Goal: Task Accomplishment & Management: Use online tool/utility

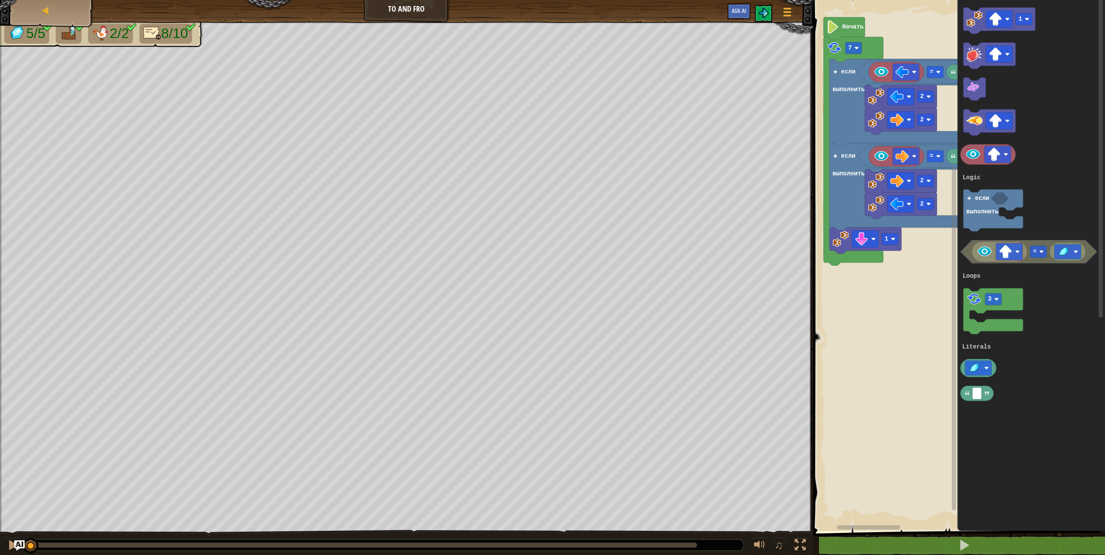
select select "ru"
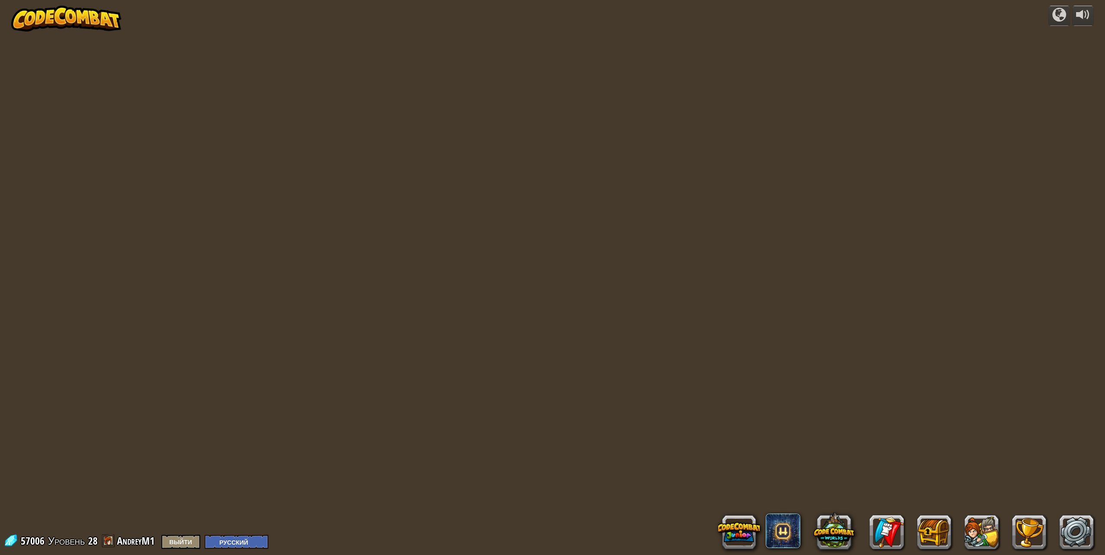
select select "ru"
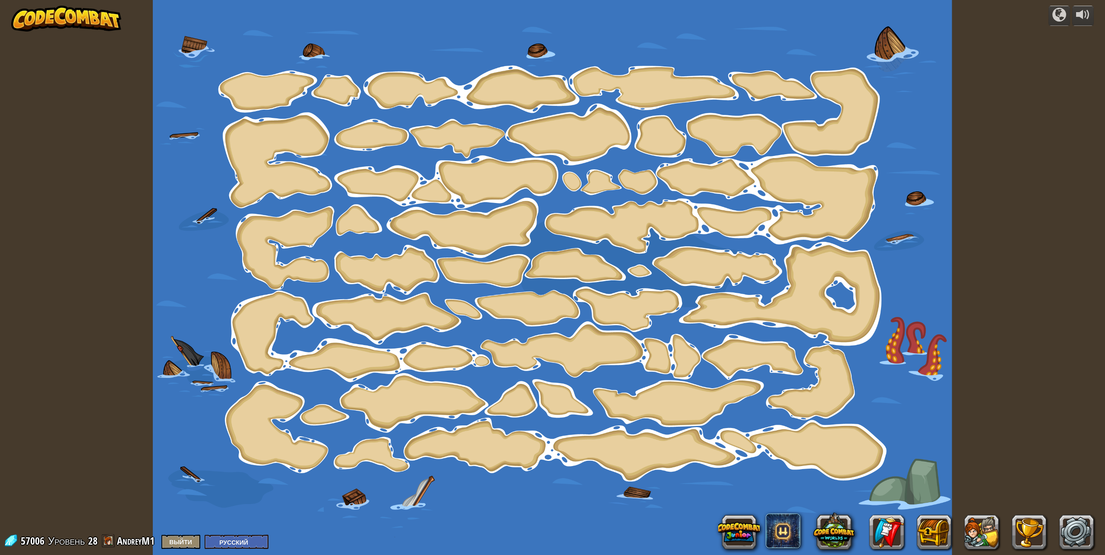
select select "ru"
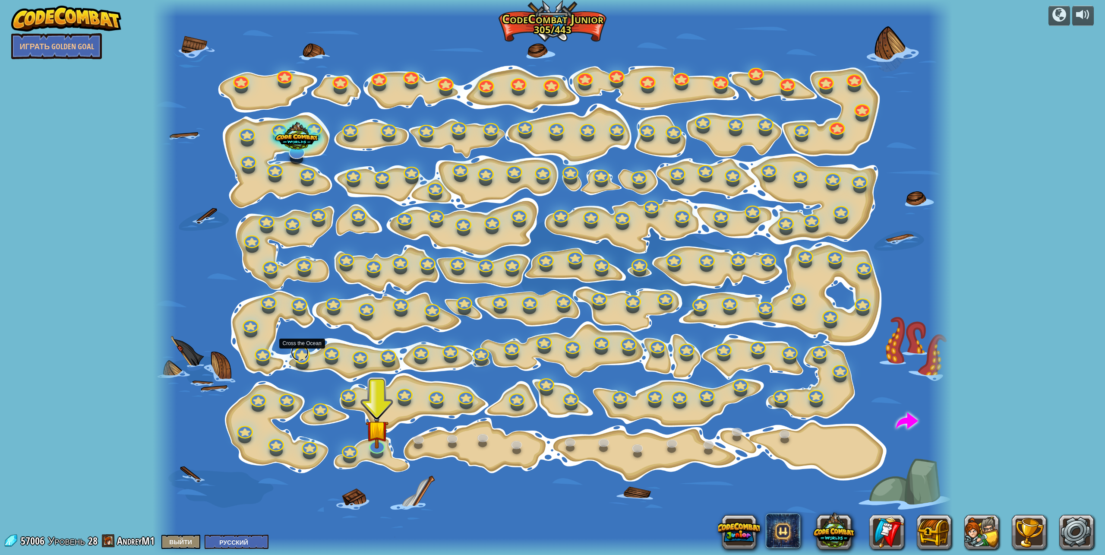
click at [301, 354] on link at bounding box center [300, 352] width 18 height 17
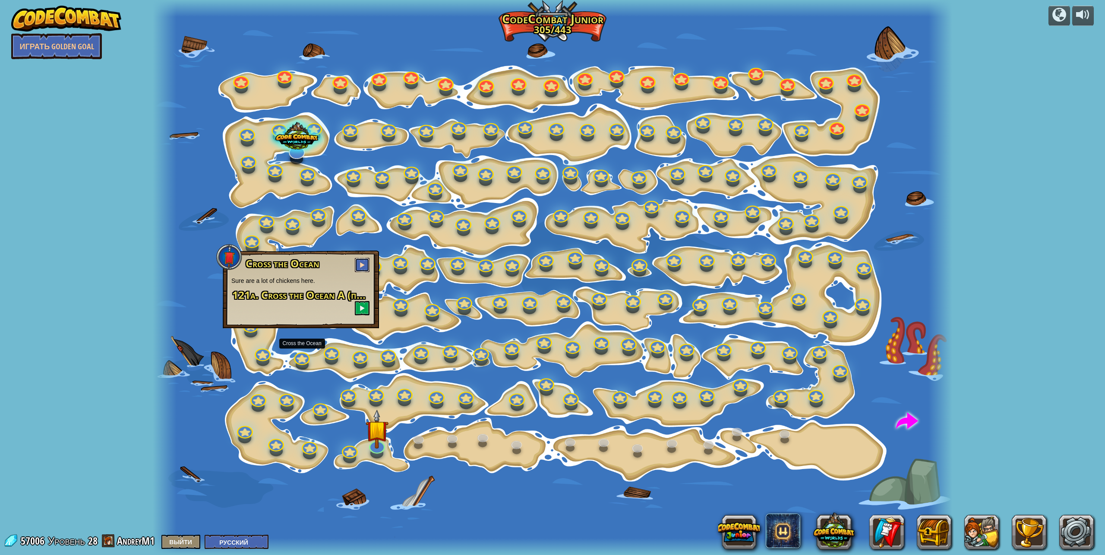
click at [362, 262] on span at bounding box center [362, 265] width 6 height 6
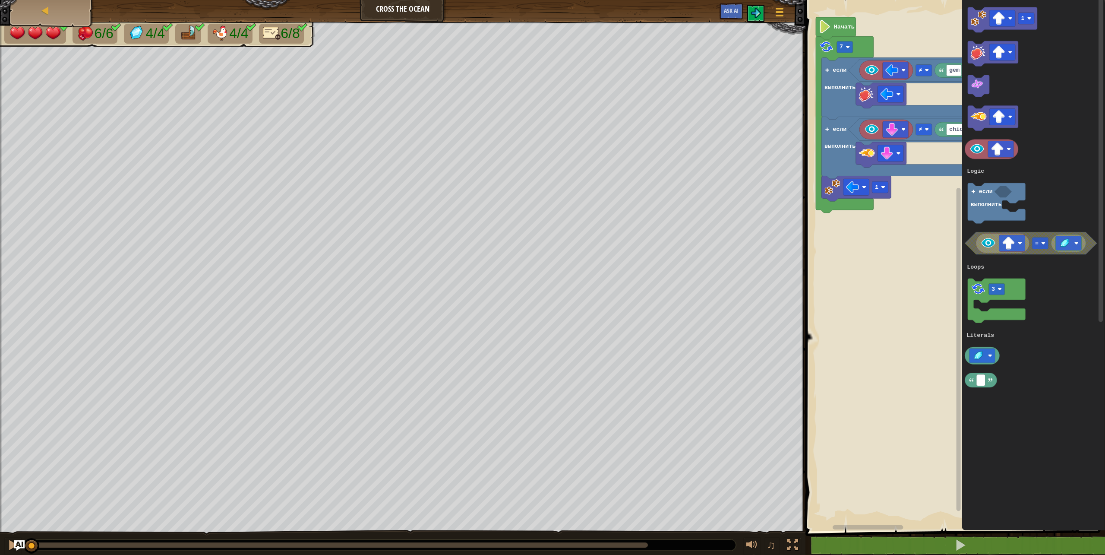
select select "ru"
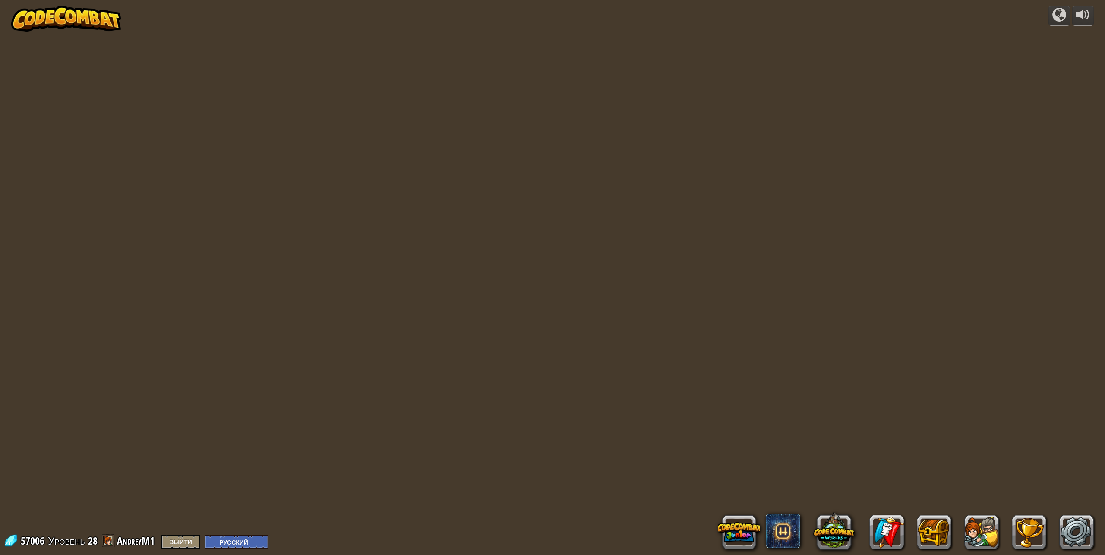
select select "ru"
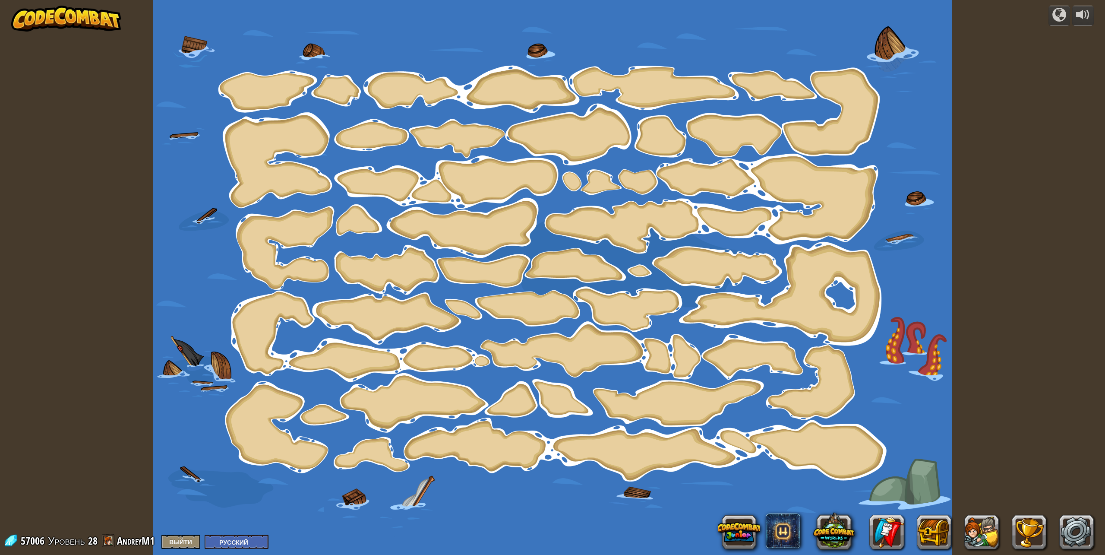
select select "ru"
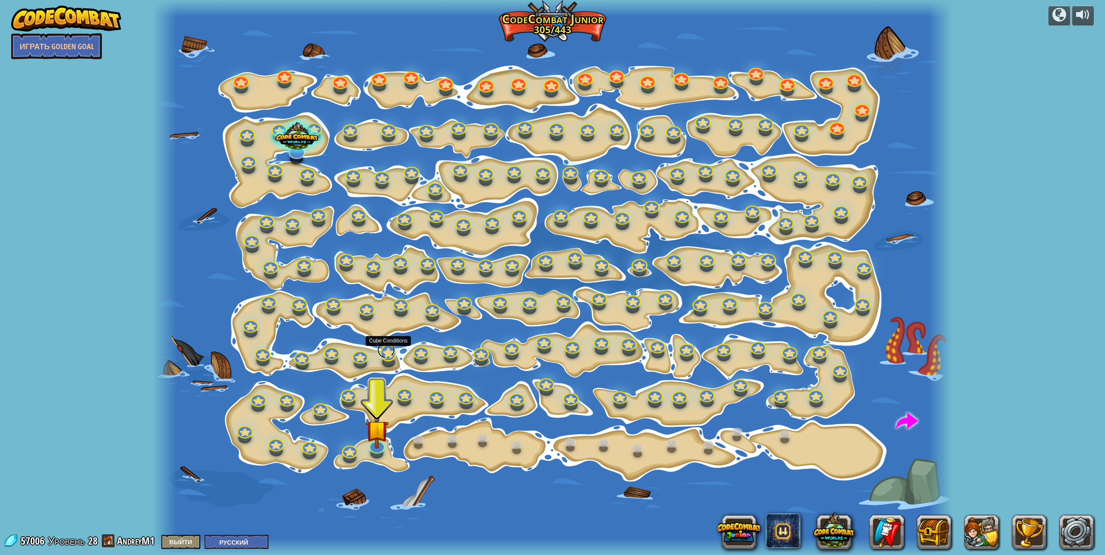
click at [389, 356] on link at bounding box center [386, 349] width 18 height 17
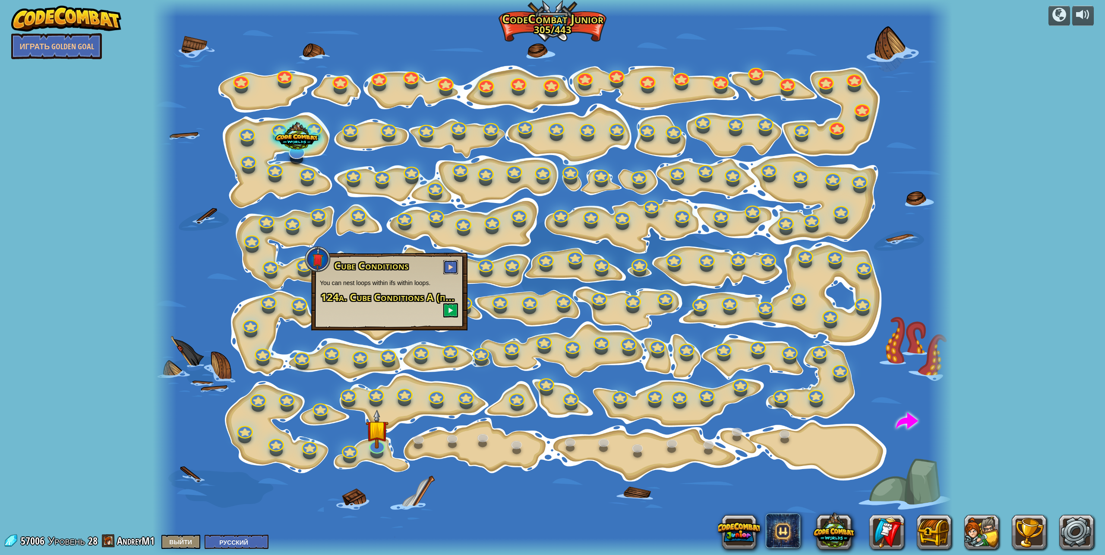
click at [451, 267] on span at bounding box center [451, 267] width 6 height 6
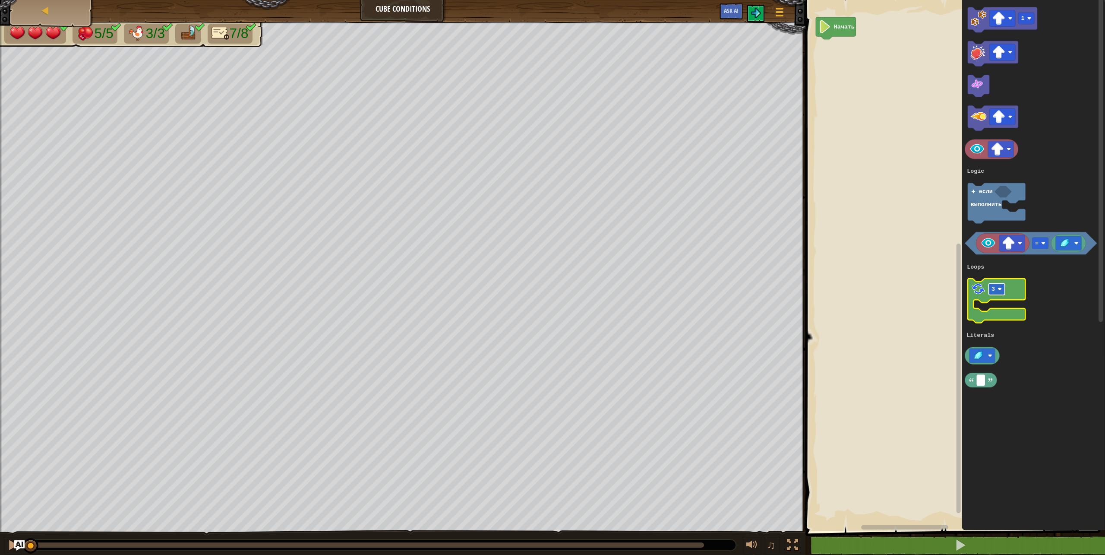
click at [993, 284] on rect "Рабочая область Blockly" at bounding box center [997, 290] width 16 height 12
click at [1016, 318] on g "7" at bounding box center [997, 301] width 58 height 44
click at [825, 59] on div "Logic Loops Literals Начать 7 1 = 7 если выполнить Logic Loops Literals 7" at bounding box center [954, 263] width 302 height 535
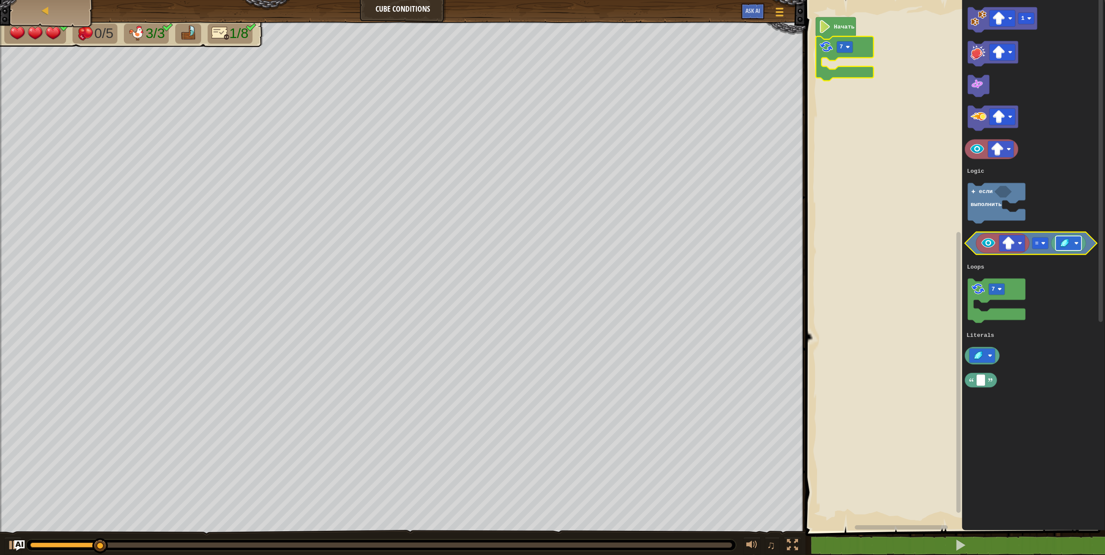
click at [1078, 245] on image "Рабочая область Blockly" at bounding box center [1077, 243] width 4 height 4
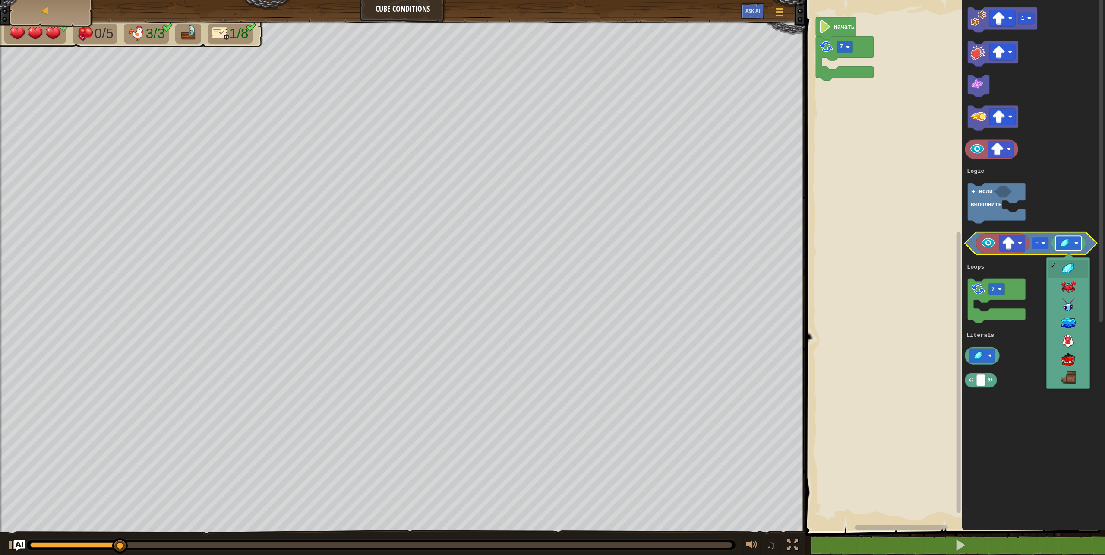
click at [1078, 245] on image "Рабочая область Blockly" at bounding box center [1077, 243] width 4 height 4
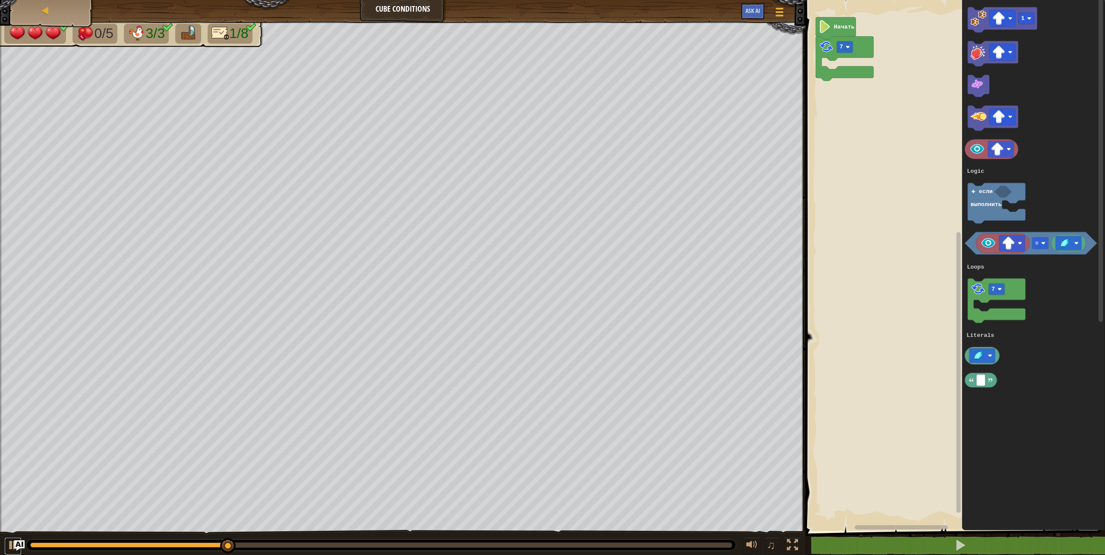
click at [3, 547] on div "♫" at bounding box center [403, 543] width 806 height 26
click at [2, 544] on div "♫" at bounding box center [403, 543] width 806 height 26
click at [10, 539] on div at bounding box center [12, 544] width 11 height 11
drag, startPoint x: 303, startPoint y: 542, endPoint x: 0, endPoint y: 577, distance: 305.1
click at [0, 0] on html "Карта Cube Conditions Меню игры Ask AI 1 הההההההההההההההההההההההההההההההההההההה…" at bounding box center [552, 0] width 1105 height 0
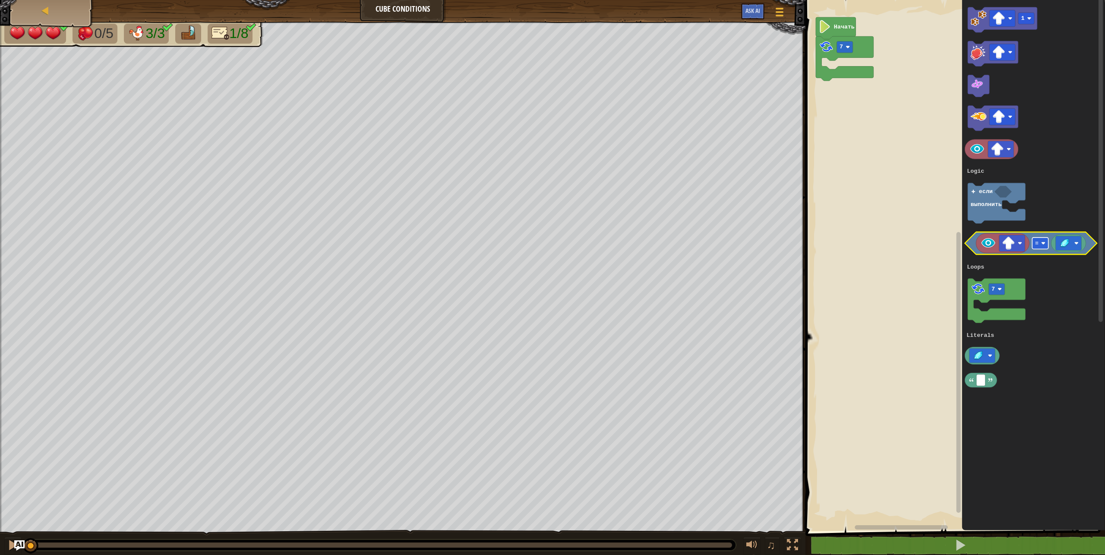
click at [1040, 241] on rect "Рабочая область Blockly" at bounding box center [1040, 243] width 16 height 12
click at [1060, 242] on image "Рабочая область Blockly" at bounding box center [1065, 243] width 13 height 11
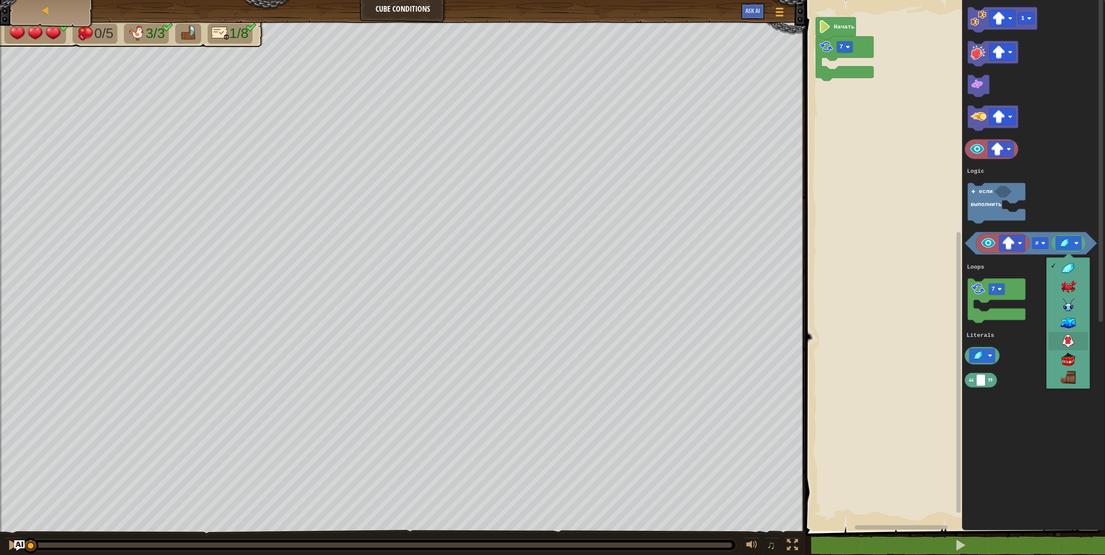
drag, startPoint x: 1061, startPoint y: 337, endPoint x: 1034, endPoint y: 313, distance: 36.7
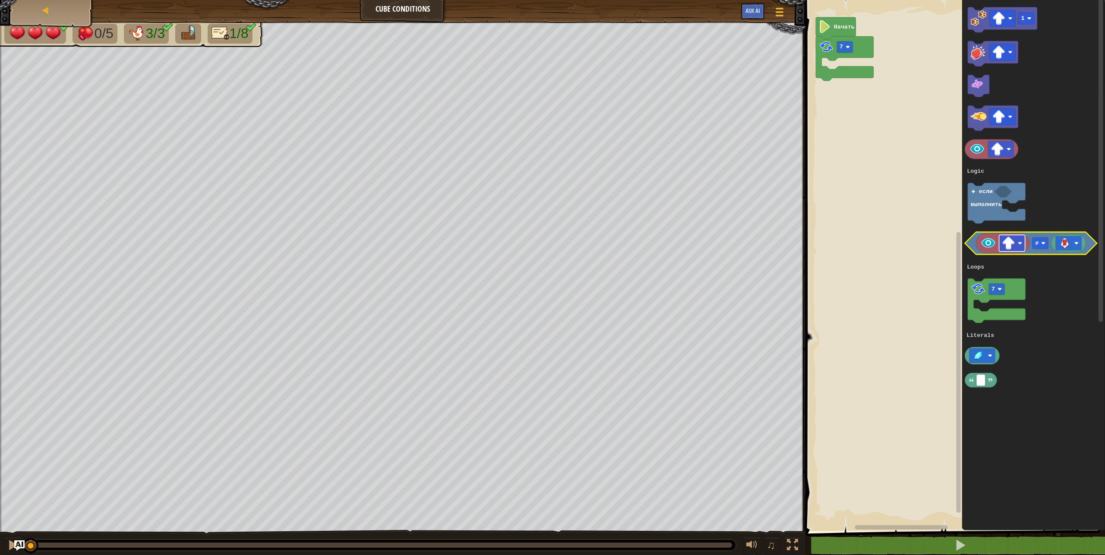
click at [1019, 242] on image "Рабочая область Blockly" at bounding box center [1020, 243] width 4 height 4
click at [840, 65] on div "Logic Loops Literals Начать 7 если выполнить 1 ≠ 7 если выполнить Logic Loops L…" at bounding box center [954, 263] width 302 height 535
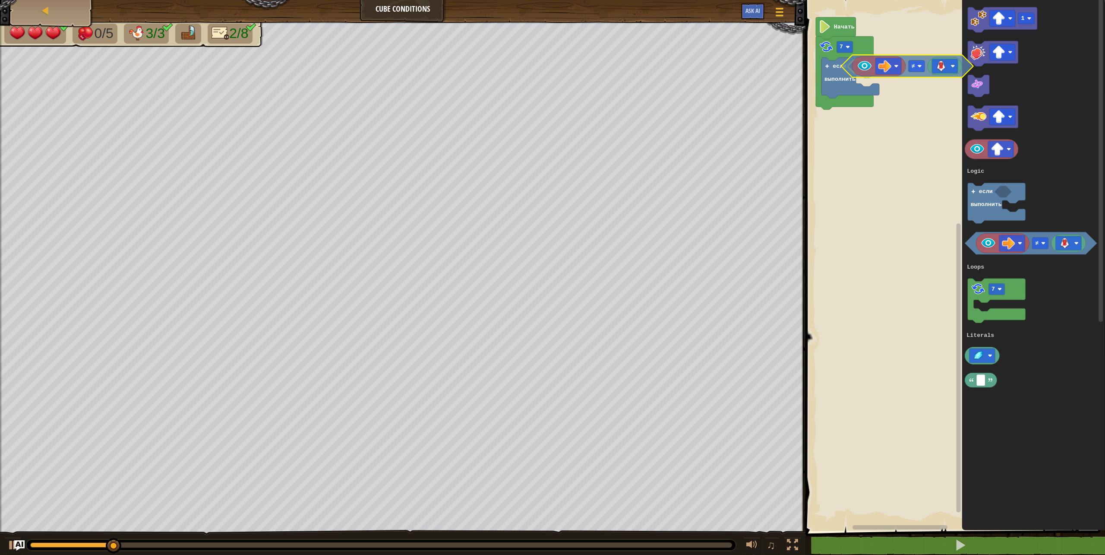
click at [859, 72] on div "Logic Loops Literals Начать 7 если выполнить 1 ≠ 7 если выполнить Logic Loops L…" at bounding box center [954, 263] width 302 height 535
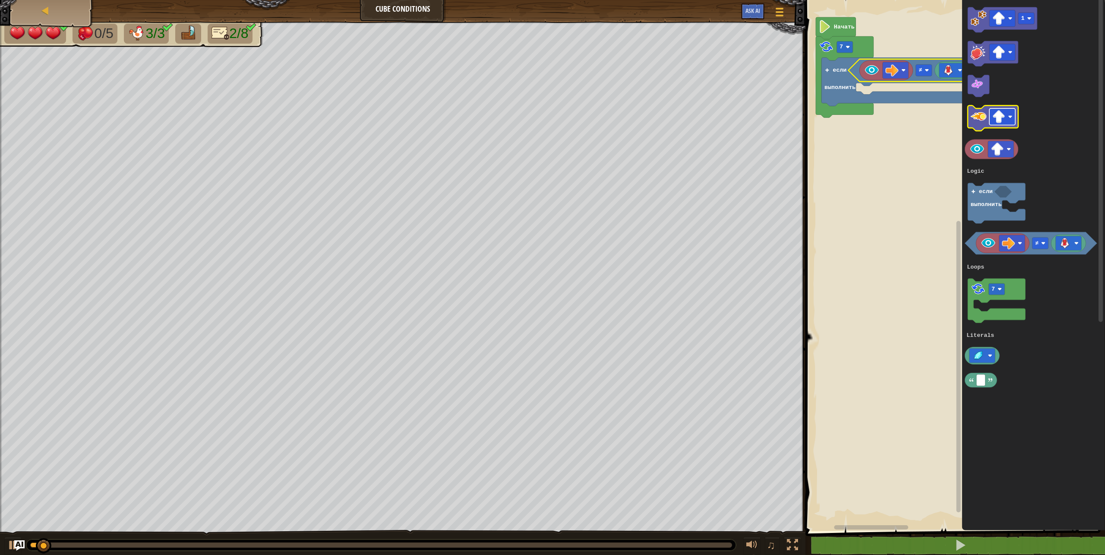
click at [1002, 109] on rect "Рабочая область Blockly" at bounding box center [1003, 116] width 26 height 16
click at [958, 113] on div "Logic Loops Literals Начать 7 если выполнить ≠ 1 ≠ 7 если выполнить Logic Loops…" at bounding box center [954, 263] width 302 height 535
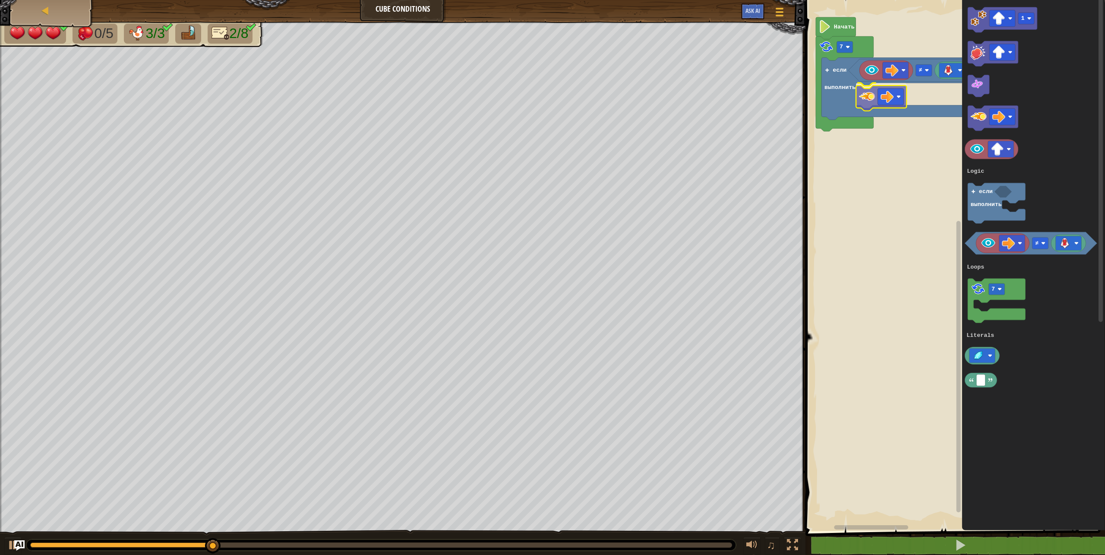
click at [880, 85] on div "Logic Loops Literals Начать 7 если выполнить ≠ 1 ≠ 7 если выполнить Logic Loops…" at bounding box center [954, 263] width 302 height 535
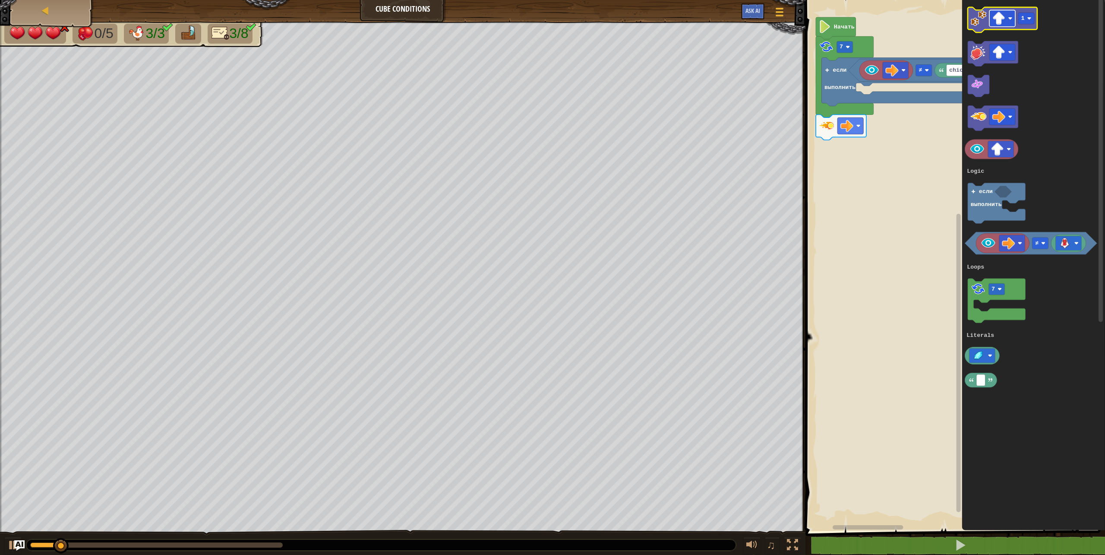
click at [1004, 18] on image "Рабочая область Blockly" at bounding box center [999, 18] width 13 height 13
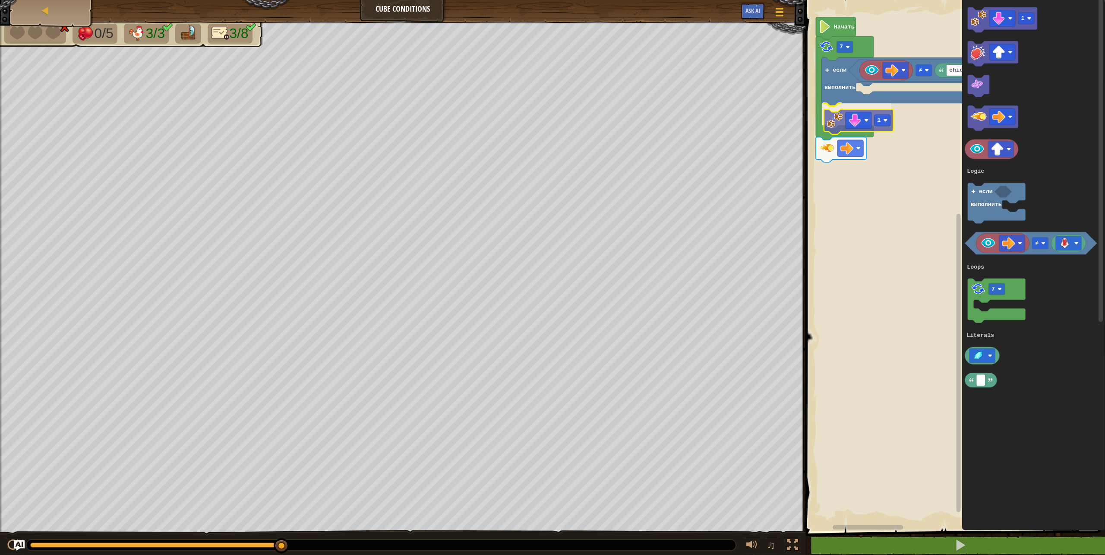
click at [831, 124] on div "Logic Loops Literals chicken ≠ если выполнить 1 7 Начать 1 ≠ 7 если выполнить L…" at bounding box center [954, 263] width 302 height 535
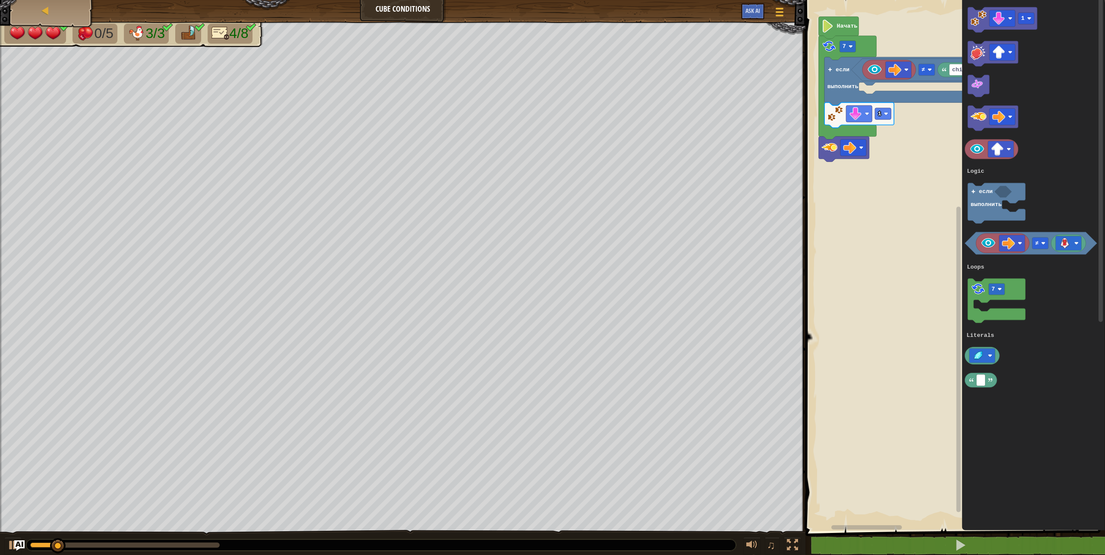
click at [818, 152] on rect "Рабочая область Blockly" at bounding box center [954, 263] width 302 height 535
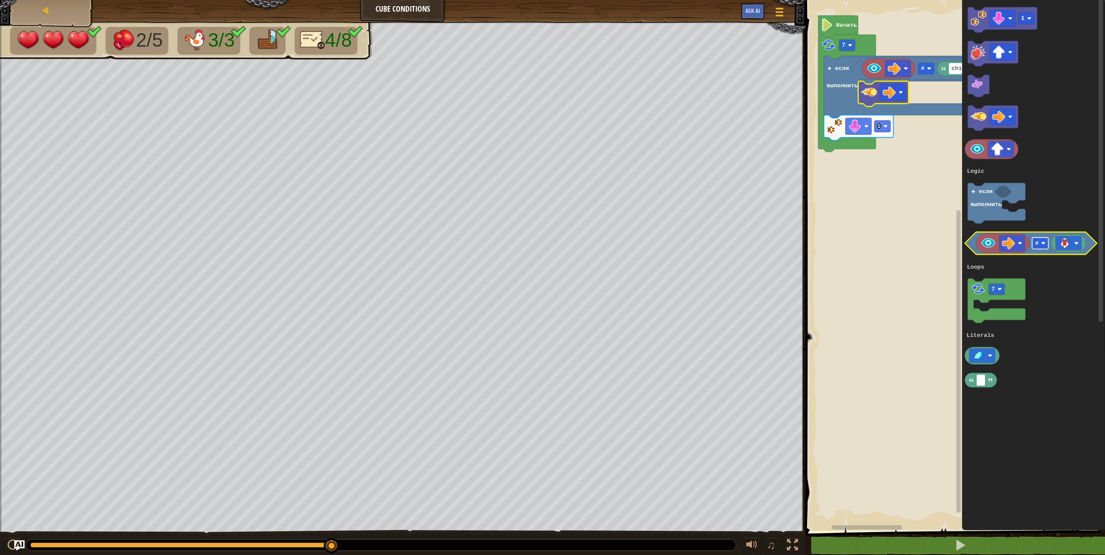
click at [1042, 242] on image "Рабочая область Blockly" at bounding box center [1043, 243] width 4 height 4
click at [1067, 236] on rect "Рабочая область Blockly" at bounding box center [1069, 243] width 26 height 14
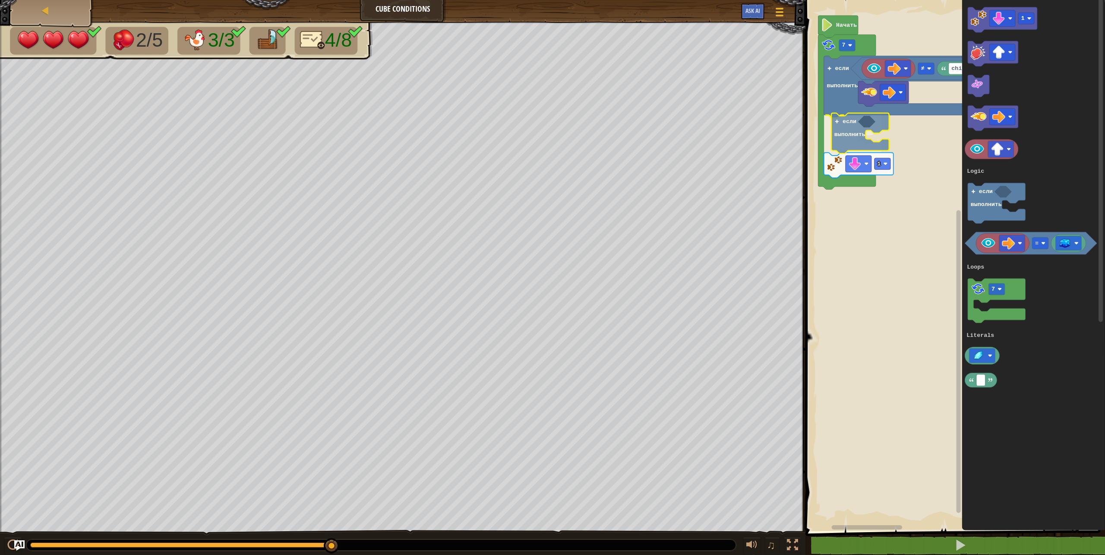
click at [843, 123] on div "Logic Loops Literals chicken ≠ если выполнить если выполнить 1 7 Начать 1 = 7 е…" at bounding box center [954, 263] width 302 height 535
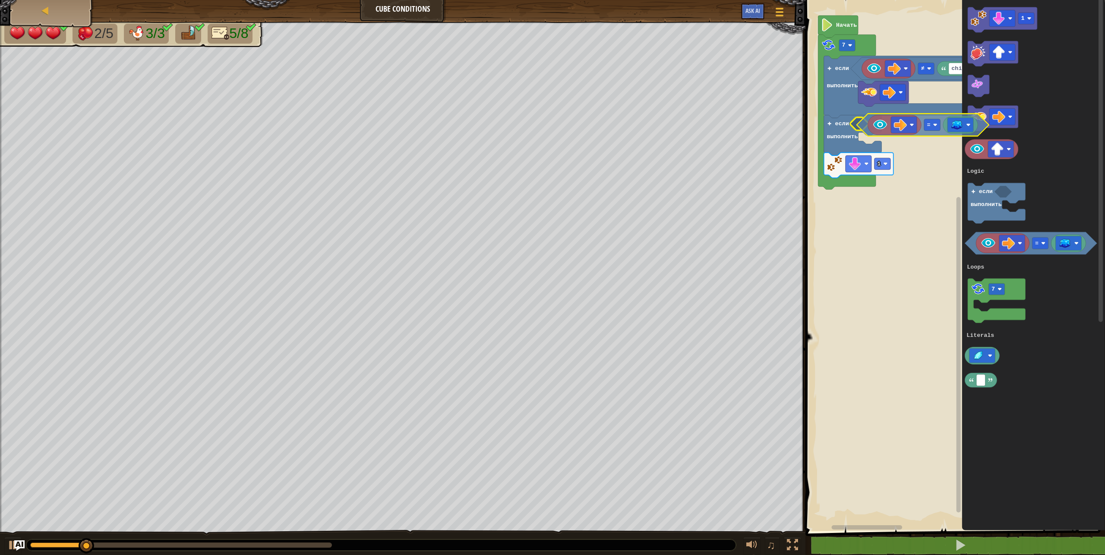
click at [864, 125] on div "Logic Loops Literals chicken ≠ если выполнить если выполнить 1 7 Начать 1 = 7 е…" at bounding box center [954, 263] width 302 height 535
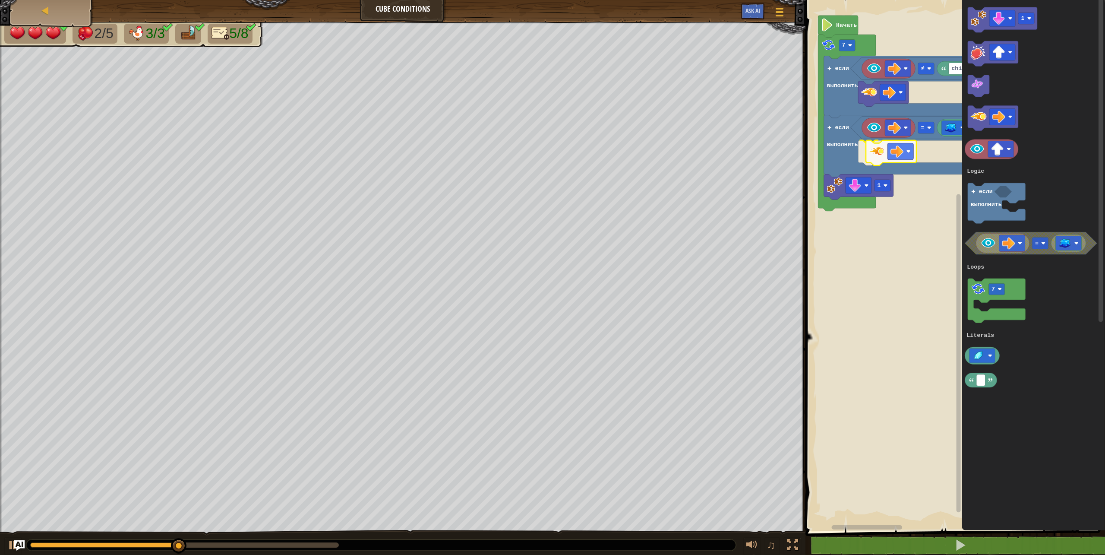
click at [873, 159] on div "Logic Loops Literals chicken ≠ если выполнить если выполнить 1 = 7 Начать 1 = 7…" at bounding box center [954, 263] width 302 height 535
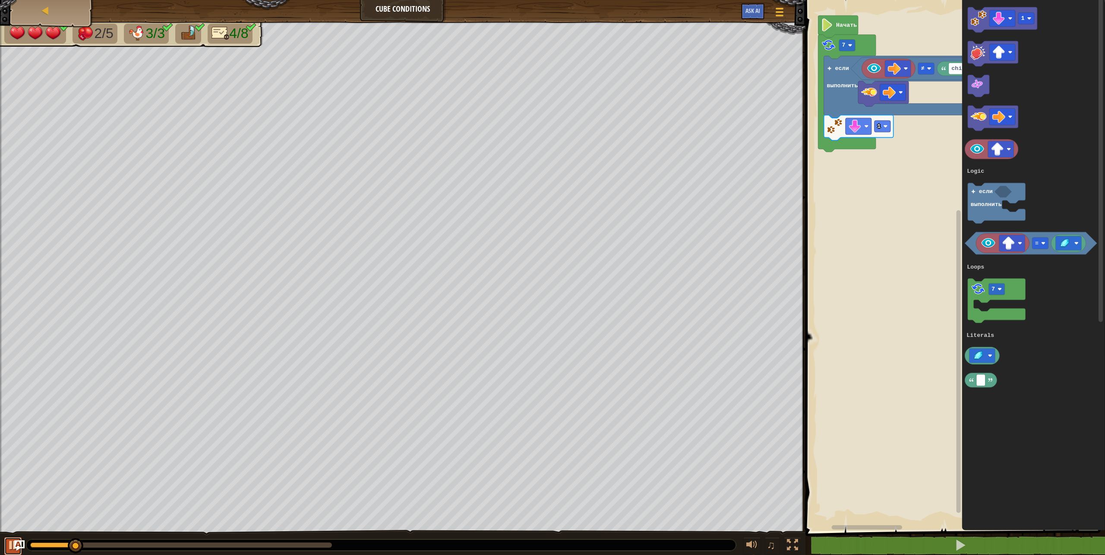
click at [9, 539] on div at bounding box center [12, 544] width 11 height 11
click at [854, 132] on div "Logic Loops Literals chicken ≠ если выполнить если выполнить 1 7 Начать 1 7 есл…" at bounding box center [954, 263] width 302 height 535
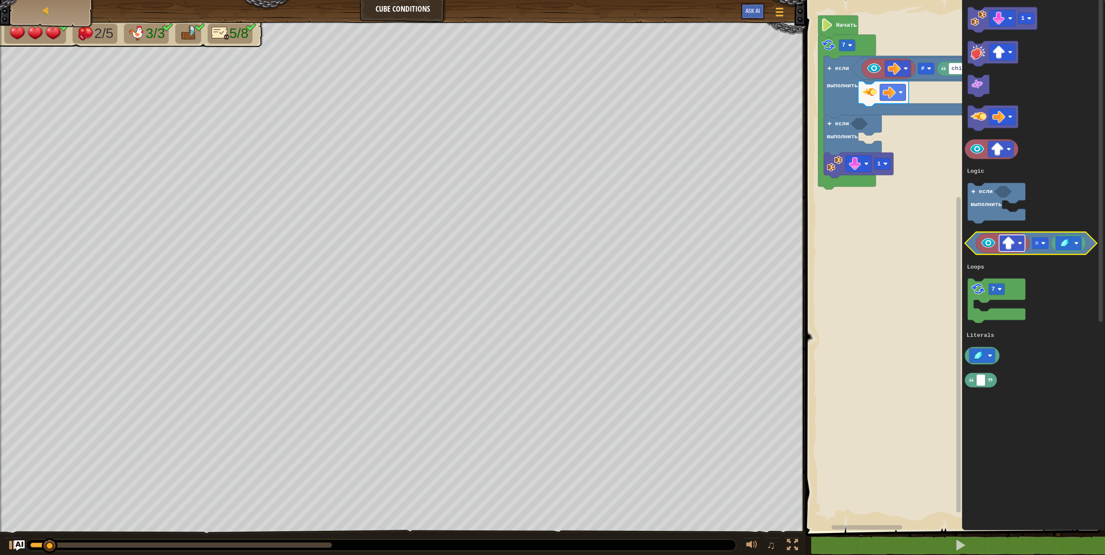
click at [1009, 239] on image "Рабочая область Blockly" at bounding box center [1008, 243] width 13 height 13
click at [1066, 243] on image "Рабочая область Blockly" at bounding box center [1065, 243] width 13 height 11
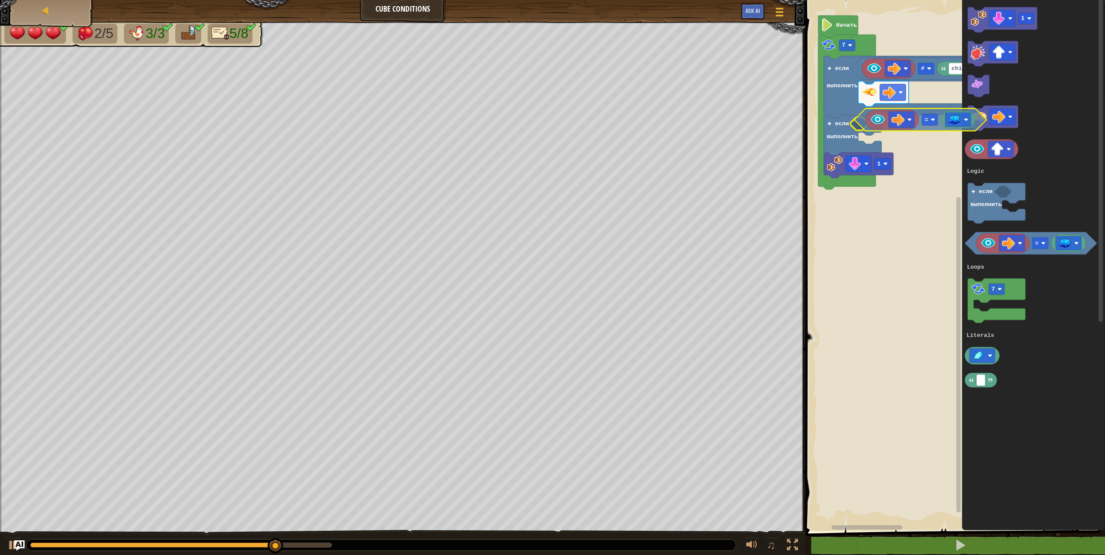
click at [862, 119] on div "Logic Loops Literals chicken ≠ если выполнить если выполнить 1 7 Начать 1 7 есл…" at bounding box center [954, 263] width 302 height 535
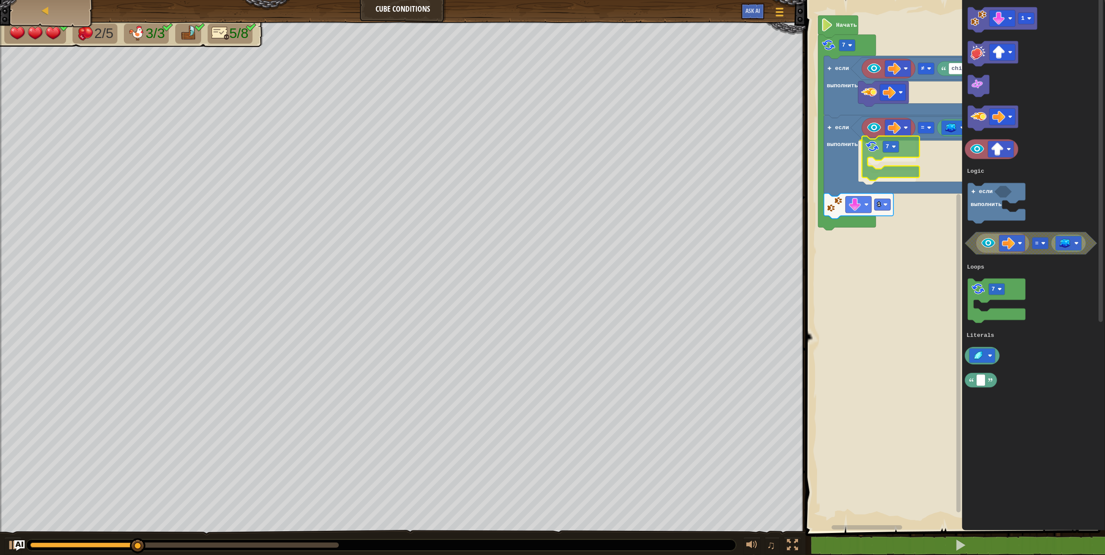
click at [876, 161] on div "Logic Loops Literals chicken ≠ если выполнить если выполнить 1 = 7 7 Начать 1 7…" at bounding box center [954, 263] width 302 height 535
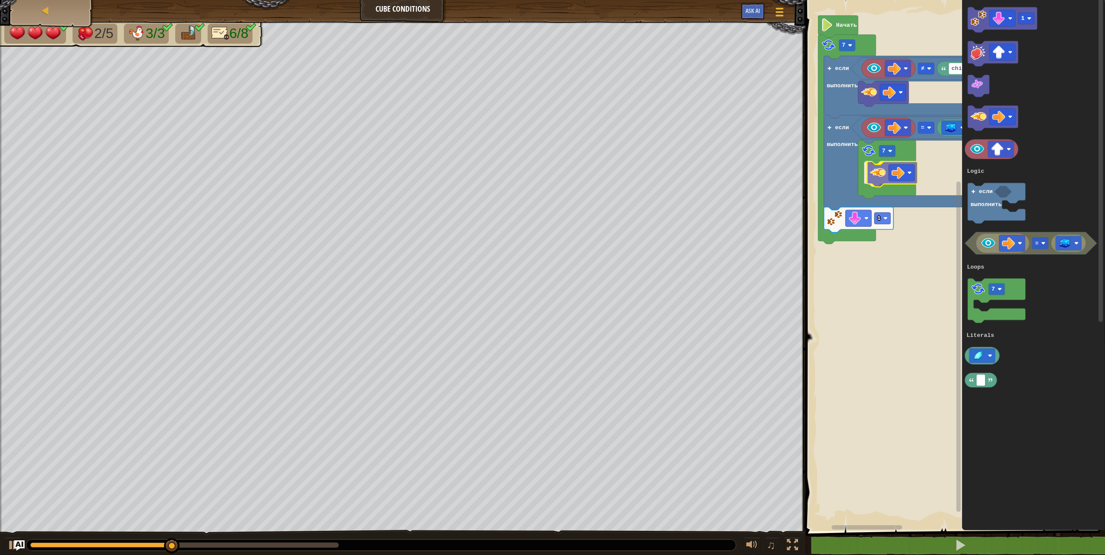
click at [874, 175] on div "Logic Loops Literals chicken ≠ если выполнить если выполнить 1 = 7 7 Начать 1 7…" at bounding box center [954, 263] width 302 height 535
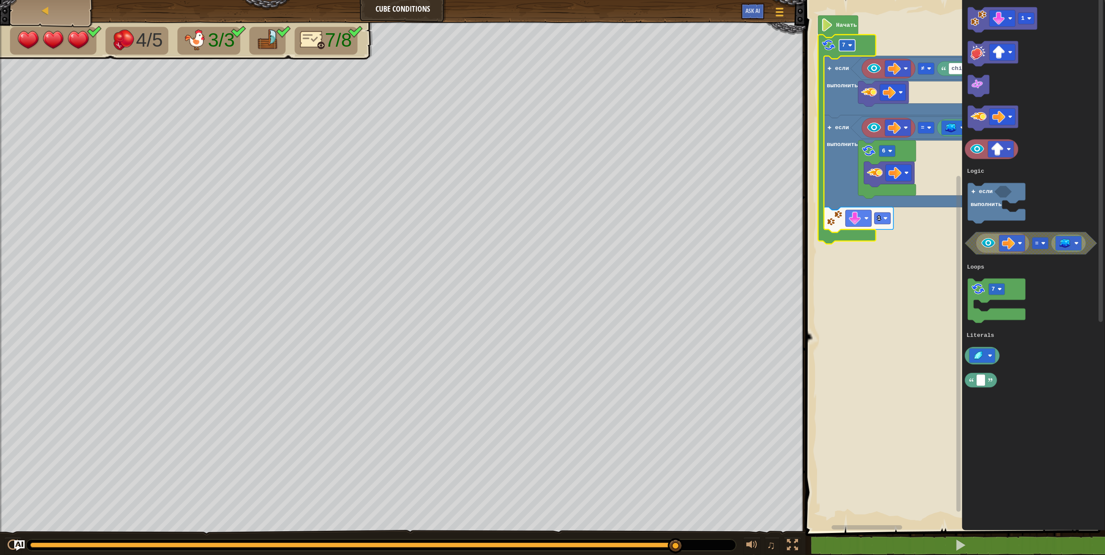
click at [846, 40] on rect "Рабочая область Blockly" at bounding box center [847, 46] width 16 height 12
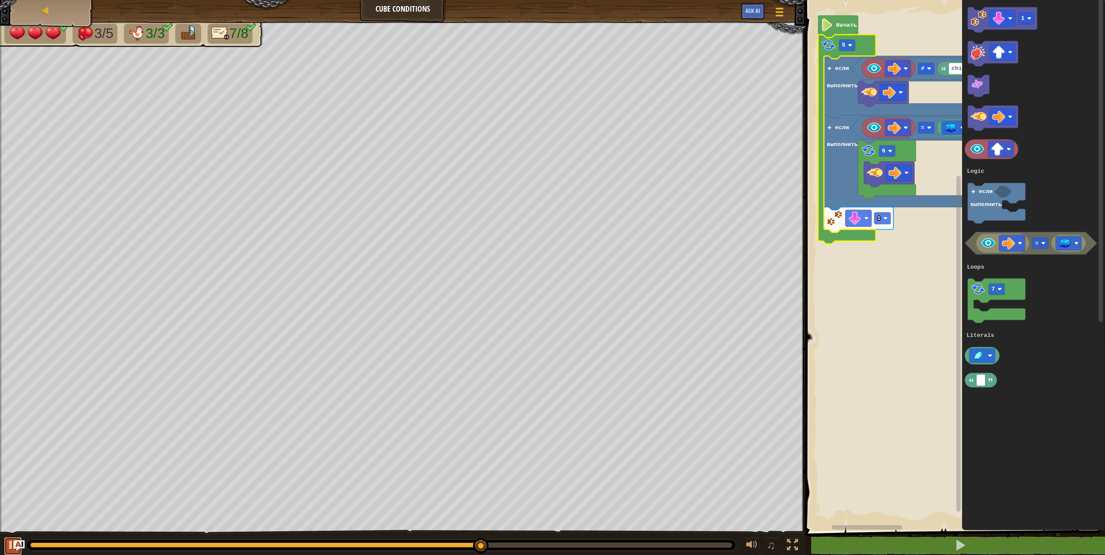
click at [5, 538] on button at bounding box center [12, 546] width 17 height 18
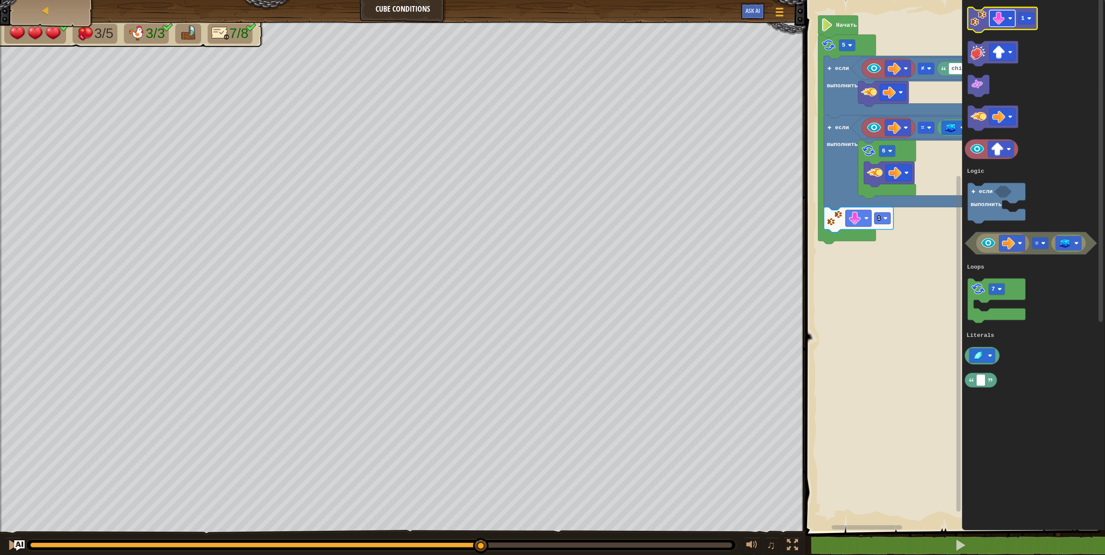
click at [996, 23] on image "Рабочая область Blockly" at bounding box center [999, 18] width 13 height 13
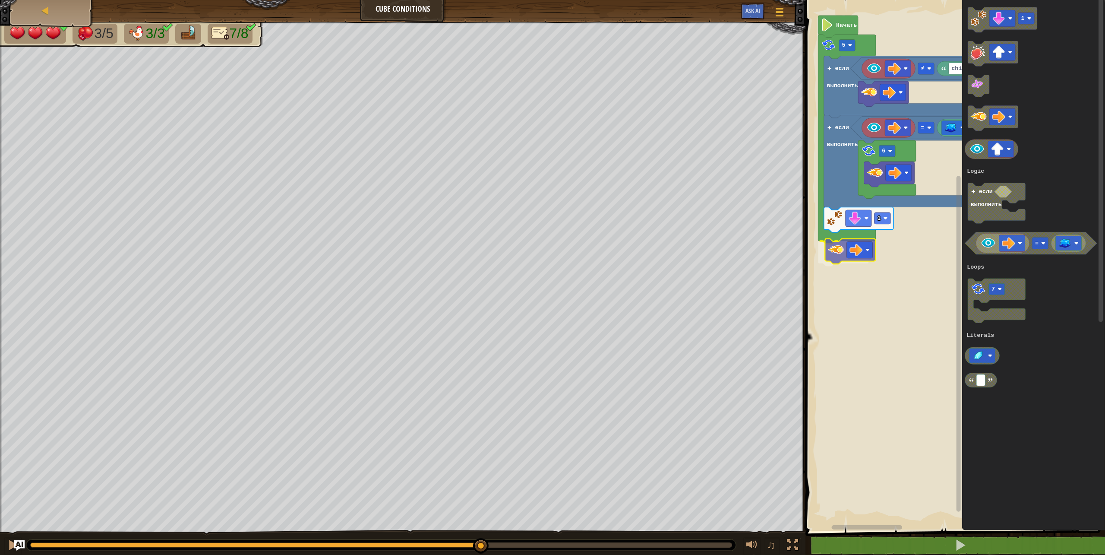
click at [835, 254] on div "Logic Loops Literals Начать 5 chicken ≠ если выполнить если выполнить 1 = 6 1 7…" at bounding box center [954, 263] width 302 height 535
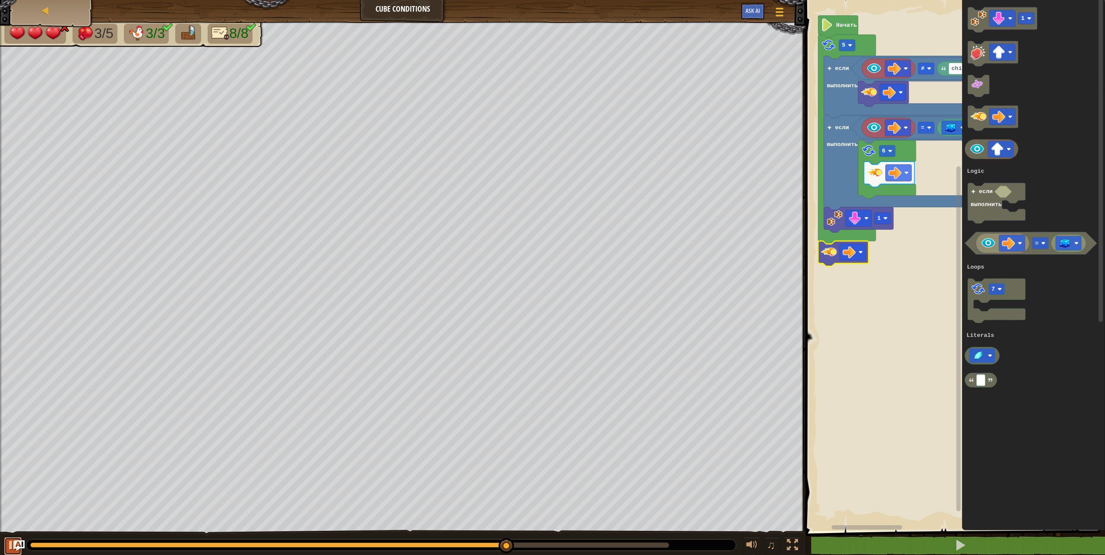
click at [7, 541] on div at bounding box center [12, 544] width 11 height 11
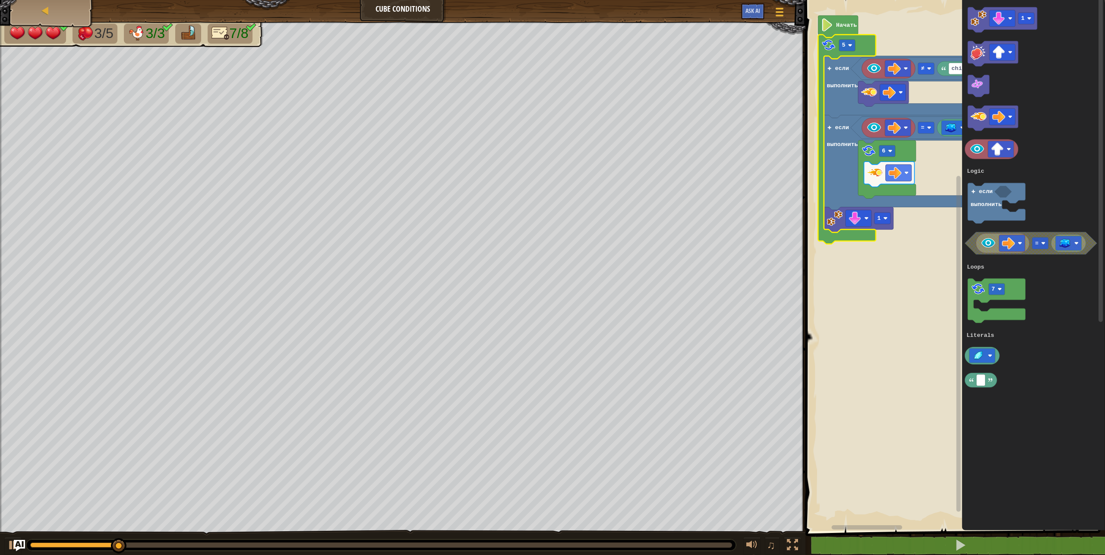
click at [16, 541] on img "Ask AI" at bounding box center [19, 545] width 11 height 11
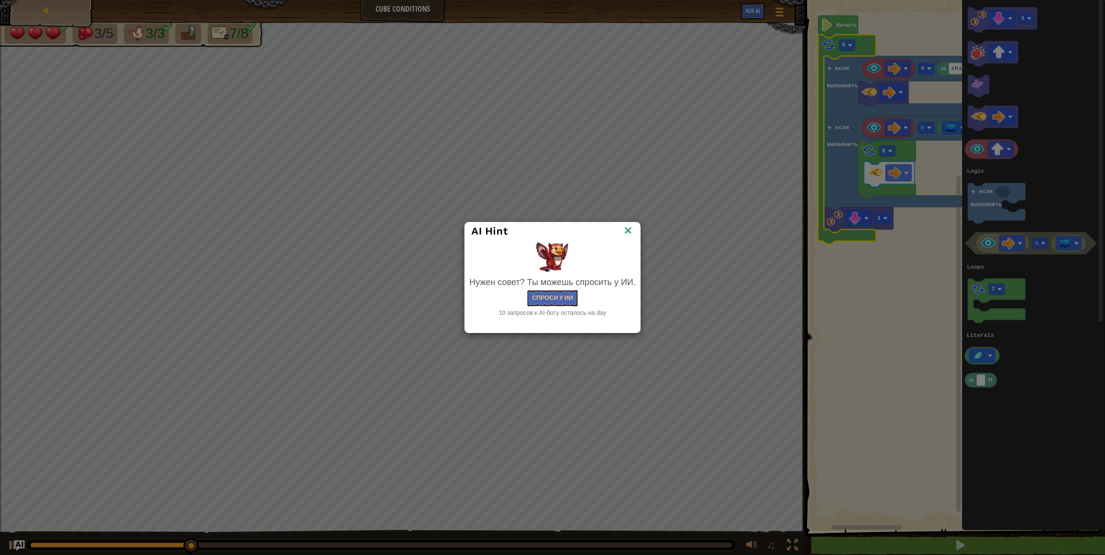
click at [628, 231] on img at bounding box center [628, 231] width 11 height 13
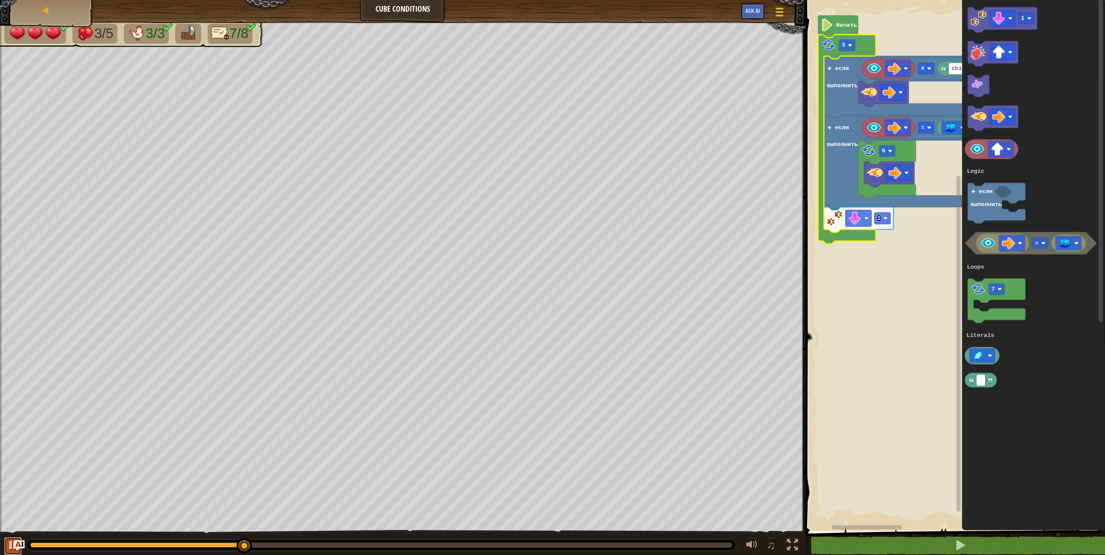
click at [13, 539] on div at bounding box center [12, 544] width 11 height 11
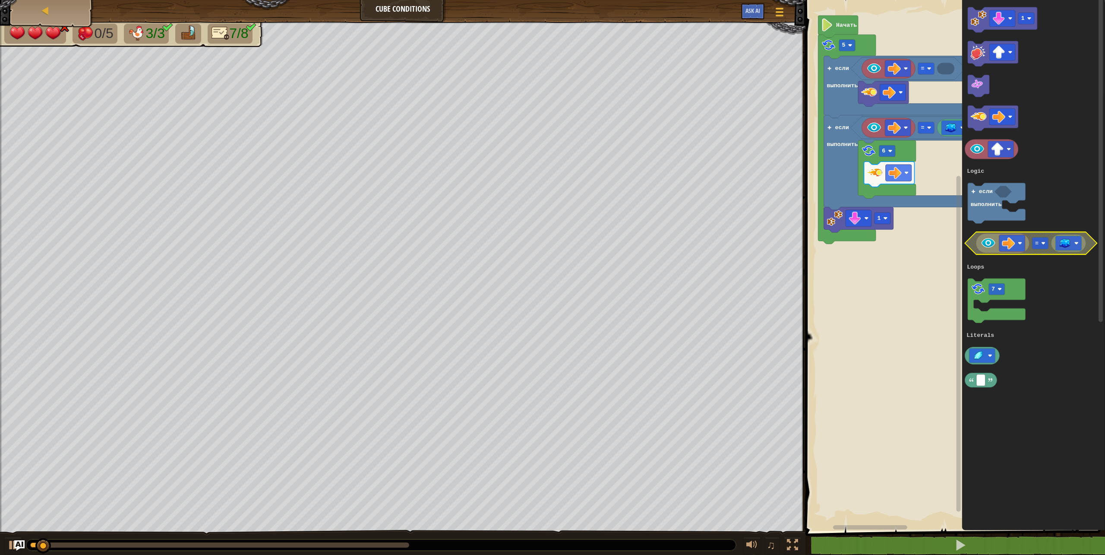
click at [1064, 245] on image "Рабочая область Blockly" at bounding box center [1065, 243] width 13 height 11
click at [983, 351] on image "Рабочая область Blockly" at bounding box center [978, 356] width 13 height 11
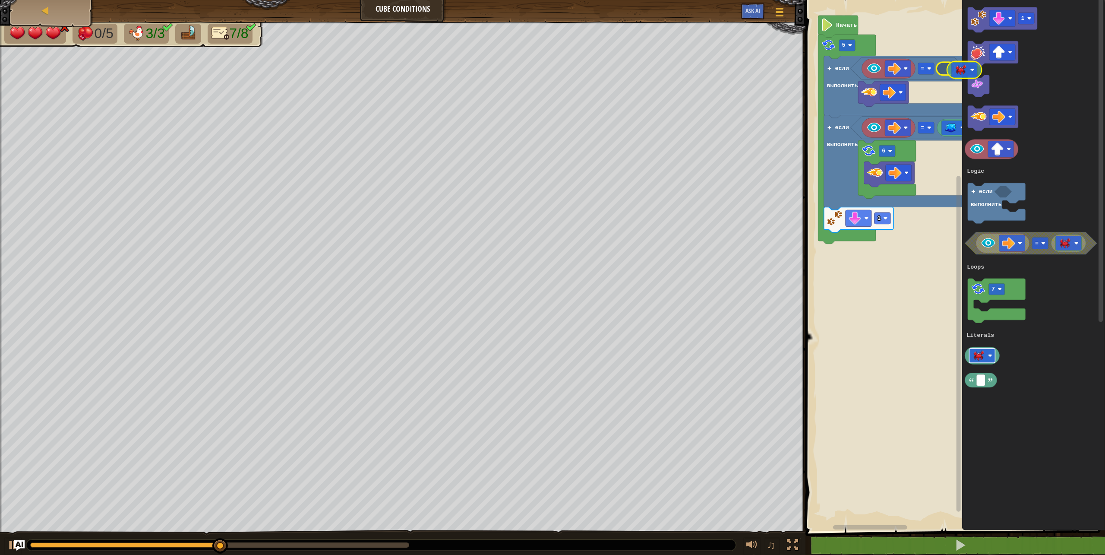
click at [963, 68] on icon "1 7 если выполнить = Logic Loops Literals" at bounding box center [1033, 263] width 143 height 535
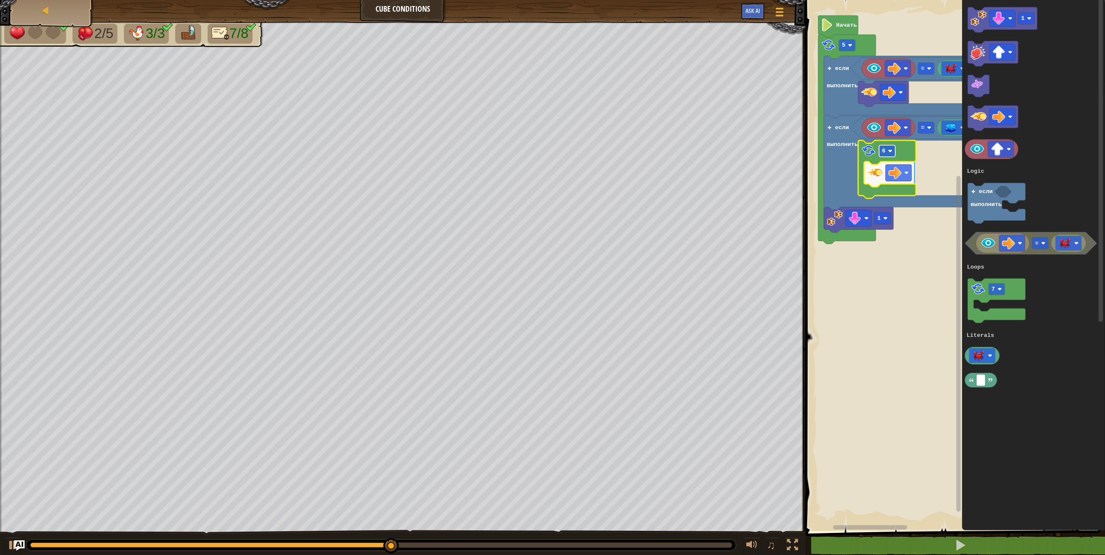
click at [888, 155] on rect "Рабочая область Blockly" at bounding box center [887, 151] width 16 height 12
click at [4, 539] on button at bounding box center [12, 546] width 17 height 18
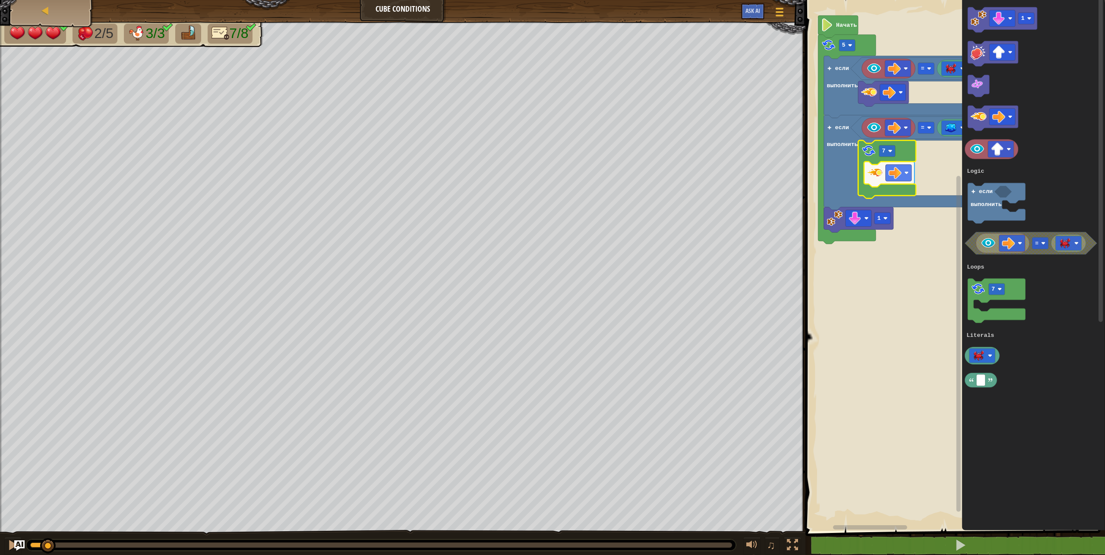
drag, startPoint x: 222, startPoint y: 539, endPoint x: 0, endPoint y: 522, distance: 222.5
click at [0, 522] on div "2/5 3/3 7/8 ♫ Phoenix 3 x: 14 y: 54 No target action: power-up" at bounding box center [552, 289] width 1105 height 534
click at [7, 537] on button at bounding box center [12, 546] width 17 height 18
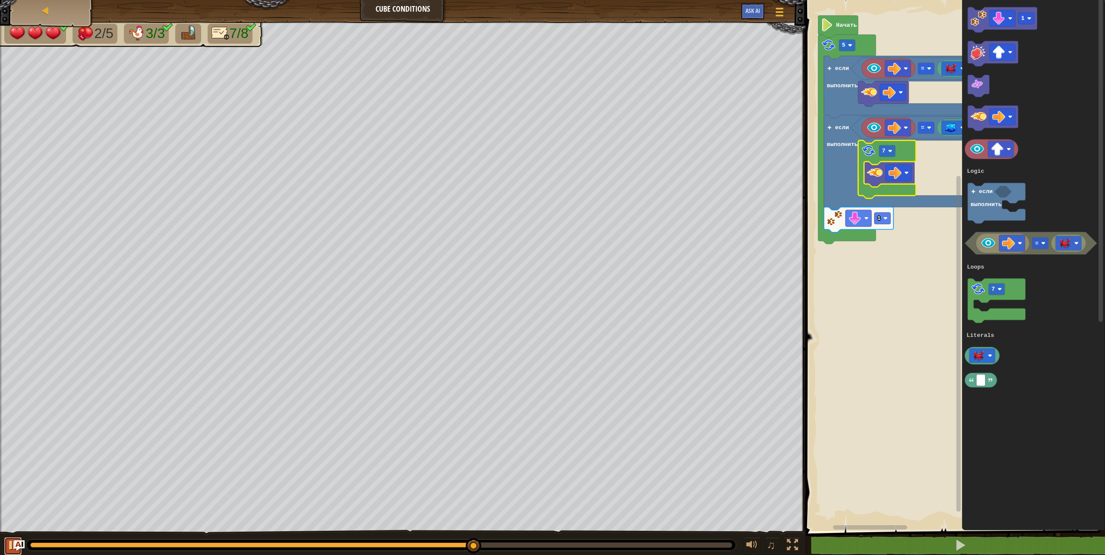
click at [6, 539] on button at bounding box center [12, 546] width 17 height 18
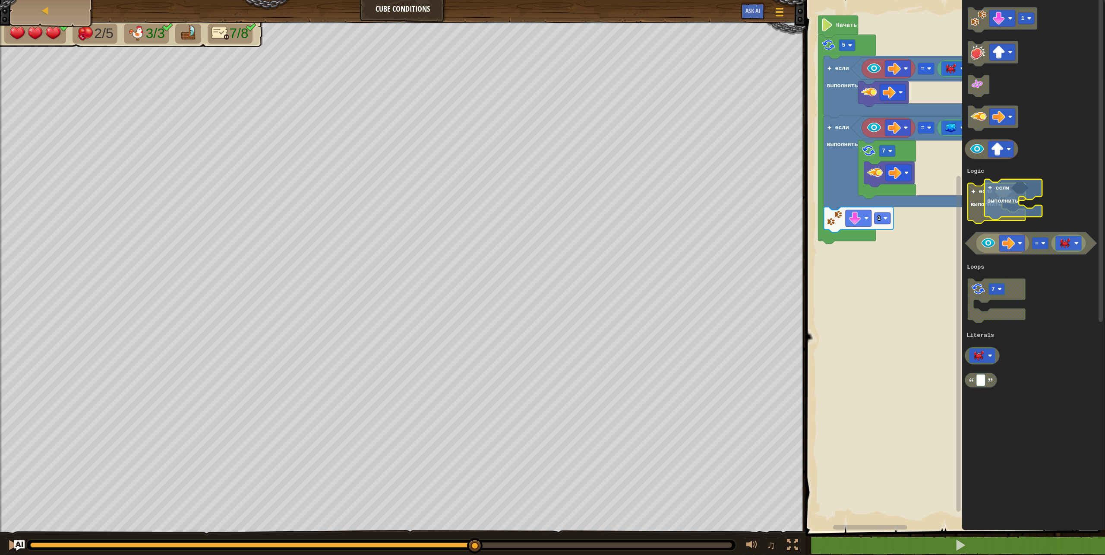
click at [1004, 206] on g "1 7 если выполнить = Logic Loops Literals" at bounding box center [1031, 197] width 132 height 380
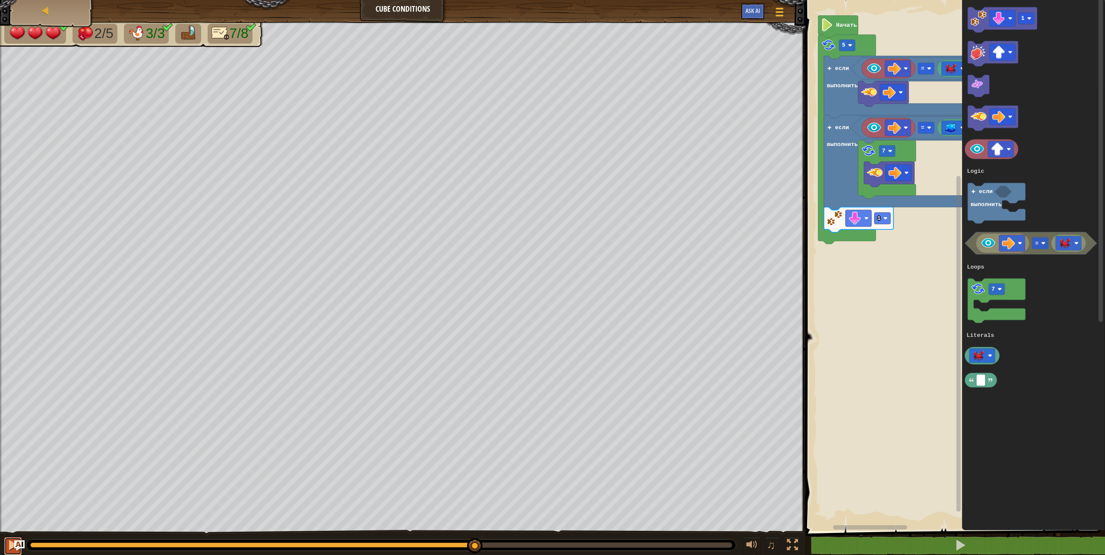
click at [9, 541] on div at bounding box center [12, 544] width 11 height 11
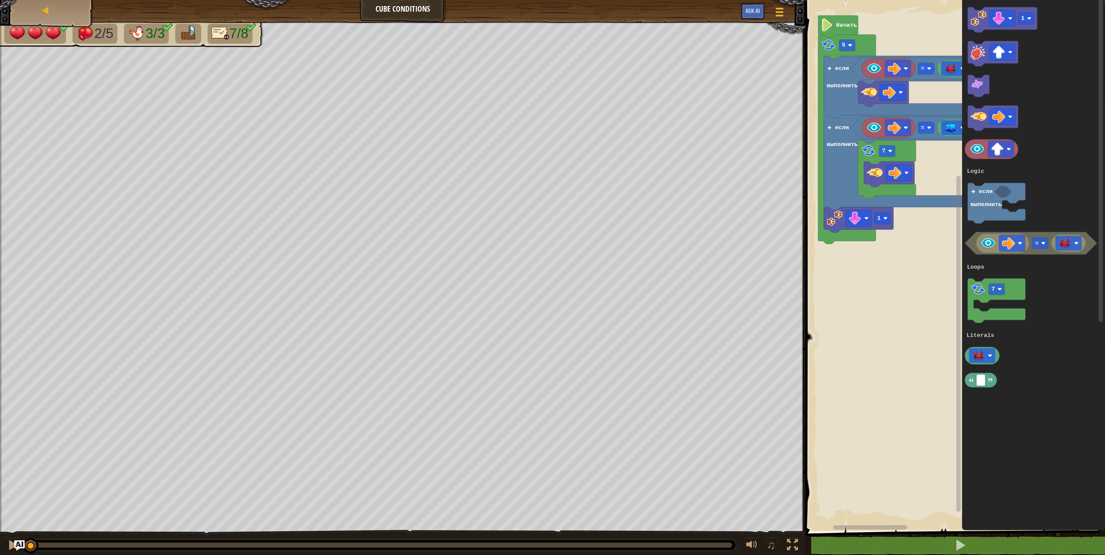
drag, startPoint x: 730, startPoint y: 546, endPoint x: 0, endPoint y: 386, distance: 746.9
click at [0, 386] on div "2/5 3/3 7/8 ♫ Phoenix 3 x: 14 y: 54 No target action: look" at bounding box center [552, 289] width 1105 height 534
click at [9, 541] on div at bounding box center [12, 544] width 11 height 11
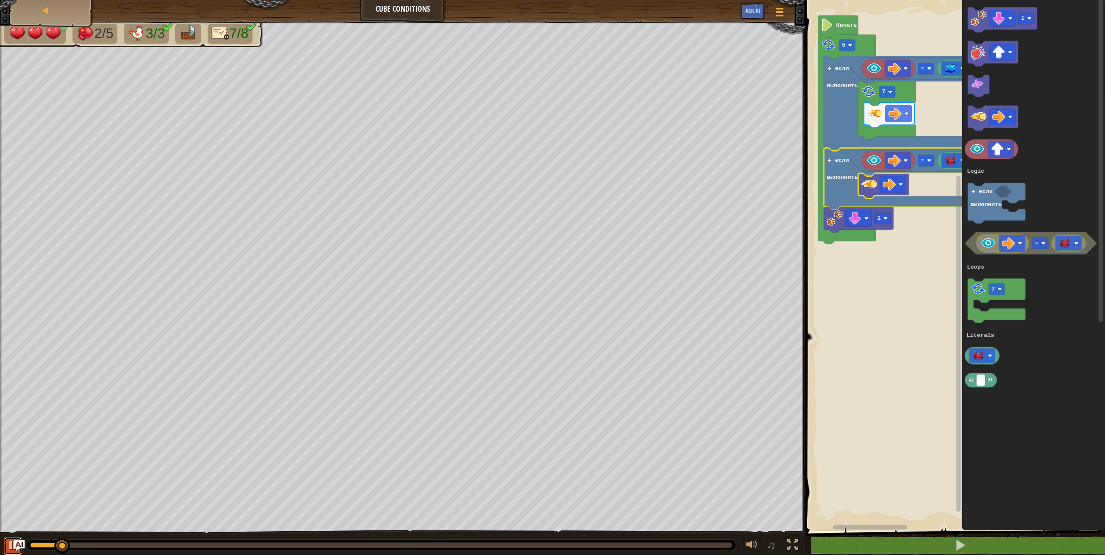
click at [5, 538] on button at bounding box center [12, 546] width 17 height 18
drag, startPoint x: 66, startPoint y: 546, endPoint x: 0, endPoint y: 566, distance: 69.2
click at [0, 0] on html "Карта Cube Conditions Меню игры Ask AI 1 הההההההההההההההההההההההההההההההההההההה…" at bounding box center [552, 0] width 1105 height 0
click at [843, 50] on rect "Рабочая область Blockly" at bounding box center [847, 46] width 16 height 12
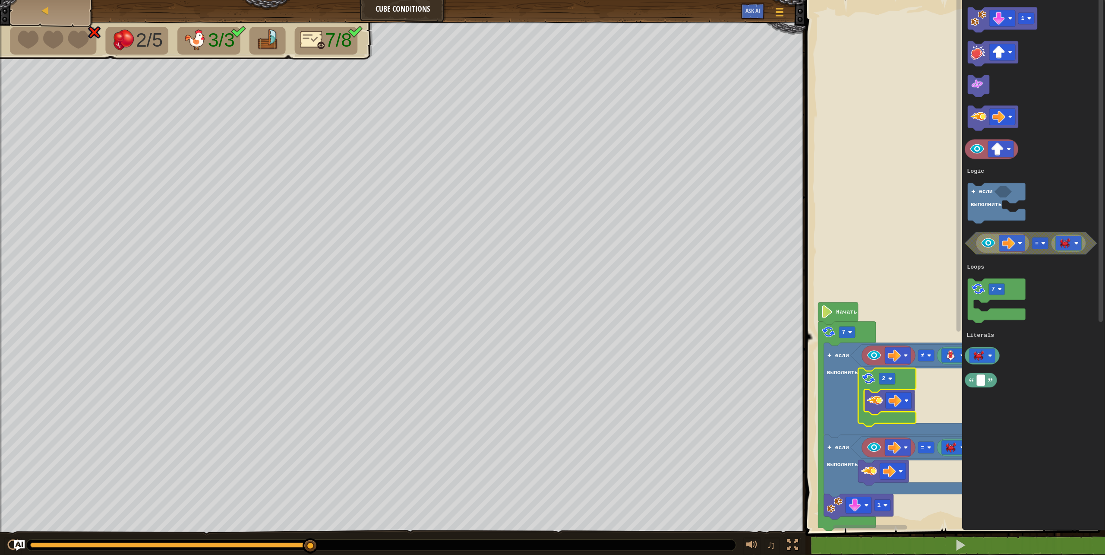
click at [959, 68] on g "Рабочая область Blockly" at bounding box center [958, 260] width 6 height 528
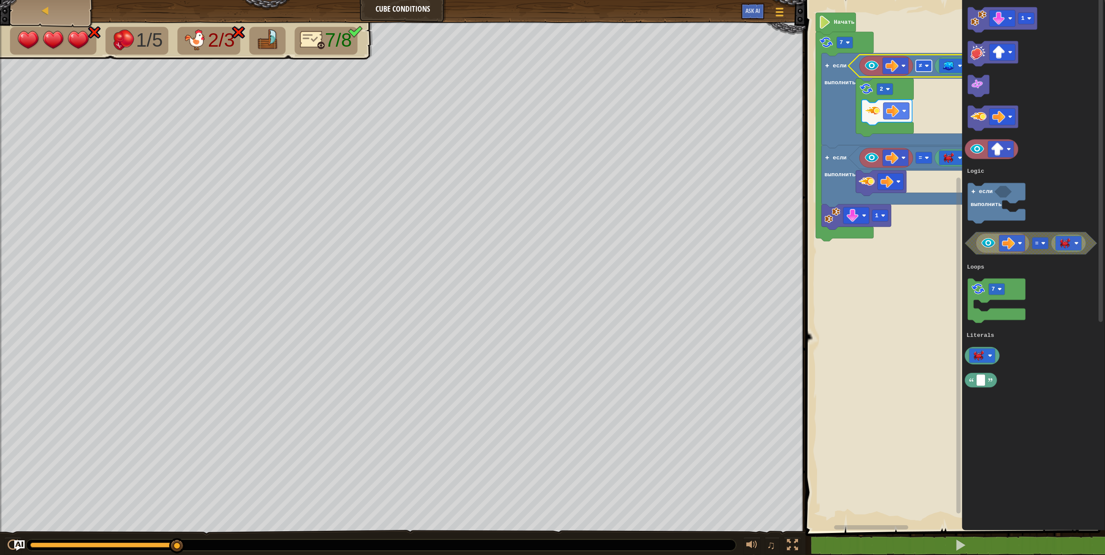
click at [926, 70] on rect "Рабочая область Blockly" at bounding box center [924, 66] width 16 height 12
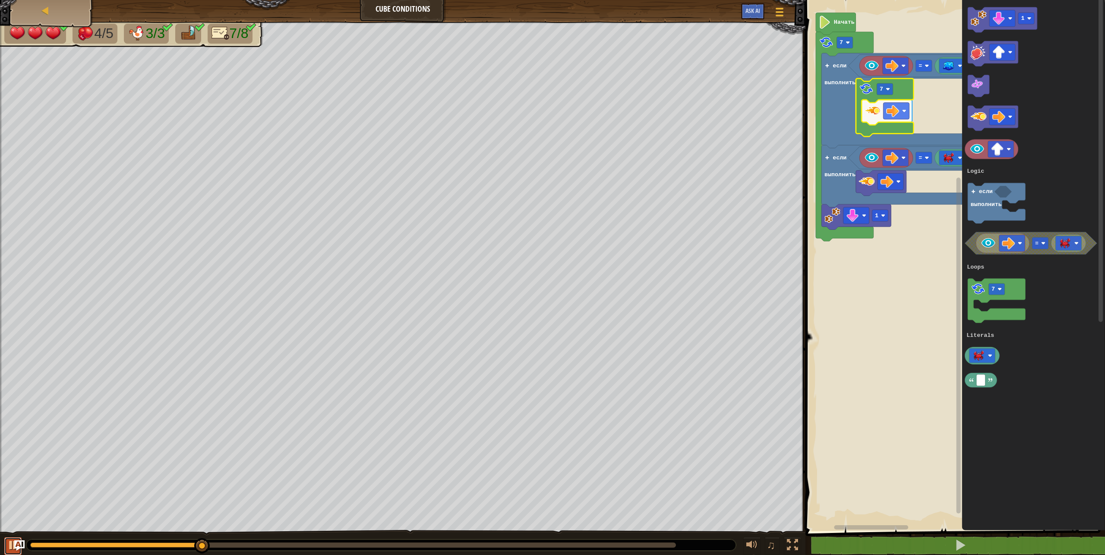
click at [9, 542] on div at bounding box center [12, 544] width 11 height 11
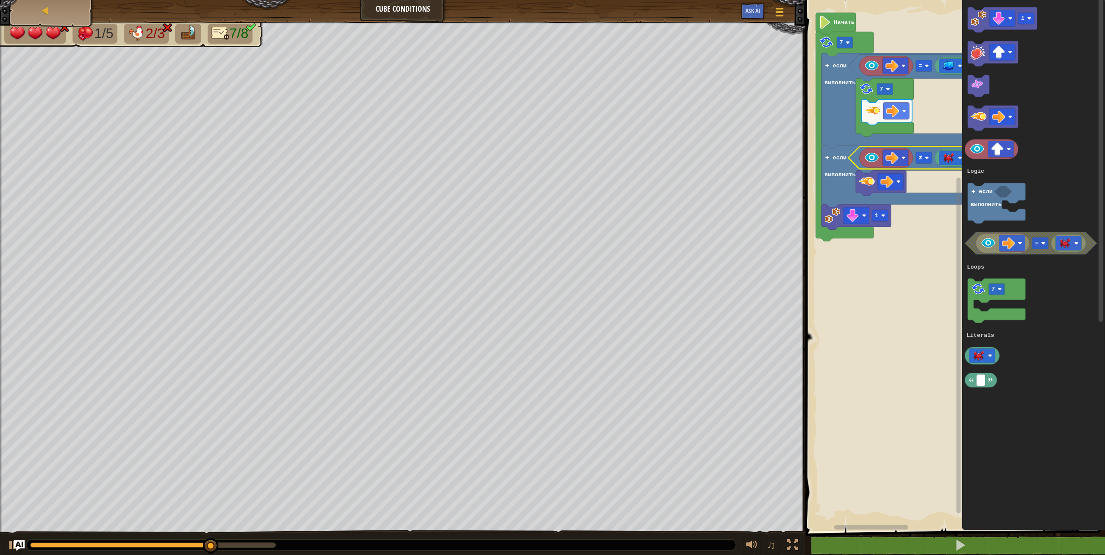
click at [958, 156] on g "Рабочая область Blockly" at bounding box center [958, 260] width 6 height 528
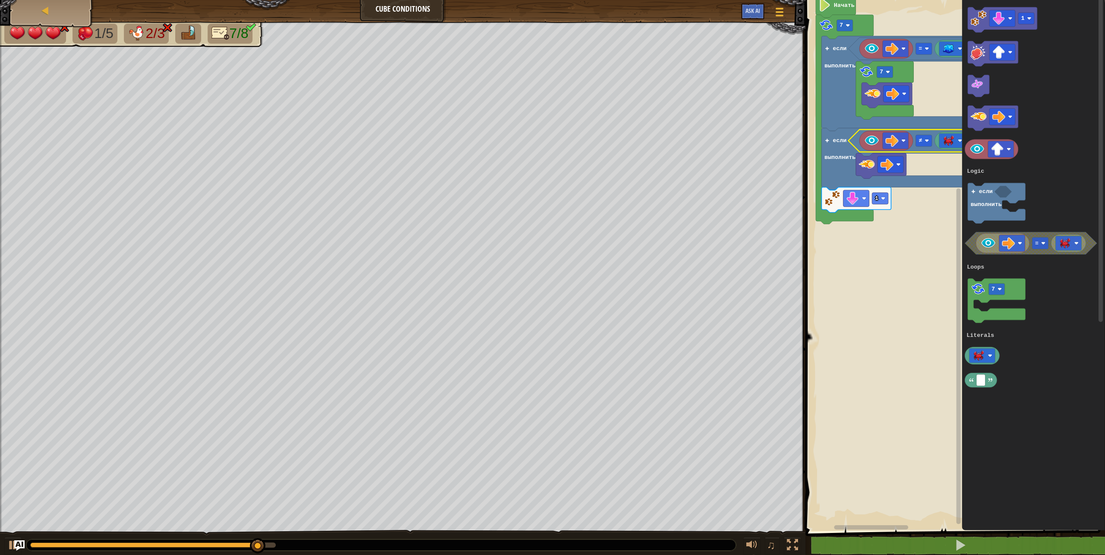
click at [959, 444] on g "Рабочая область Blockly" at bounding box center [958, 260] width 6 height 528
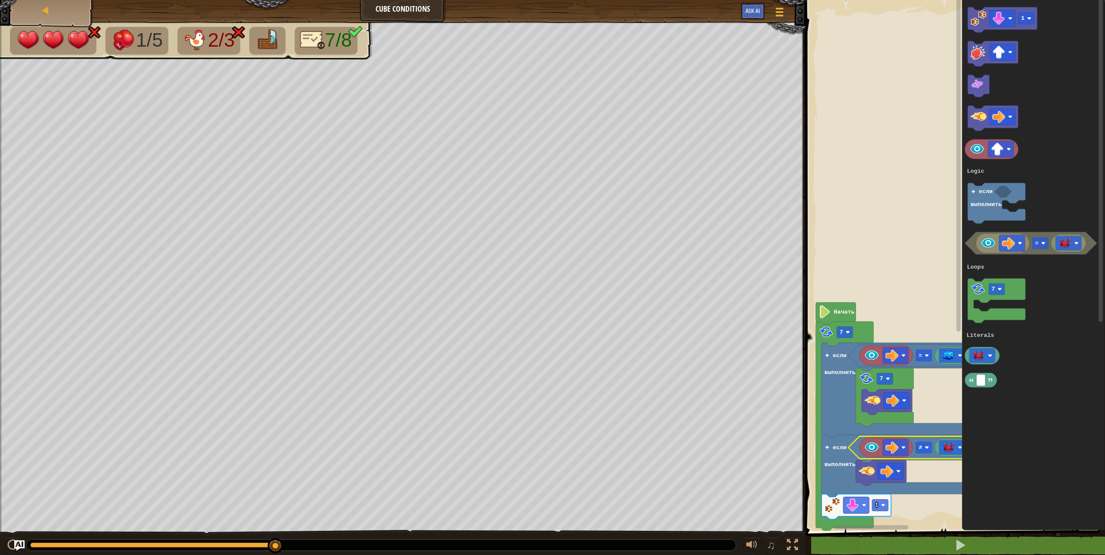
click at [959, 140] on g "Рабочая область Blockly" at bounding box center [958, 260] width 6 height 528
click at [952, 449] on image "Рабочая область Blockly" at bounding box center [948, 447] width 13 height 11
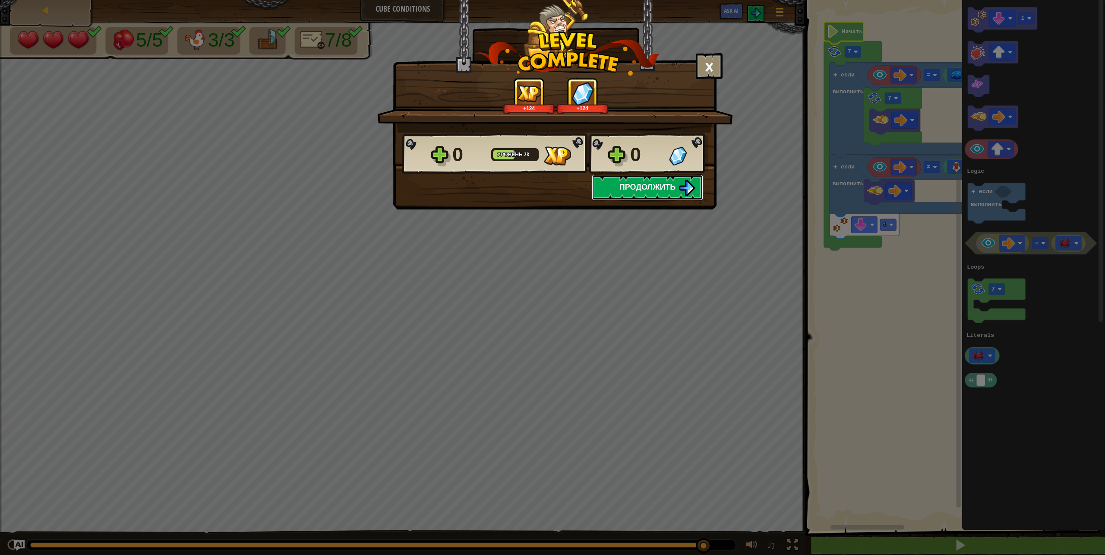
click at [652, 187] on span "Продолжить" at bounding box center [648, 186] width 57 height 11
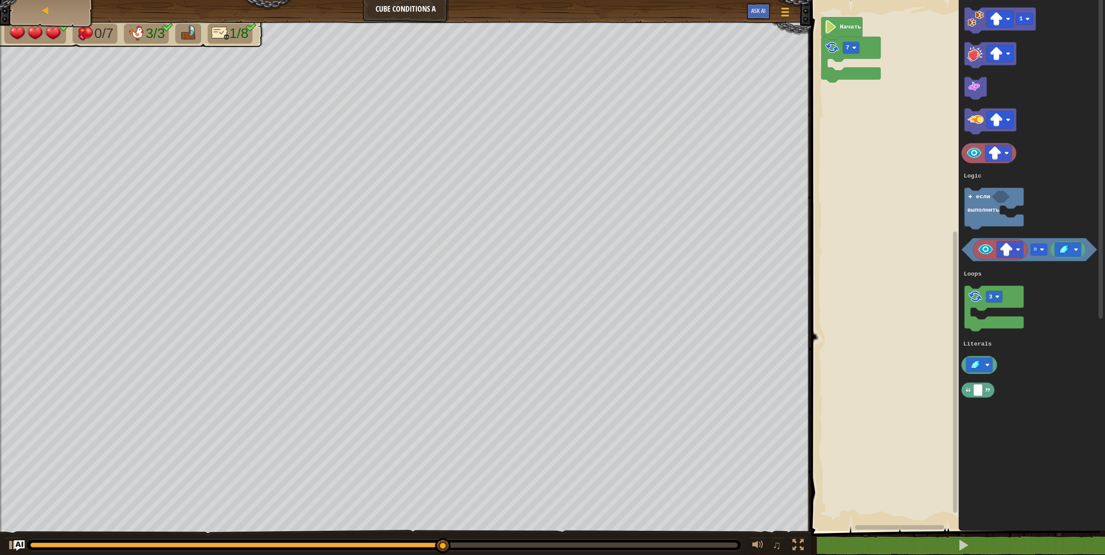
click at [786, 378] on div "Карта Cube Conditions A Меню игры Ask AI 1 הההההההההההההההההההההההההההההההההההה…" at bounding box center [552, 277] width 1105 height 555
click at [864, 93] on div "Logic Loops Literals 7 если выполнить Начать 1 = 3 если выполнить Logic Loops L…" at bounding box center [957, 263] width 297 height 535
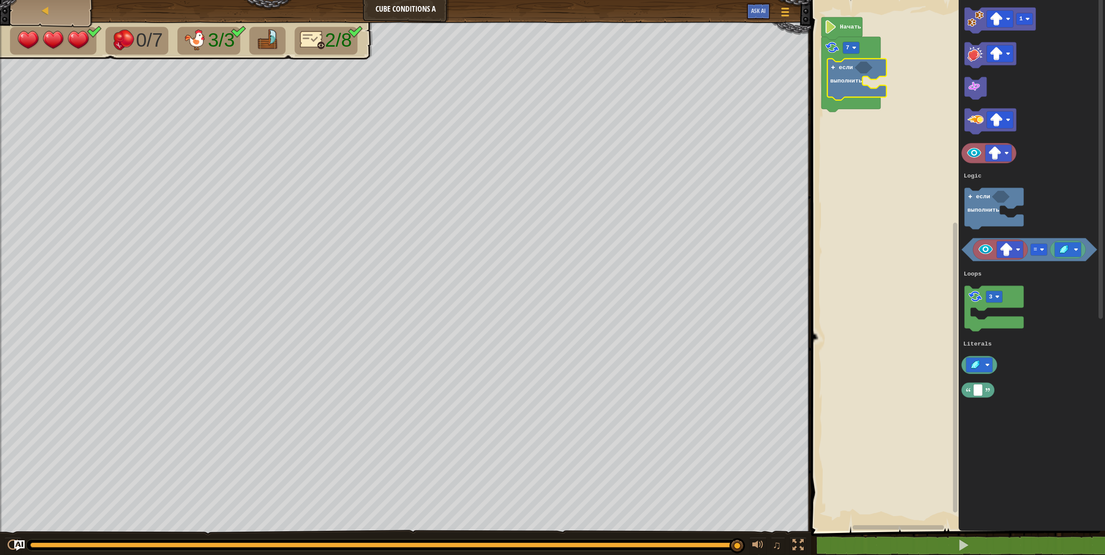
click at [44, 541] on div at bounding box center [383, 544] width 715 height 11
click at [18, 541] on img "Ask AI" at bounding box center [19, 545] width 11 height 11
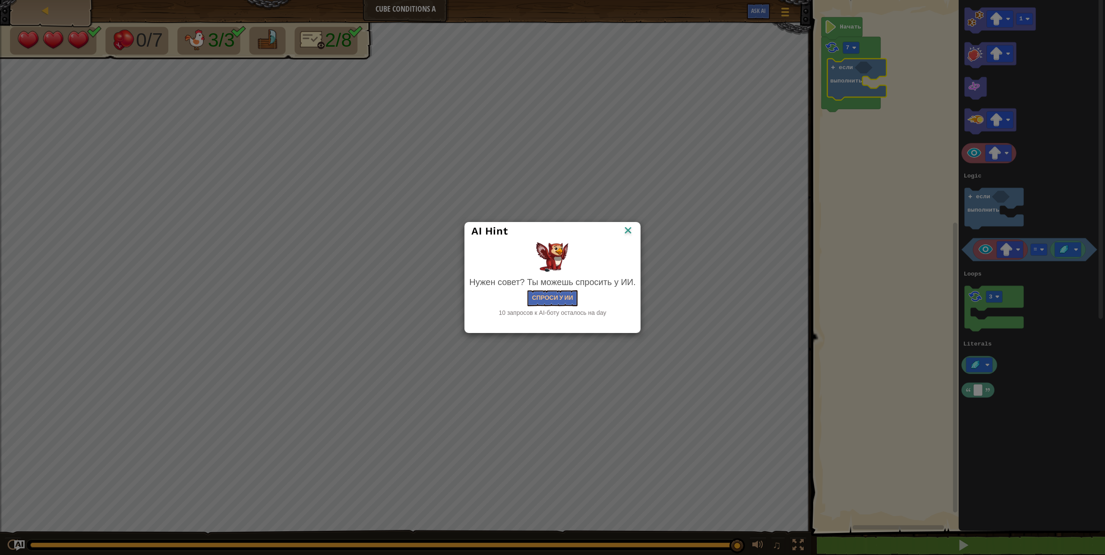
click at [626, 226] on img at bounding box center [628, 231] width 11 height 13
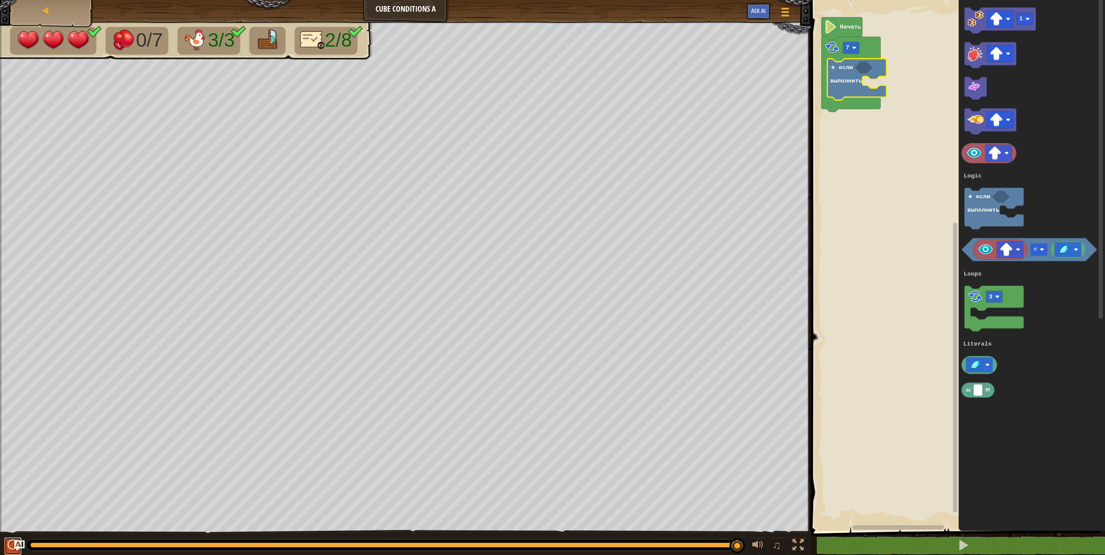
click at [8, 543] on div at bounding box center [12, 544] width 11 height 11
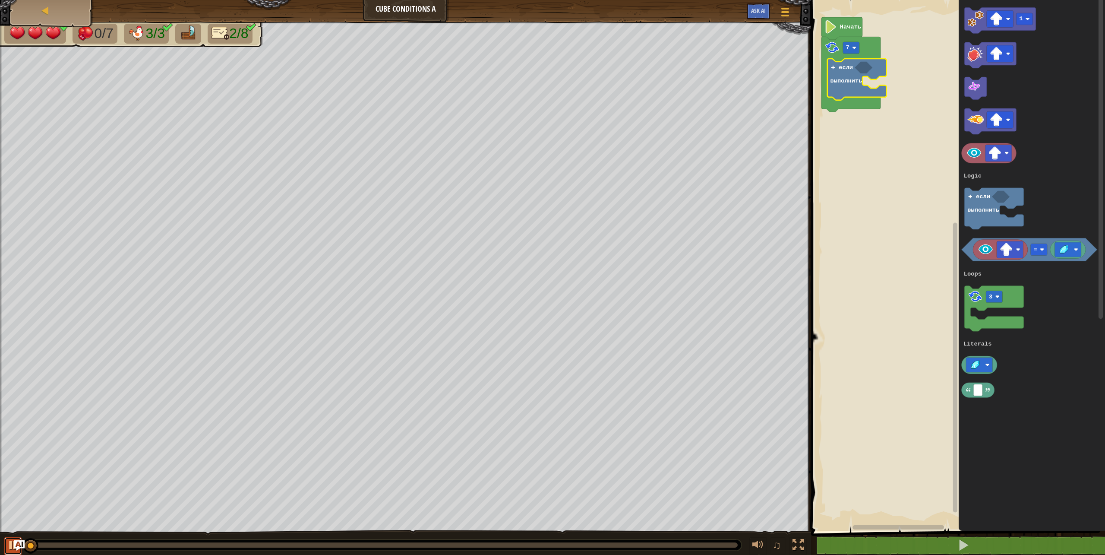
click at [8, 543] on div at bounding box center [12, 544] width 11 height 11
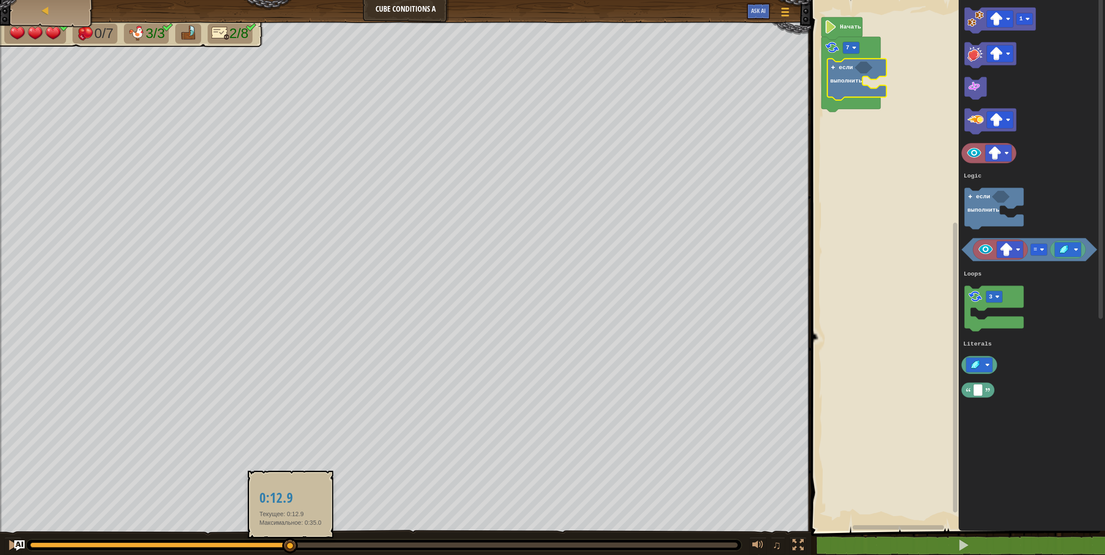
drag, startPoint x: 33, startPoint y: 547, endPoint x: 291, endPoint y: 541, distance: 257.8
click at [291, 541] on div at bounding box center [290, 546] width 16 height 16
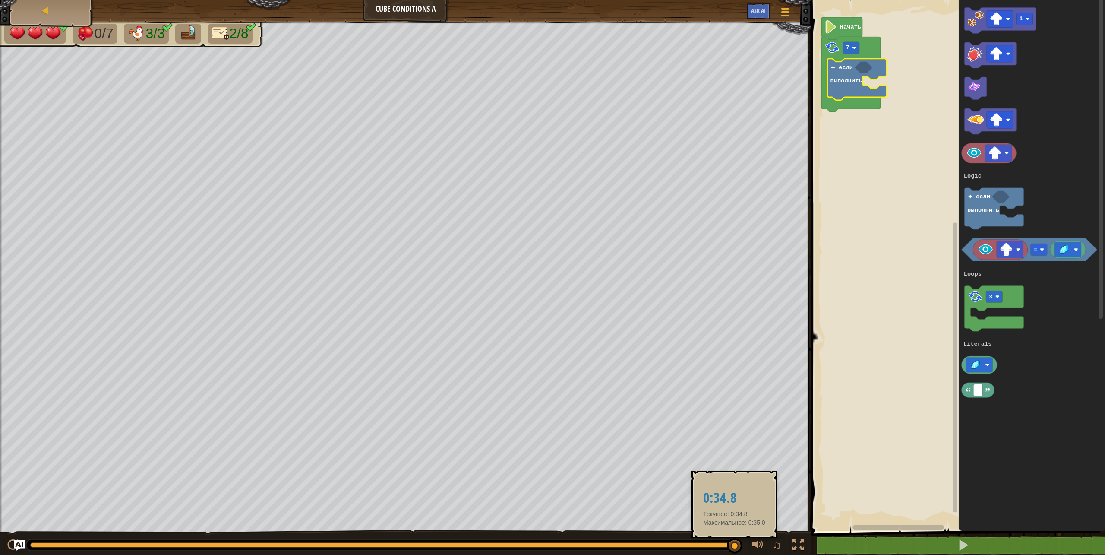
click at [734, 543] on div at bounding box center [384, 544] width 708 height 5
click at [38, 541] on div at bounding box center [383, 544] width 715 height 11
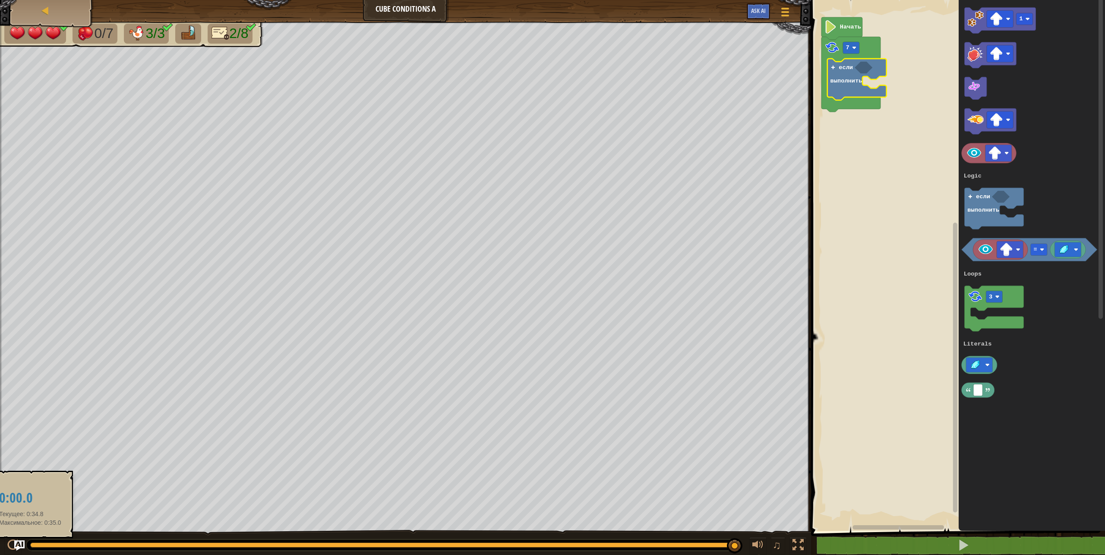
click at [30, 546] on div at bounding box center [382, 544] width 705 height 5
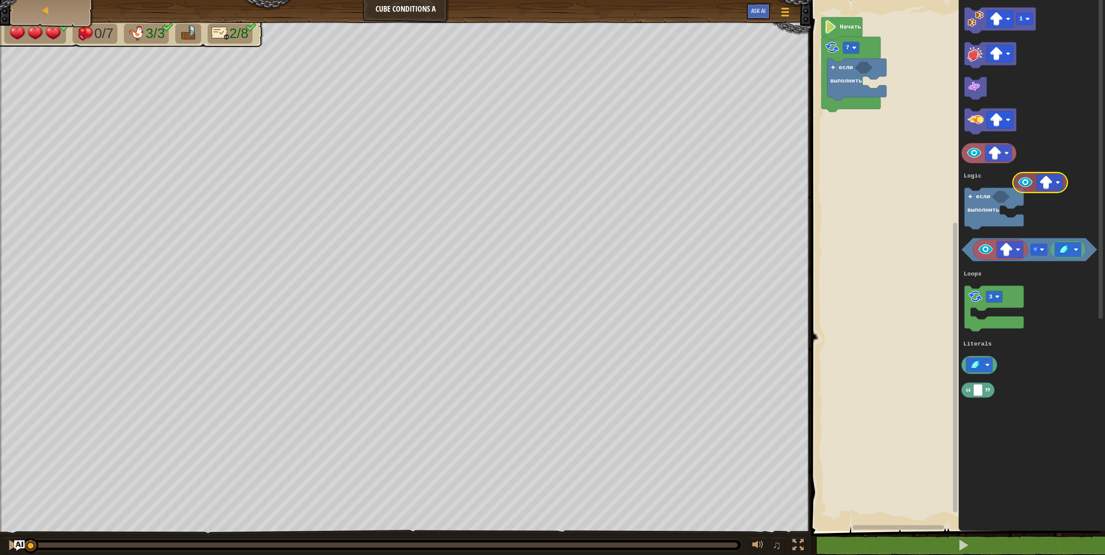
click at [1026, 182] on icon "1 = 3 если выполнить Logic Loops Literals" at bounding box center [1032, 263] width 146 height 535
click at [966, 254] on g "1 = 3 если выполнить Logic Loops Literals" at bounding box center [1030, 202] width 136 height 390
click at [1050, 252] on icon "Рабочая область Blockly" at bounding box center [1030, 249] width 136 height 23
click at [895, 140] on text "=" at bounding box center [895, 141] width 3 height 6
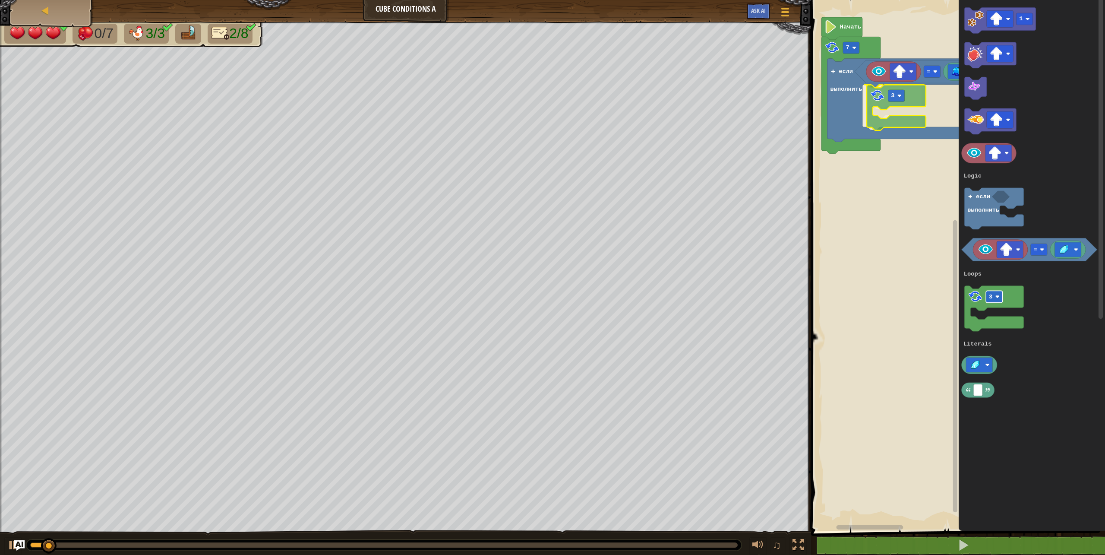
click at [901, 96] on div "Logic Loops Literals 7 если выполнить = 3 Начать 1 = 3 если выполнить Logic Loo…" at bounding box center [957, 263] width 297 height 535
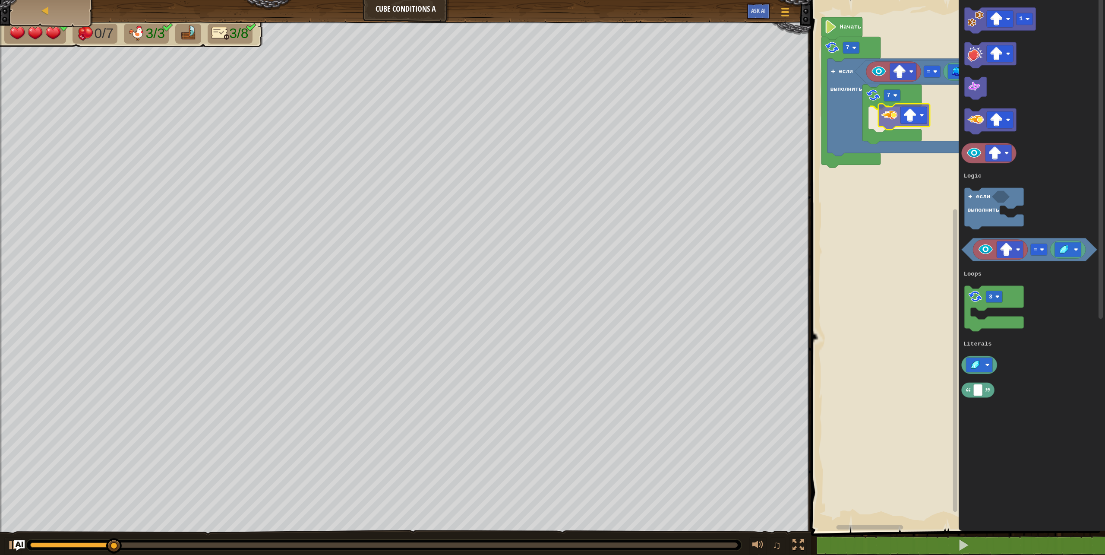
click at [892, 111] on div "Logic Loops Literals Начать 7 если выполнить = 7 1 = 3 если выполнить Logic Loo…" at bounding box center [957, 263] width 297 height 535
click at [4, 548] on button at bounding box center [12, 546] width 17 height 18
click at [847, 166] on div "Logic Loops Literals Начать 7 если выполнить = 7 если выполнить 1 = 3 если выпо…" at bounding box center [957, 263] width 297 height 535
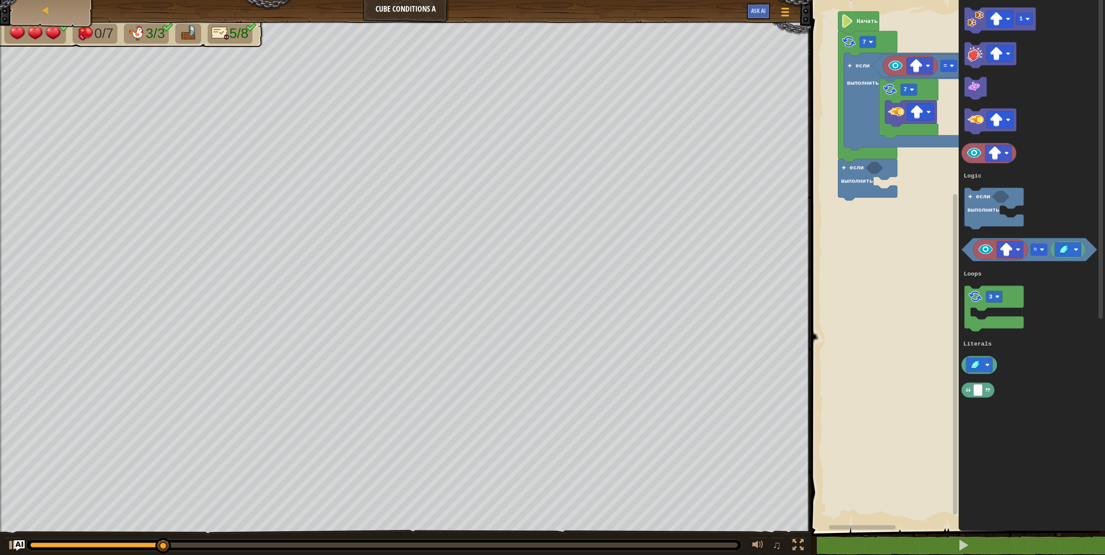
click at [833, 193] on rect "Рабочая область Blockly" at bounding box center [957, 263] width 297 height 535
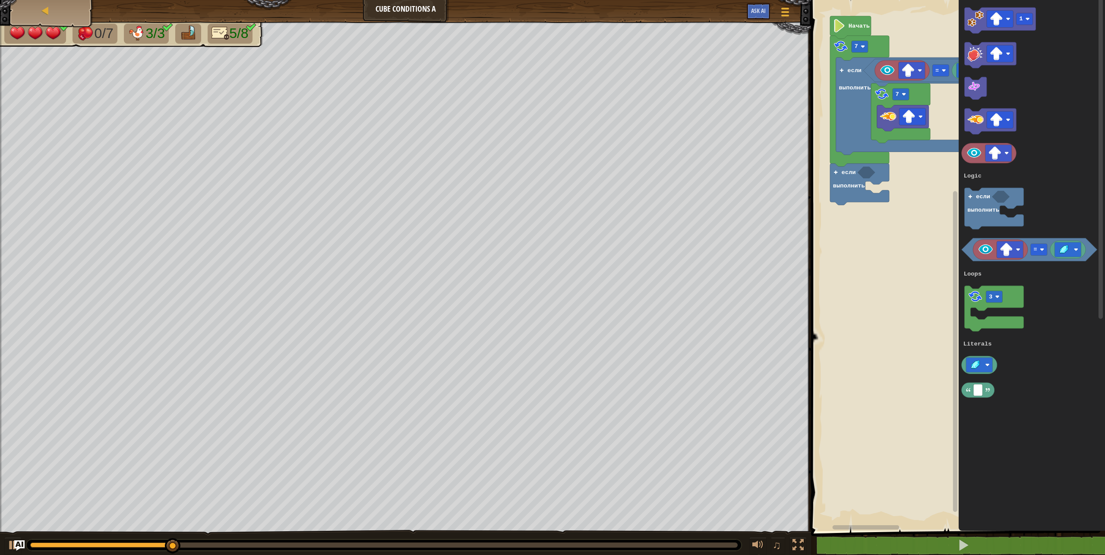
click at [817, 206] on rect "Рабочая область Blockly" at bounding box center [957, 263] width 297 height 535
click at [1033, 246] on rect "Рабочая область Blockly" at bounding box center [1039, 249] width 16 height 12
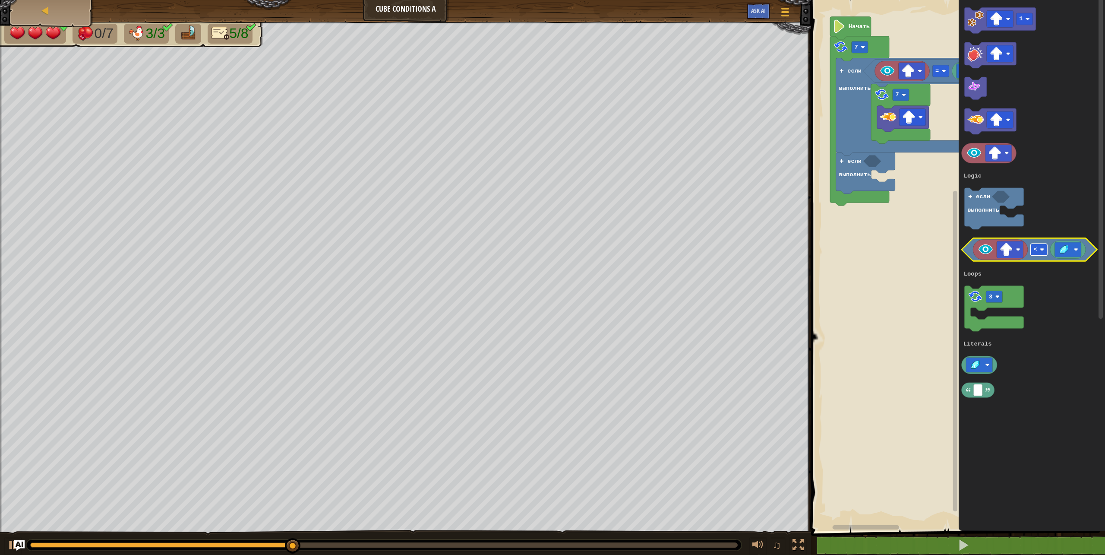
click at [1045, 252] on rect "Рабочая область Blockly" at bounding box center [1039, 249] width 16 height 12
drag, startPoint x: 1040, startPoint y: 279, endPoint x: 1075, endPoint y: 240, distance: 52.2
click at [1071, 258] on icon "Рабочая область Blockly" at bounding box center [1067, 249] width 35 height 18
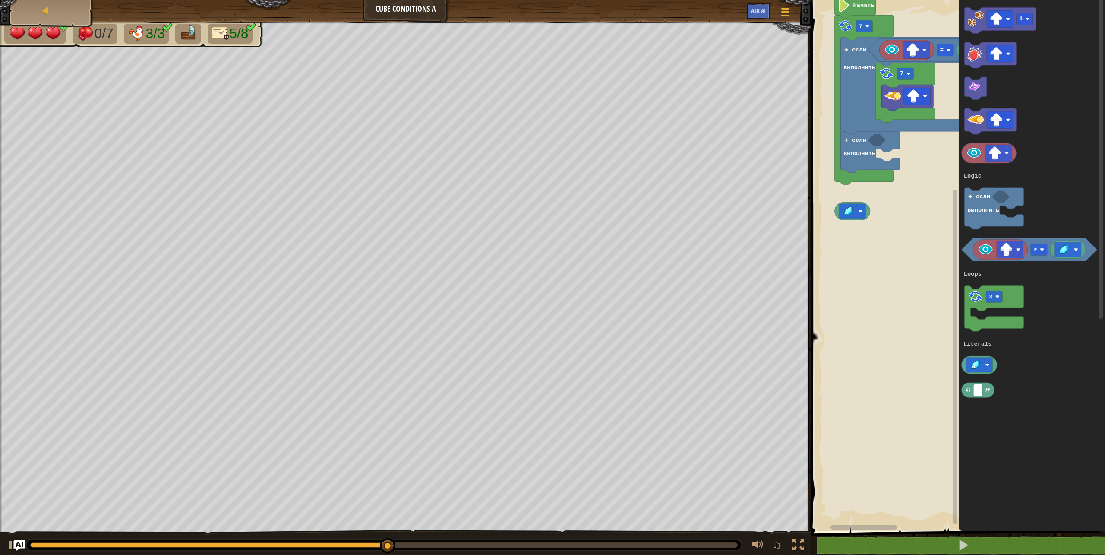
click at [857, 203] on rect "Рабочая область Blockly" at bounding box center [957, 263] width 297 height 535
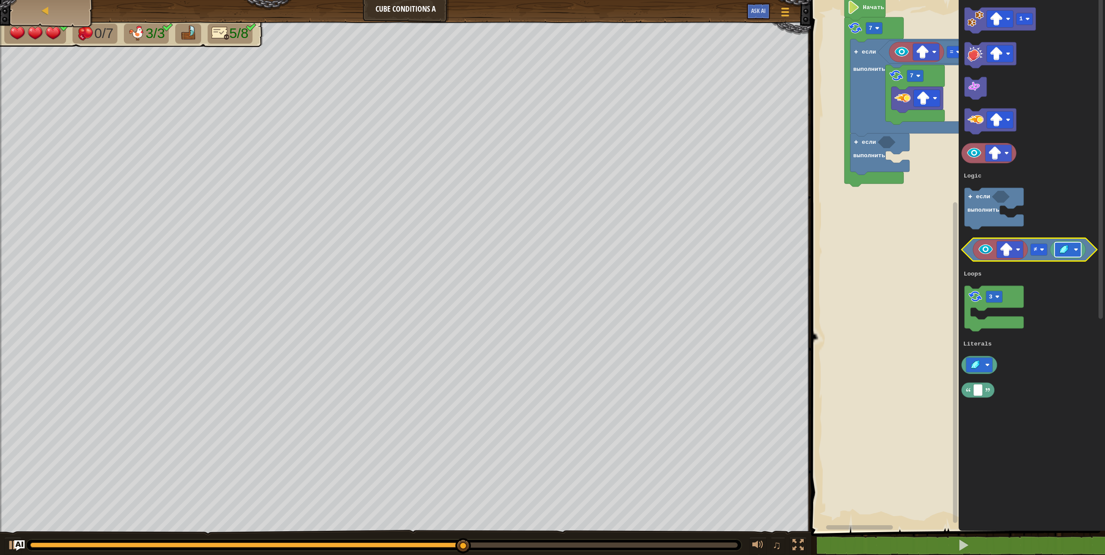
click at [1068, 250] on image "Рабочая область Blockly" at bounding box center [1064, 249] width 13 height 11
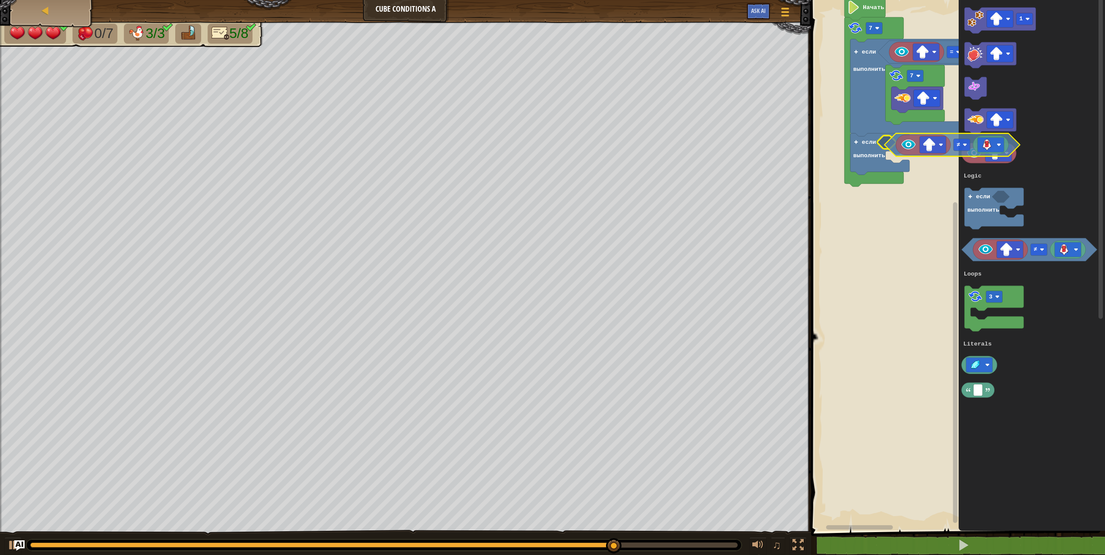
click at [892, 144] on div "Logic Loops Literals Начать 7 если выполнить = 7 если выполнить 1 ≠ 3 если выпо…" at bounding box center [957, 263] width 297 height 535
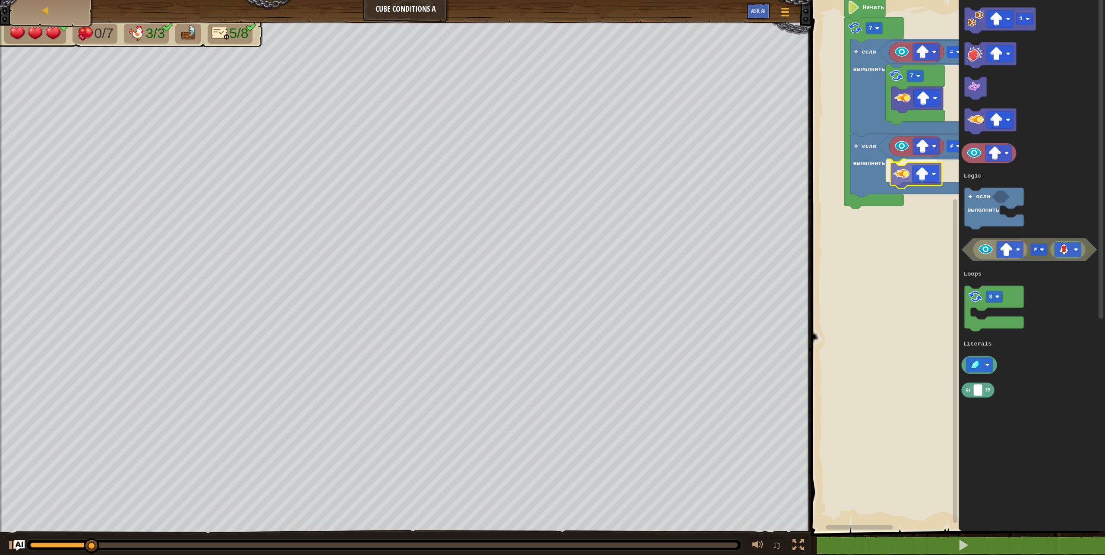
click at [900, 168] on div "Logic Loops Literals Начать 7 если выполнить = 7 если выполнить ≠ 1 ≠ 3 если вы…" at bounding box center [957, 263] width 297 height 535
click at [998, 20] on image "Рабочая область Blockly" at bounding box center [996, 19] width 13 height 13
click at [979, 47] on g "1 ≠ 3 если выполнить Logic Loops Literals" at bounding box center [1030, 202] width 136 height 390
click at [980, 33] on g "1 ≠ 3 если выполнить Logic Loops Literals" at bounding box center [1030, 202] width 136 height 390
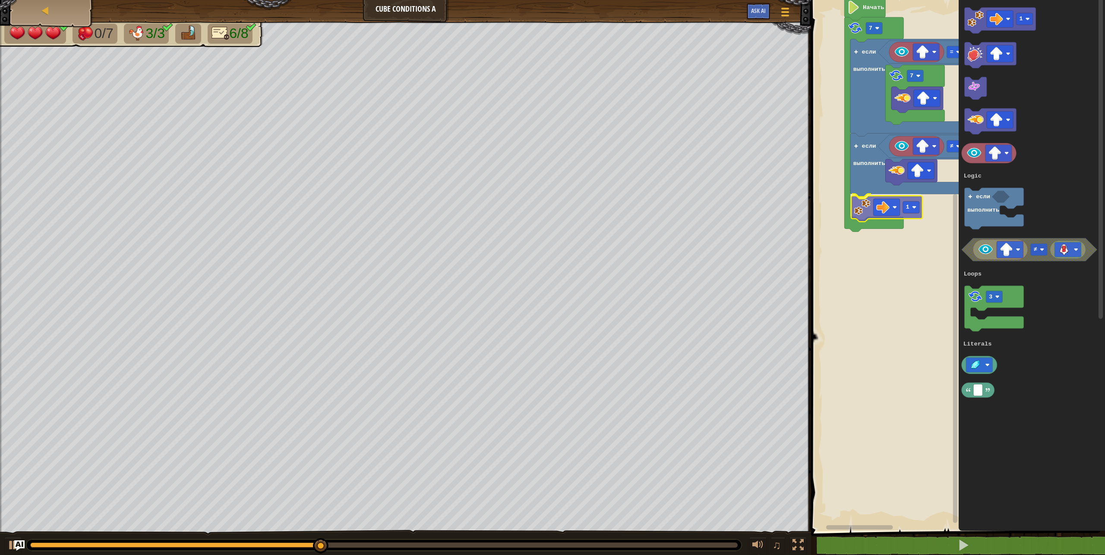
click at [860, 218] on div "Logic Loops Literals Начать 7 если выполнить = 7 если выполнить ≠ 1 1 ≠ 3 если …" at bounding box center [957, 263] width 297 height 535
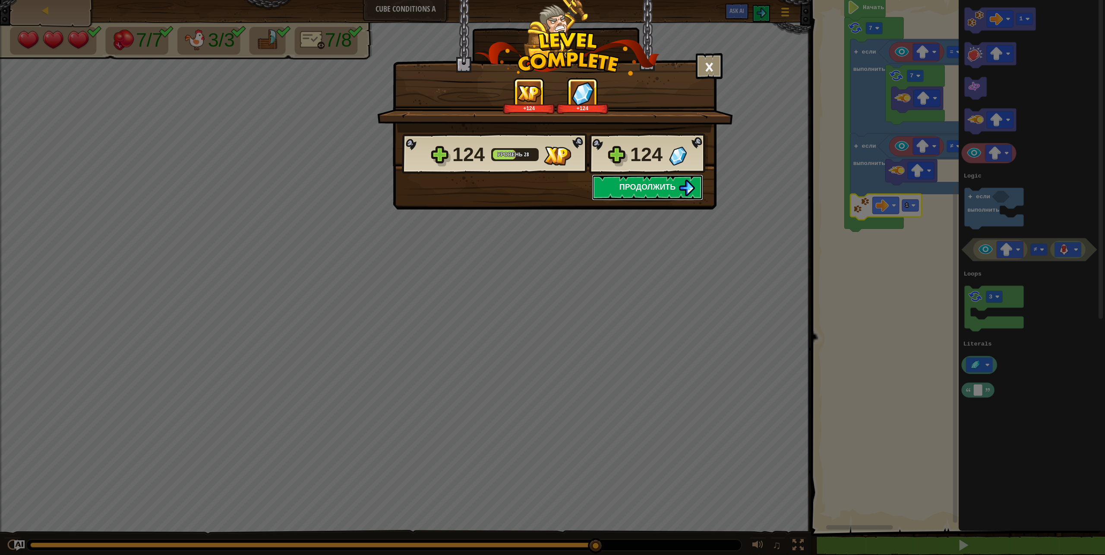
click at [650, 190] on span "Продолжить" at bounding box center [648, 186] width 57 height 11
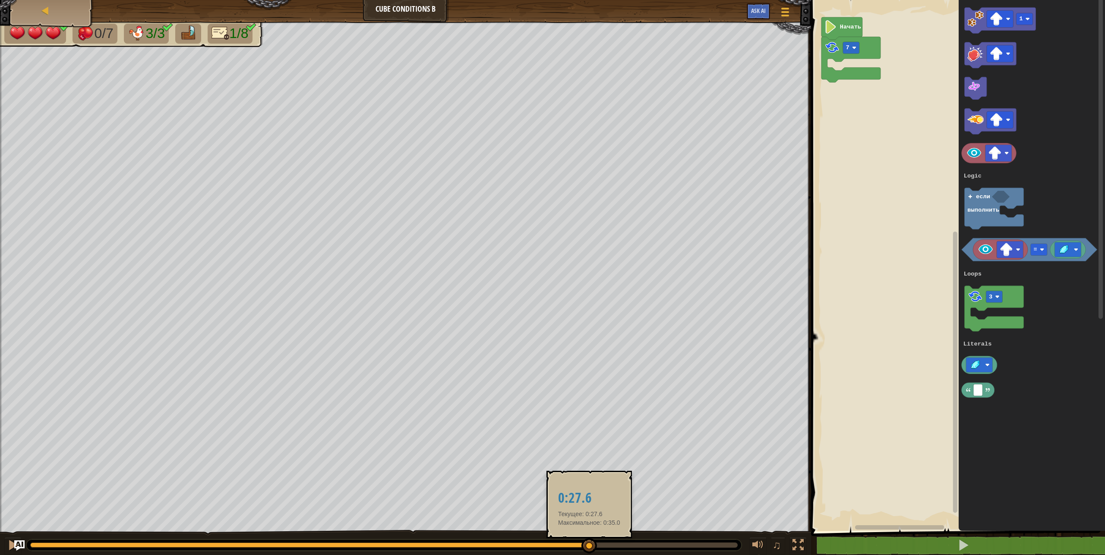
drag, startPoint x: 438, startPoint y: 547, endPoint x: 589, endPoint y: 550, distance: 151.6
click at [589, 550] on div at bounding box center [590, 546] width 16 height 16
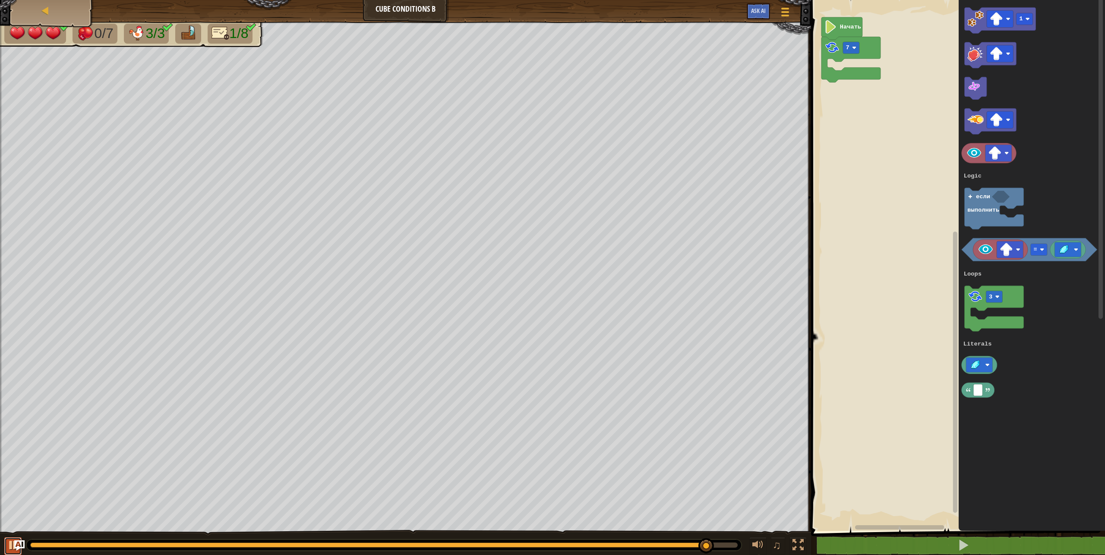
click at [9, 543] on div at bounding box center [12, 544] width 11 height 11
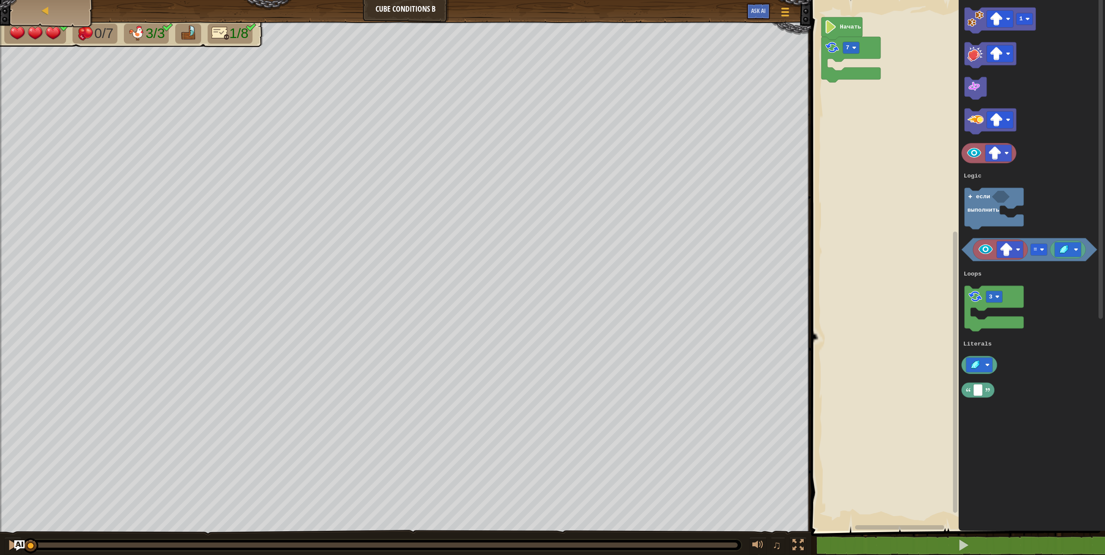
drag, startPoint x: 708, startPoint y: 542, endPoint x: 0, endPoint y: 577, distance: 709.3
click at [0, 0] on html "Карта Cube Conditions B Меню игры Ask AI 1 הההההההההההההההההההההההההההההההההההה…" at bounding box center [552, 0] width 1105 height 0
click at [853, 84] on div "Logic Loops Literals 7 если выполнить Начать 1 = 3 если выполнить Logic Loops L…" at bounding box center [957, 263] width 297 height 535
click at [1006, 246] on image "Рабочая область Blockly" at bounding box center [1006, 249] width 13 height 13
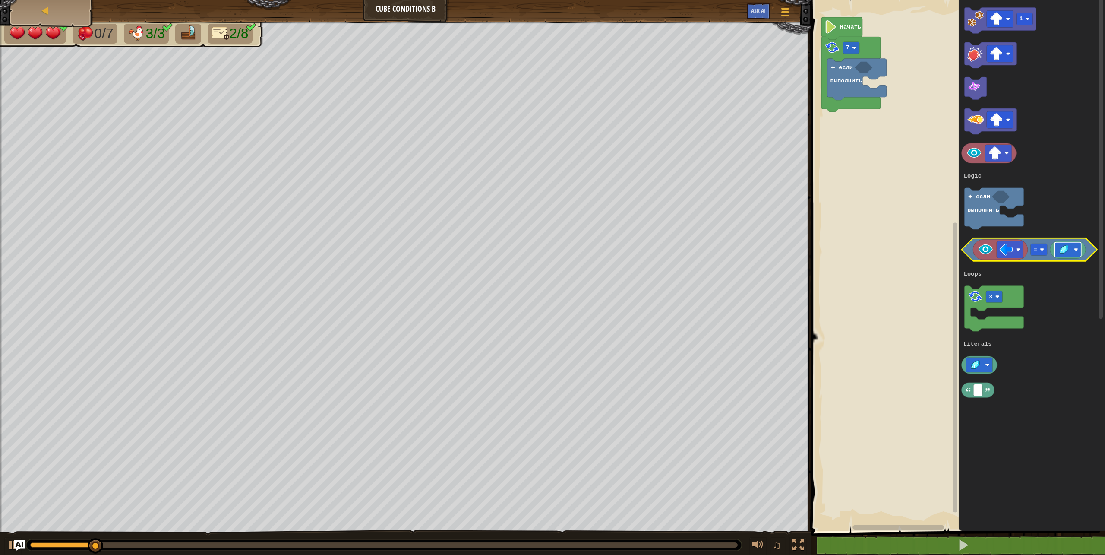
click at [1071, 249] on rect "Рабочая область Blockly" at bounding box center [1068, 249] width 27 height 15
click at [971, 239] on rect "Рабочая область Blockly" at bounding box center [1030, 249] width 136 height 23
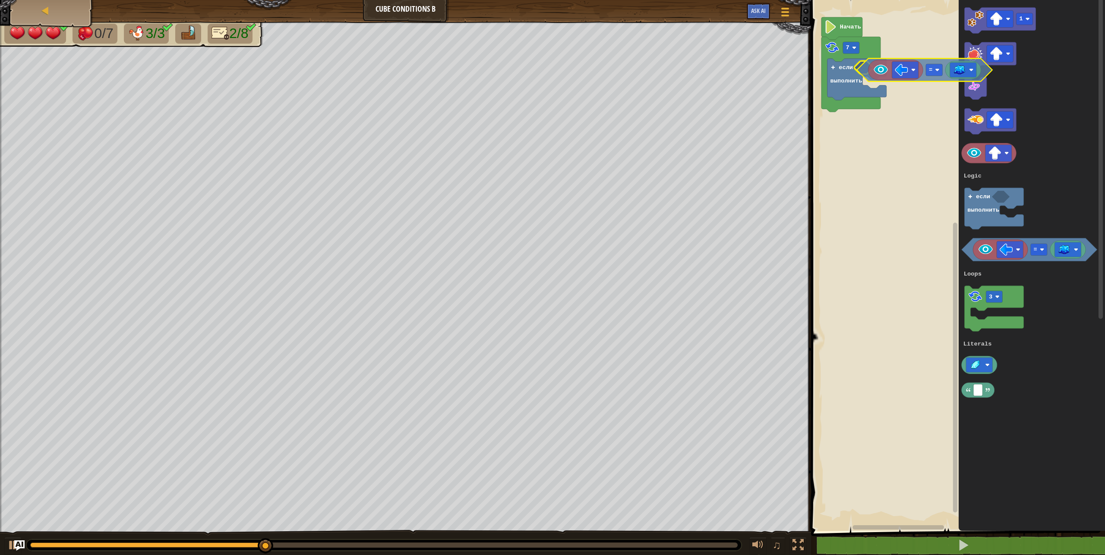
click at [864, 73] on div "Logic Loops Literals 7 если выполнить Начать 1 = 3 если выполнить Logic Loops L…" at bounding box center [957, 263] width 297 height 535
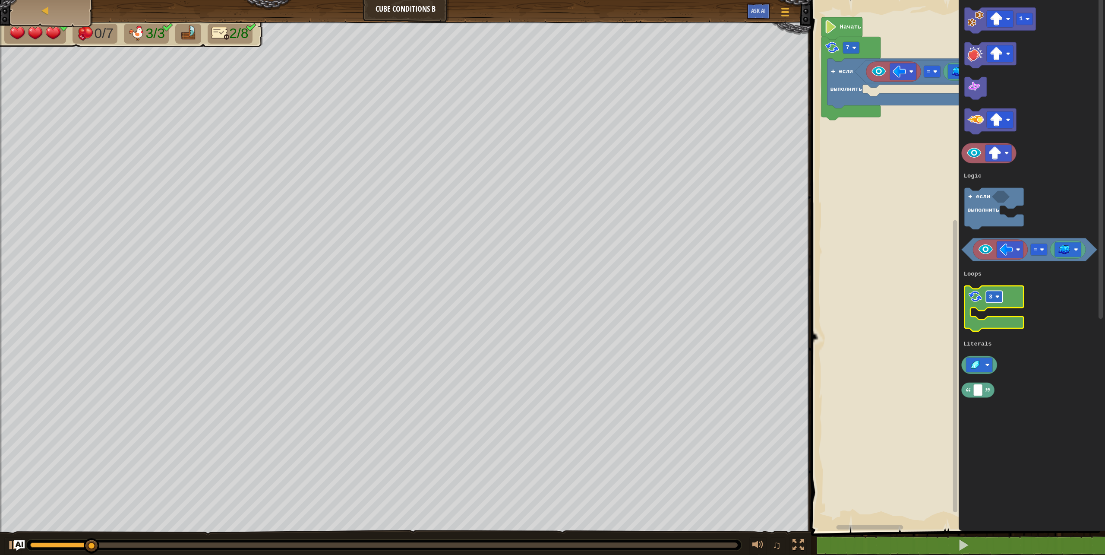
click at [994, 295] on rect "Рабочая область Blockly" at bounding box center [995, 297] width 16 height 12
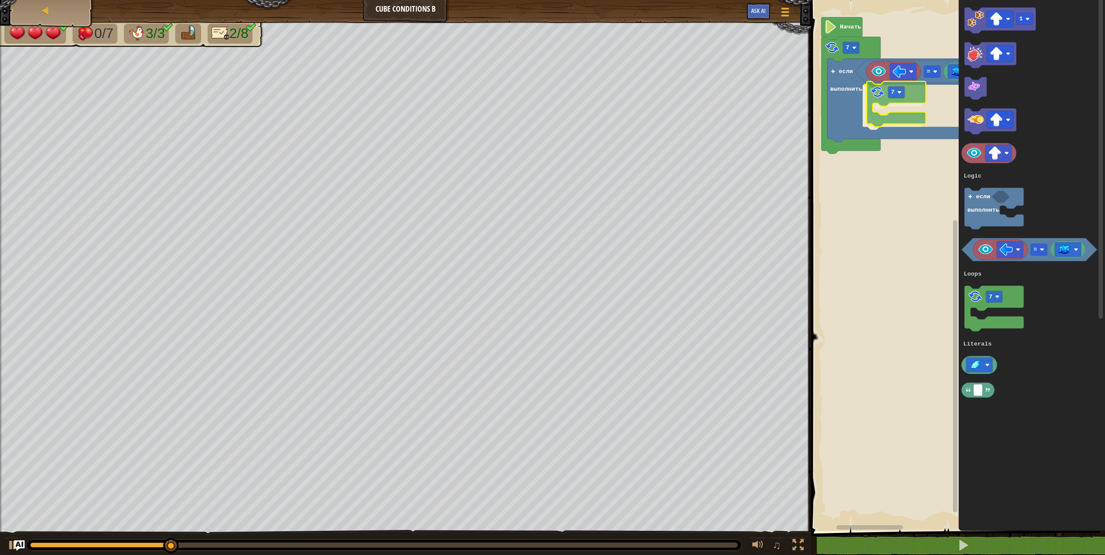
click at [889, 116] on div "Logic Loops Literals 7 если выполнить = 7 Начать 1 = 7 если выполнить Logic Loo…" at bounding box center [957, 263] width 297 height 535
click at [996, 128] on rect "Рабочая область Blockly" at bounding box center [1000, 119] width 27 height 17
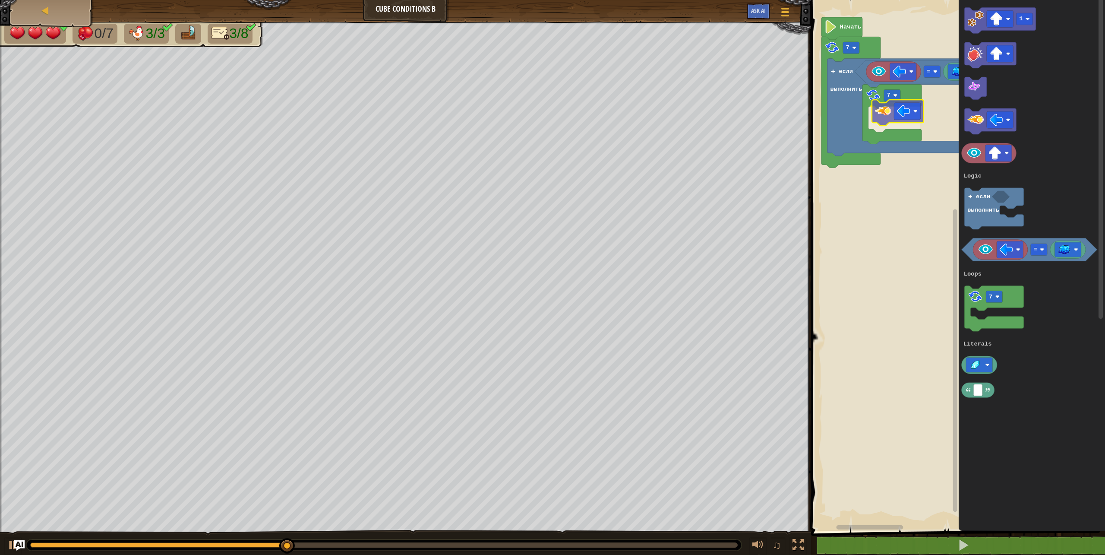
click at [881, 117] on div "Logic Loops Literals 7 если выполнить = 7 Начать 1 = 7 если выполнить Logic Loo…" at bounding box center [957, 263] width 297 height 535
click at [843, 191] on div "Logic Loops Literals 7 если выполнить = 7 если выполнить Начать 1 = 7 если выпо…" at bounding box center [957, 263] width 297 height 535
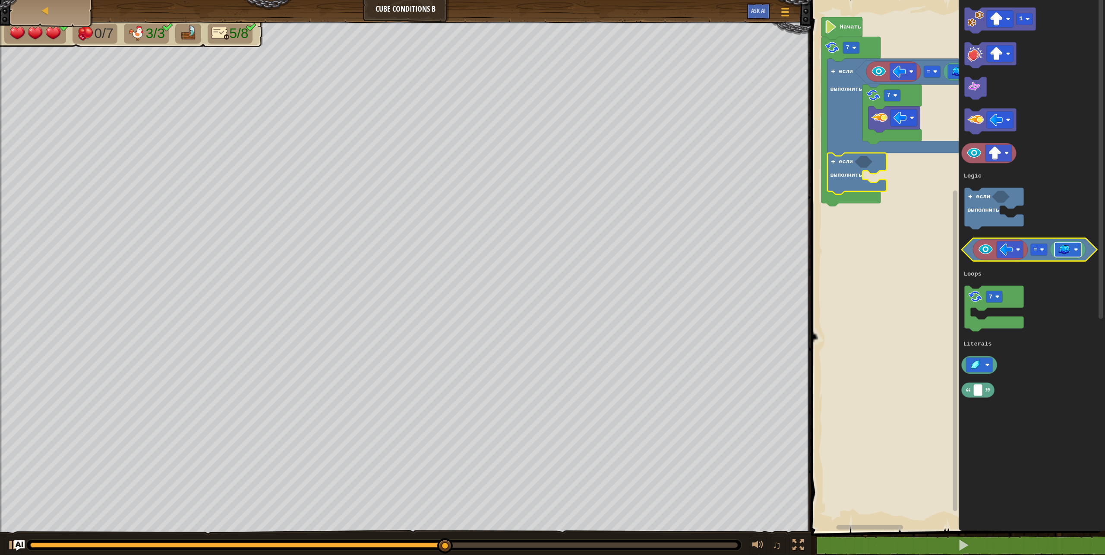
click at [1065, 245] on g "Рабочая область Blockly" at bounding box center [1068, 249] width 27 height 15
click at [1065, 245] on image "Рабочая область Blockly" at bounding box center [1064, 249] width 13 height 11
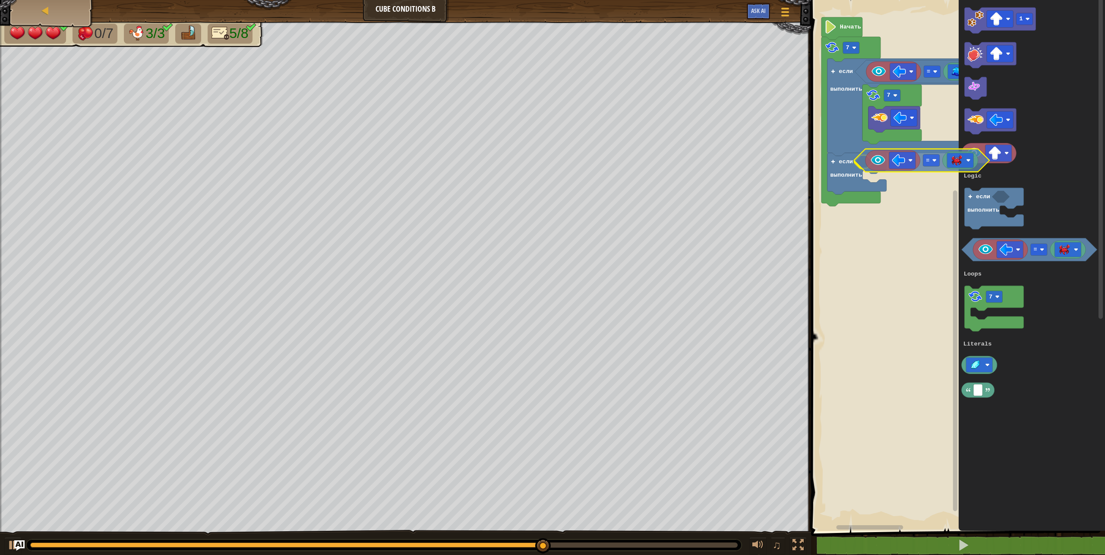
click at [865, 161] on div "Logic Loops Literals 7 если выполнить = 7 если выполнить Начать 1 = 7 если выпо…" at bounding box center [957, 263] width 297 height 535
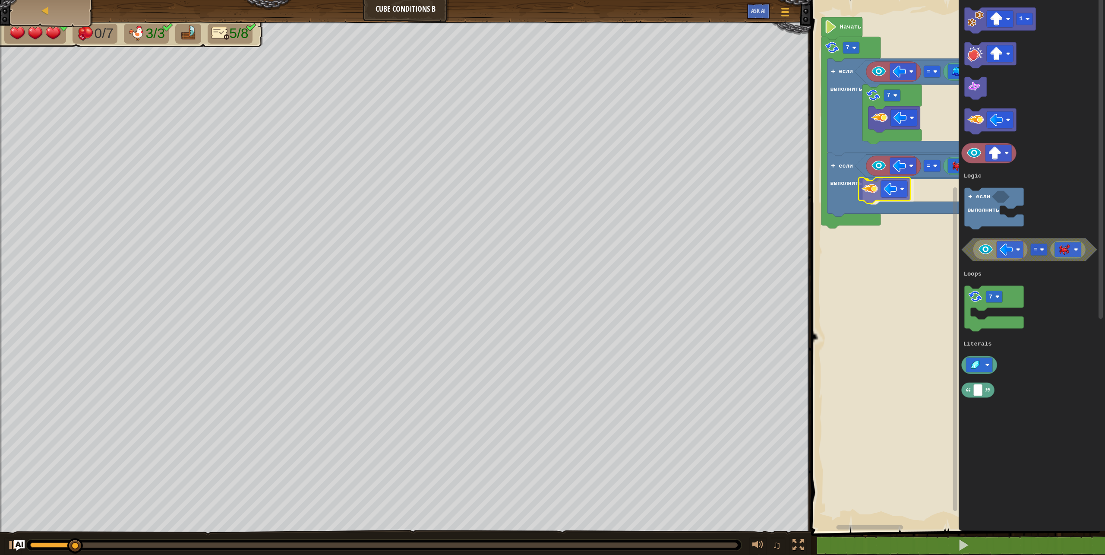
click at [871, 185] on div "Logic Loops Literals 7 если выполнить = 7 если выполнить = Начать 1 = 7 если вы…" at bounding box center [957, 263] width 297 height 535
click at [847, 227] on div "Logic Loops Literals 7 если выполнить = 7 если выполнить = 1 Начать 1 = 7 если …" at bounding box center [957, 263] width 297 height 535
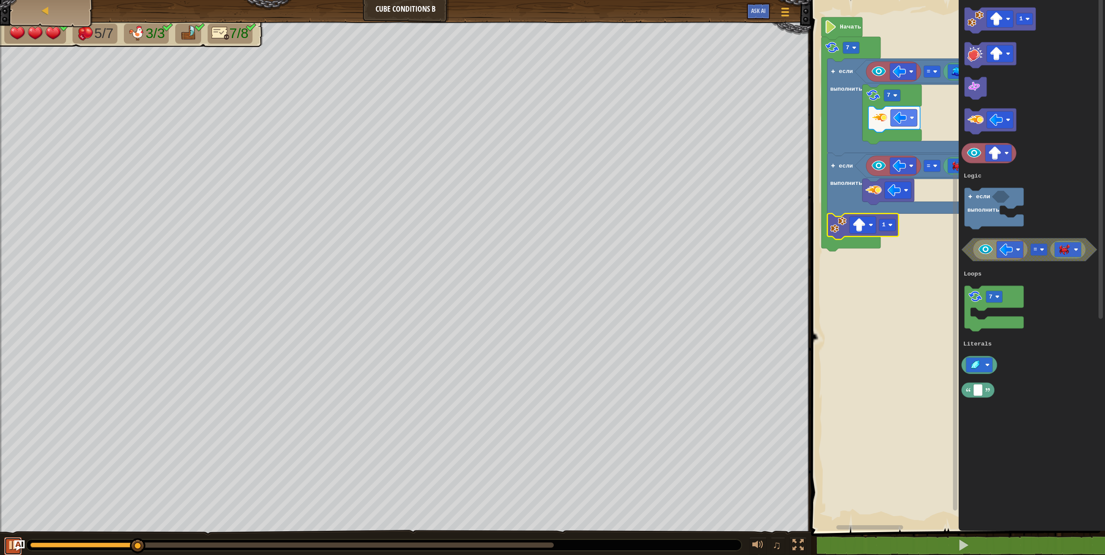
click at [7, 545] on div at bounding box center [12, 544] width 11 height 11
click at [3, 536] on div "♫" at bounding box center [405, 543] width 811 height 26
click at [7, 538] on button at bounding box center [12, 546] width 17 height 18
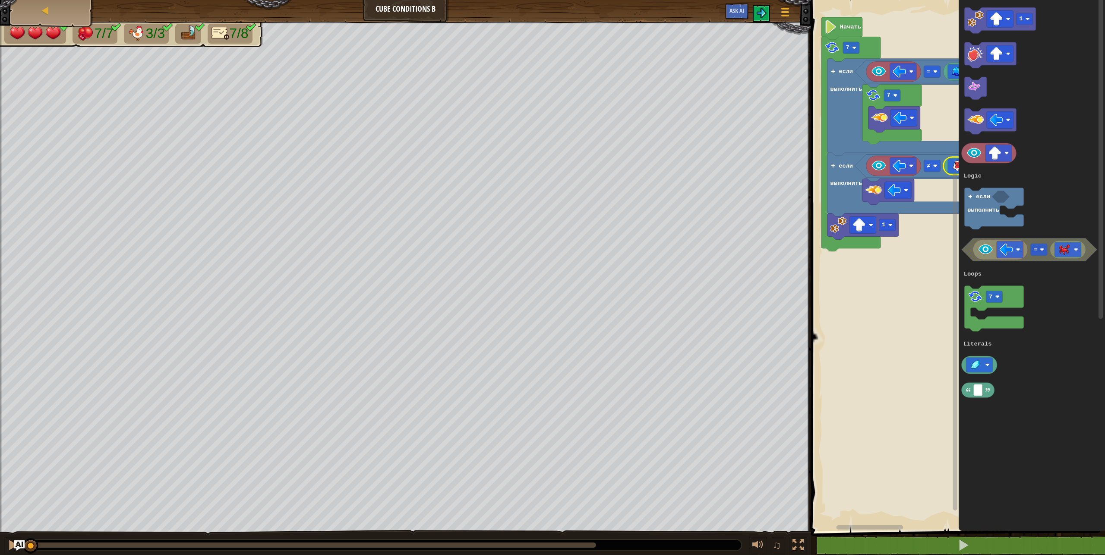
drag, startPoint x: 180, startPoint y: 539, endPoint x: 0, endPoint y: 546, distance: 180.2
click at [0, 546] on div "♫" at bounding box center [405, 543] width 811 height 26
click at [13, 542] on div at bounding box center [12, 544] width 11 height 11
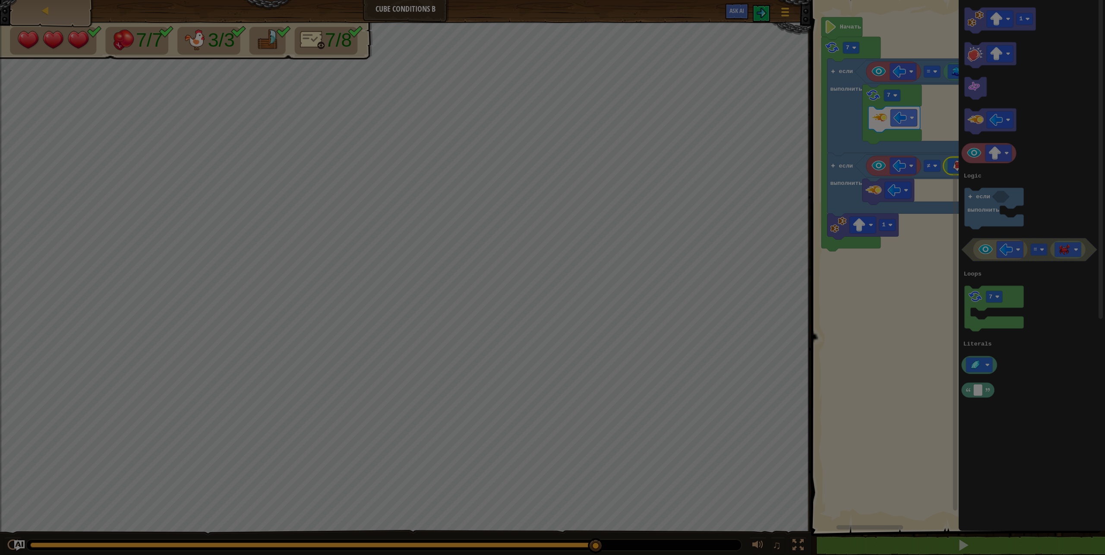
drag, startPoint x: 420, startPoint y: 551, endPoint x: 708, endPoint y: 562, distance: 288.6
click at [708, 1] on html "Карта Cube Conditions B Меню игры Ask AI 1 הההההההההההההההההההההההההההההההההההה…" at bounding box center [552, 0] width 1105 height 1
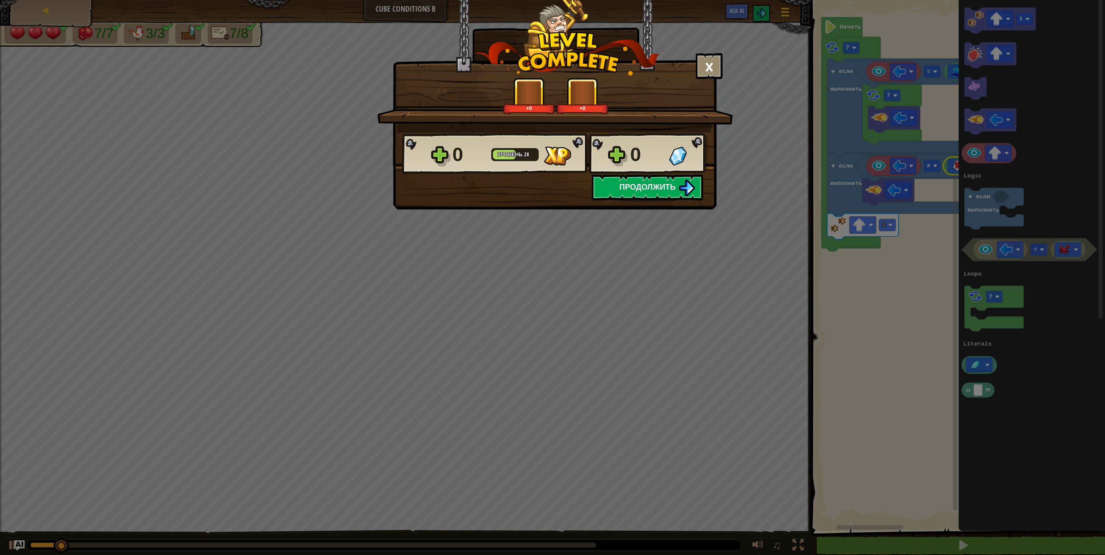
click at [664, 179] on button "Продолжить" at bounding box center [647, 187] width 111 height 26
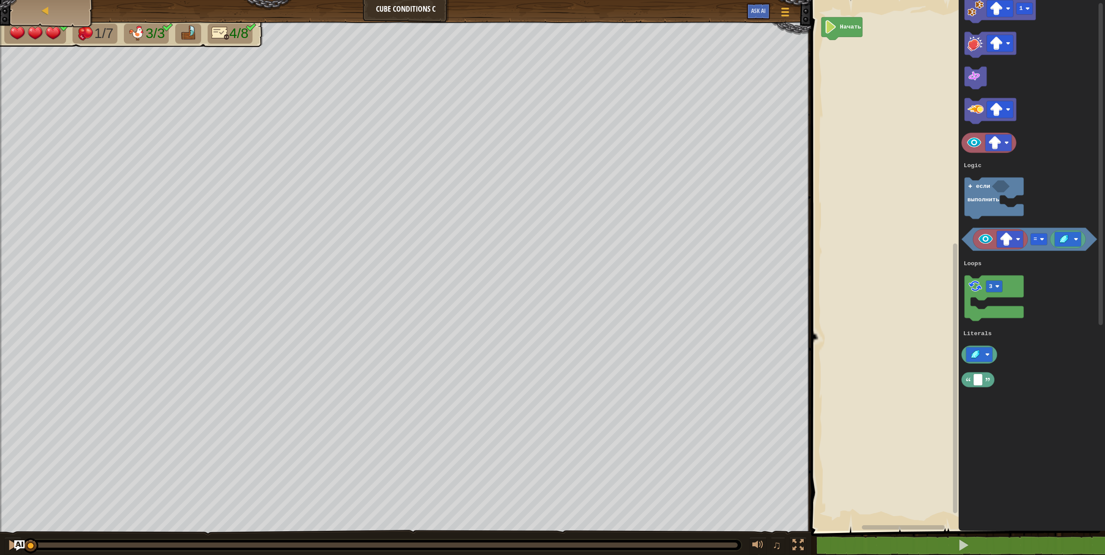
click at [965, 303] on g "3" at bounding box center [994, 297] width 59 height 45
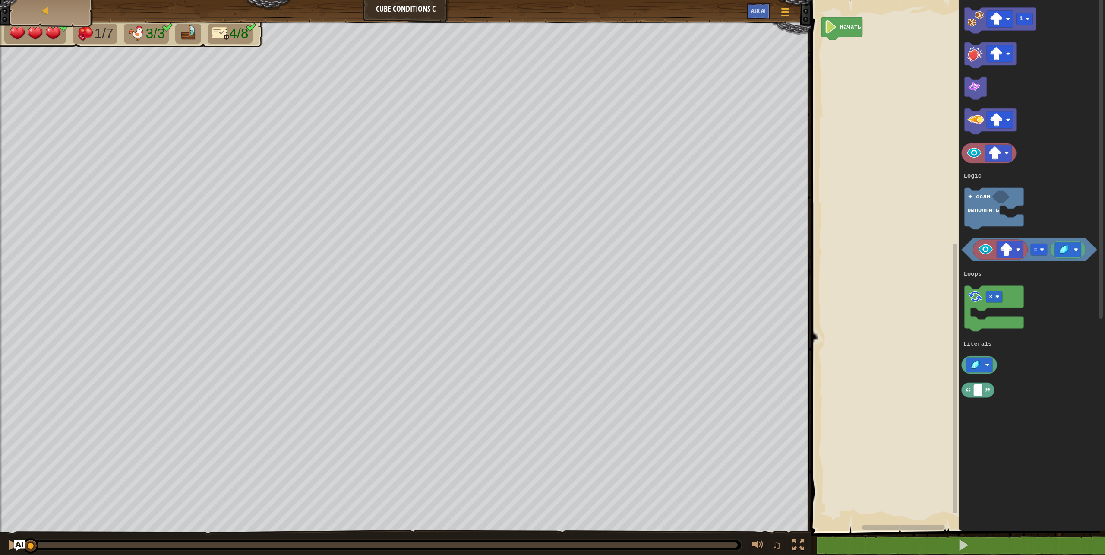
click at [1011, 375] on icon "1 = 3 если выполнить Logic Loops Literals" at bounding box center [1032, 263] width 146 height 535
click at [975, 313] on rect "Рабочая область Blockly" at bounding box center [994, 308] width 59 height 45
click at [833, 45] on div "Logic Loops Literals Начать 3 1 = 3 если выполнить Logic Loops Literals 3" at bounding box center [957, 263] width 297 height 535
click at [859, 49] on rect "Рабочая область Blockly" at bounding box center [851, 48] width 16 height 12
drag, startPoint x: 733, startPoint y: 548, endPoint x: 0, endPoint y: 577, distance: 733.2
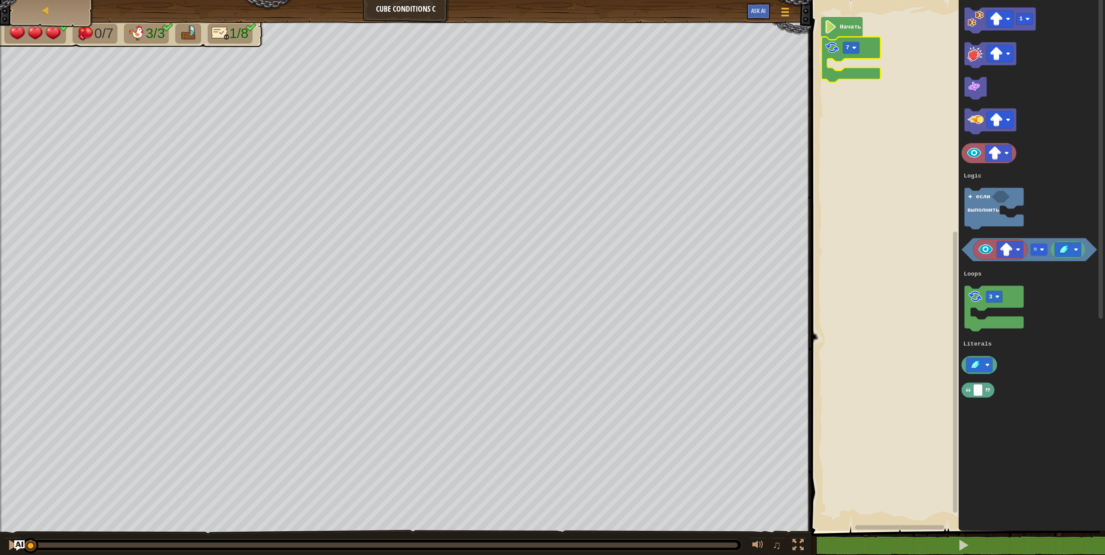
click at [0, 0] on html "Карта Cube Conditions C Меню игры Ask AI 1 הההההההההההההההההההההההההההההההההההה…" at bounding box center [552, 0] width 1105 height 0
click at [992, 297] on text "3" at bounding box center [990, 297] width 3 height 6
click at [1035, 360] on icon "1 = 7 если выполнить Logic Loops Literals" at bounding box center [1032, 263] width 146 height 535
click at [851, 45] on rect "Рабочая область Blockly" at bounding box center [851, 48] width 16 height 12
drag, startPoint x: 851, startPoint y: 112, endPoint x: 907, endPoint y: 63, distance: 74.3
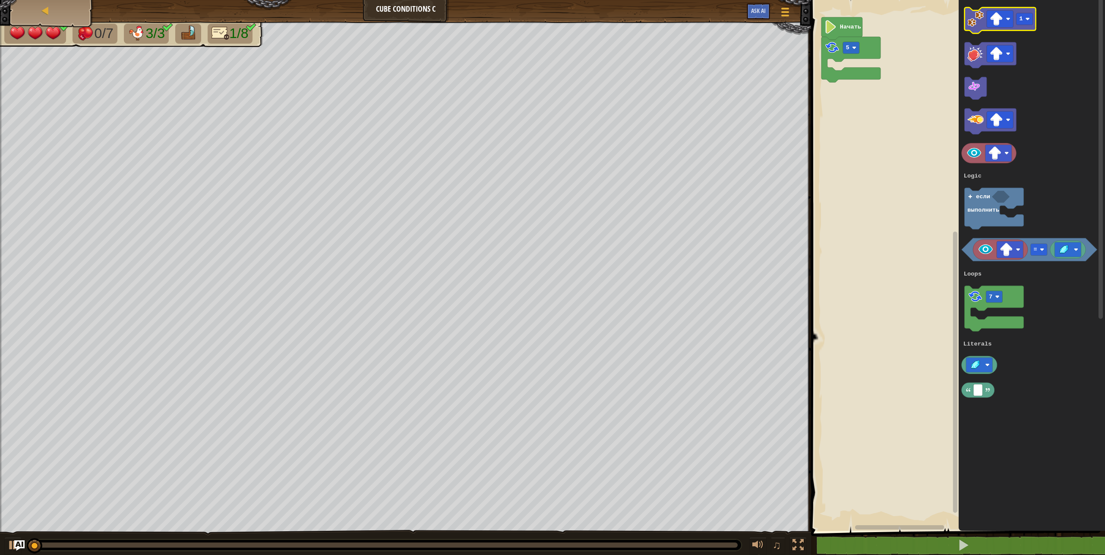
click at [1011, 9] on icon "Рабочая область Blockly" at bounding box center [1000, 20] width 71 height 26
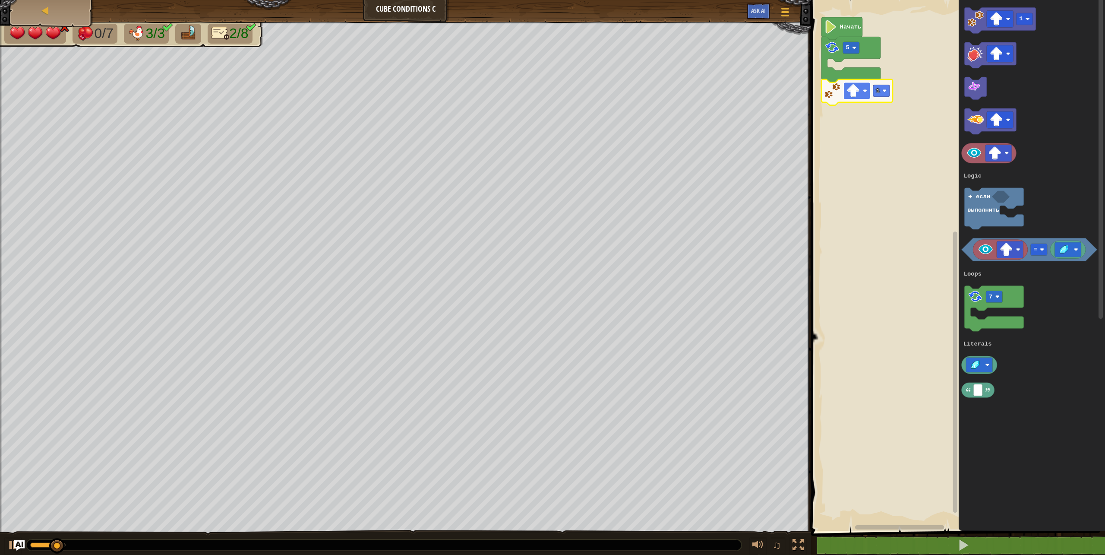
click at [852, 89] on image "Рабочая область Blockly" at bounding box center [853, 90] width 13 height 13
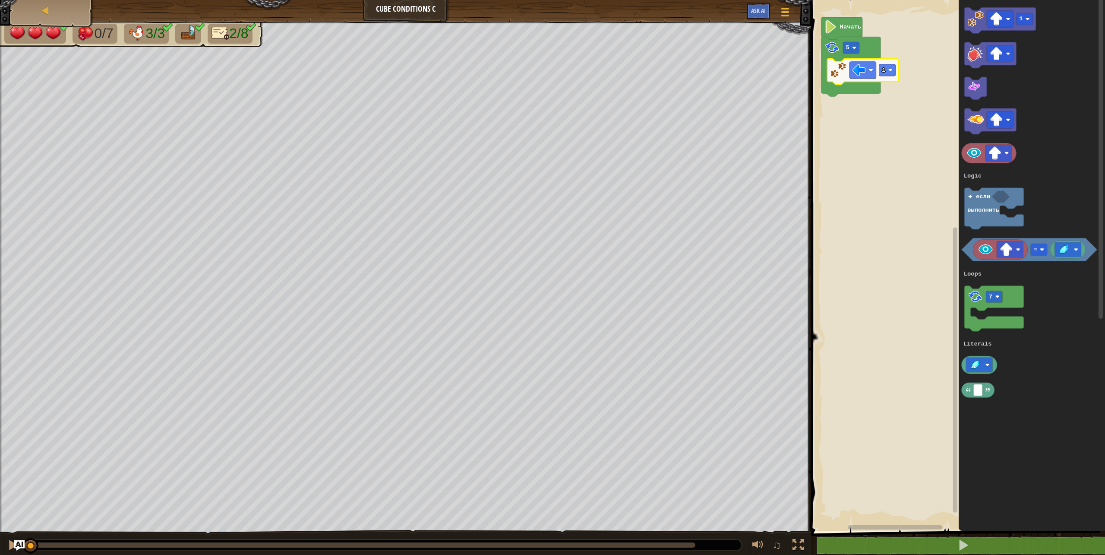
drag, startPoint x: 696, startPoint y: 550, endPoint x: 0, endPoint y: 577, distance: 696.5
click at [0, 0] on html "Карта Cube Conditions C Меню игры Ask AI 1 הההההההההההההההההההההההההההההההההההה…" at bounding box center [552, 0] width 1105 height 0
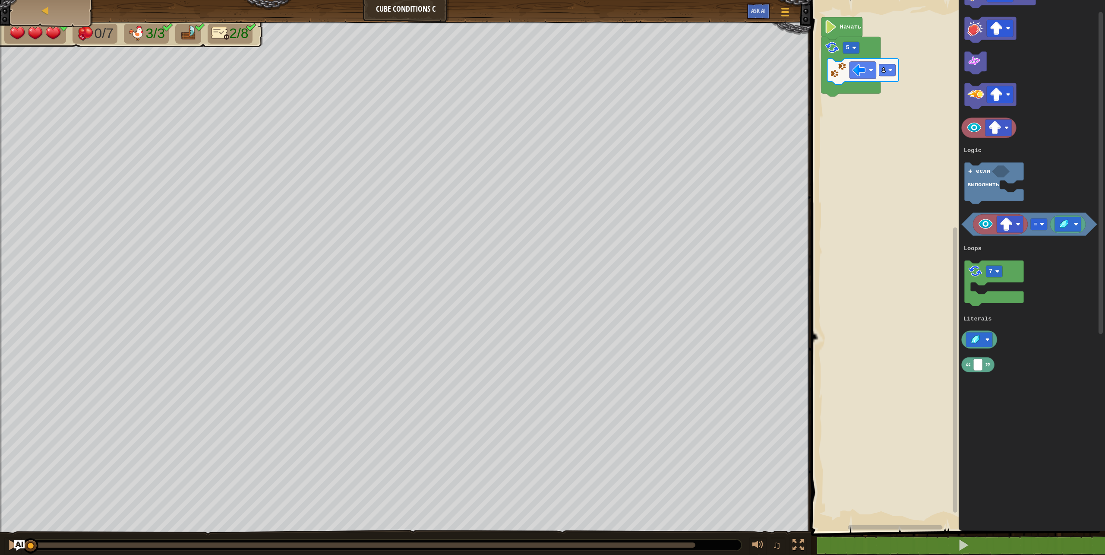
click at [977, 170] on icon "Рабочая область Blockly" at bounding box center [1032, 263] width 146 height 535
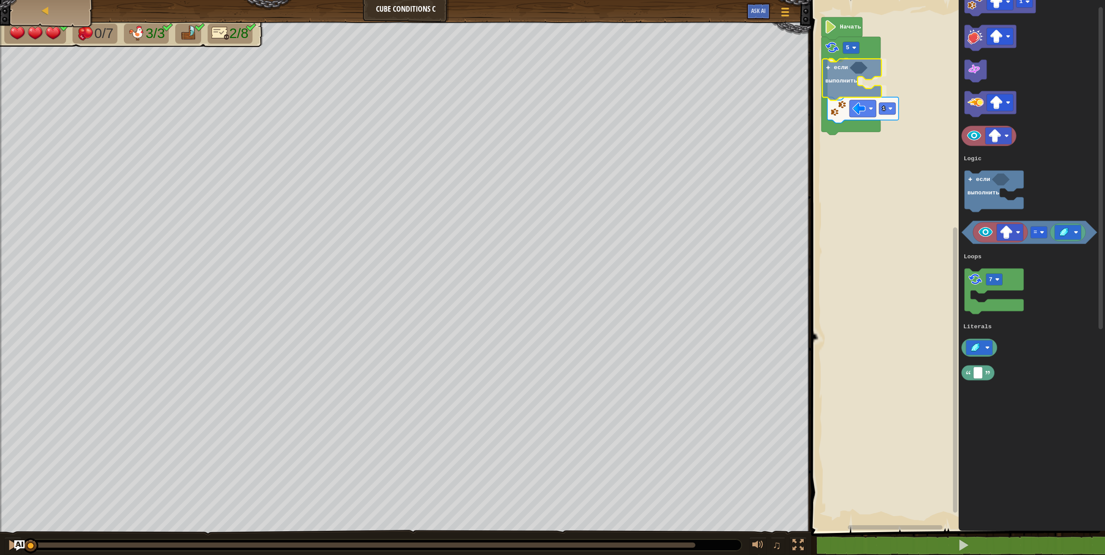
click at [857, 76] on div "Logic Loops Literals Начать 5 если выполнить 1 1 = 7 если выполнить Logic Loops…" at bounding box center [957, 263] width 297 height 535
click at [1009, 232] on image "Рабочая область Blockly" at bounding box center [1006, 232] width 13 height 13
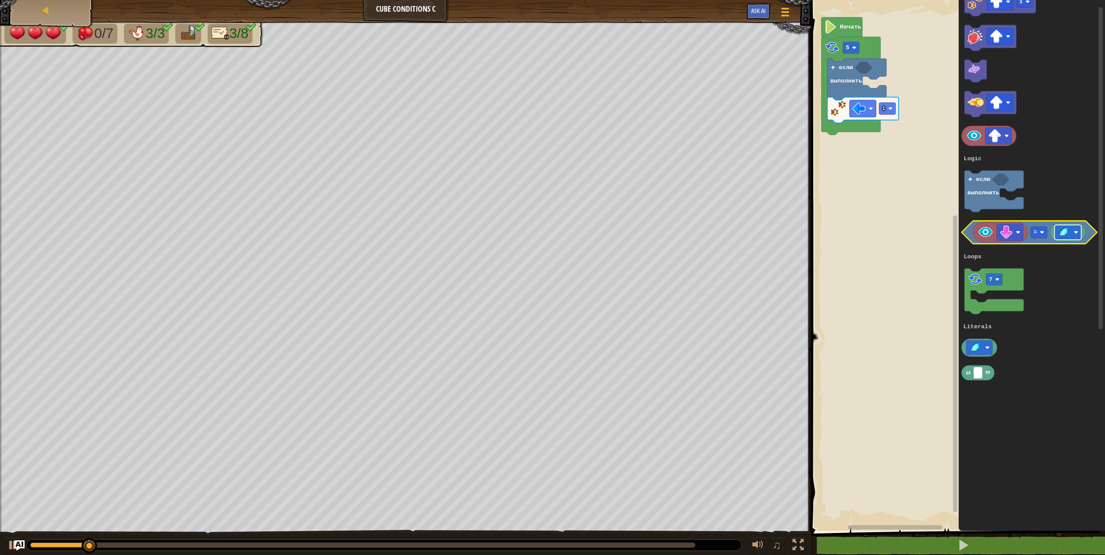
click at [1071, 227] on rect "Рабочая область Blockly" at bounding box center [1068, 232] width 27 height 15
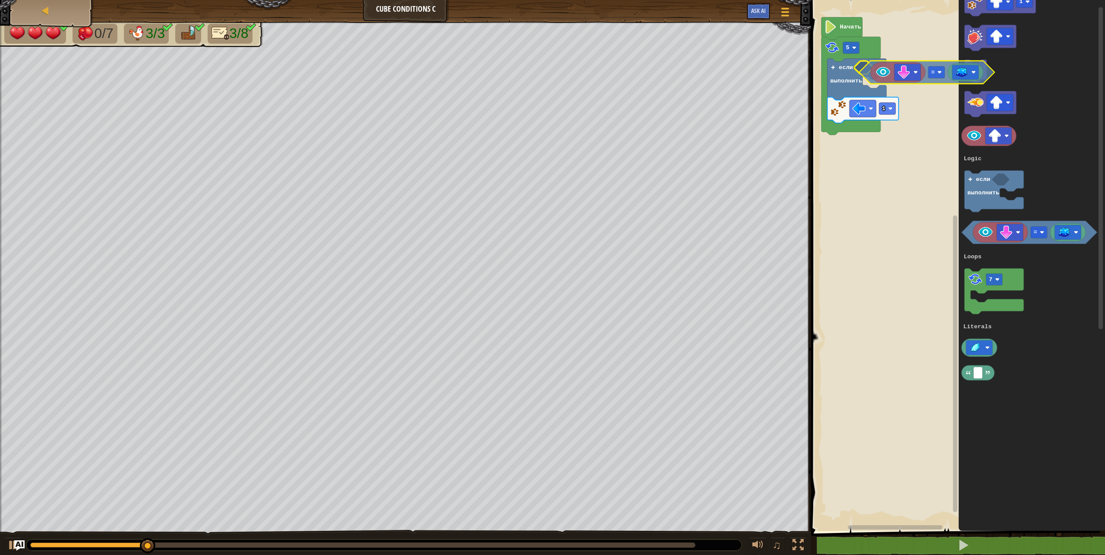
click at [864, 73] on div "Logic Loops Literals Начать 5 если выполнить 1 1 = 7 если выполнить Logic Loops…" at bounding box center [957, 263] width 297 height 535
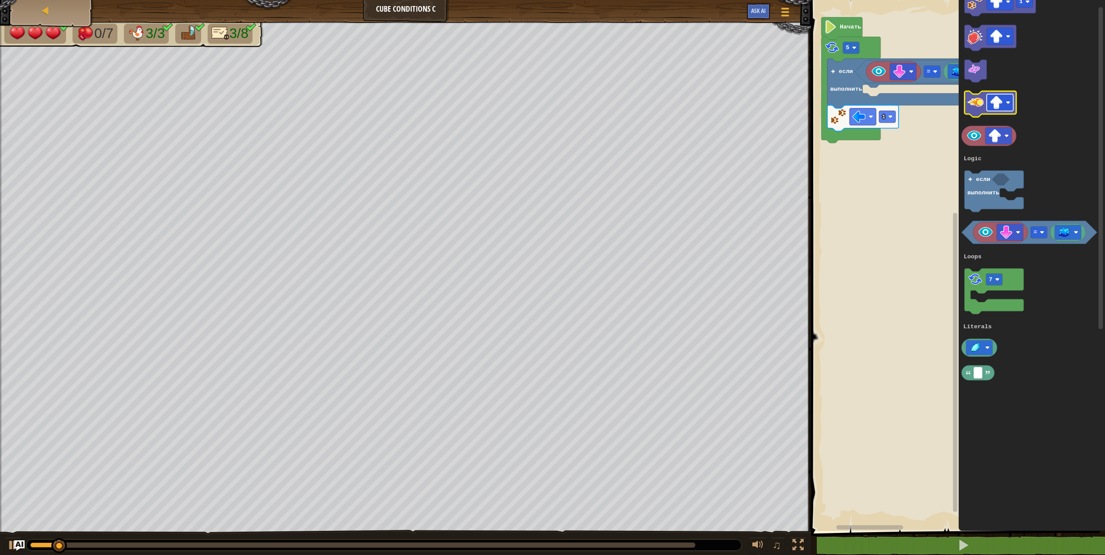
click at [992, 104] on image "Рабочая область Blockly" at bounding box center [996, 102] width 13 height 13
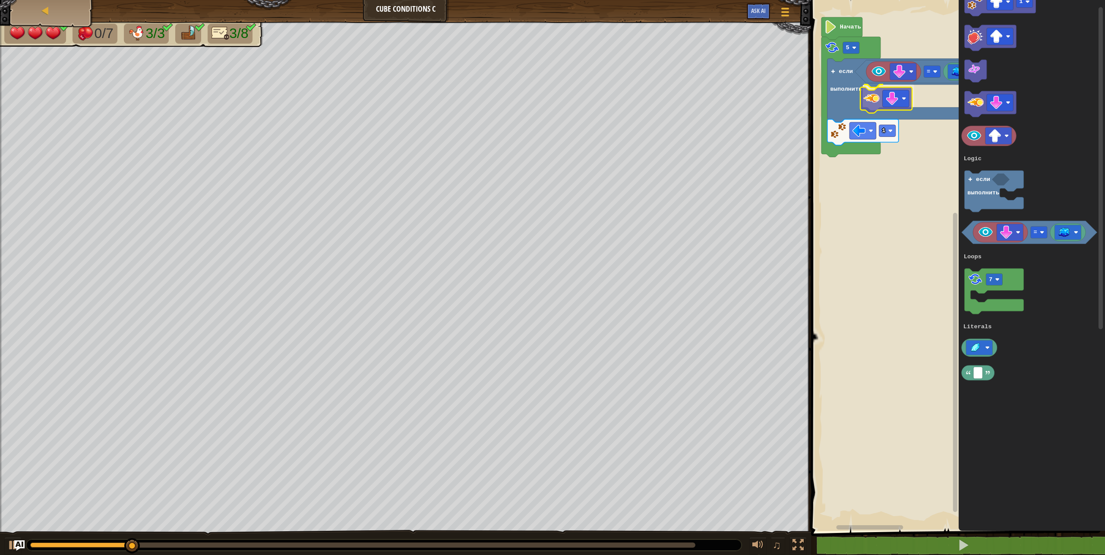
click at [862, 97] on div "Logic Loops Literals Начать 5 если выполнить 1 = 1 = 7 если выполнить Logic Loo…" at bounding box center [957, 263] width 297 height 535
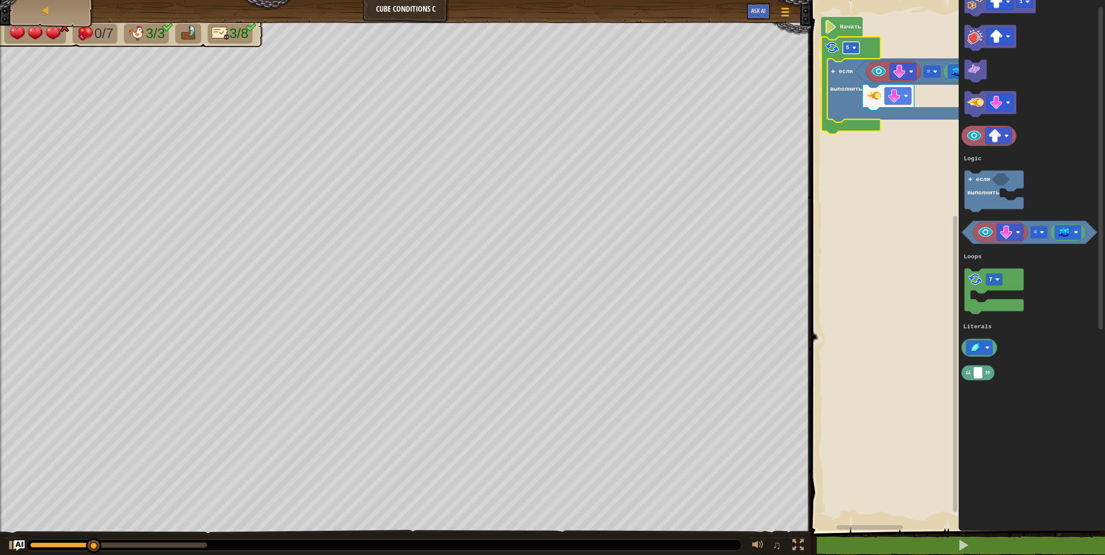
click at [845, 47] on rect "Рабочая область Blockly" at bounding box center [851, 48] width 16 height 12
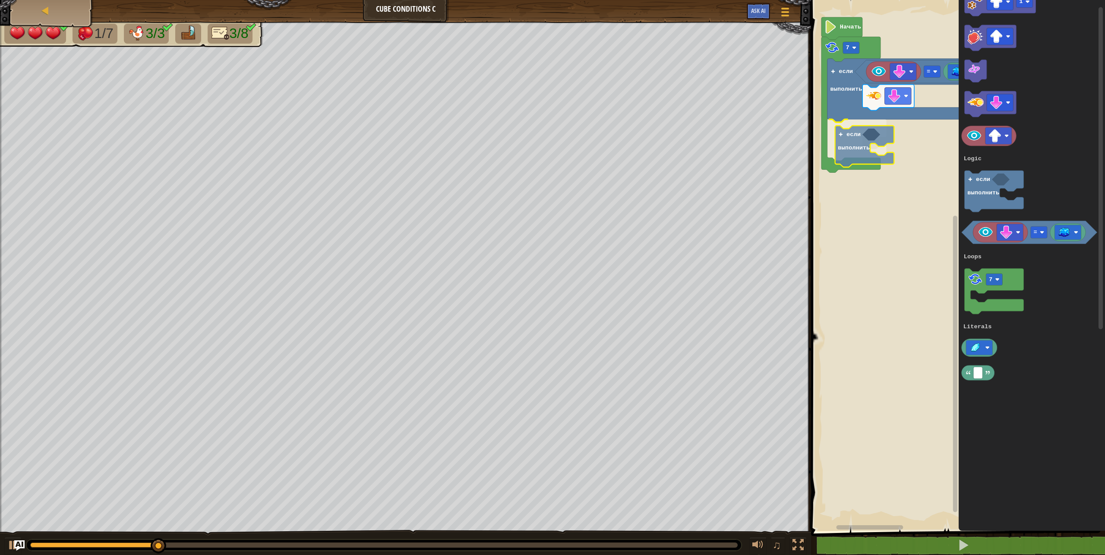
click at [853, 151] on div "Logic Loops Literals Начать 7 если выполнить = если выполнить 1 = 7 если выполн…" at bounding box center [957, 263] width 297 height 535
click at [1068, 229] on image "Рабочая область Blockly" at bounding box center [1064, 232] width 13 height 11
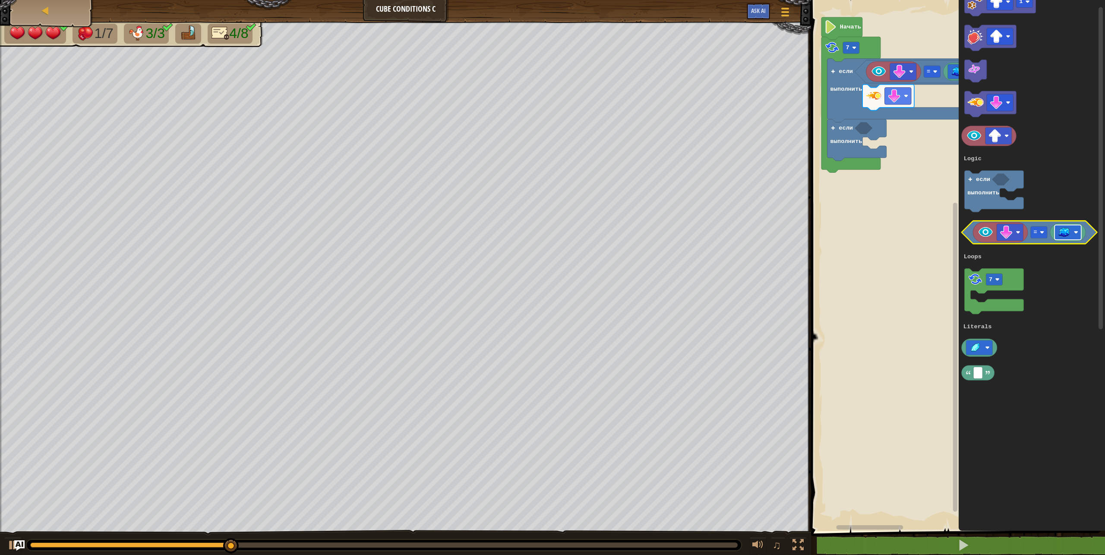
click at [1062, 232] on image "Рабочая область Blockly" at bounding box center [1064, 232] width 13 height 11
click at [1034, 235] on text "=" at bounding box center [1035, 232] width 3 height 6
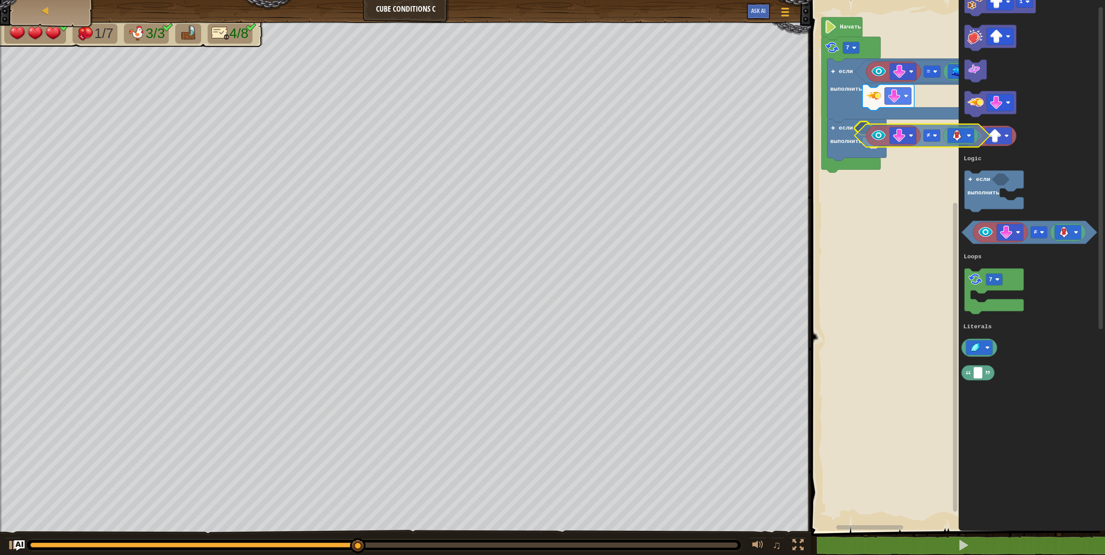
click at [865, 138] on div "Logic Loops Literals Начать 7 если выполнить = если выполнить 1 ≠ 7 если выполн…" at bounding box center [957, 263] width 297 height 535
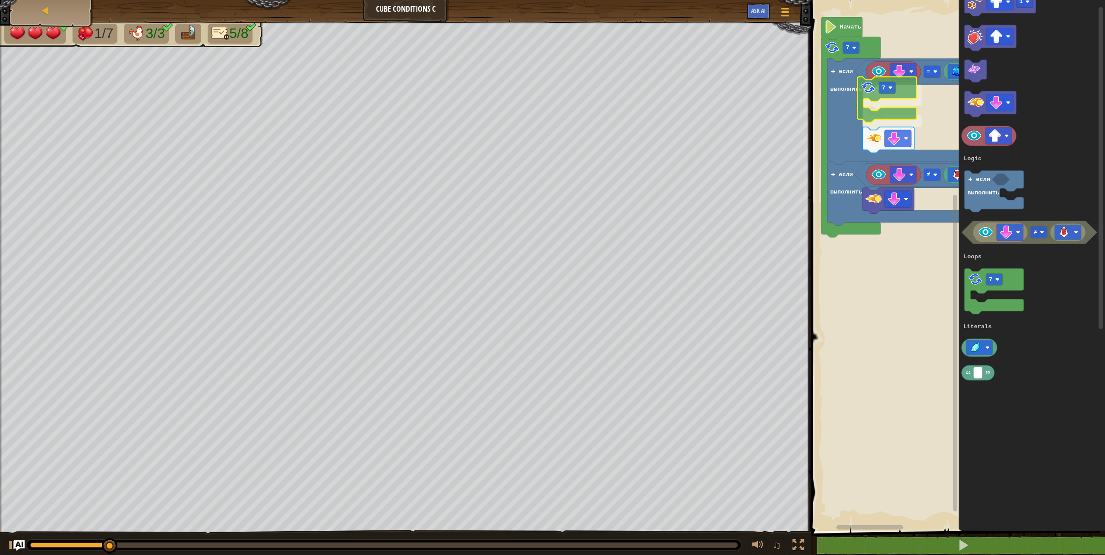
click at [882, 98] on div "Logic Loops Literals Начать 7 если выполнить = если выполнить ≠ 7 1 ≠ 7 если вы…" at bounding box center [957, 263] width 297 height 535
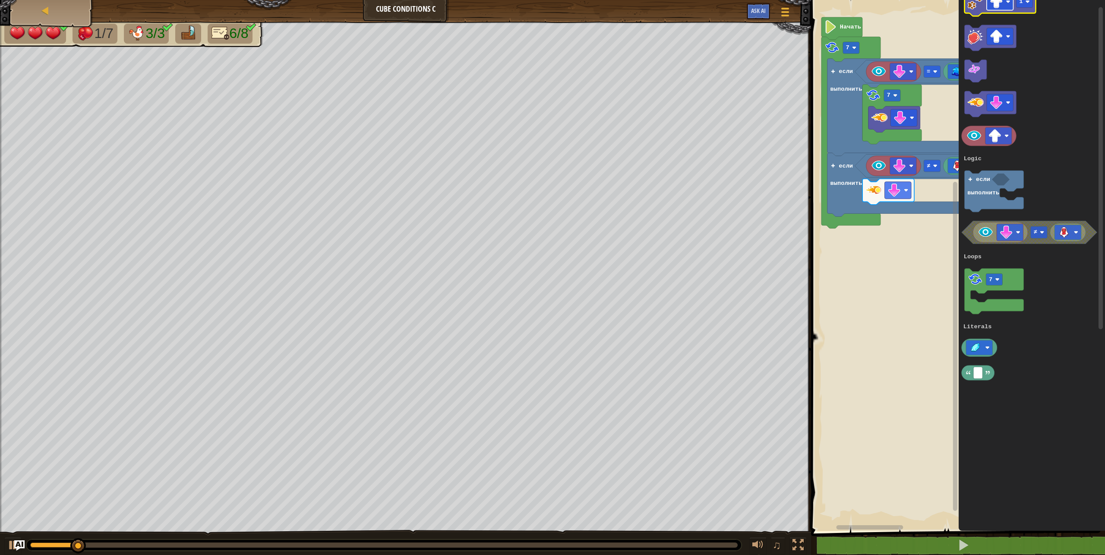
click at [995, 3] on image "Рабочая область Blockly" at bounding box center [996, 1] width 13 height 13
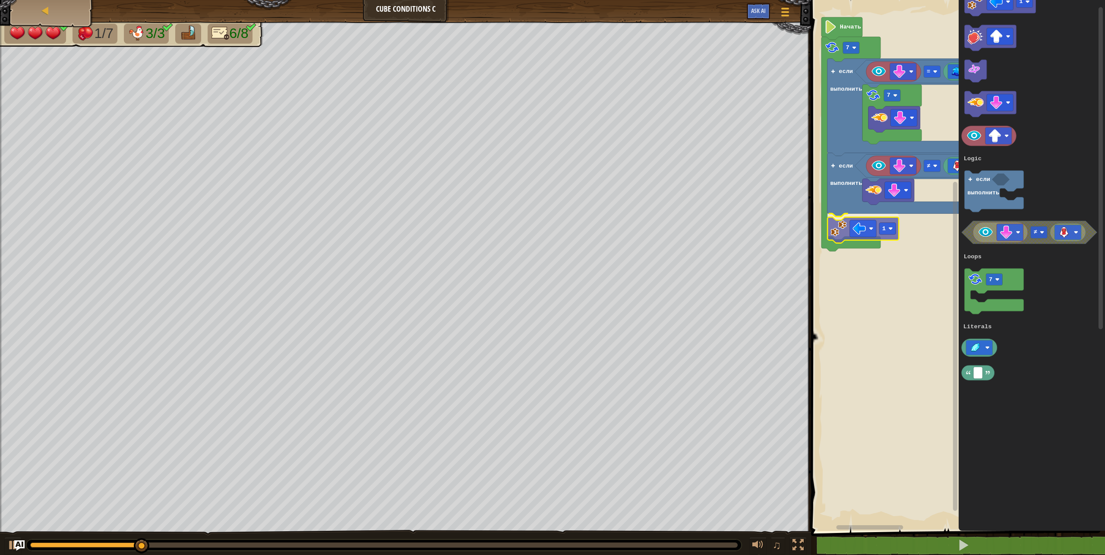
click at [838, 232] on div "Logic Loops Literals Начать 7 если выполнить = если выполнить ≠ 1 7 1 ≠ 7 если …" at bounding box center [957, 263] width 297 height 535
drag, startPoint x: 594, startPoint y: 546, endPoint x: 0, endPoint y: 577, distance: 594.9
click at [0, 0] on html "Карта Cube Conditions C Меню игры Ask AI 1 הההההההההההההההההההההההההההההההההההה…" at bounding box center [552, 0] width 1105 height 0
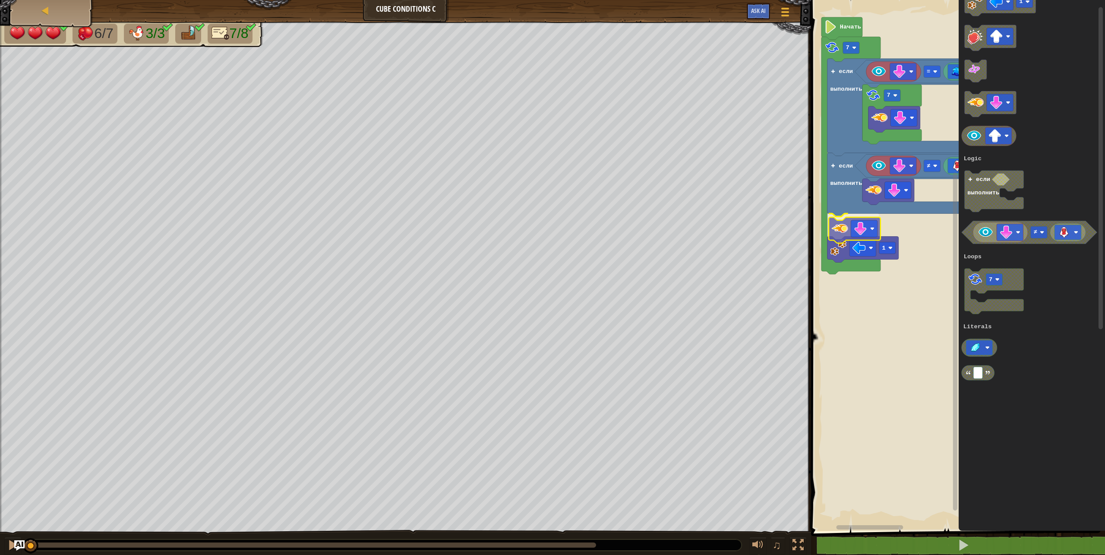
click at [838, 230] on div "Logic Loops Literals Начать 7 если выполнить = если выполнить ≠ 1 7 1 ≠ 7 если …" at bounding box center [957, 263] width 297 height 535
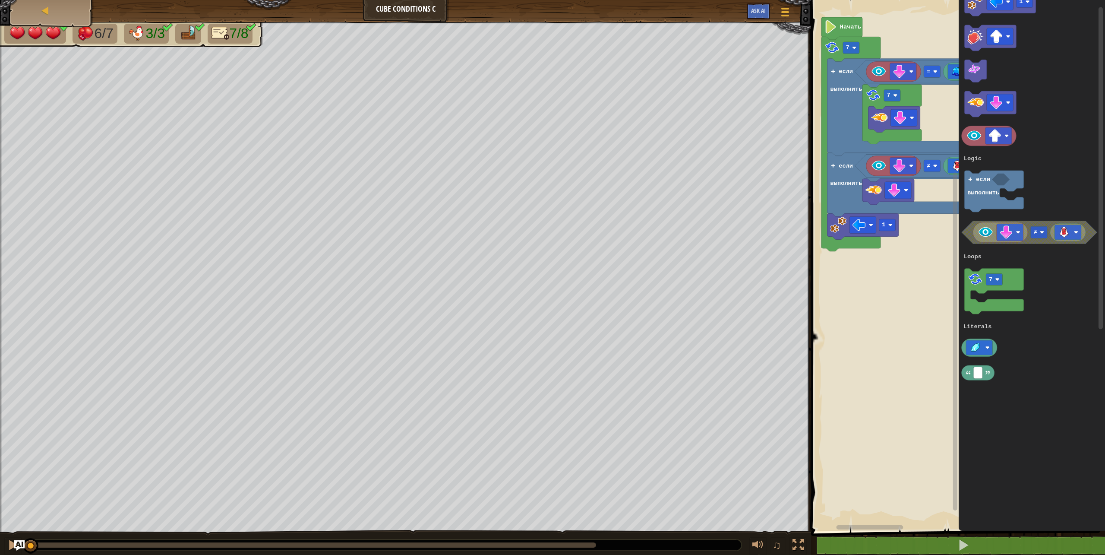
drag, startPoint x: 591, startPoint y: 548, endPoint x: 0, endPoint y: 447, distance: 599.6
click at [0, 447] on div "6/7 3/3 7/8 ♫ Phoenix 3 x: 70 y: 54 No target action: look" at bounding box center [552, 289] width 1105 height 534
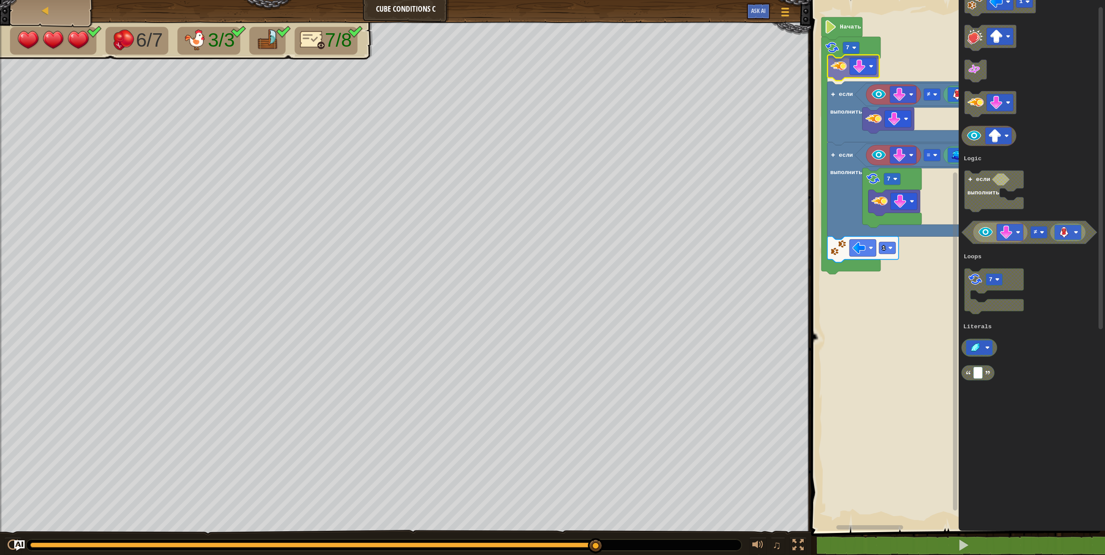
click at [843, 71] on div "Logic Loops Literals Начать 7 если выполнить ≠ если выполнить = 7 1 1 ≠ 7 если …" at bounding box center [957, 263] width 297 height 535
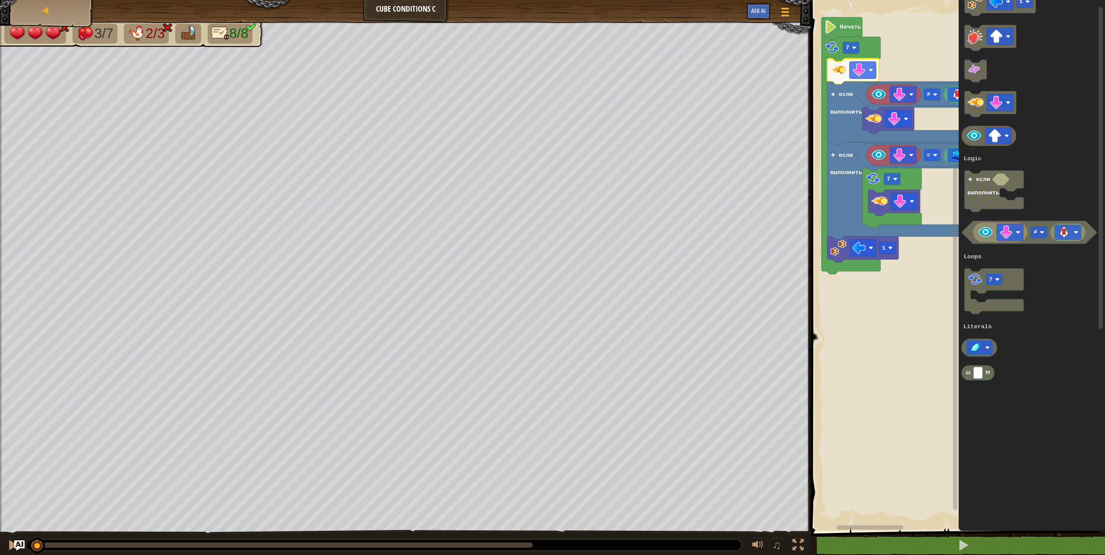
click at [33, 490] on div "3/7 2/3 8/8 ♫ Phoenix 3 x: 70 y: 54 No target action: power-up" at bounding box center [552, 289] width 1105 height 534
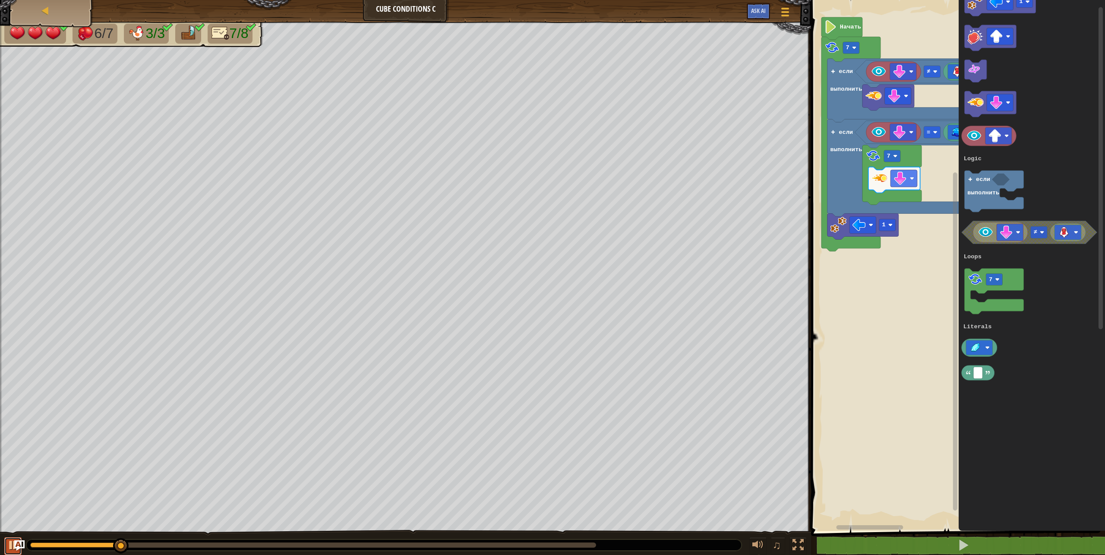
click at [9, 544] on div at bounding box center [12, 544] width 11 height 11
drag, startPoint x: 130, startPoint y: 540, endPoint x: 0, endPoint y: 496, distance: 136.8
click at [0, 511] on div "6/7 3/3 7/8 ♫ Phoenix 3 x: 70 y: 54 No target action: look" at bounding box center [552, 289] width 1105 height 534
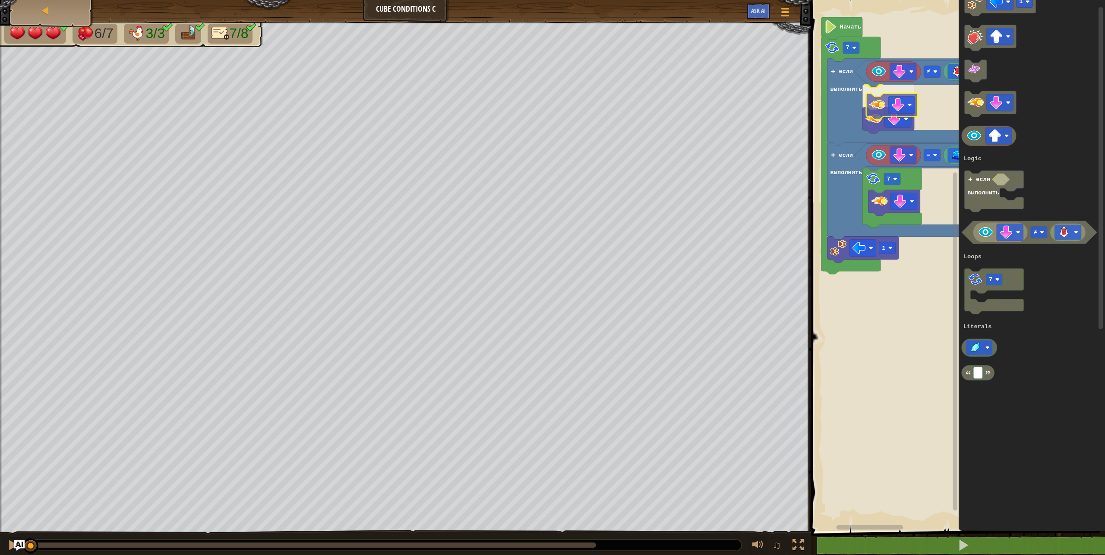
click at [876, 105] on div "Logic Loops Literals Начать 7 если выполнить ≠ если выполнить = 7 1 1 ≠ 7 если …" at bounding box center [957, 263] width 297 height 535
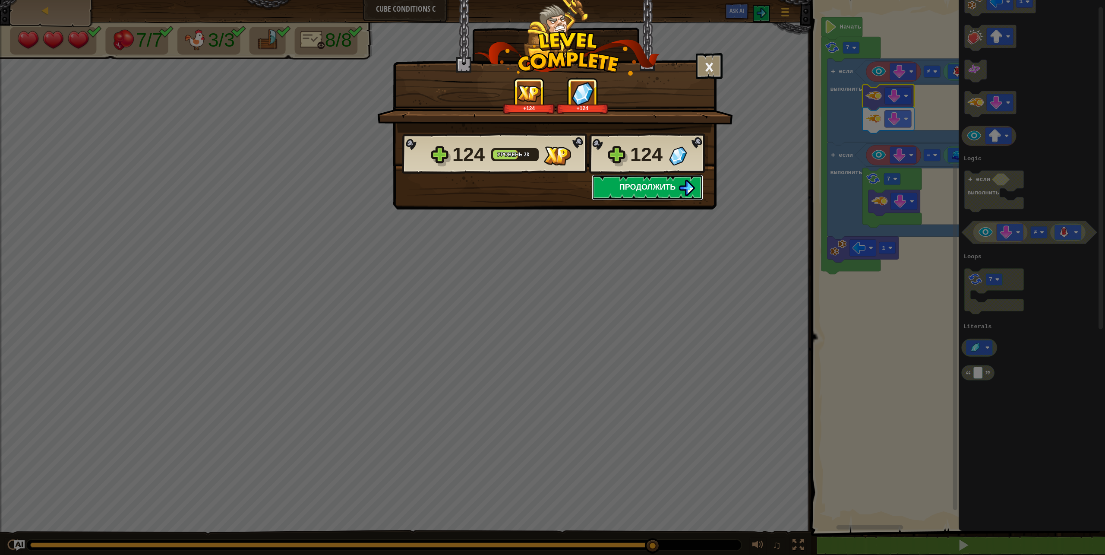
click at [629, 180] on button "Продолжить" at bounding box center [647, 187] width 111 height 26
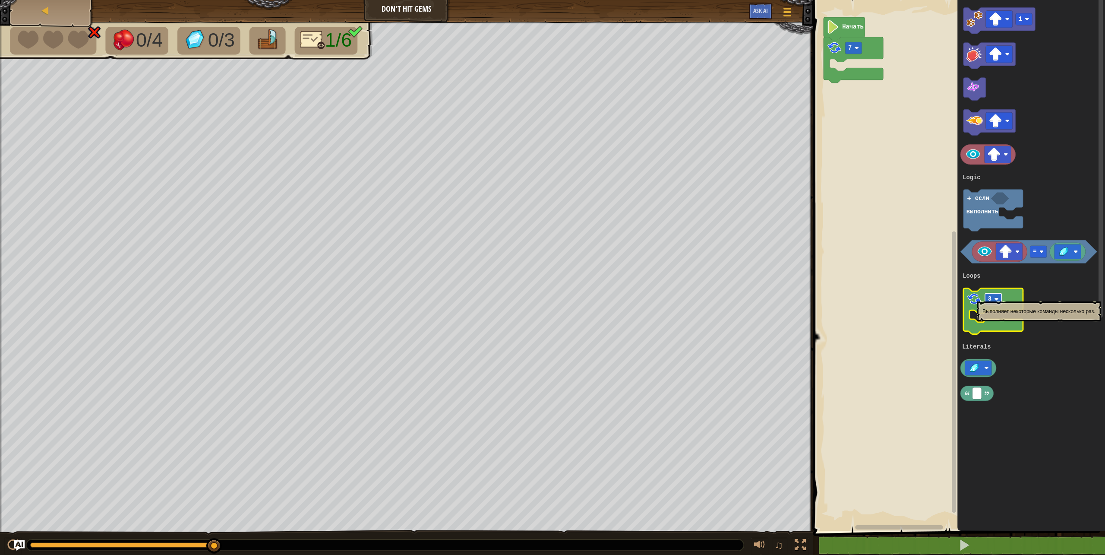
click at [987, 297] on rect "Рабочая область Blockly" at bounding box center [993, 299] width 17 height 12
click at [990, 304] on rect "Рабочая область Blockly" at bounding box center [993, 299] width 17 height 12
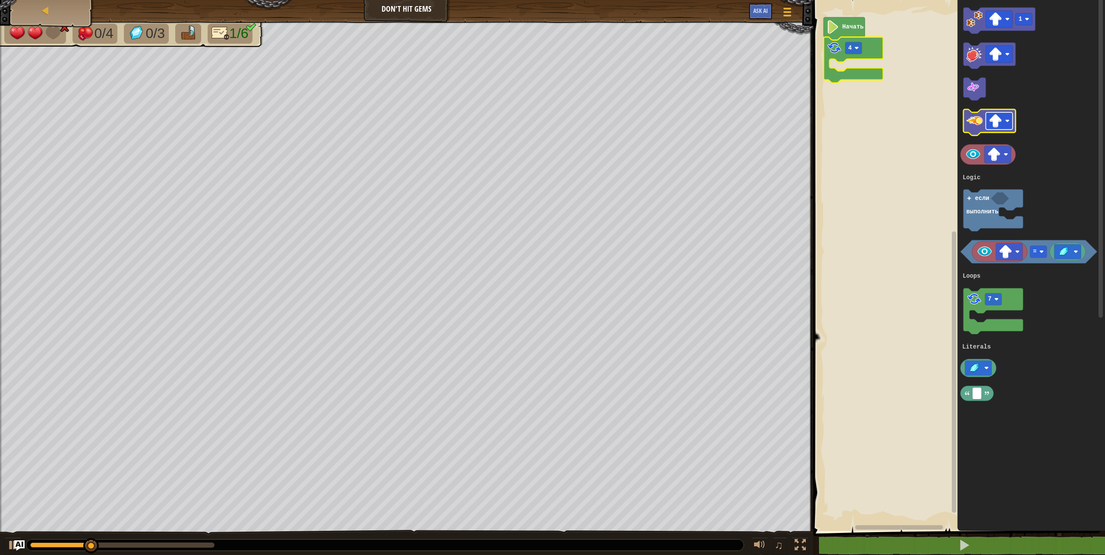
click at [1000, 123] on image "Рабочая область Blockly" at bounding box center [995, 120] width 13 height 13
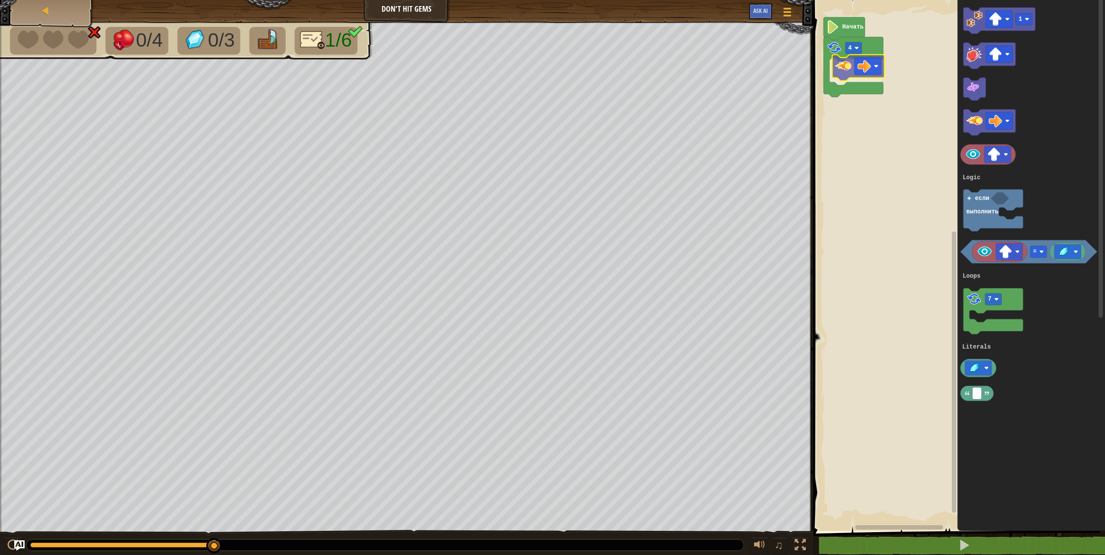
click at [851, 69] on div "Logic Loops Literals Начать 4 1 = 7 если выполнить Logic Loops Literals" at bounding box center [958, 263] width 294 height 535
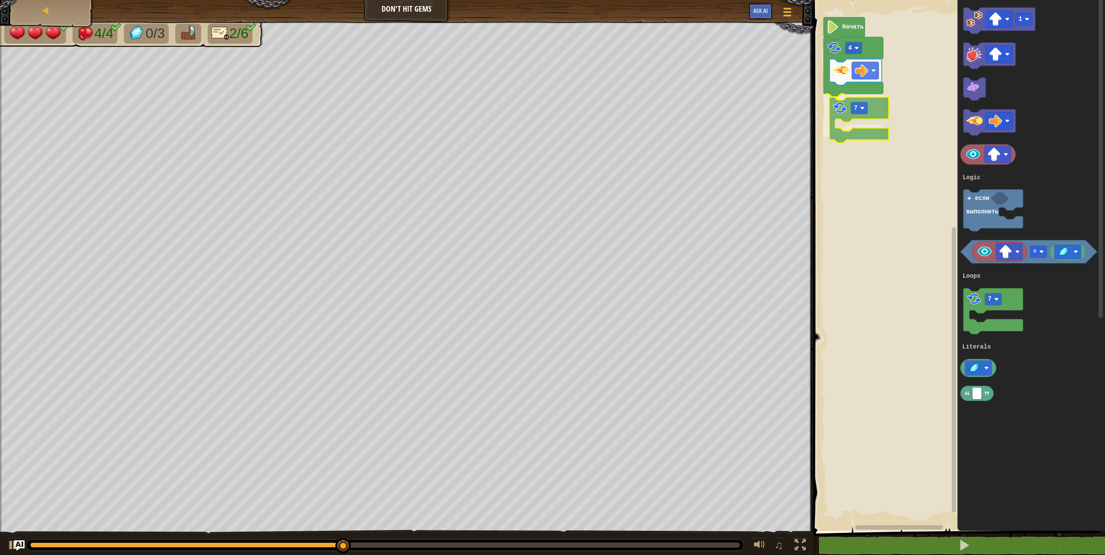
click at [842, 115] on div "Logic Loops Literals Начать 4 7 1 = 7 если выполнить Logic Loops Literals 7" at bounding box center [958, 263] width 294 height 535
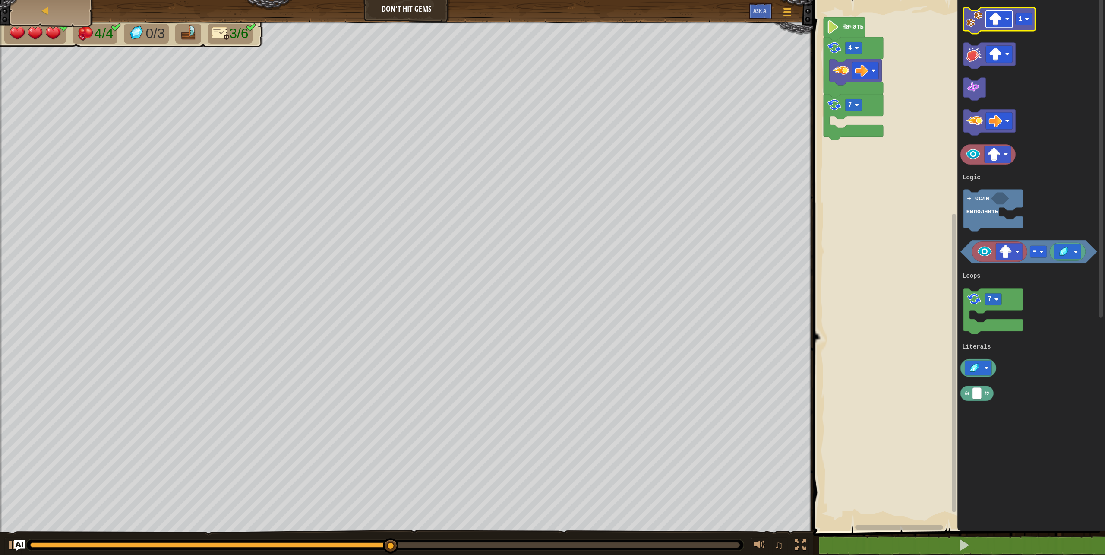
click at [1003, 16] on rect "Рабочая область Blockly" at bounding box center [999, 19] width 27 height 17
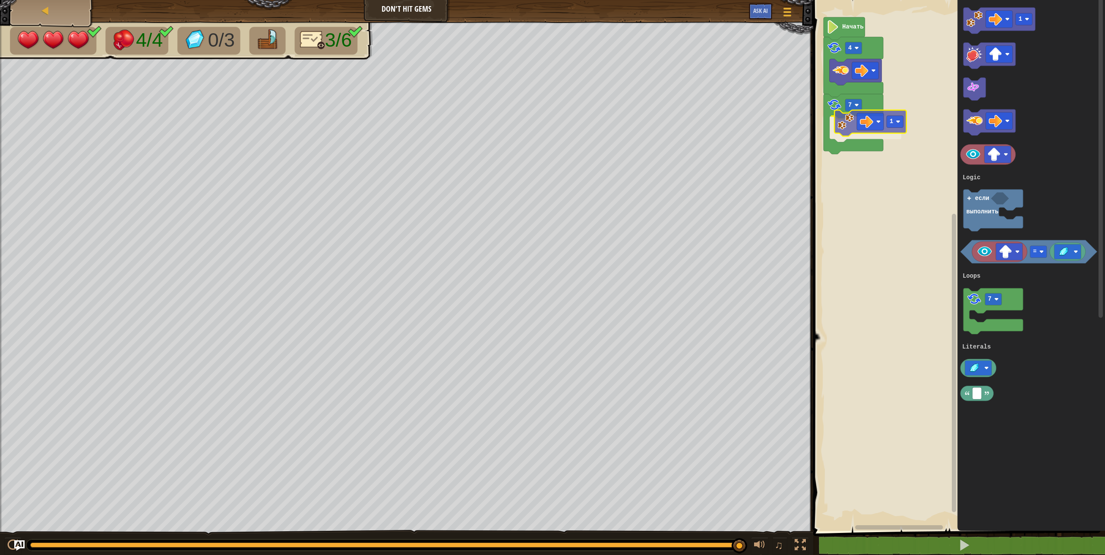
click at [843, 128] on div "Logic Loops Literals Начать 4 7 1 1 = 7 если выполнить Logic Loops Literals 1" at bounding box center [958, 263] width 294 height 535
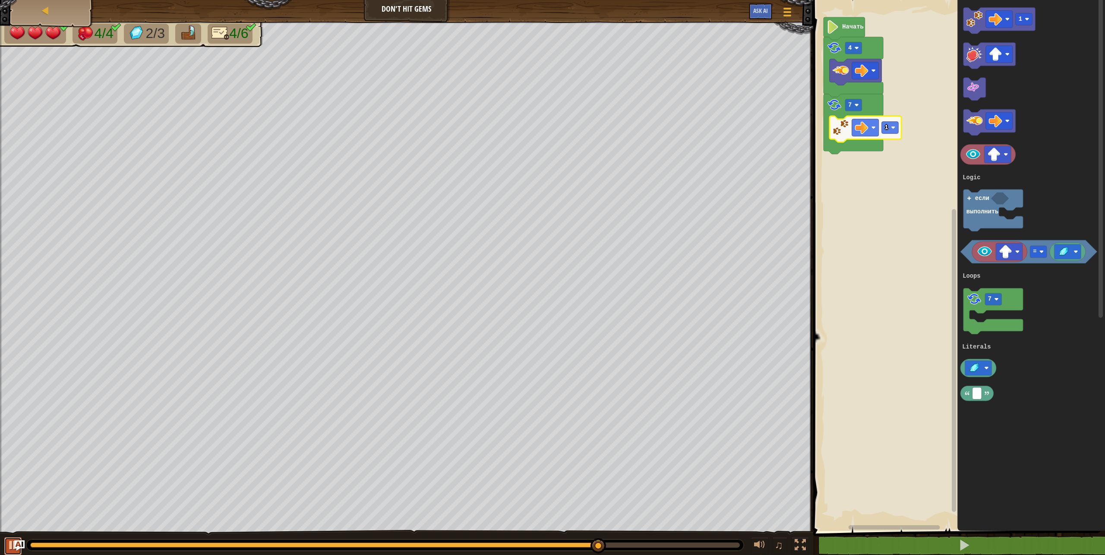
click at [7, 545] on button at bounding box center [12, 546] width 17 height 18
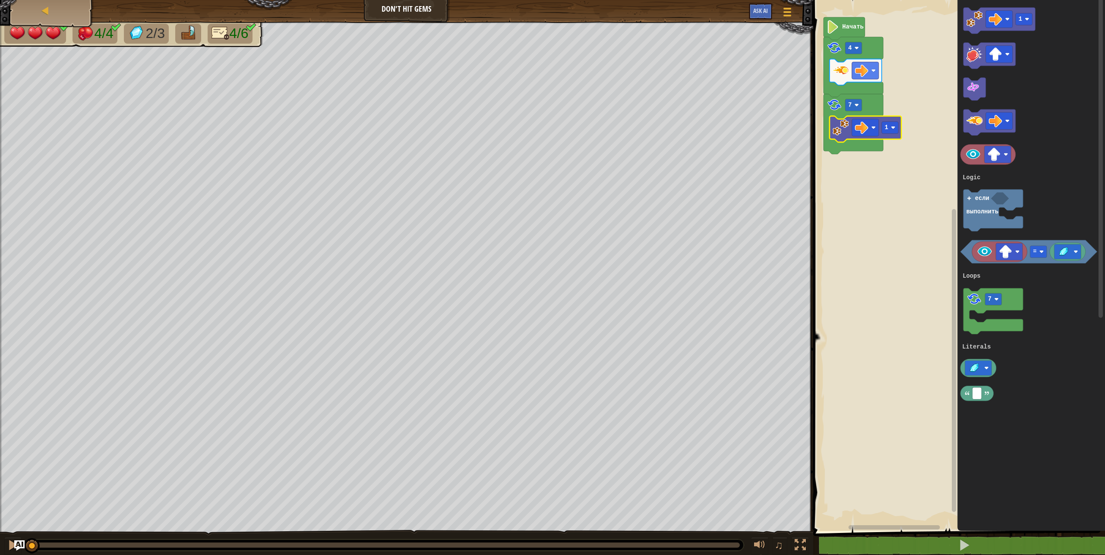
drag, startPoint x: 613, startPoint y: 548, endPoint x: 4, endPoint y: 577, distance: 609.9
click at [4, 0] on html "Карта Don't Hit Gems Меню игры Ask AI 1 ההההההההההההההההההההההההההההההההההההההה…" at bounding box center [552, 0] width 1105 height 0
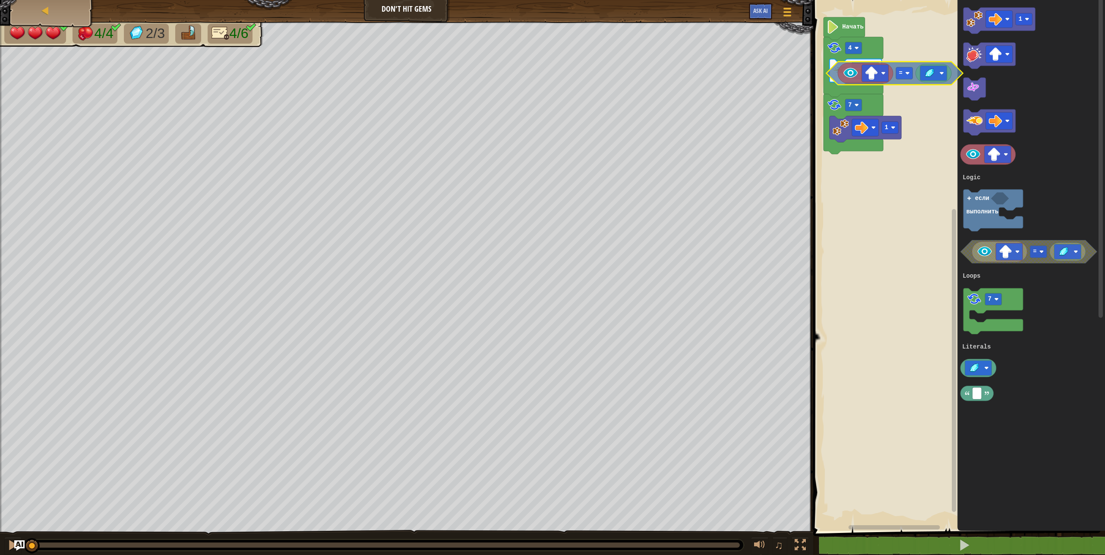
click at [833, 77] on div "Logic Loops Literals Начать 4 7 1 1 = 7 если выполнить Logic Loops Literals =" at bounding box center [958, 263] width 294 height 535
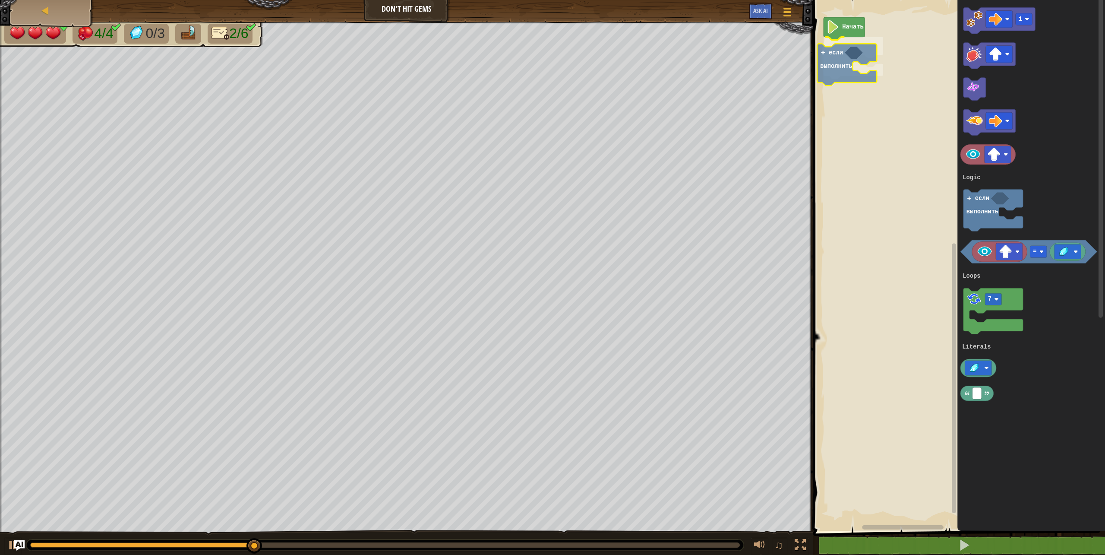
click at [847, 64] on div "Logic Loops Literals Начать если выполнить 1 = 7 если выполнить Logic Loops Lit…" at bounding box center [958, 263] width 294 height 535
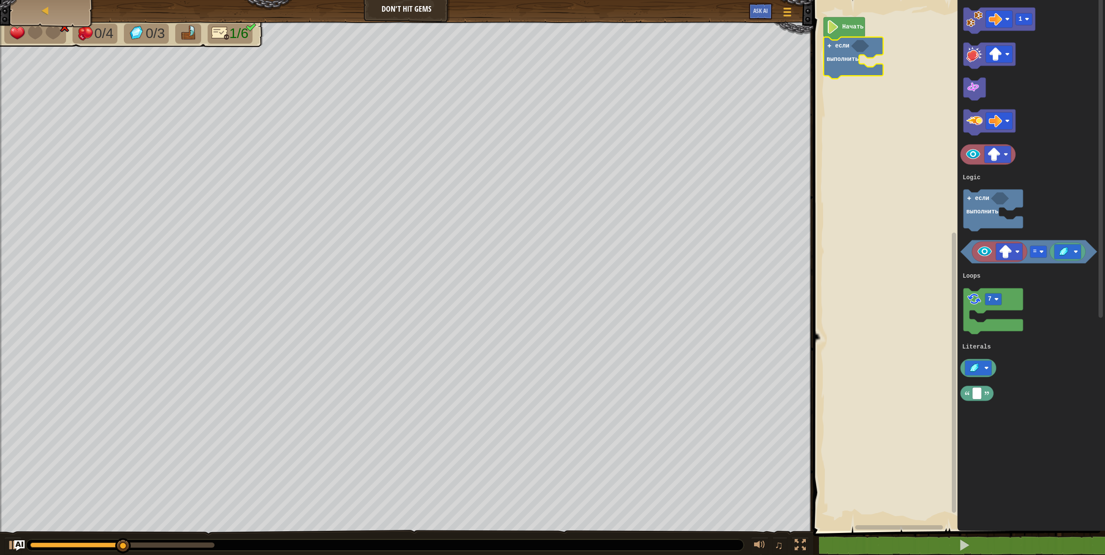
click at [13, 535] on div "♫" at bounding box center [406, 543] width 813 height 26
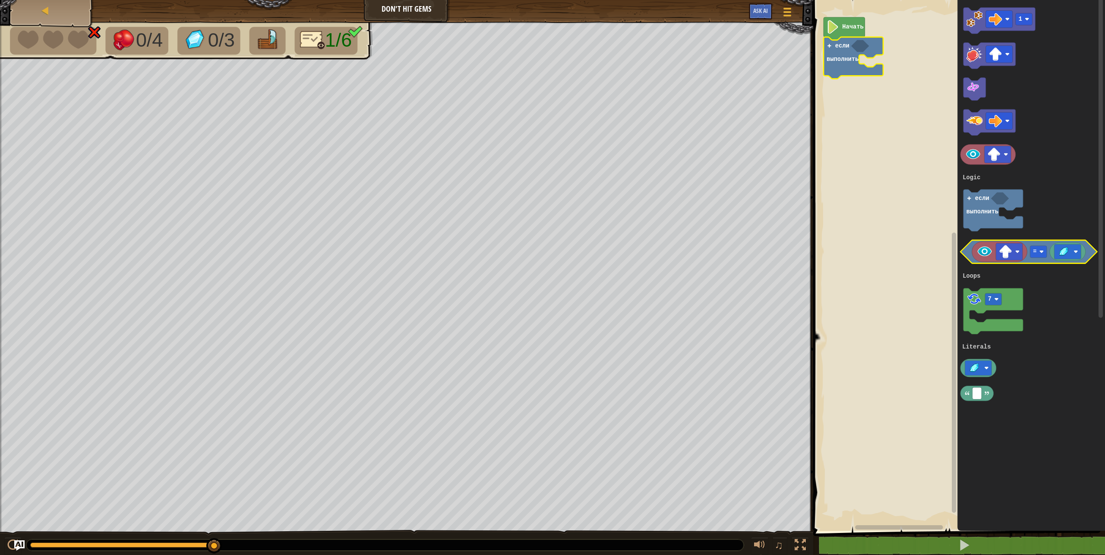
click at [1040, 259] on icon "Рабочая область Blockly" at bounding box center [1029, 251] width 137 height 23
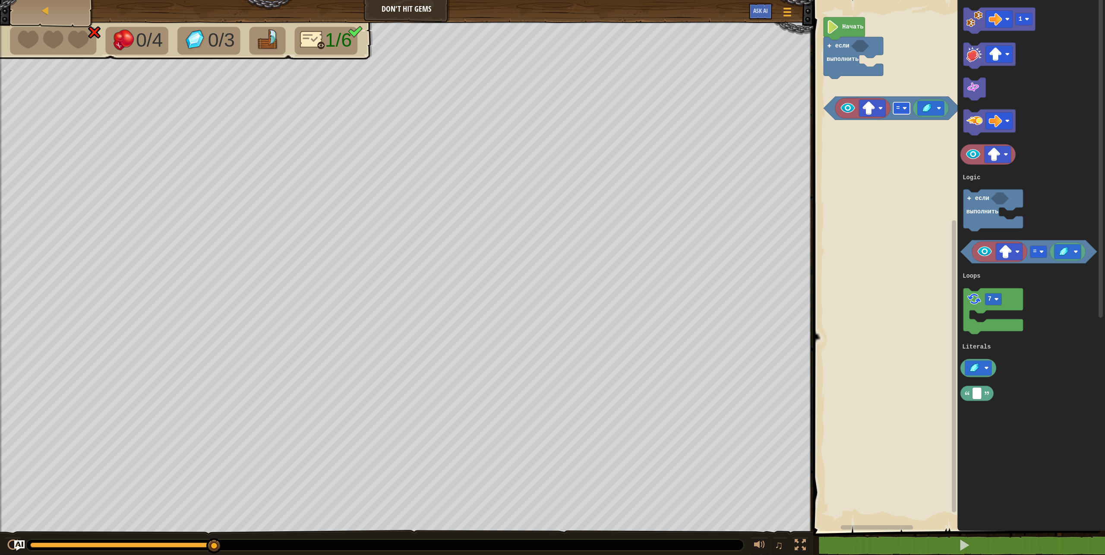
click at [903, 105] on rect "Рабочая область Blockly" at bounding box center [901, 108] width 17 height 12
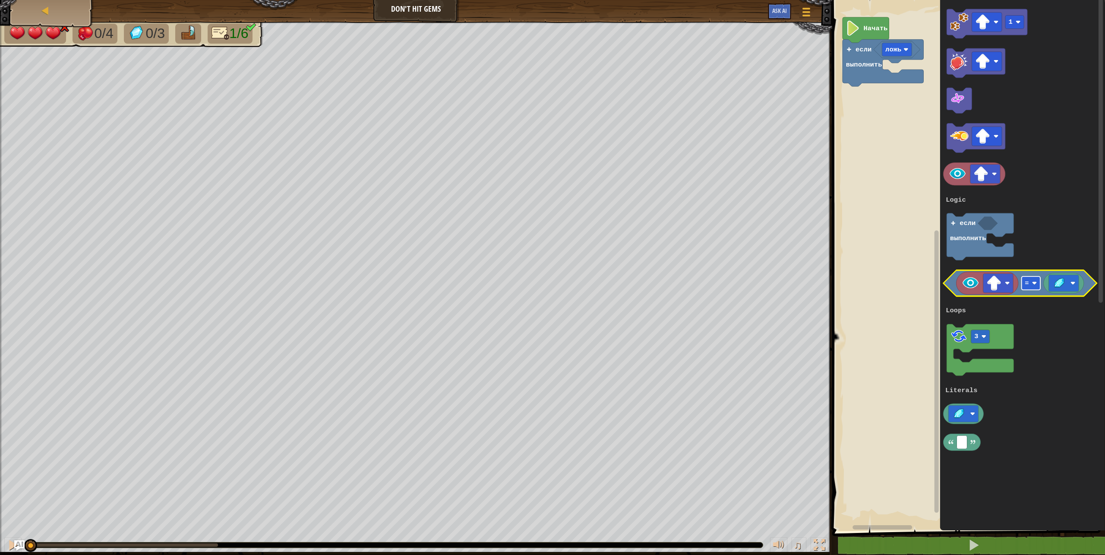
click at [1034, 285] on image "Рабочая область Blockly" at bounding box center [1034, 283] width 5 height 5
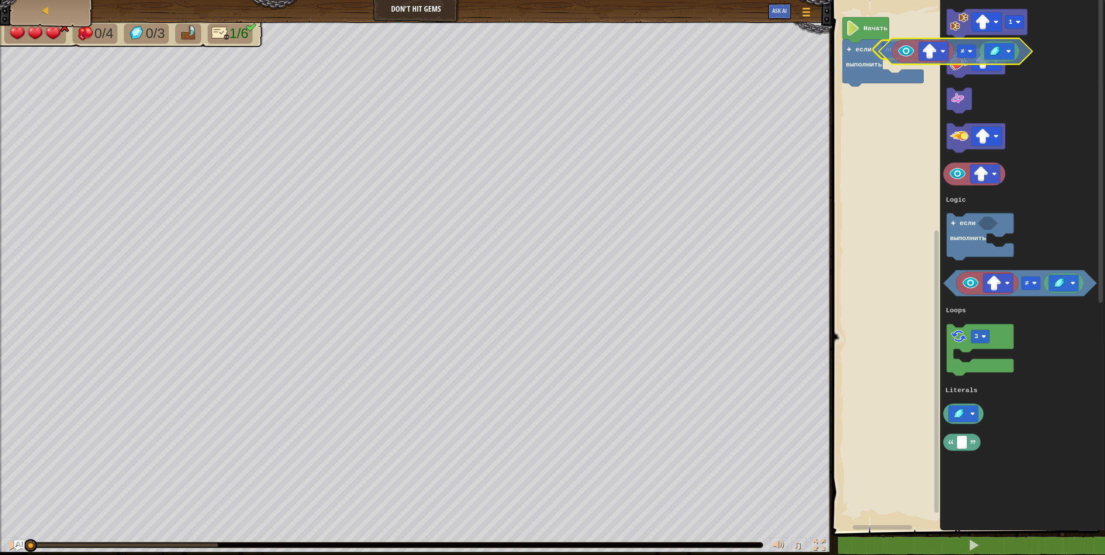
click at [886, 55] on div "Logic Loops Literals ложь если выполнить Начать 1 ≠ 3 если выполнить Logic Loop…" at bounding box center [967, 263] width 275 height 535
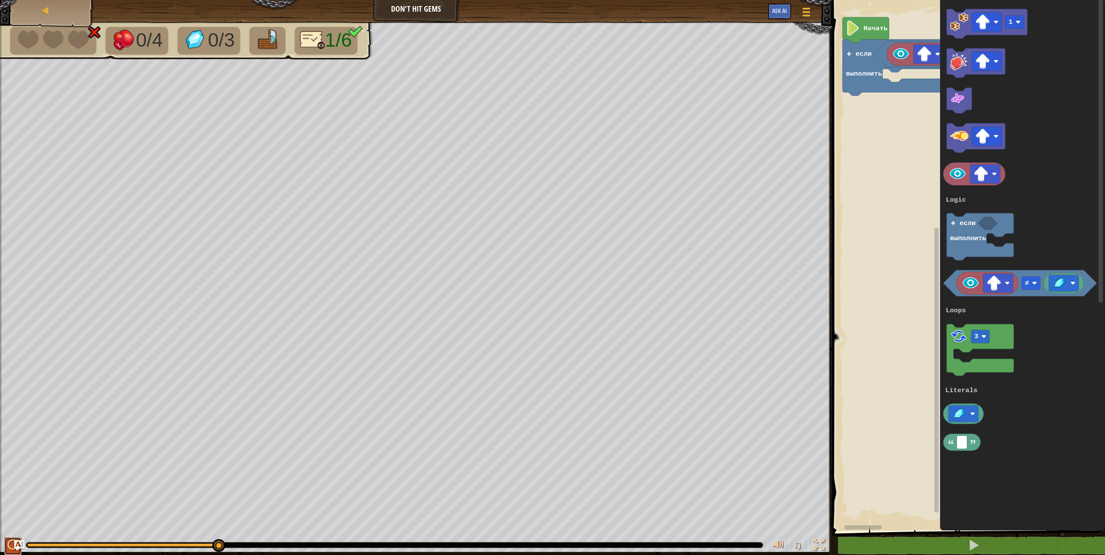
click at [11, 539] on div at bounding box center [12, 544] width 11 height 11
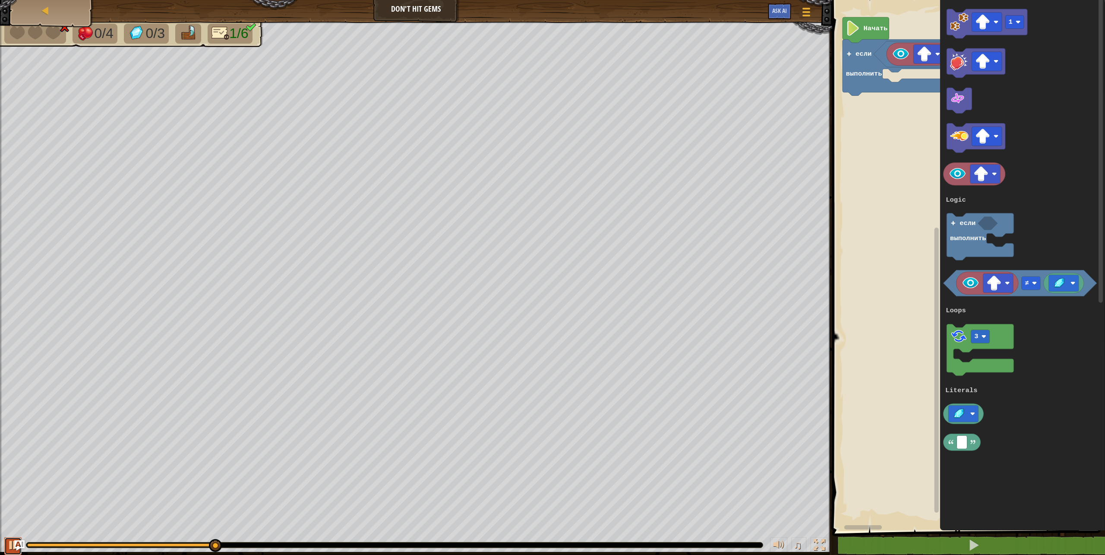
click at [9, 538] on button at bounding box center [12, 546] width 17 height 18
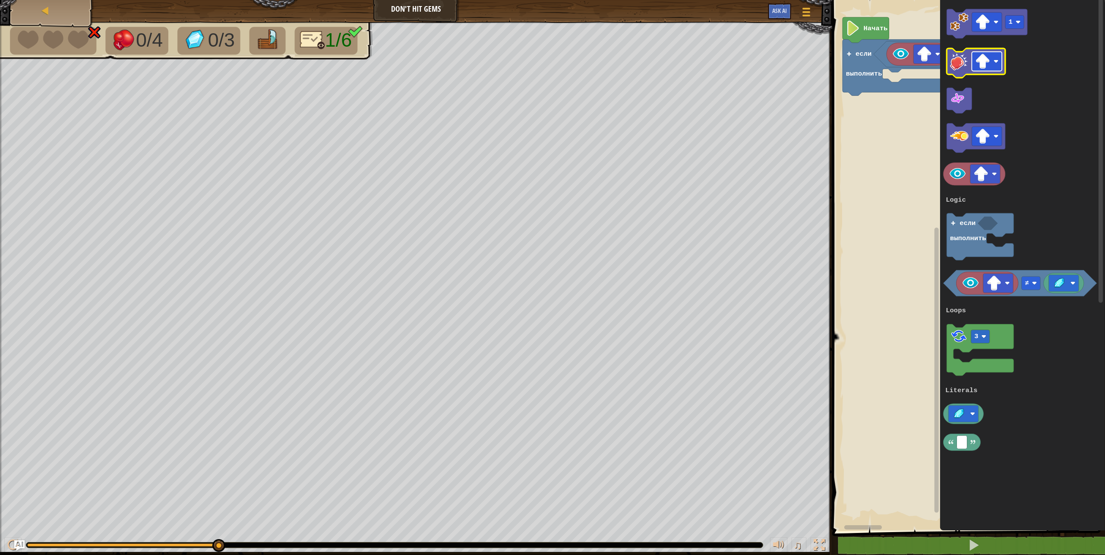
click at [988, 60] on image "Рабочая область Blockly" at bounding box center [982, 61] width 15 height 15
click at [888, 79] on div "Logic Loops Literals gem ≠ если выполнить Начать 1 ≠ 3 если выполнить Logic Loo…" at bounding box center [967, 263] width 275 height 535
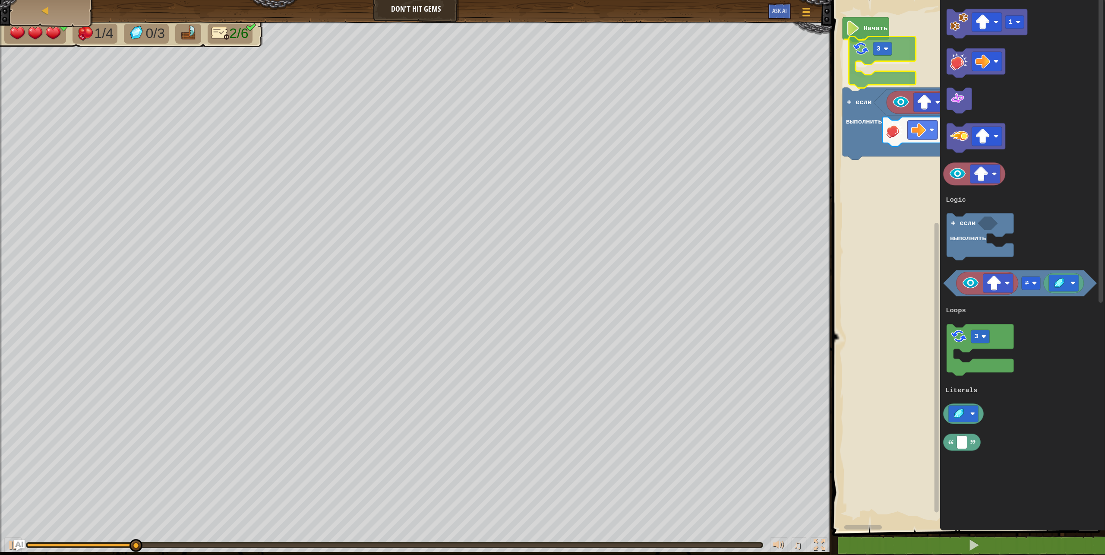
click at [863, 64] on div "Logic Loops Literals Начать 3 gem ≠ если выполнить 1 ≠ 3 если выполнить Logic L…" at bounding box center [967, 263] width 275 height 535
click at [877, 47] on rect "Рабочая область Blockly" at bounding box center [876, 51] width 19 height 13
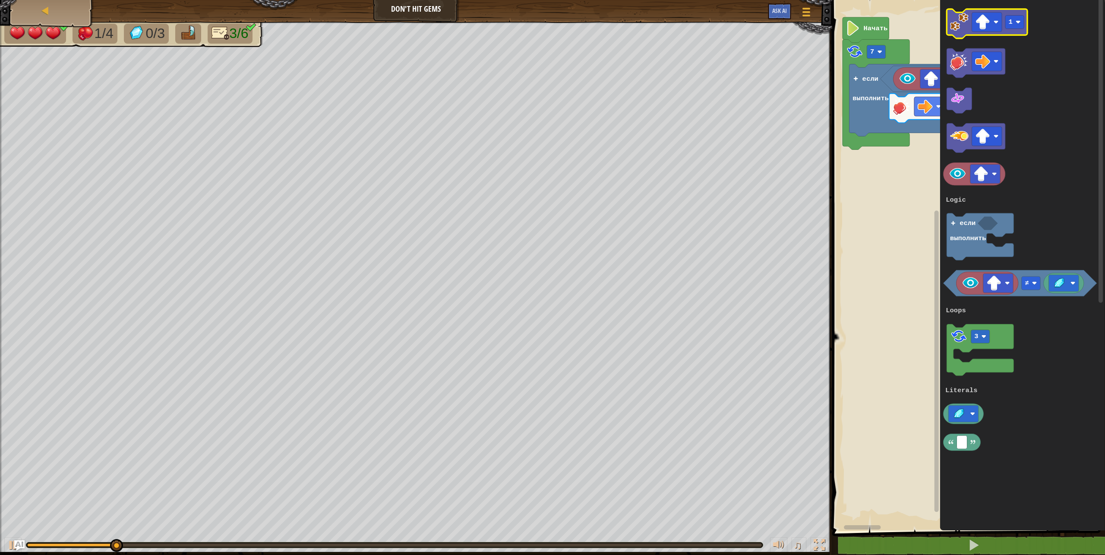
click at [987, 33] on icon "Рабочая область Blockly" at bounding box center [987, 23] width 81 height 29
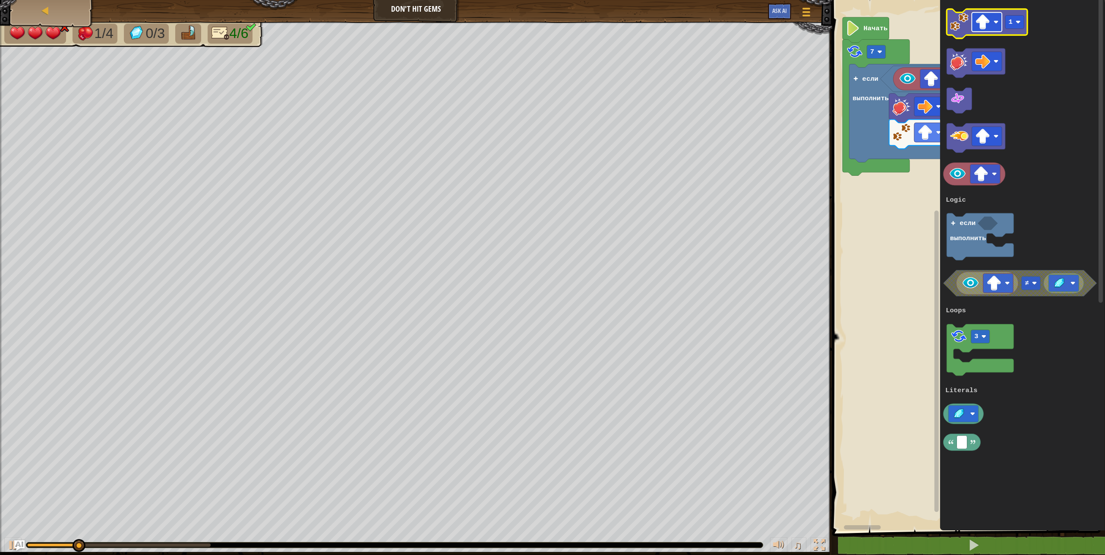
click at [986, 21] on image "Рабочая область Blockly" at bounding box center [982, 22] width 15 height 15
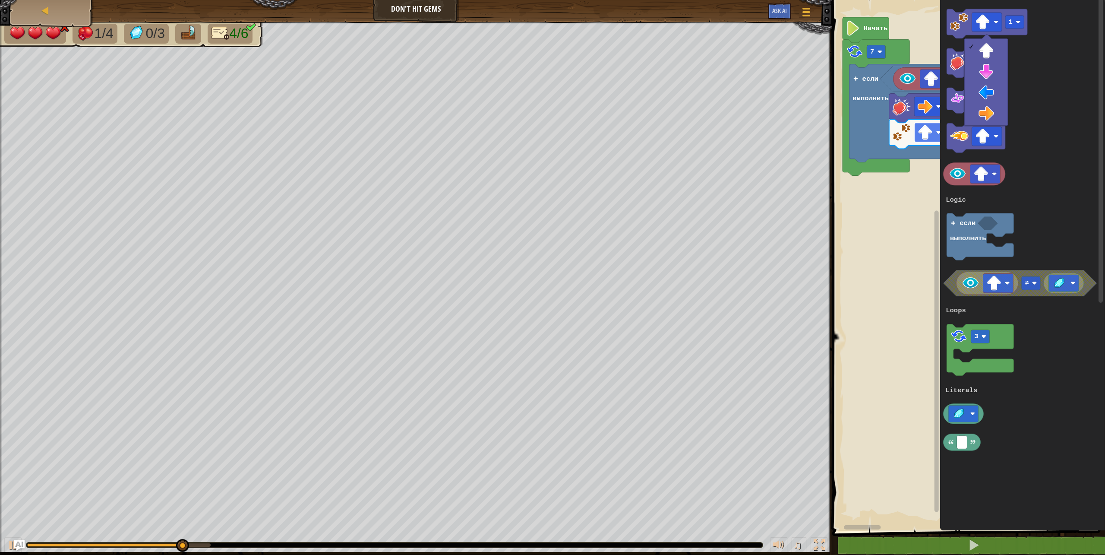
click at [924, 129] on image "Рабочая область Blockly" at bounding box center [924, 132] width 15 height 15
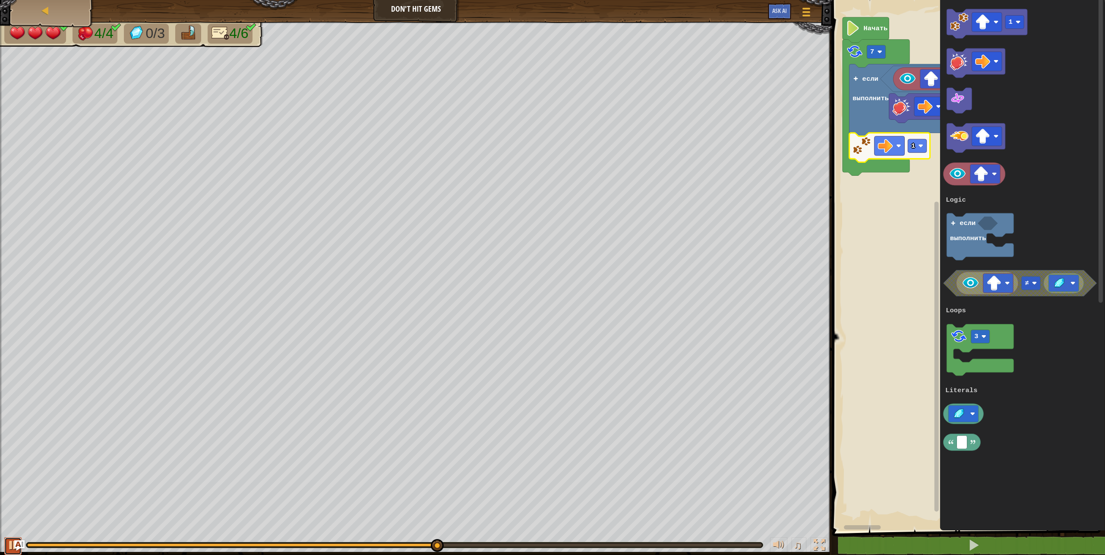
click at [6, 546] on button at bounding box center [12, 546] width 17 height 18
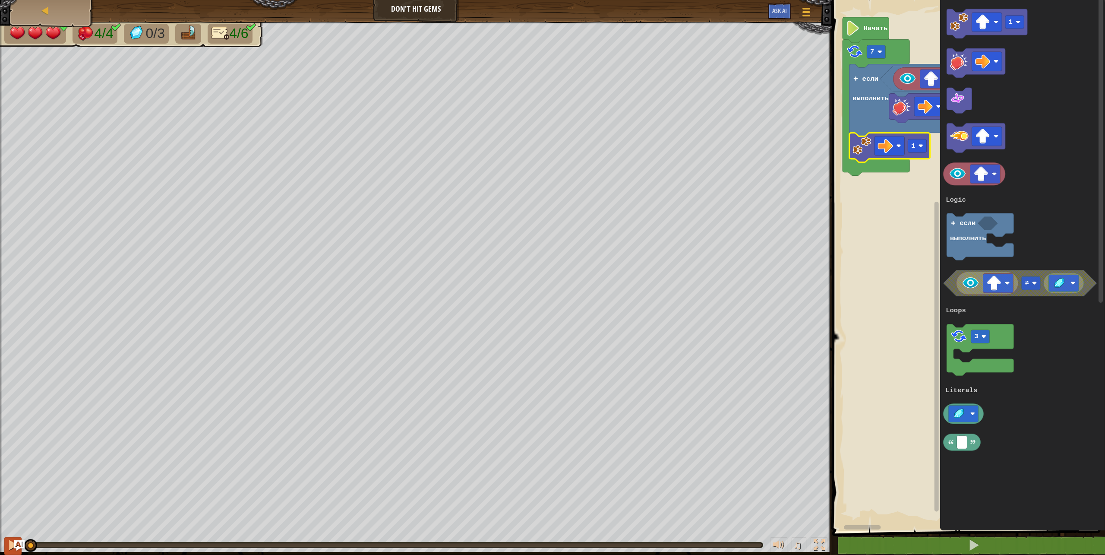
drag, startPoint x: 439, startPoint y: 543, endPoint x: 20, endPoint y: 553, distance: 418.9
click at [7, 0] on html "Карта Don't Hit Gems Меню игры Ask AI 1 ההההההההההההההההההההההההההההההההההההההה…" at bounding box center [552, 0] width 1105 height 0
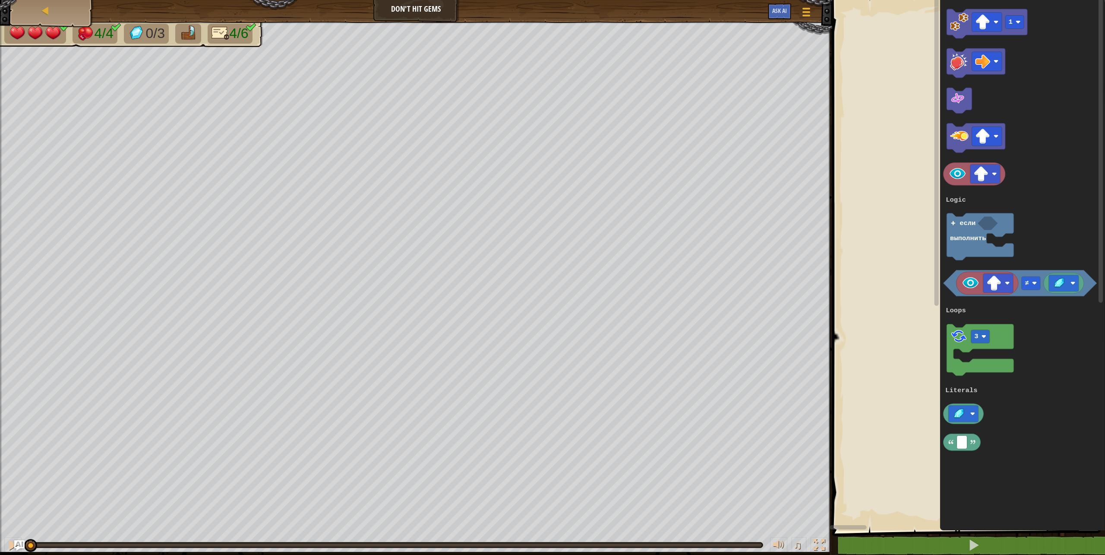
click at [793, 547] on div "Карта Don't Hit Gems Меню игры Ask AI 1 ההההההההההההההההההההההההההההההההההההההה…" at bounding box center [552, 277] width 1105 height 555
click at [954, 544] on div "1 2 3 if False : pass ההההההההההההההההההההההההההההההההההההההההההההההההההההההההה…" at bounding box center [967, 285] width 275 height 563
drag, startPoint x: 854, startPoint y: 531, endPoint x: 848, endPoint y: 526, distance: 7.3
click at [924, 528] on div "1 2 3 if False : pass ההההההההההההההההההההההההההההההההההההההההההההההההההההההההה…" at bounding box center [967, 285] width 275 height 563
click at [958, 536] on div "1 2 3 if False : pass ההההההההההההההההההההההההההההההההההההההההההההההההההההההההה…" at bounding box center [967, 285] width 275 height 563
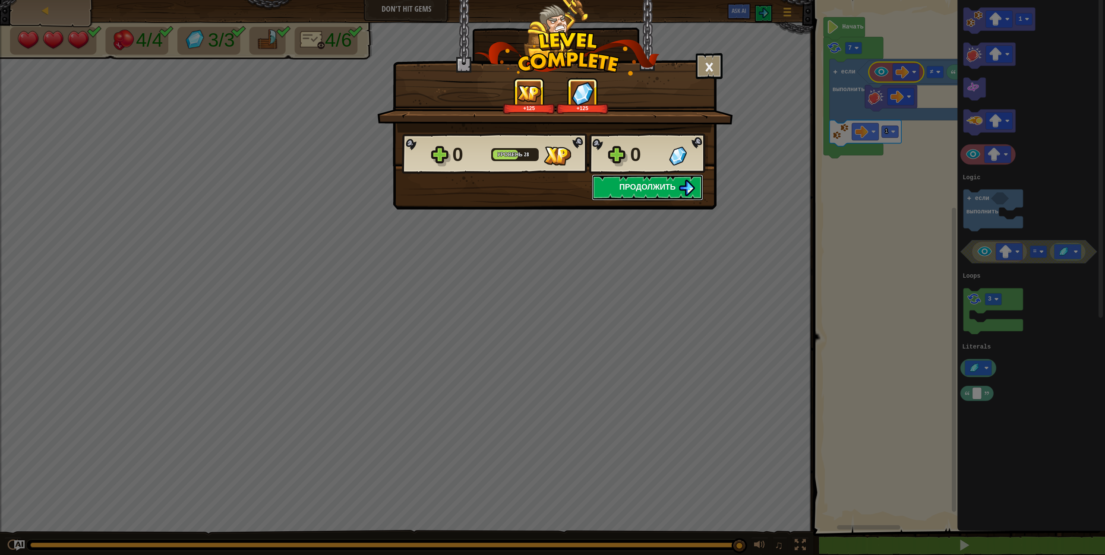
click at [674, 189] on span "Продолжить" at bounding box center [648, 186] width 57 height 11
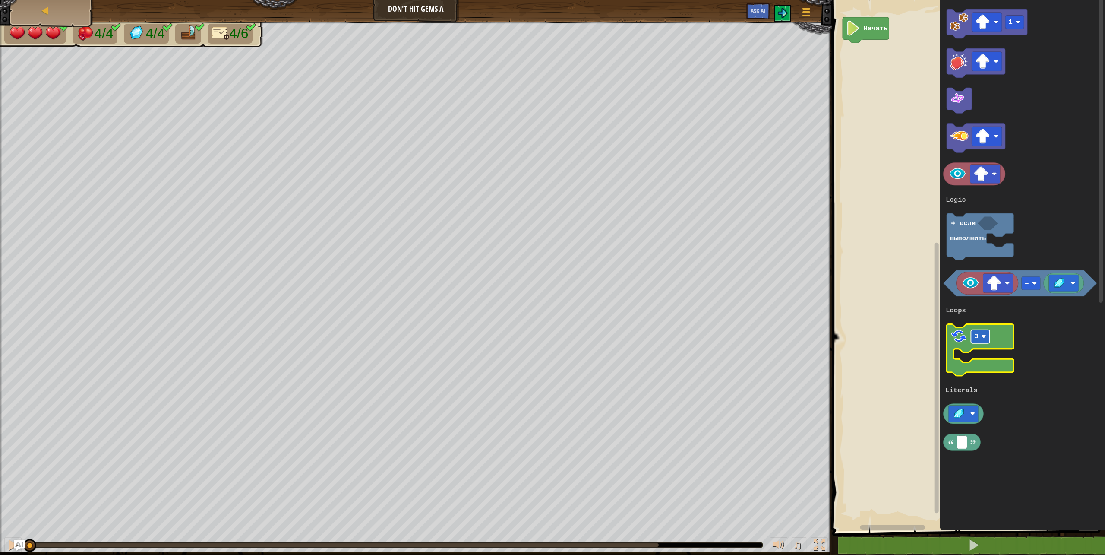
click at [974, 334] on text "3" at bounding box center [976, 337] width 4 height 8
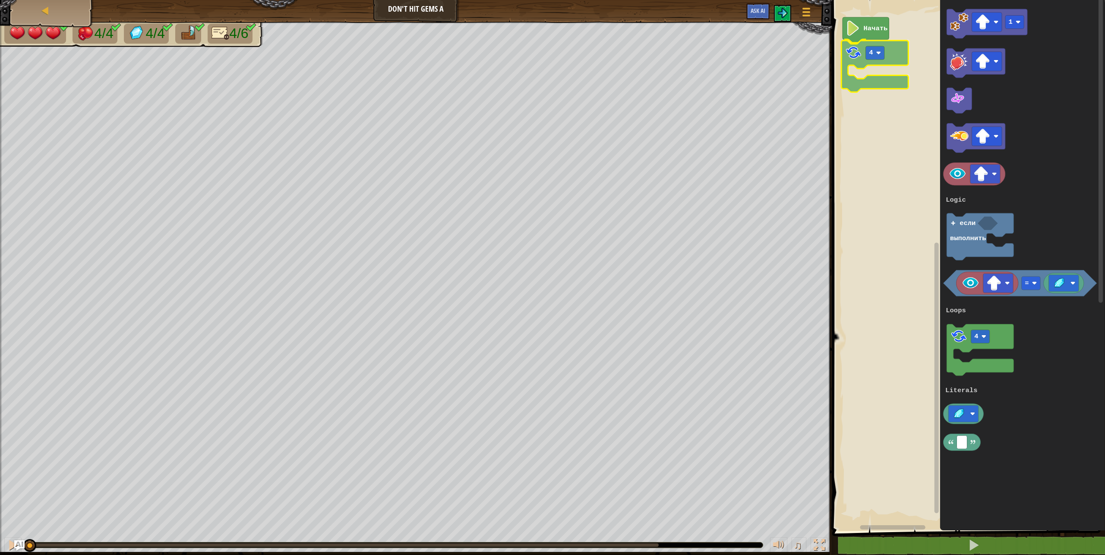
click at [861, 49] on div "Logic Loops Literals Начать 4 1 = 4 если выполнить Logic Loops Literals 4" at bounding box center [967, 263] width 275 height 535
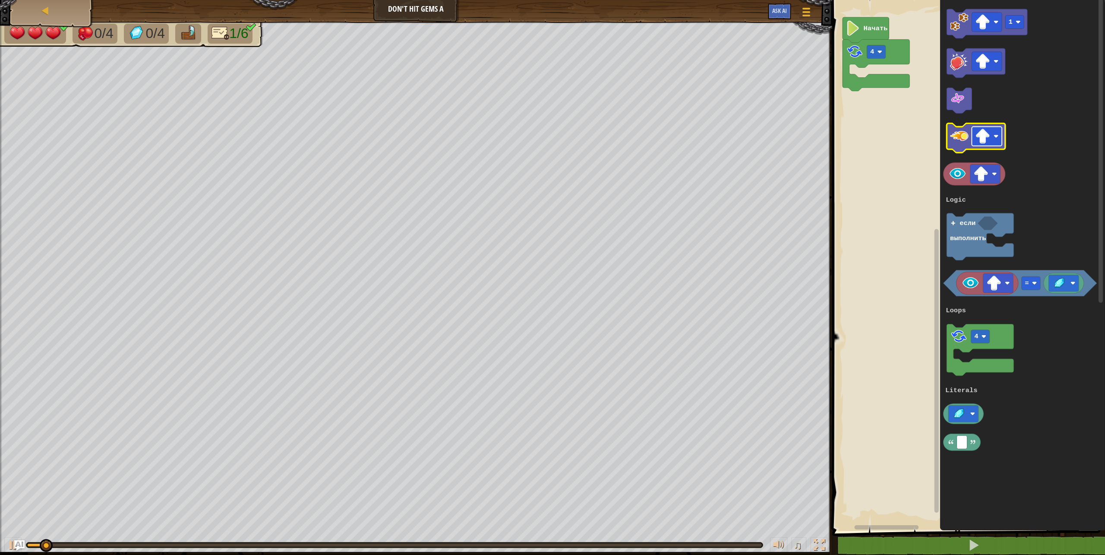
click at [990, 142] on image "Рабочая область Blockly" at bounding box center [982, 136] width 15 height 15
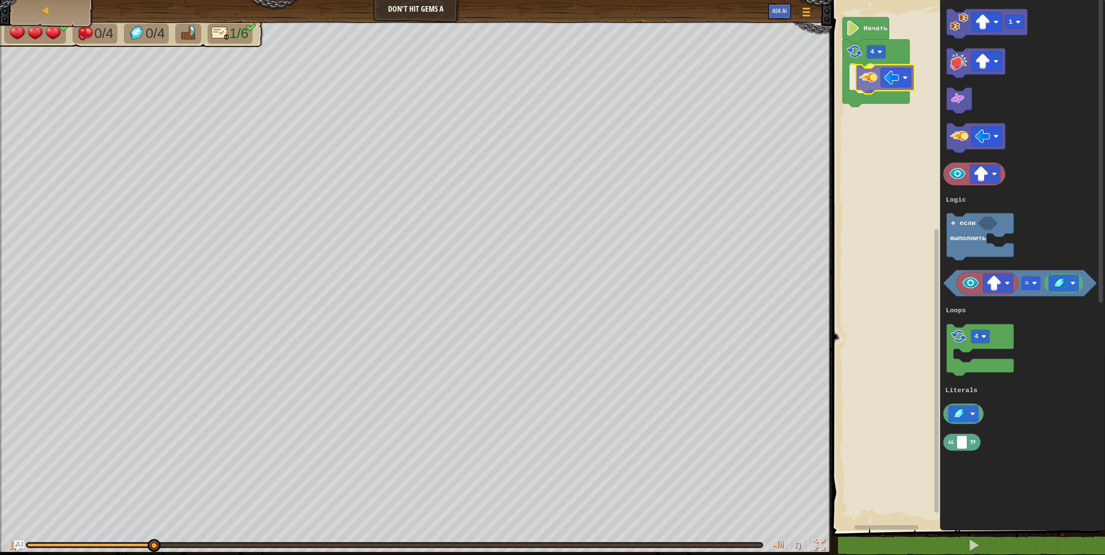
click at [873, 78] on div "Logic Loops Literals Начать 4 1 = 4 если выполнить Logic Loops Literals" at bounding box center [967, 263] width 275 height 535
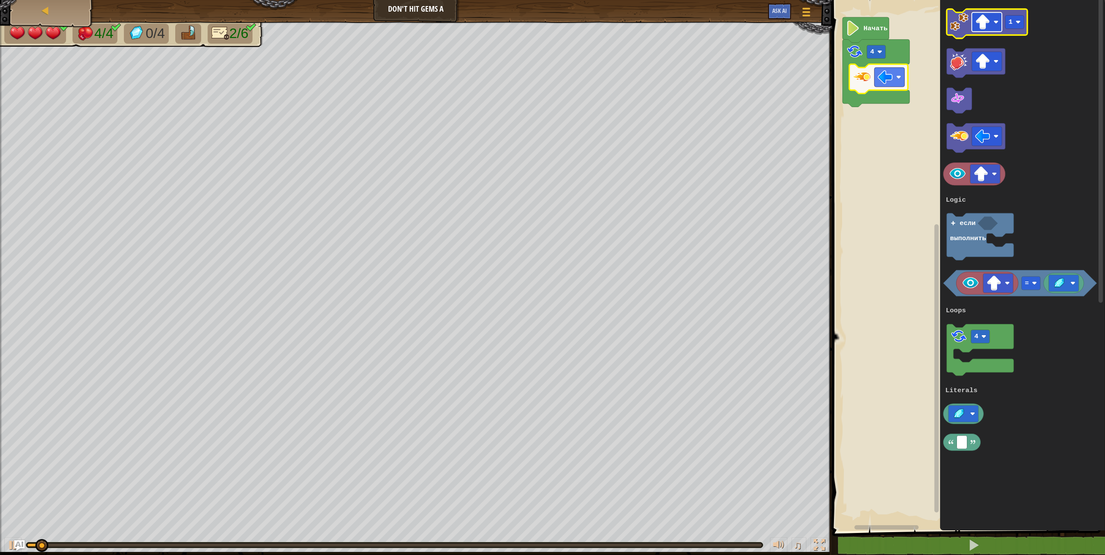
click at [987, 22] on image "Рабочая область Blockly" at bounding box center [982, 22] width 15 height 15
click at [1013, 19] on rect "Рабочая область Blockly" at bounding box center [1015, 22] width 19 height 13
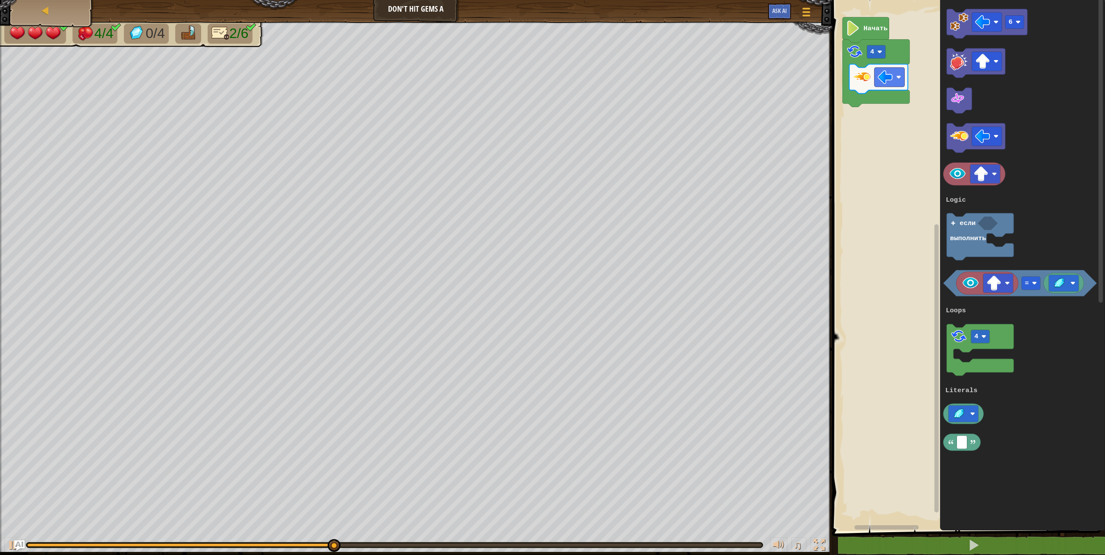
click at [911, 79] on div "Logic Loops Literals Начать 4 6 = 4 если выполнить Logic Loops Literals" at bounding box center [967, 263] width 275 height 535
click at [950, 18] on image "Рабочая область Blockly" at bounding box center [959, 22] width 19 height 19
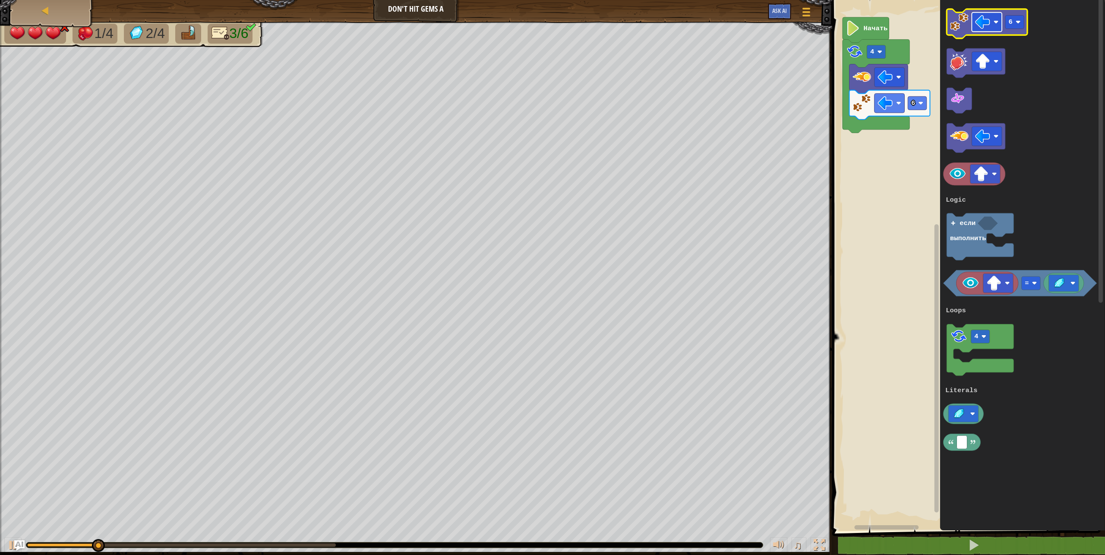
click at [979, 21] on image "Рабочая область Blockly" at bounding box center [982, 22] width 15 height 15
click at [1016, 28] on rect "Рабочая область Blockly" at bounding box center [1015, 22] width 19 height 13
click at [964, 18] on image "Рабочая область Blockly" at bounding box center [959, 22] width 19 height 19
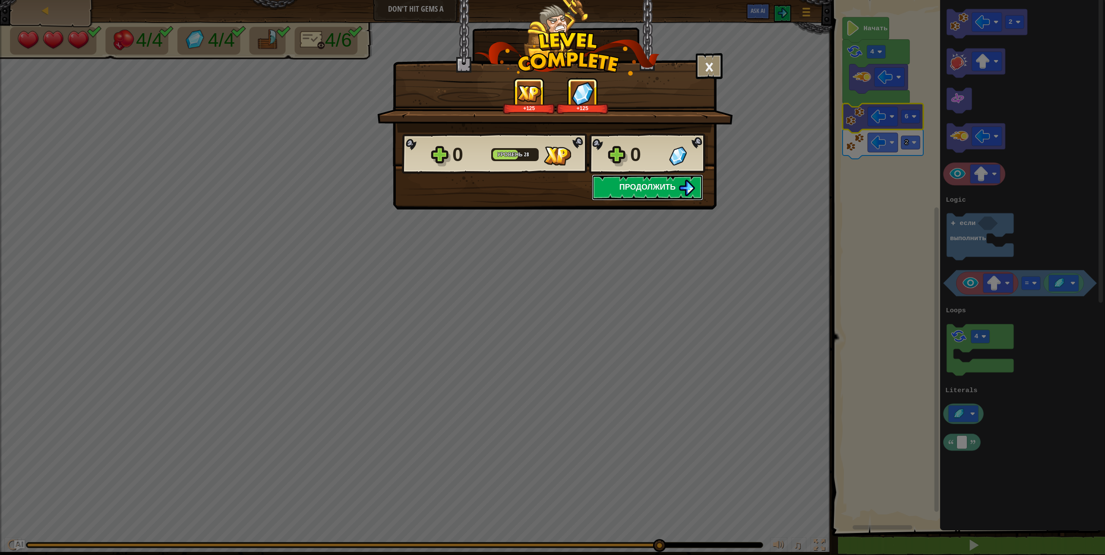
click at [667, 187] on span "Продолжить" at bounding box center [648, 186] width 57 height 11
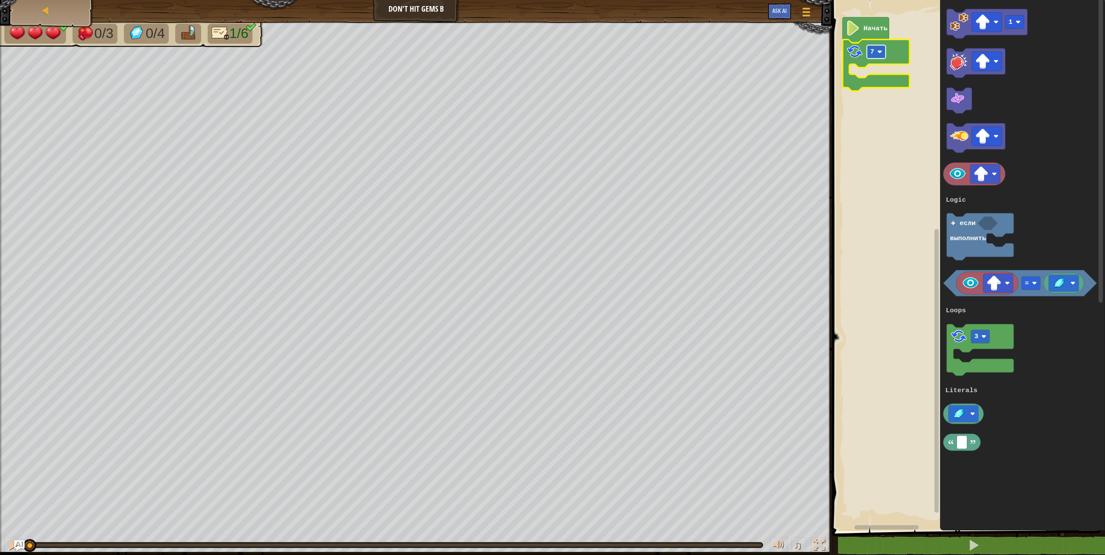
click at [873, 51] on text "7" at bounding box center [872, 52] width 4 height 8
click at [859, 72] on div "Logic Loops Literals Начать 3 1 = 3 если выполнить Logic Loops Literals" at bounding box center [967, 263] width 275 height 535
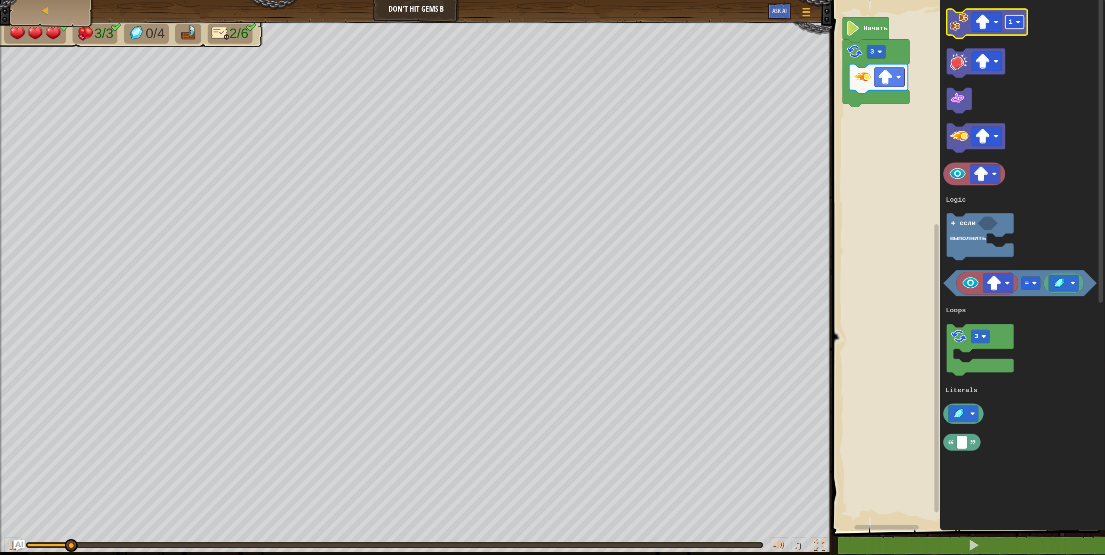
click at [1019, 22] on image "Рабочая область Blockly" at bounding box center [1018, 21] width 5 height 5
click at [956, 19] on image "Рабочая область Blockly" at bounding box center [959, 22] width 19 height 19
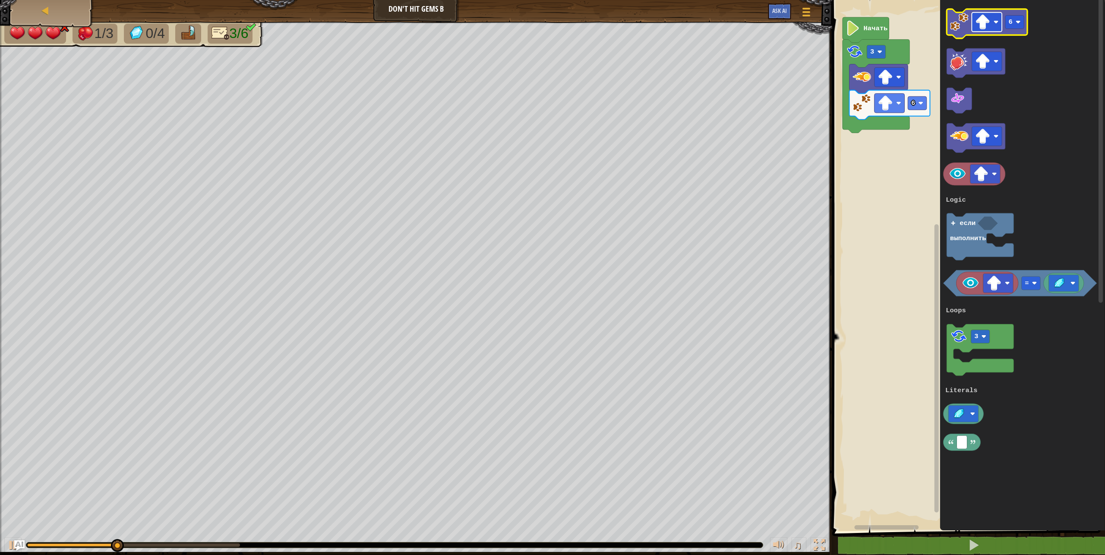
click at [974, 15] on rect "Рабочая область Blockly" at bounding box center [987, 22] width 30 height 19
click at [1011, 20] on text "6" at bounding box center [1011, 22] width 4 height 8
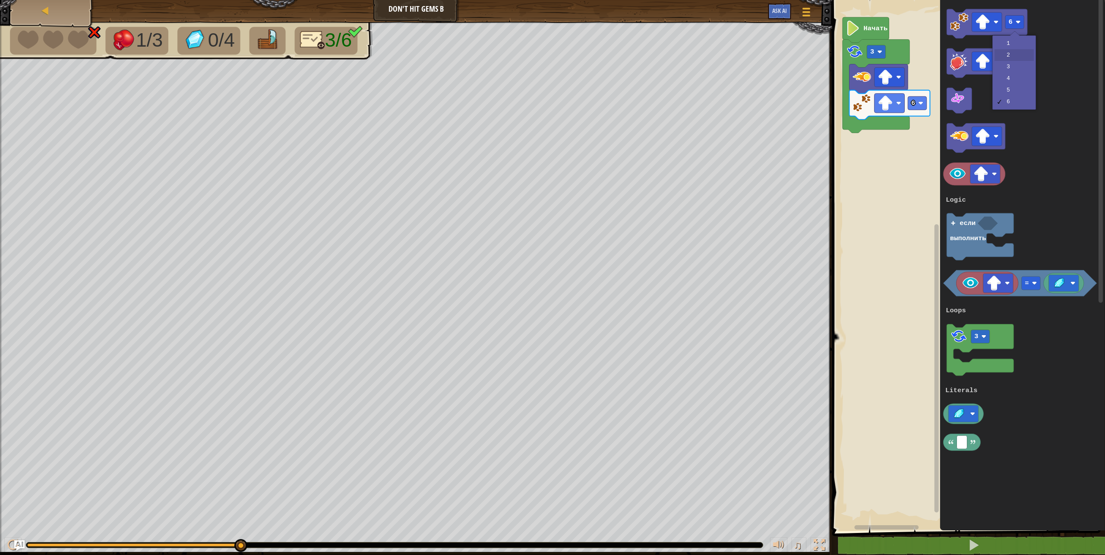
drag, startPoint x: 1024, startPoint y: 53, endPoint x: 1002, endPoint y: 39, distance: 26.4
click at [962, 22] on image "Рабочая область Blockly" at bounding box center [959, 22] width 19 height 19
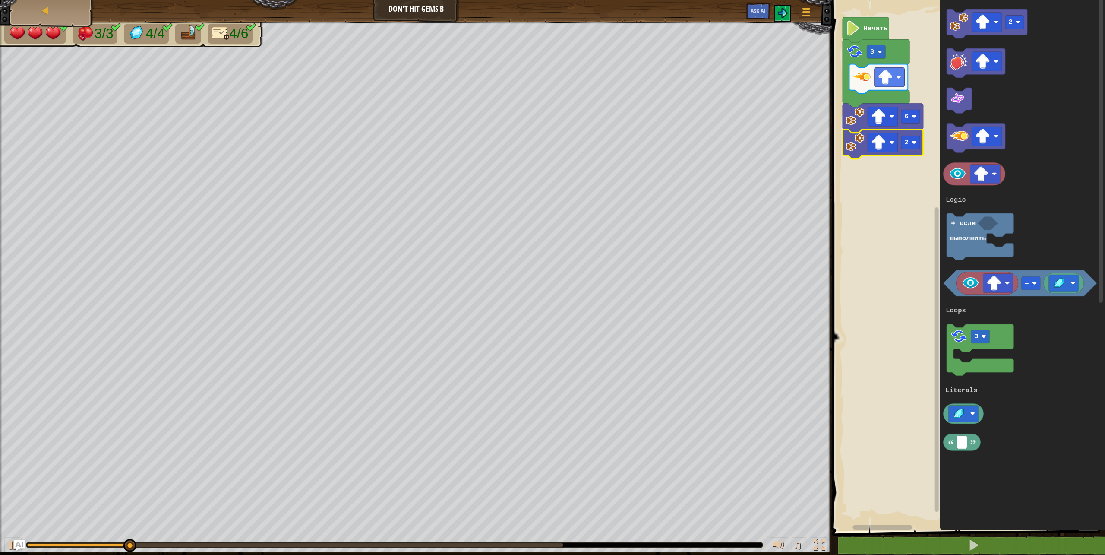
click at [920, 144] on icon "Рабочая область Blockly" at bounding box center [883, 144] width 81 height 29
click at [918, 147] on rect "Рабочая область Blockly" at bounding box center [910, 142] width 19 height 13
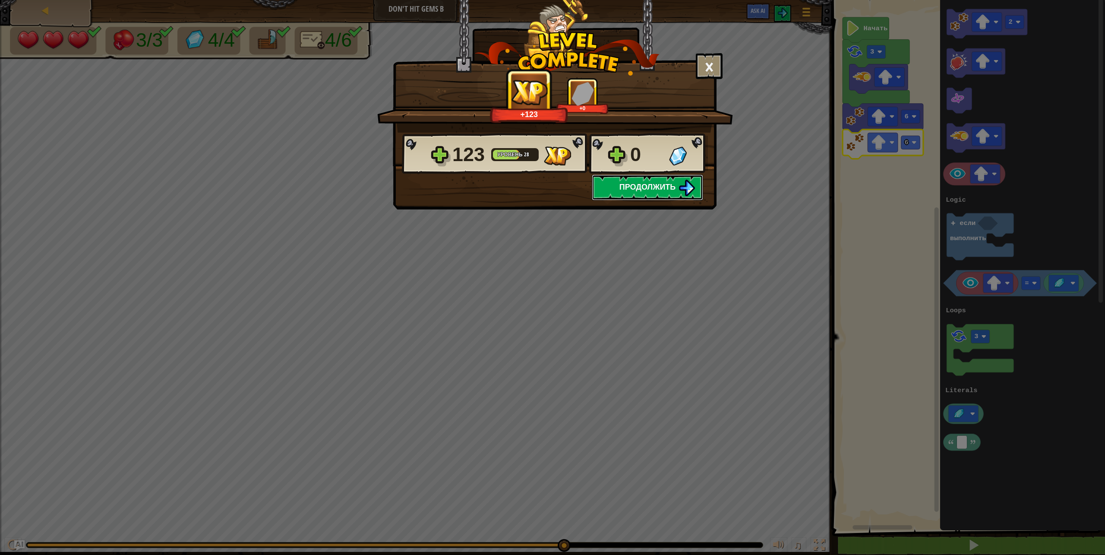
click at [648, 187] on span "Продолжить" at bounding box center [648, 186] width 57 height 11
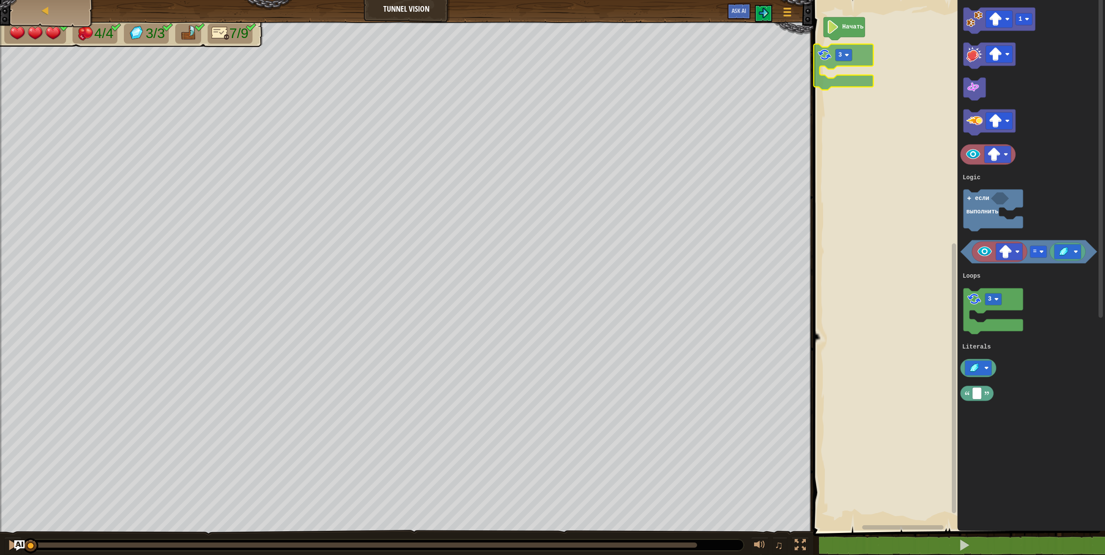
click at [822, 61] on div "Logic Loops Literals Начать 1 = 3 если выполнить Logic Loops Literals 3" at bounding box center [958, 263] width 294 height 535
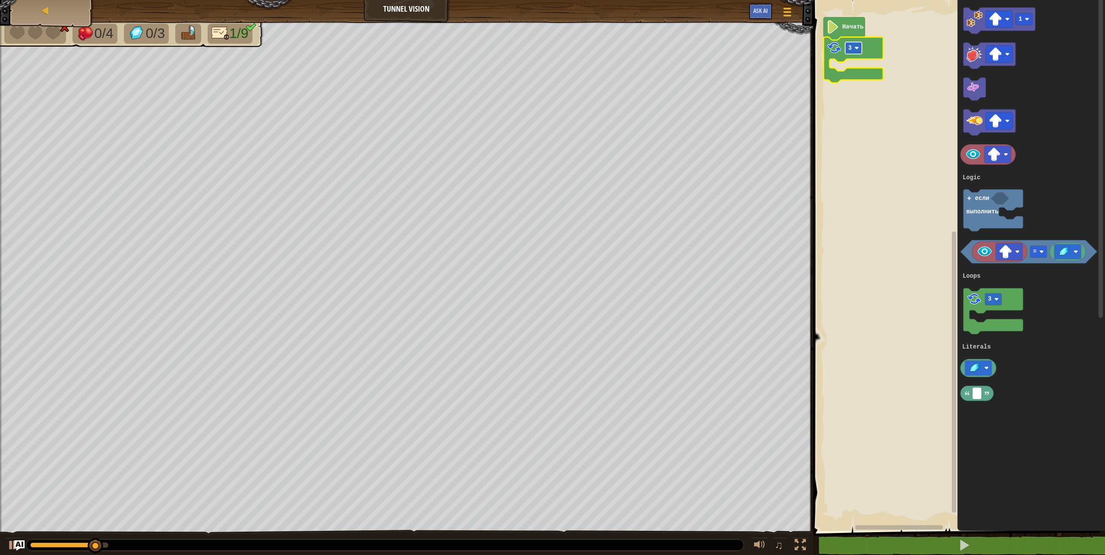
click at [854, 51] on rect "Рабочая область Blockly" at bounding box center [853, 48] width 17 height 12
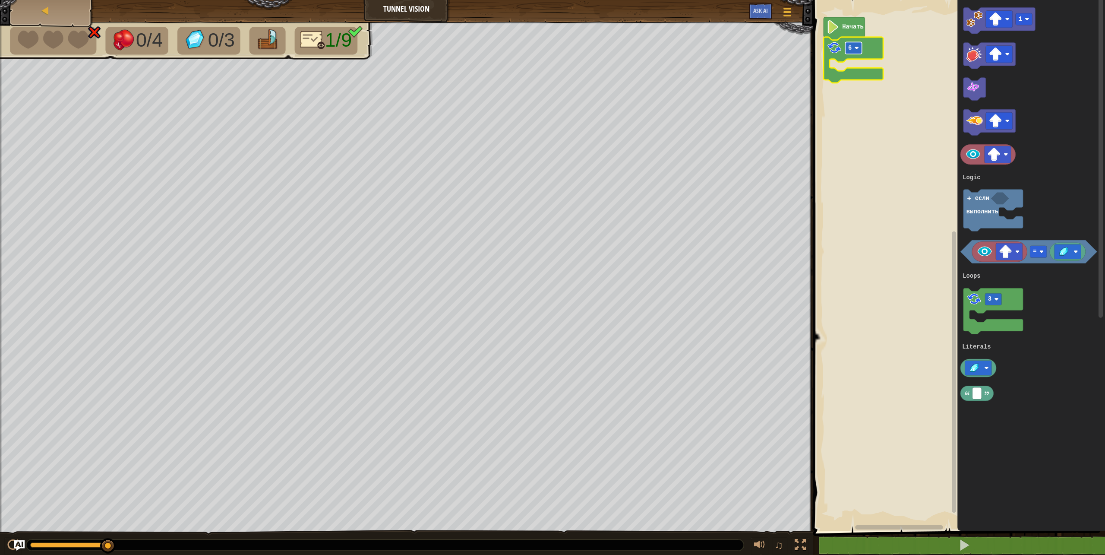
click at [856, 44] on rect "Рабочая область Blockly" at bounding box center [853, 48] width 17 height 12
drag, startPoint x: 853, startPoint y: 135, endPoint x: 923, endPoint y: 180, distance: 83.3
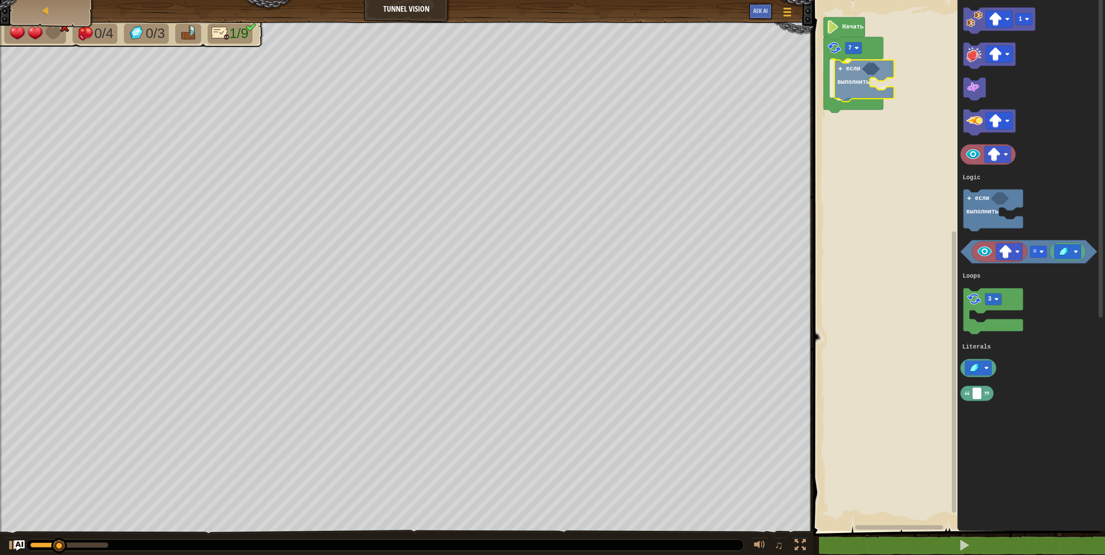
click at [847, 75] on div "Logic Loops Literals Начать 7 если выполнить 1 = 3 если выполнить Logic Loops L…" at bounding box center [958, 263] width 294 height 535
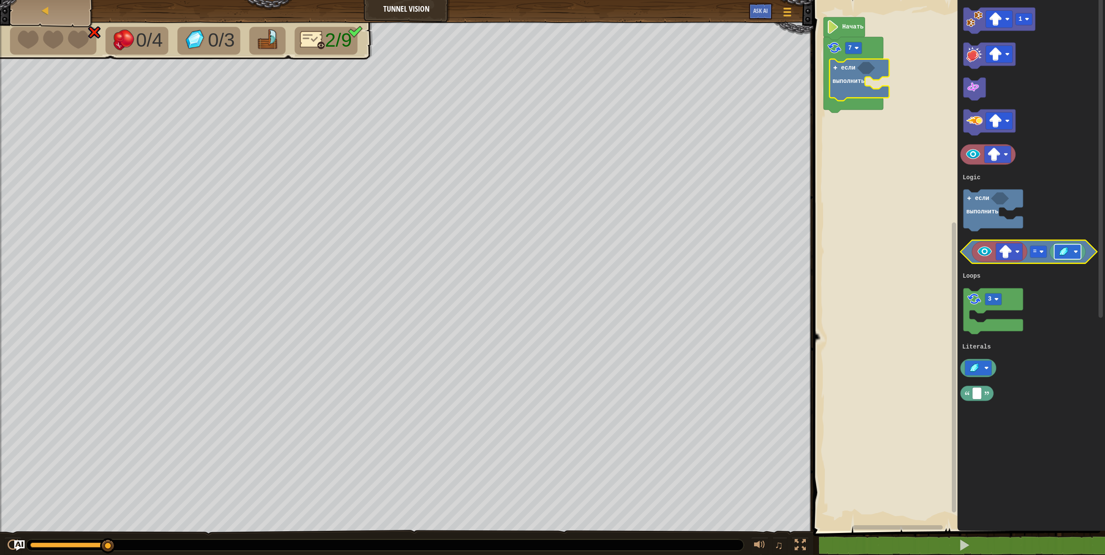
click at [1073, 249] on rect "Рабочая область Blockly" at bounding box center [1067, 251] width 27 height 15
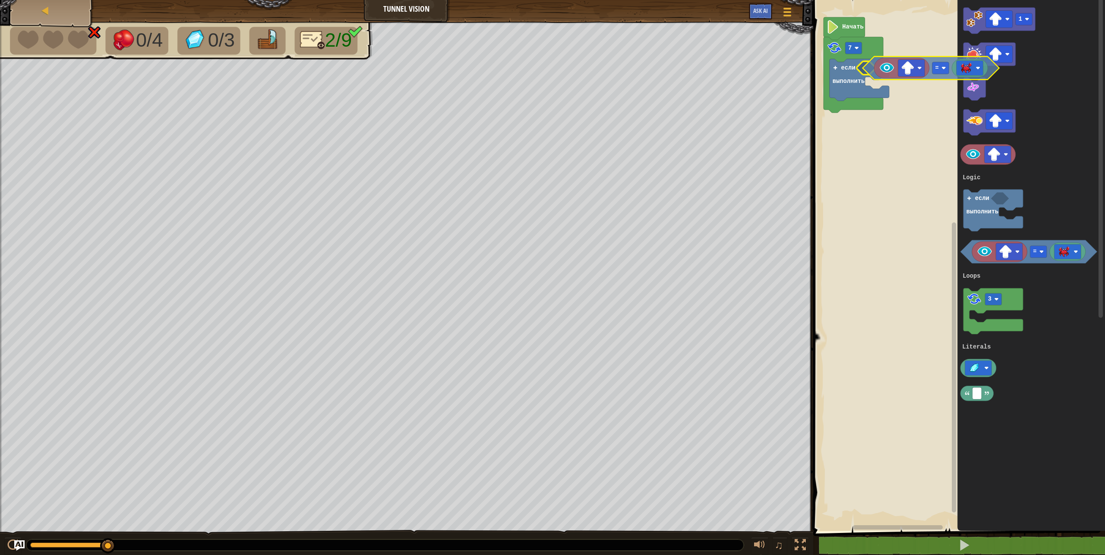
click at [874, 68] on div "Logic Loops Literals Начать 7 если выполнить 1 = 3 если выполнить Logic Loops L…" at bounding box center [958, 263] width 294 height 535
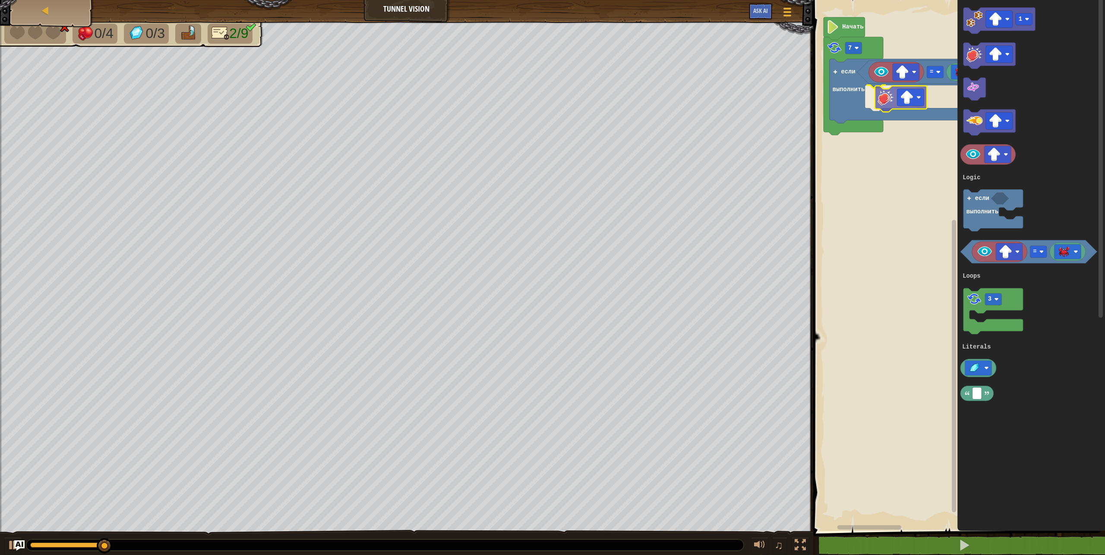
click at [882, 96] on div "Logic Loops Literals Начать 7 если выполнить = 1 = 3 если выполнить Logic Loops…" at bounding box center [958, 263] width 294 height 535
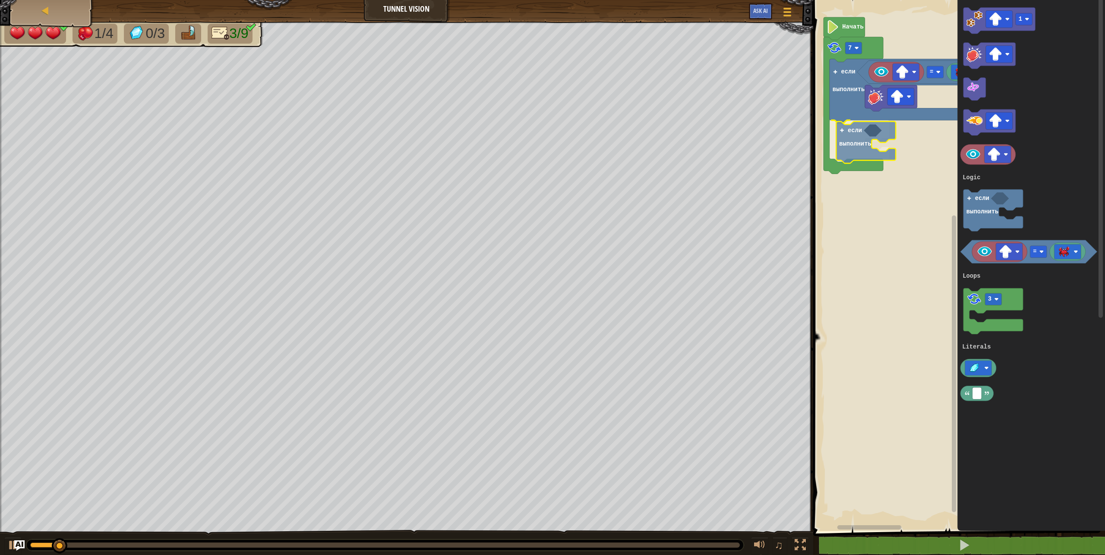
click at [854, 147] on div "Logic Loops Literals Начать 7 если выполнить = если выполнить 1 = 3 если выполн…" at bounding box center [958, 263] width 294 height 535
click at [1064, 251] on image "Рабочая область Blockly" at bounding box center [1063, 251] width 13 height 11
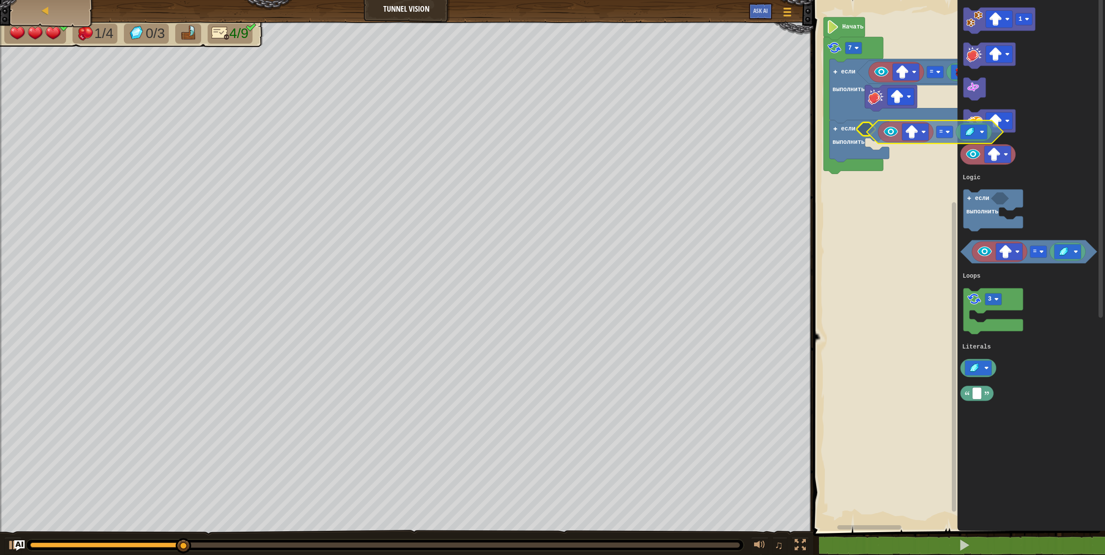
click at [874, 136] on div "Logic Loops Literals Начать 7 если выполнить = если выполнить 1 = 3 если выполн…" at bounding box center [958, 263] width 294 height 535
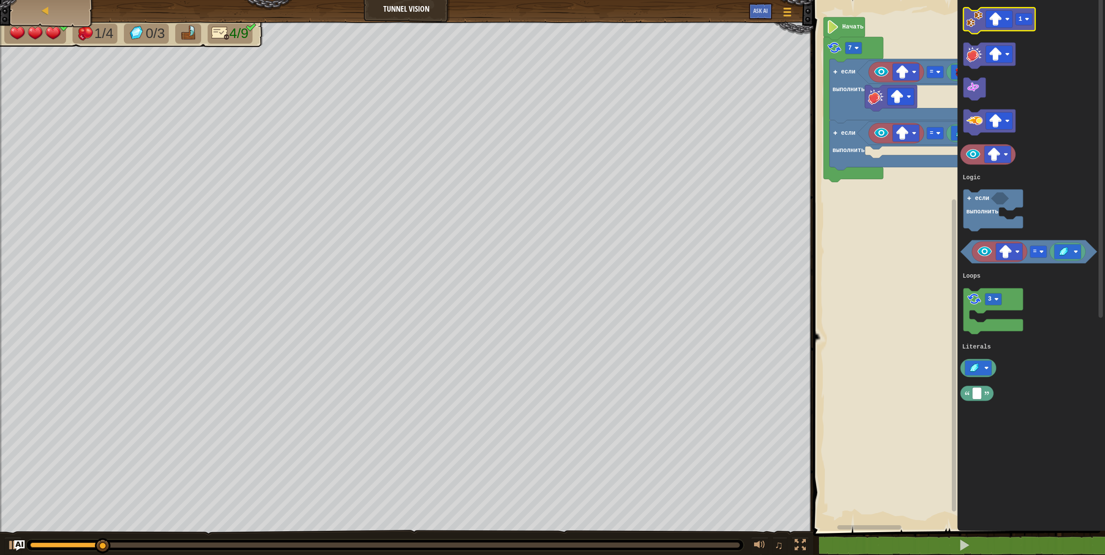
click at [1024, 26] on icon "Рабочая область Blockly" at bounding box center [1000, 21] width 72 height 26
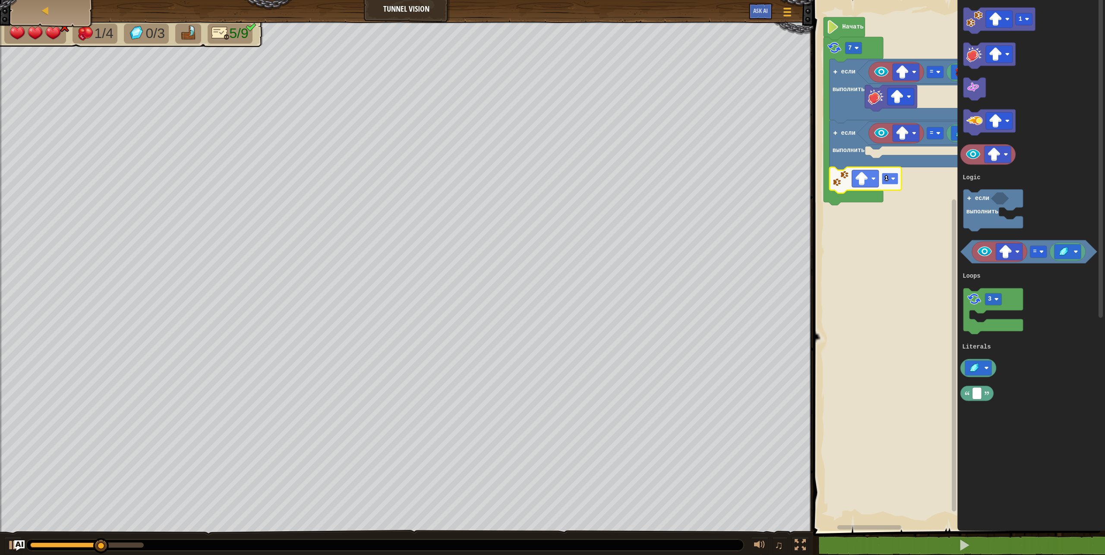
click at [893, 176] on rect "Рабочая область Blockly" at bounding box center [890, 179] width 17 height 12
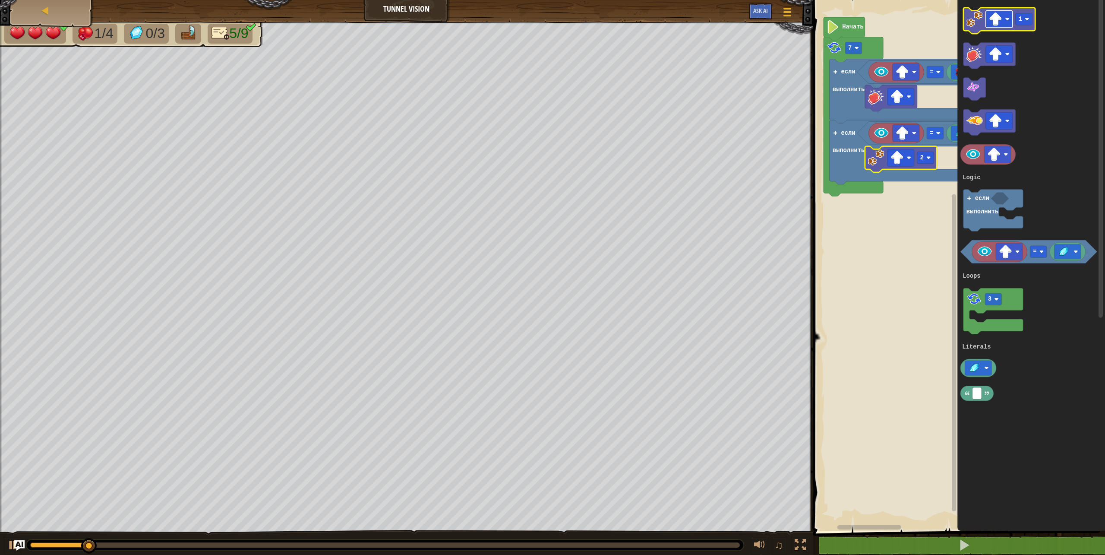
click at [992, 22] on image "Рабочая область Blockly" at bounding box center [995, 19] width 13 height 13
click at [1022, 15] on rect "Рабочая область Blockly" at bounding box center [1024, 19] width 17 height 12
click at [971, 17] on image "Рабочая область Blockly" at bounding box center [975, 19] width 16 height 16
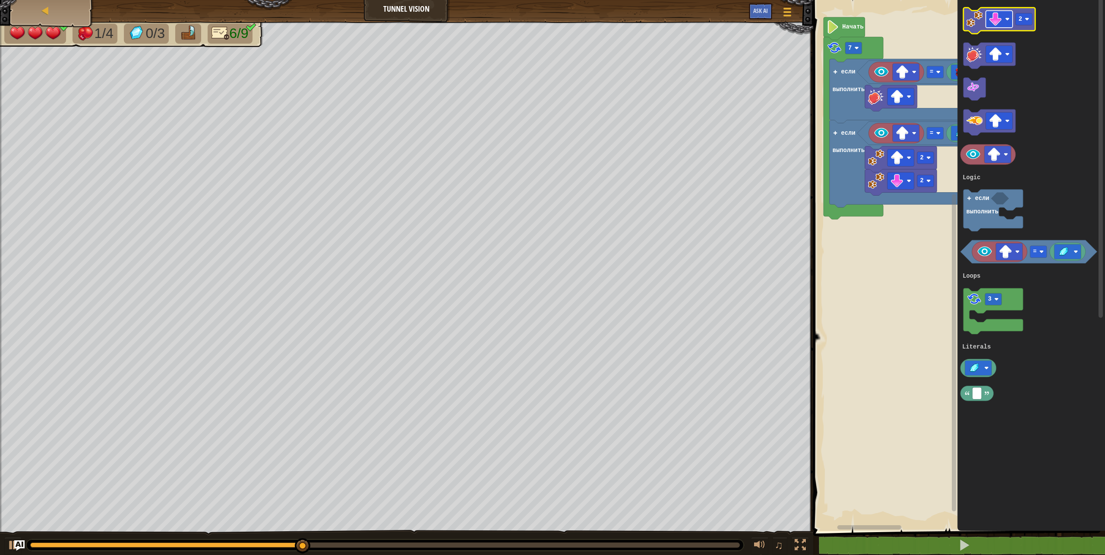
click at [997, 25] on image "Рабочая область Blockly" at bounding box center [995, 19] width 13 height 13
click at [1024, 23] on rect "Рабочая область Blockly" at bounding box center [1024, 19] width 17 height 12
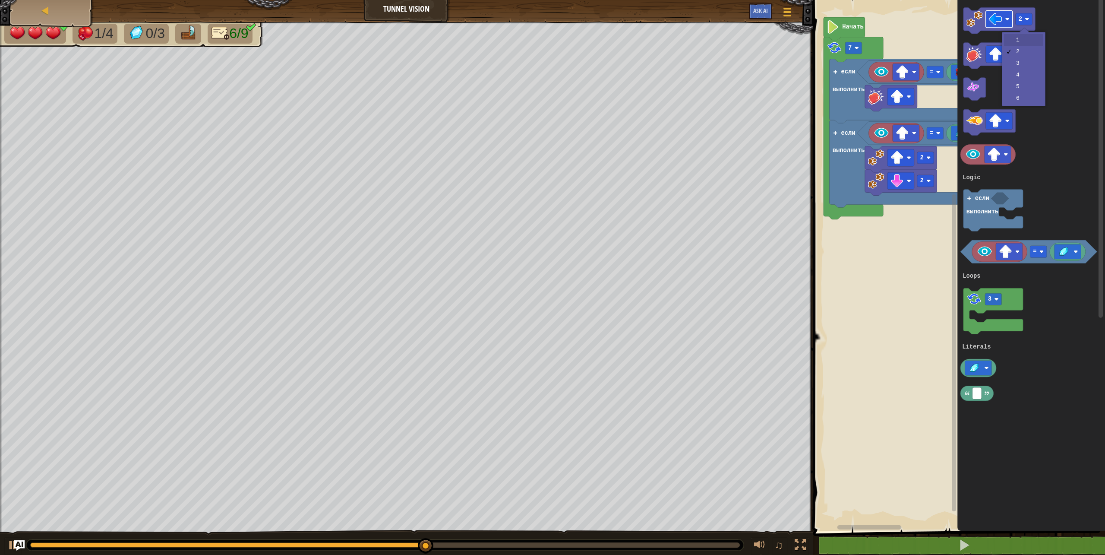
drag, startPoint x: 1031, startPoint y: 35, endPoint x: 1006, endPoint y: 16, distance: 32.1
click at [1026, 32] on div "1 2 3 4 5 6" at bounding box center [1024, 69] width 44 height 74
click at [937, 120] on div "Logic Loops Literals Начать 7 если выполнить = если выполнить = 2 2 1 = 3 если …" at bounding box center [958, 263] width 294 height 535
click at [985, 22] on icon "Рабочая область Blockly" at bounding box center [1000, 21] width 72 height 26
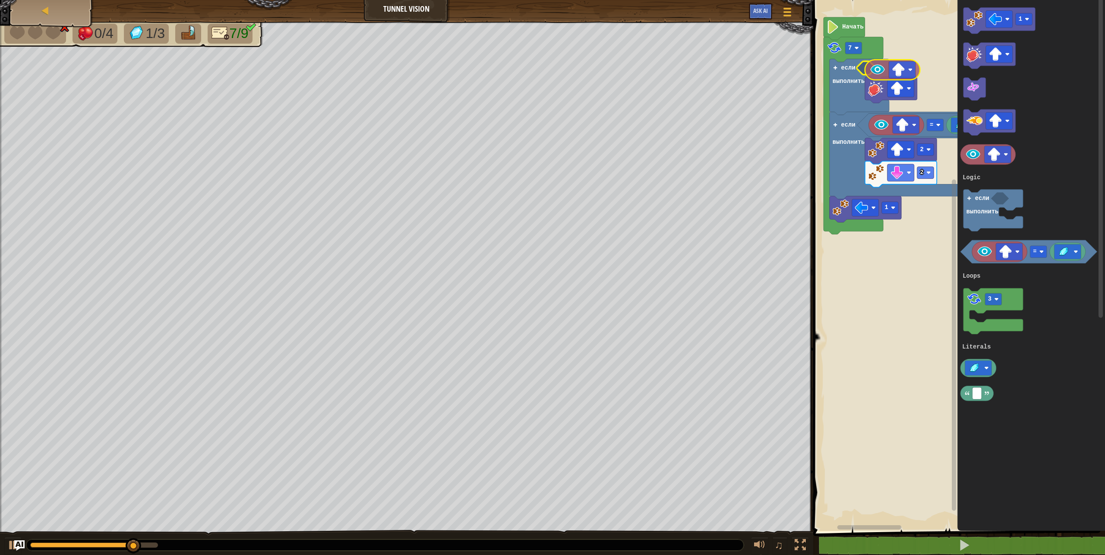
click at [866, 66] on div "Logic Loops Literals Начать 7 если выполнить если выполнить = 2 2 1 1 = 3 если …" at bounding box center [958, 263] width 294 height 535
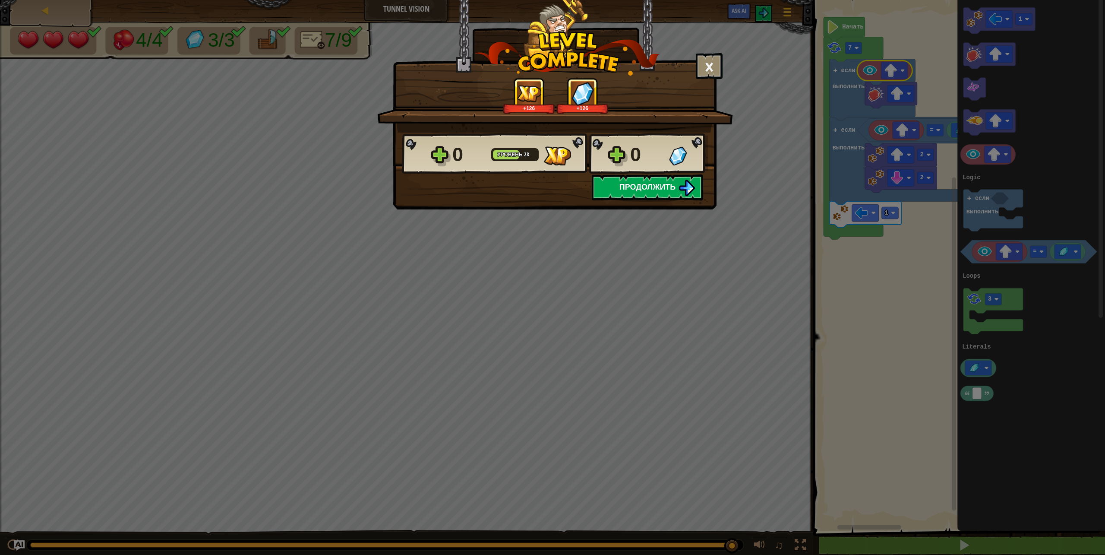
click at [652, 186] on span "Продолжить" at bounding box center [648, 186] width 57 height 11
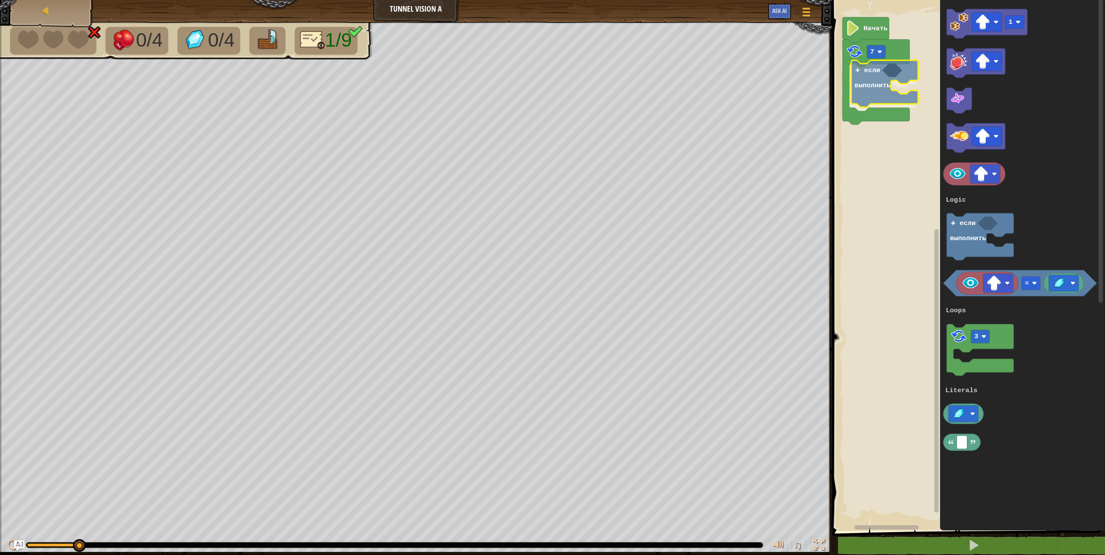
click at [882, 90] on div "Logic Loops Literals Начать 7 если выполнить 1 = 3 если выполнить Logic Loops L…" at bounding box center [967, 263] width 275 height 535
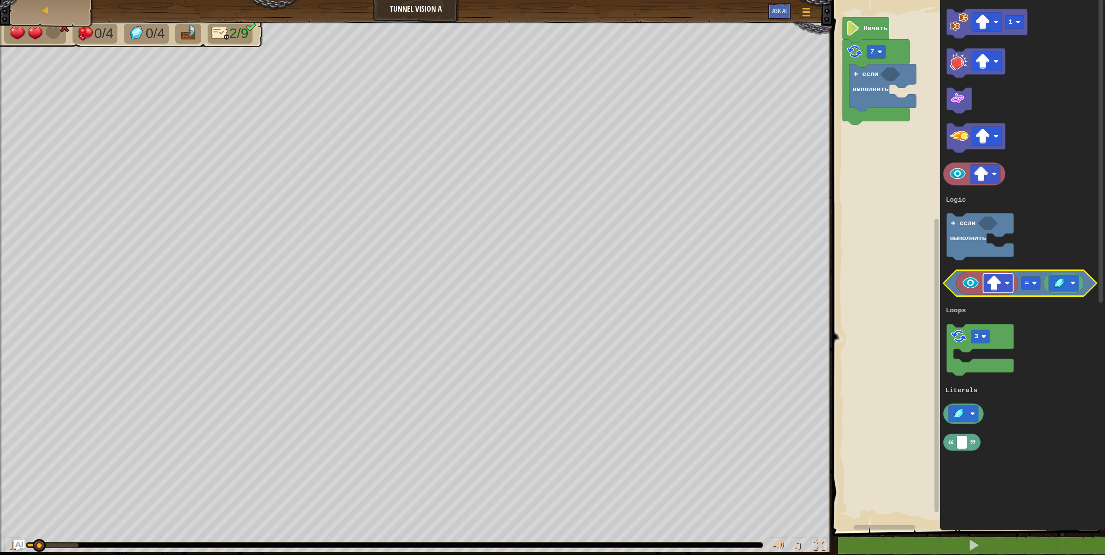
click at [1003, 285] on rect "Рабочая область Blockly" at bounding box center [998, 283] width 30 height 19
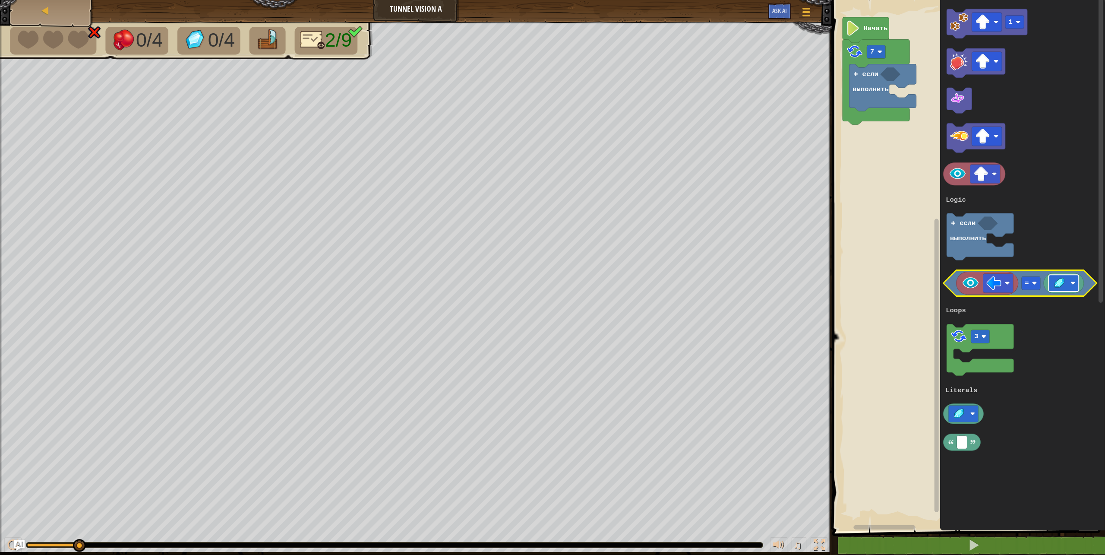
click at [1056, 278] on image "Рабочая область Blockly" at bounding box center [1059, 283] width 15 height 13
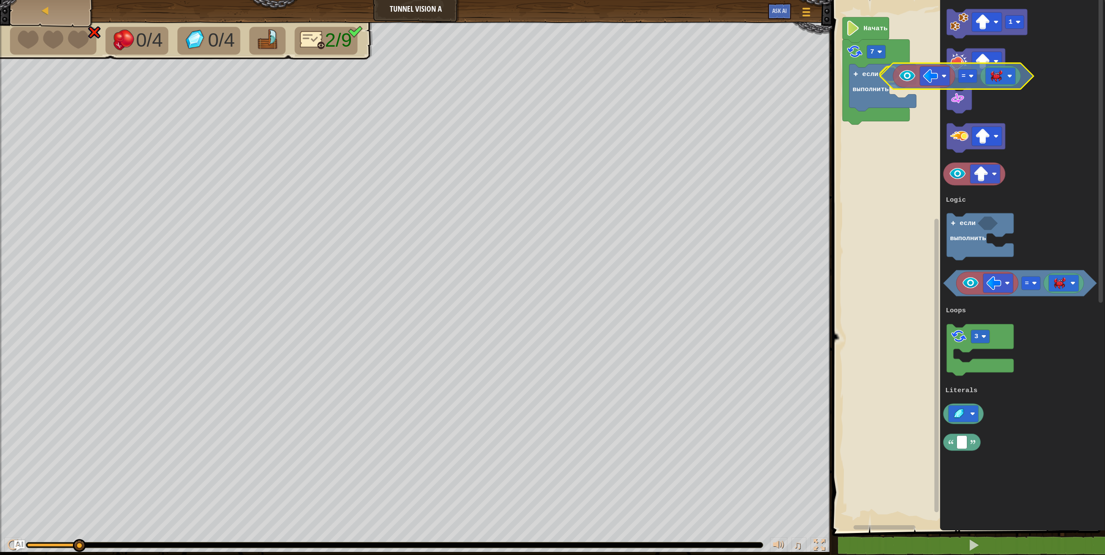
click at [891, 68] on div "Logic Loops Literals Начать 7 если выполнить 1 = 3 если выполнить Logic Loops L…" at bounding box center [967, 263] width 275 height 535
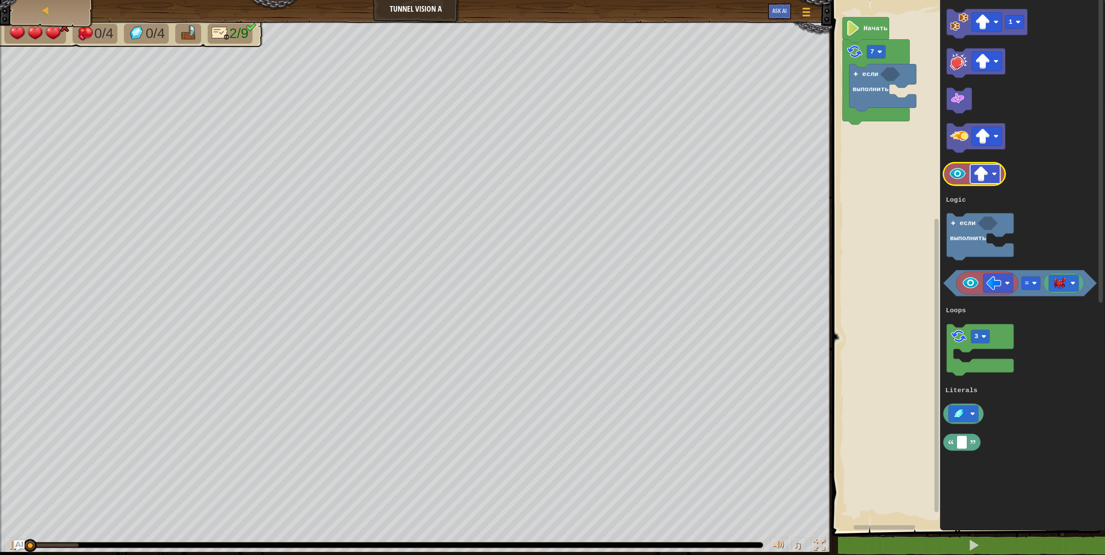
click at [987, 168] on image "Рабочая область Blockly" at bounding box center [981, 174] width 15 height 15
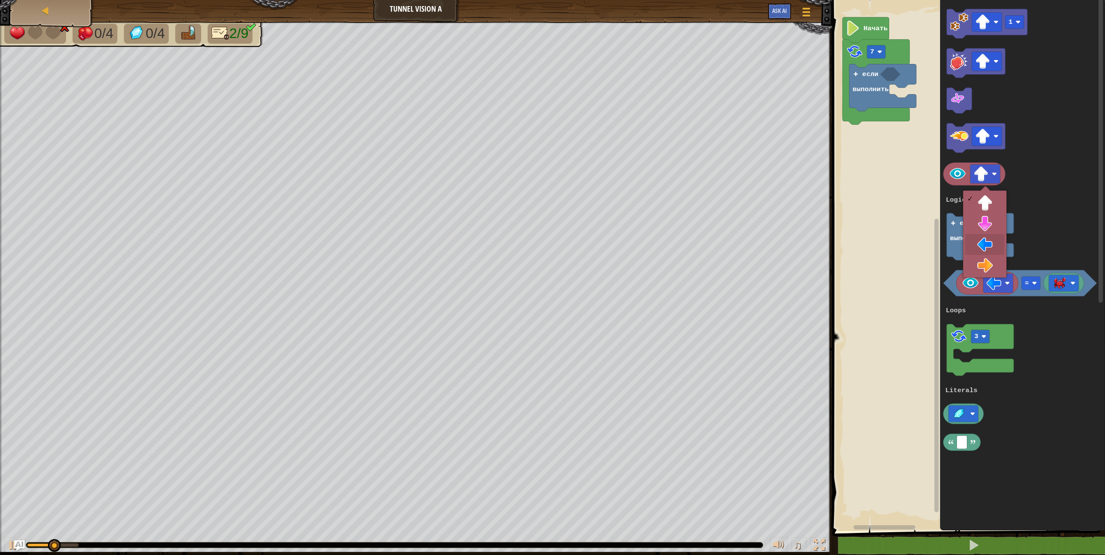
drag, startPoint x: 971, startPoint y: 247, endPoint x: 942, endPoint y: 183, distance: 70.3
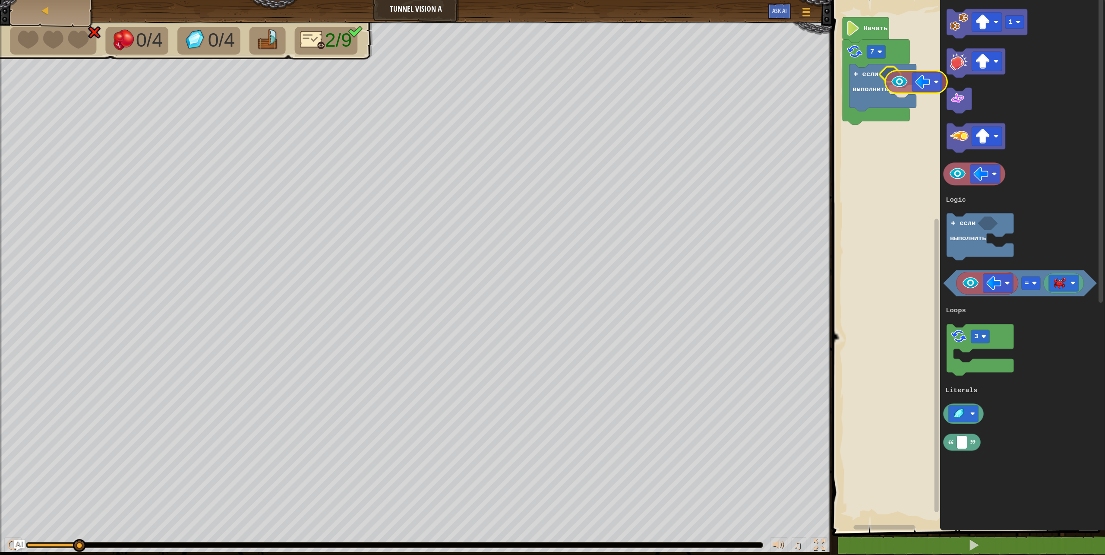
click at [899, 77] on div "Logic Loops Literals Начать 7 если выполнить 1 = 3 если выполнить Logic Loops L…" at bounding box center [967, 263] width 275 height 535
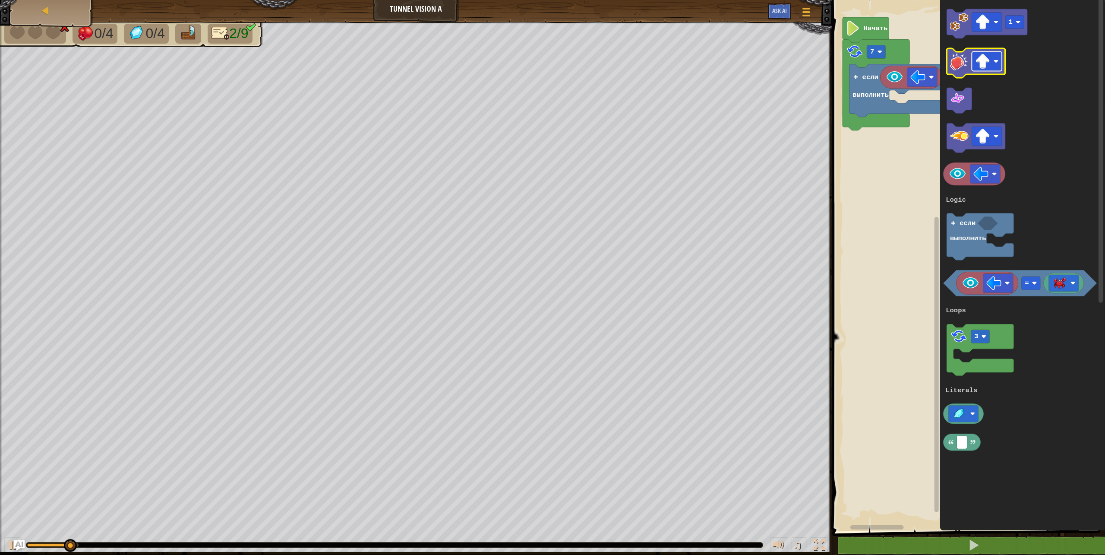
click at [993, 58] on rect "Рабочая область Blockly" at bounding box center [987, 61] width 30 height 19
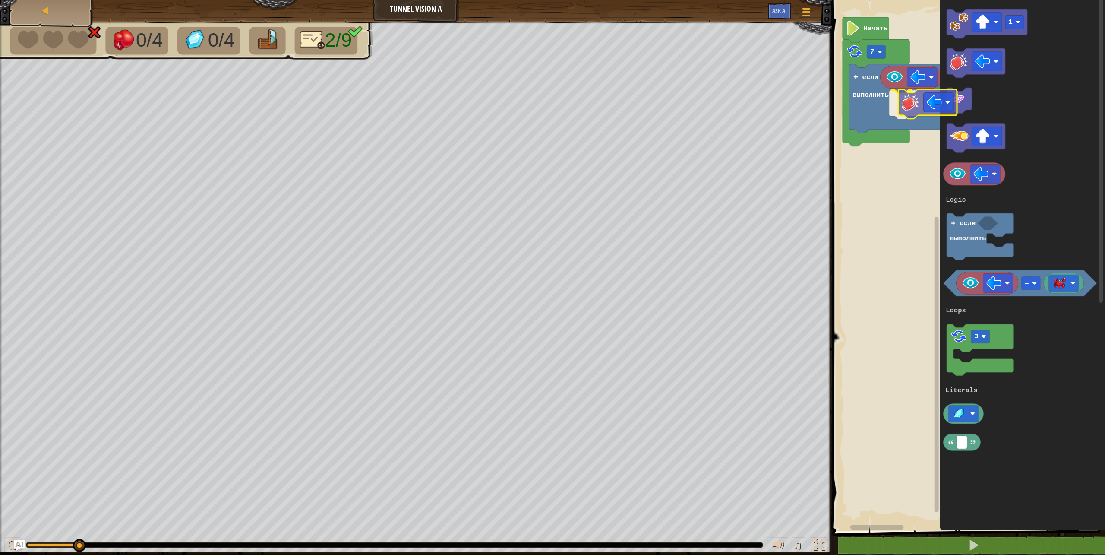
click at [919, 105] on div "Logic Loops Literals Начать 7 если выполнить 1 = 3 если выполнить Logic Loops L…" at bounding box center [967, 263] width 275 height 535
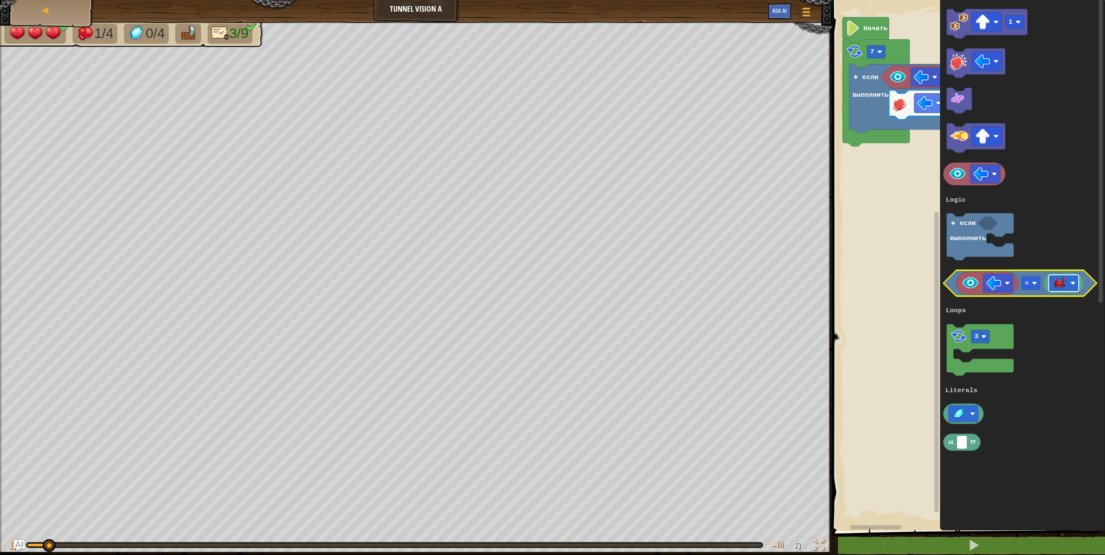
click at [1069, 285] on rect "Рабочая область Blockly" at bounding box center [1064, 283] width 30 height 17
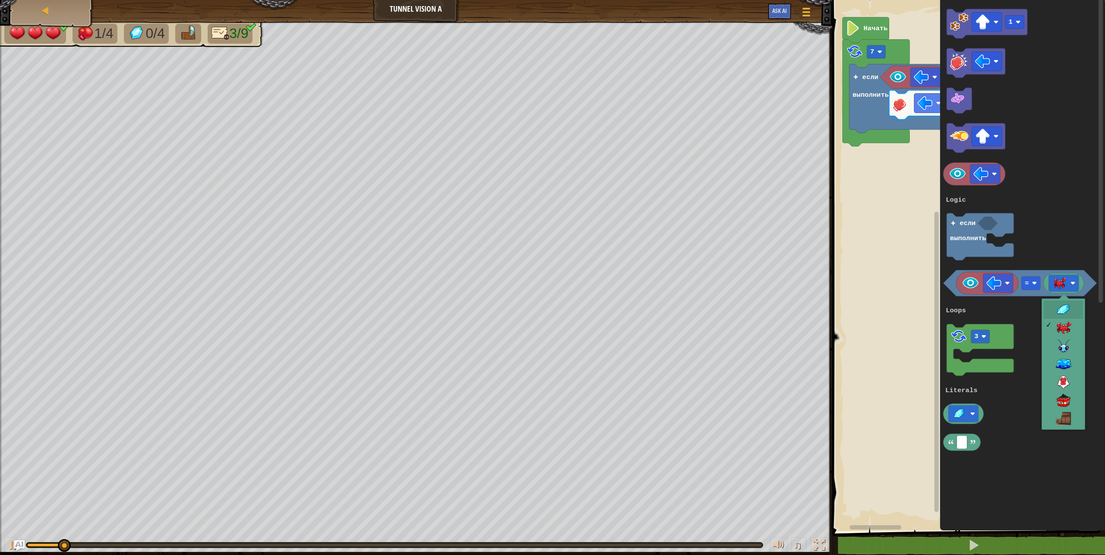
drag, startPoint x: 1072, startPoint y: 308, endPoint x: 1052, endPoint y: 301, distance: 20.6
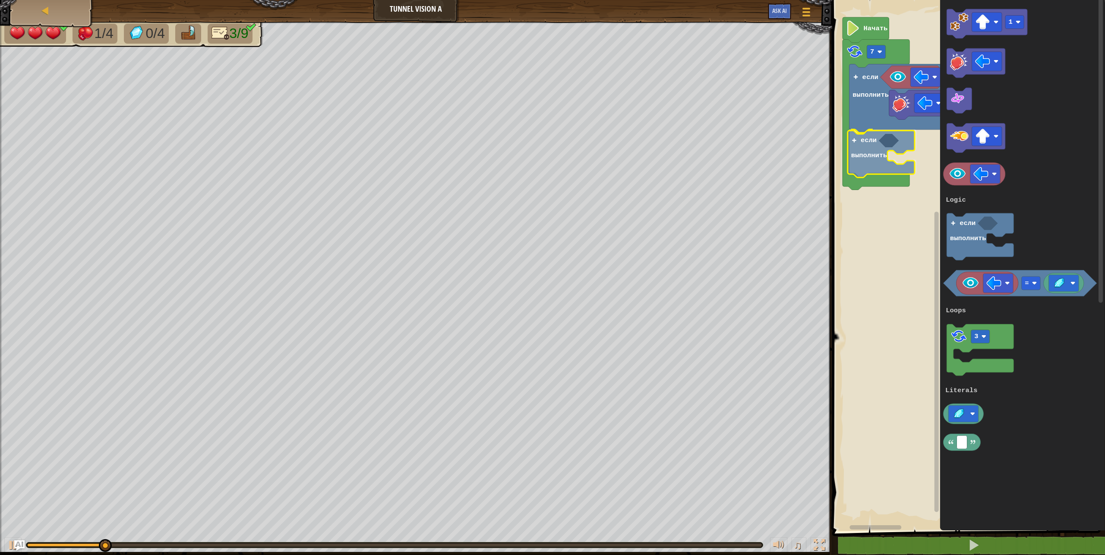
click at [873, 145] on div "Logic Loops Literals если выполнить если выполнить 7 Начать 1 = 3 если выполнит…" at bounding box center [967, 263] width 275 height 535
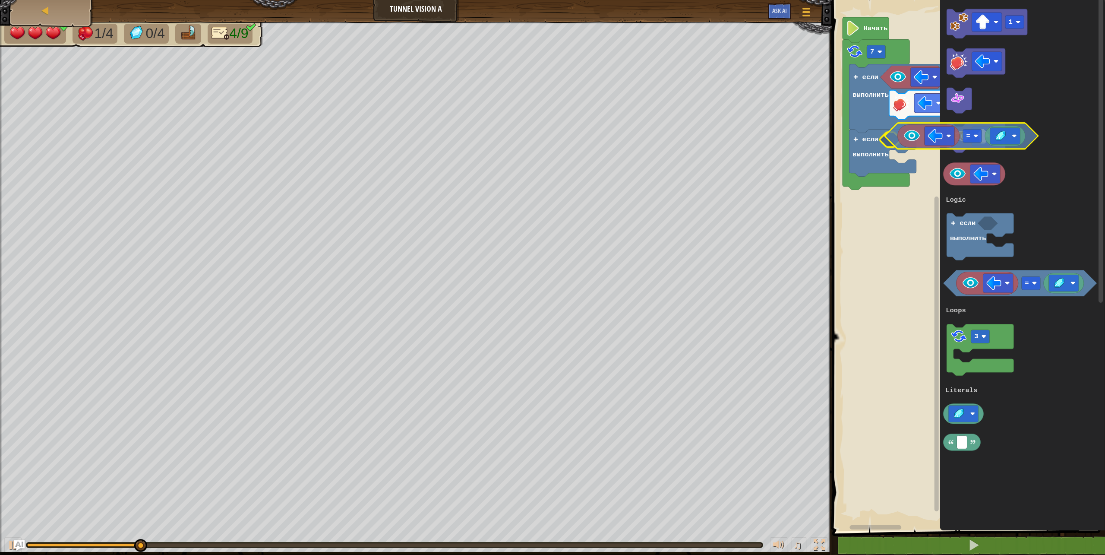
click at [890, 144] on div "Logic Loops Literals если выполнить если выполнить 7 Начать 1 = 3 если выполнит…" at bounding box center [967, 263] width 275 height 535
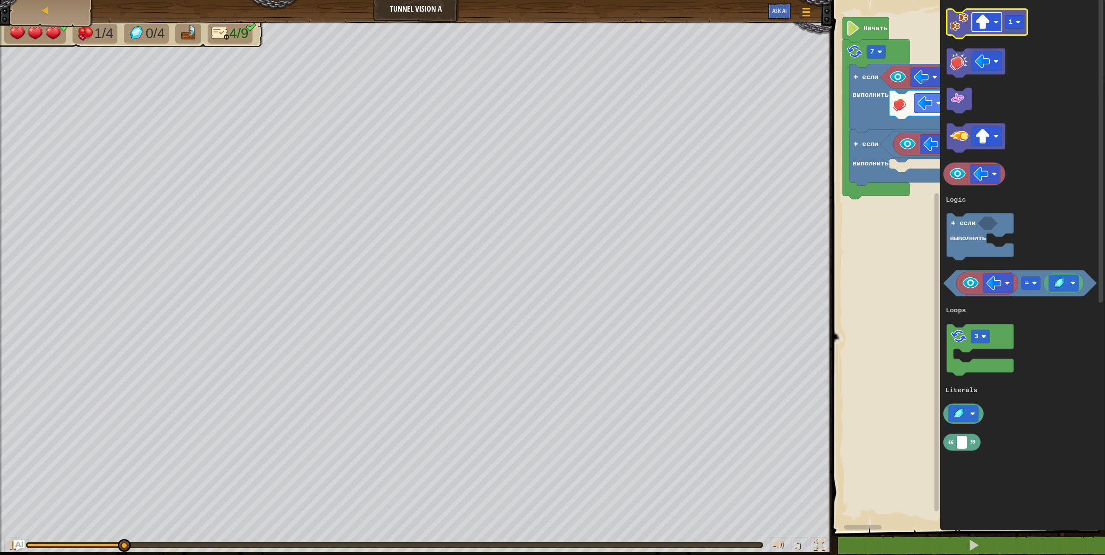
click at [980, 15] on image "Рабочая область Blockly" at bounding box center [982, 22] width 15 height 15
click at [1015, 21] on rect "Рабочая область Blockly" at bounding box center [1015, 22] width 19 height 13
click at [959, 26] on image "Рабочая область Blockly" at bounding box center [959, 22] width 19 height 19
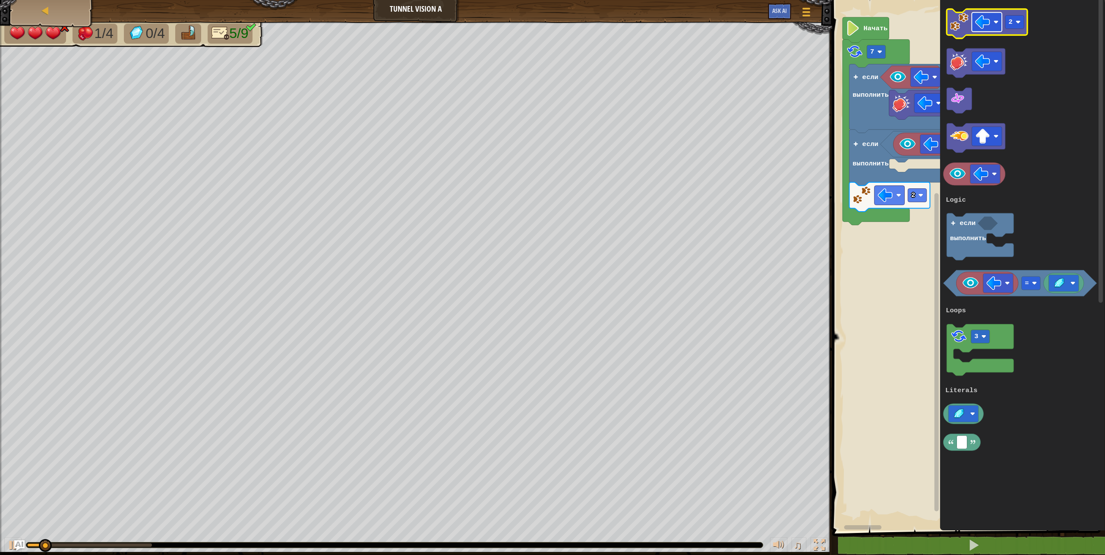
click at [987, 23] on image "Рабочая область Blockly" at bounding box center [982, 22] width 15 height 15
click at [948, 16] on icon "Рабочая область Blockly" at bounding box center [987, 23] width 81 height 29
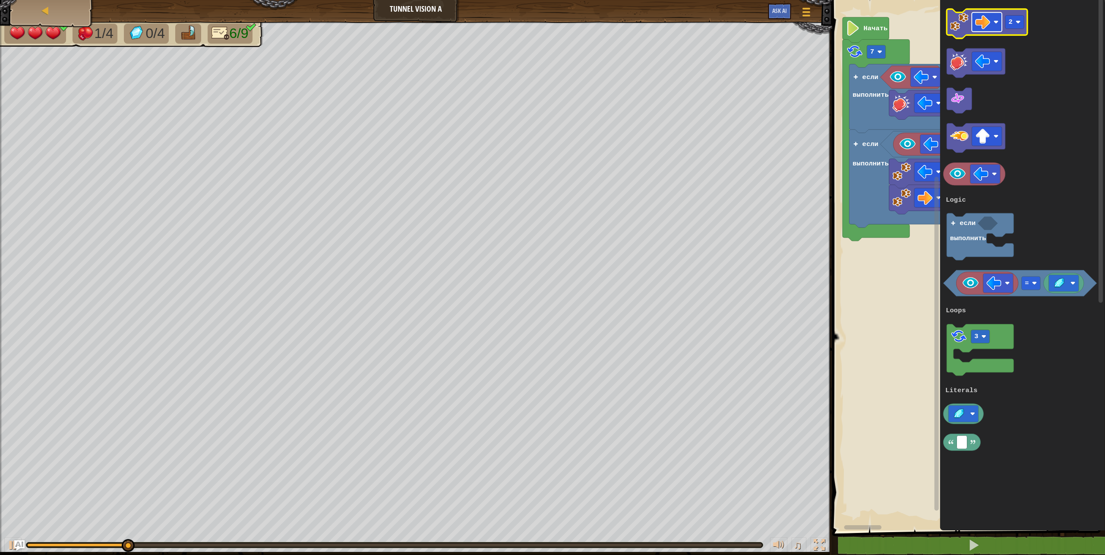
click at [985, 19] on image "Рабочая область Blockly" at bounding box center [982, 22] width 15 height 15
click at [1014, 19] on rect "Рабочая область Blockly" at bounding box center [1015, 22] width 19 height 13
click at [954, 16] on image "Рабочая область Blockly" at bounding box center [959, 22] width 19 height 19
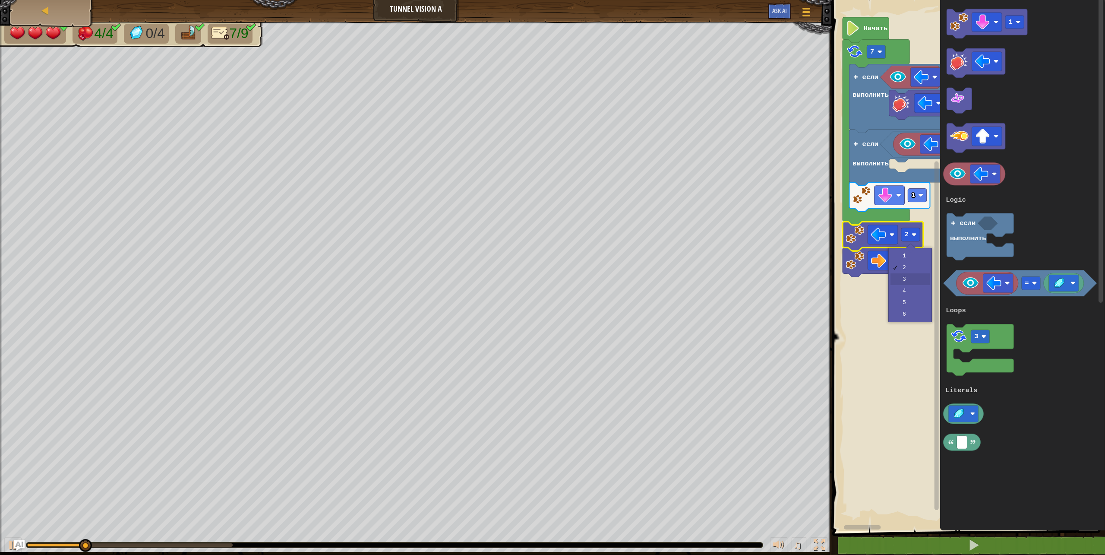
drag, startPoint x: 921, startPoint y: 278, endPoint x: 908, endPoint y: 262, distance: 20.5
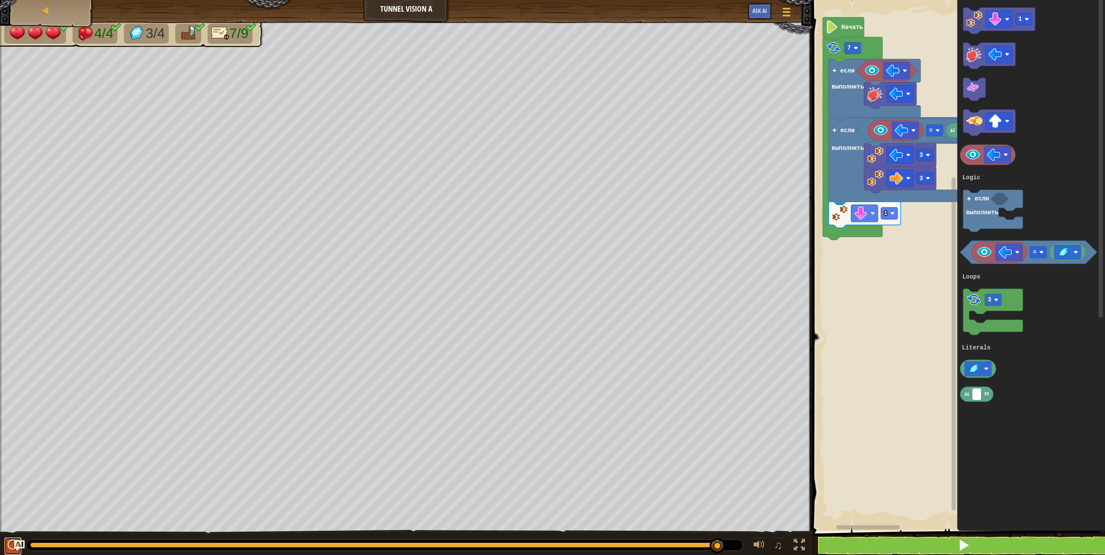
click at [9, 546] on div at bounding box center [12, 544] width 11 height 11
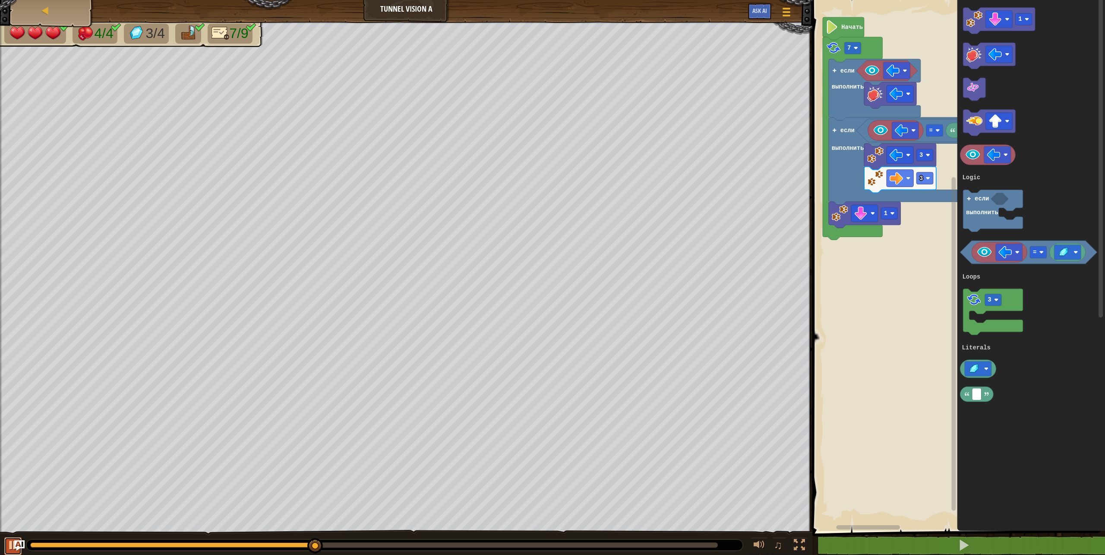
click at [9, 541] on div at bounding box center [12, 544] width 11 height 11
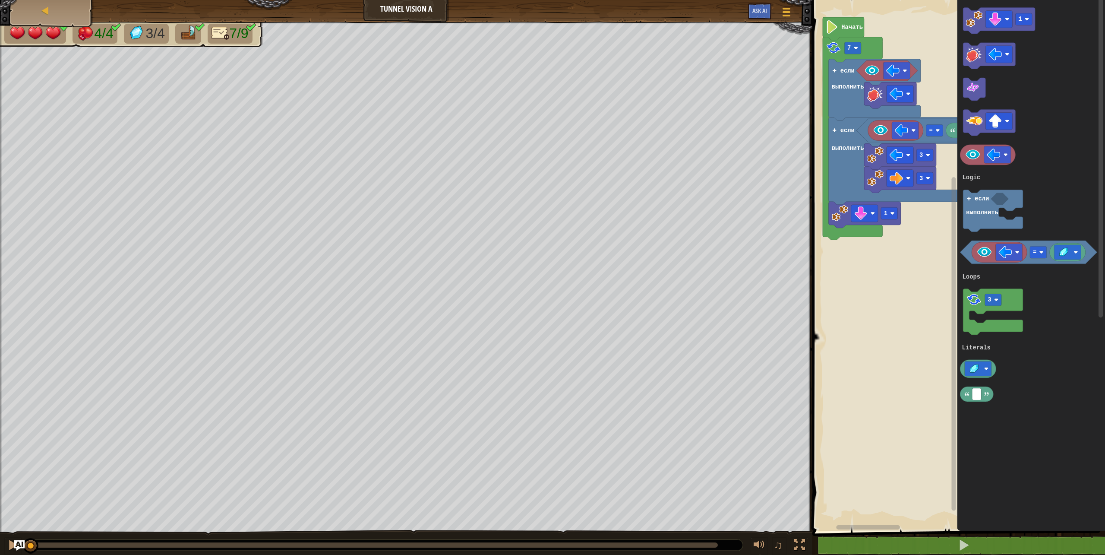
drag, startPoint x: 320, startPoint y: 541, endPoint x: 6, endPoint y: 534, distance: 313.9
click at [6, 534] on div "♫" at bounding box center [406, 543] width 813 height 26
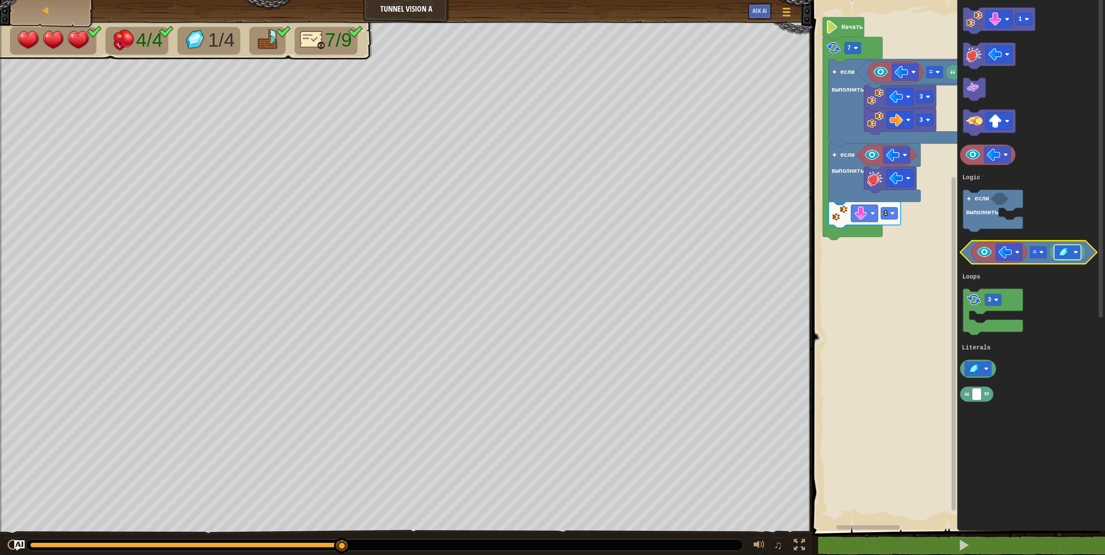
click at [1066, 246] on rect "Рабочая область Blockly" at bounding box center [1067, 252] width 27 height 15
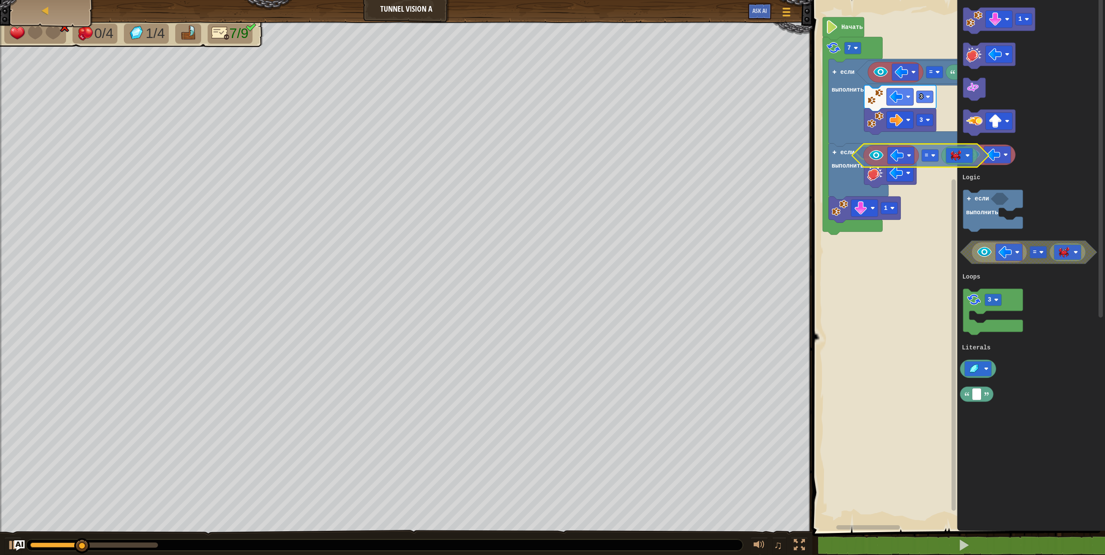
click at [863, 159] on div "Logic Loops Literals 7 gem = 3 3 если выполнить если выполнить 1 Начать 1 = 3 е…" at bounding box center [957, 263] width 295 height 535
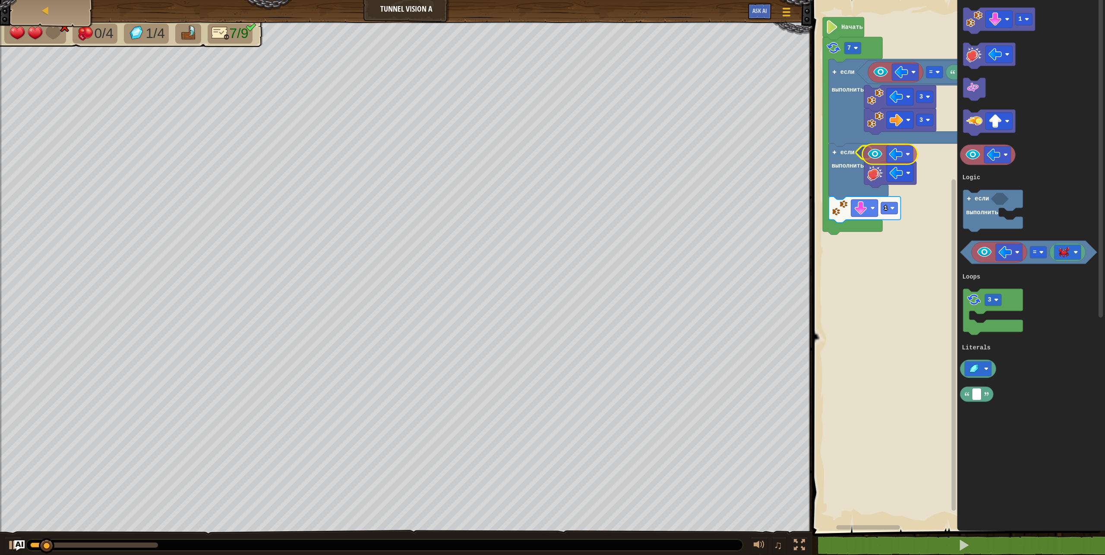
click at [871, 153] on div "Logic Loops Literals 7 gem = 3 3 если выполнить если выполнить 1 Начать 1 = 3 е…" at bounding box center [957, 263] width 295 height 535
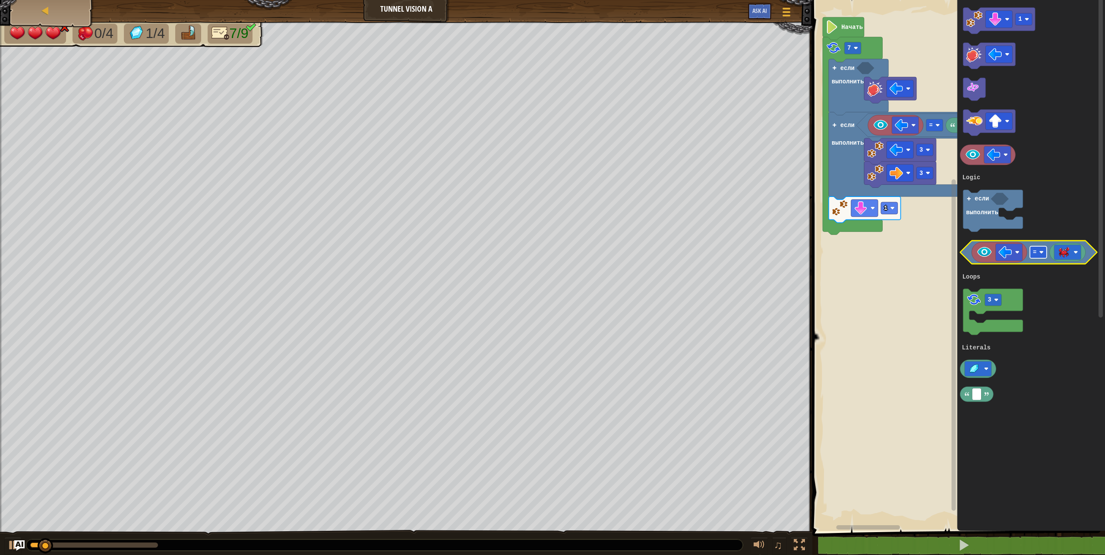
click at [1037, 247] on rect "Рабочая область Blockly" at bounding box center [1038, 252] width 17 height 12
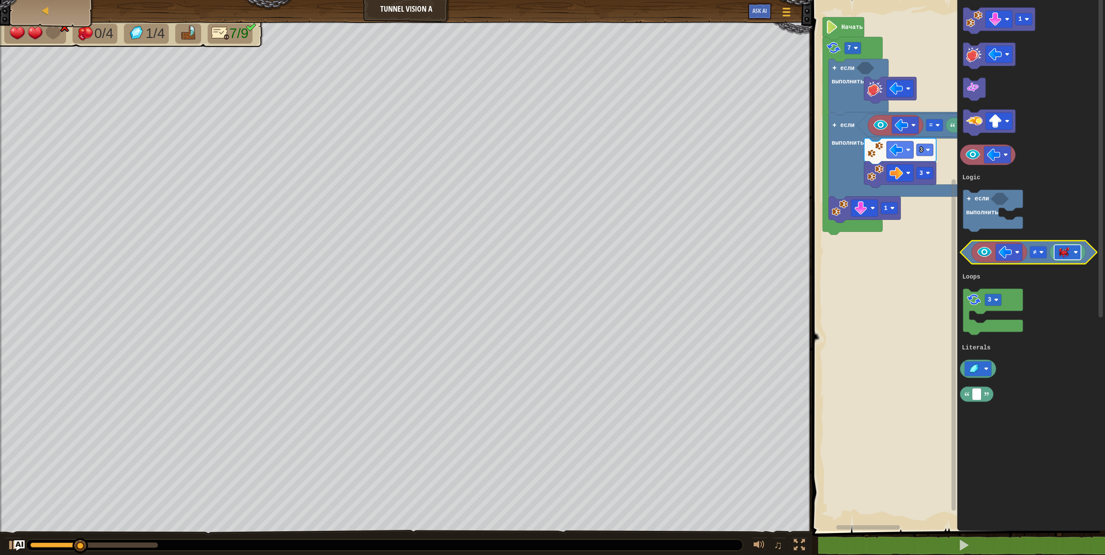
click at [1068, 253] on image "Рабочая область Blockly" at bounding box center [1063, 252] width 13 height 11
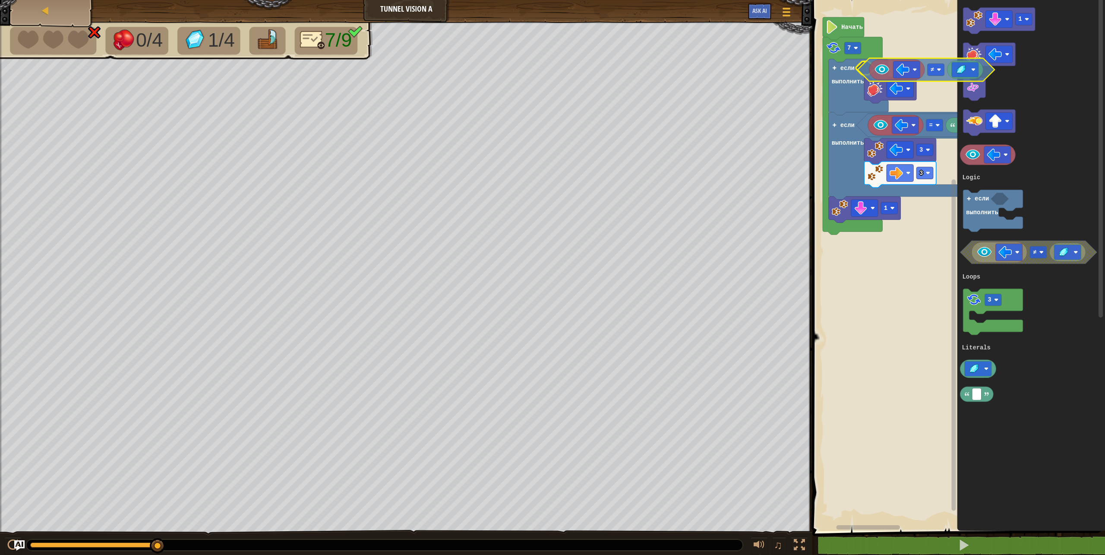
click at [870, 73] on g "7 если выполнить gem = 3 3 если выполнить 1" at bounding box center [911, 135] width 177 height 197
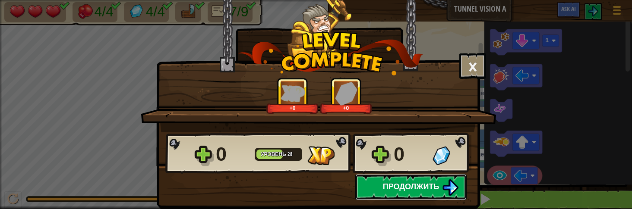
click at [403, 184] on span "Продолжить" at bounding box center [411, 186] width 57 height 11
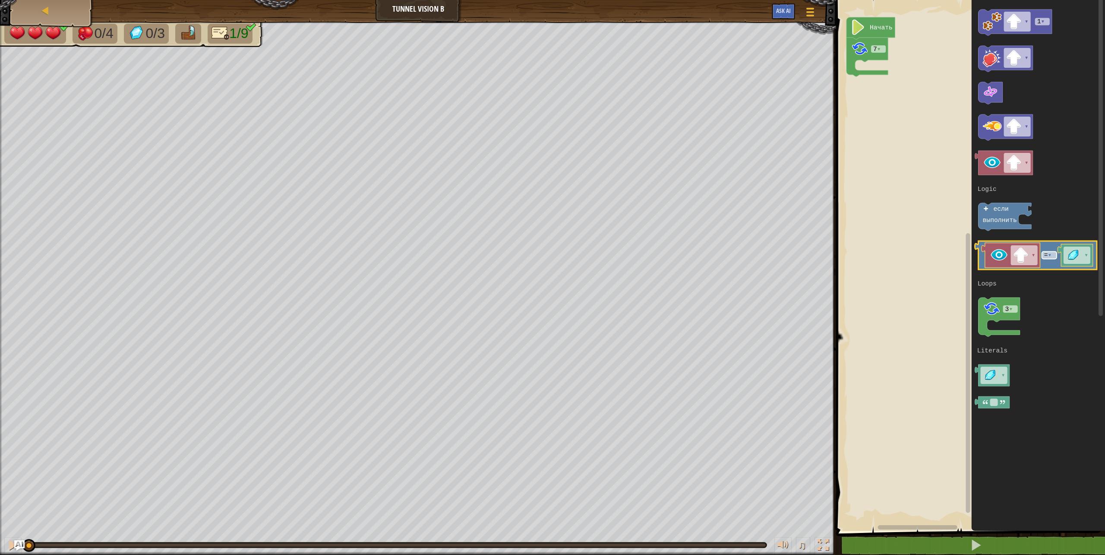
click at [1048, 253] on tspan "▾" at bounding box center [1050, 255] width 4 height 7
click at [889, 77] on div "Logic Loops Literals 7 ▾ если выполнить Начать ▾ 1 ▾ ▾ ▾ ▾ ▾ ▾ ≠ ▾ 3 ▾ ▾ если в…" at bounding box center [970, 263] width 272 height 535
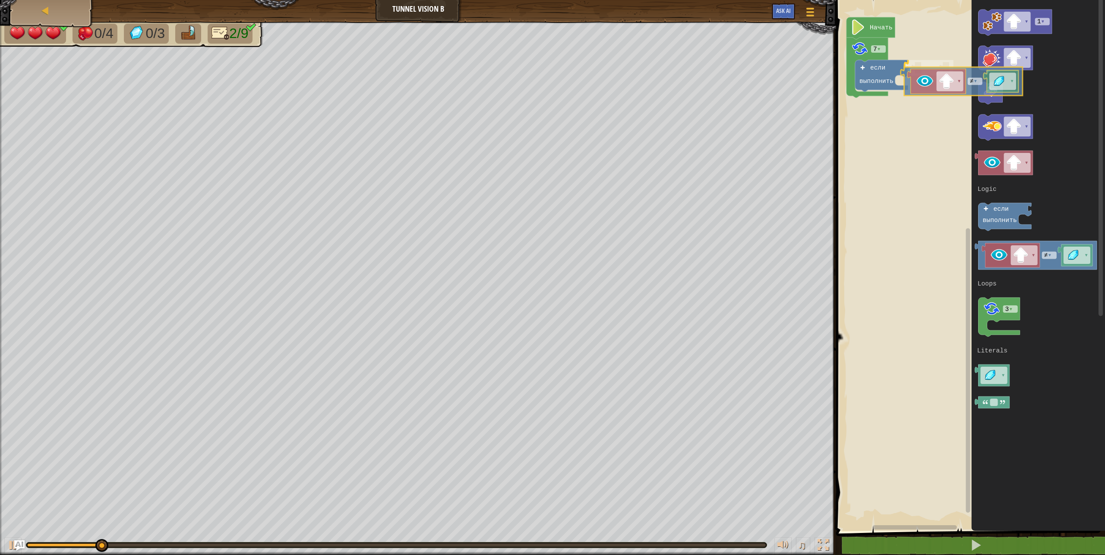
click at [907, 77] on div "Logic Loops Literals 7 ▾ если выполнить ≠ ▾ Начать ▾ 1 ▾ ▾ ▾ ▾ ▾ ▾ ≠ ▾ 3 ▾ ▾ ес…" at bounding box center [970, 263] width 272 height 535
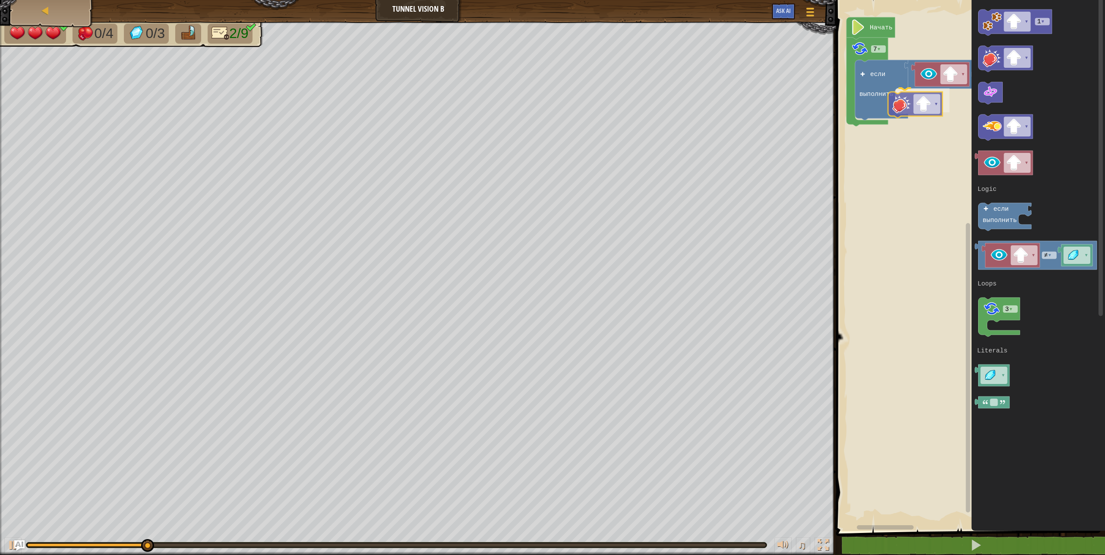
click at [902, 108] on div "Logic Loops Literals 7 ▾ если выполнить ▾ ▾ ≠ ▾ ▾ Начать ▾ 1 ▾ ▾ ▾ ▾ ▾ ▾ ≠ ▾ 3 …" at bounding box center [970, 263] width 272 height 535
click at [873, 128] on div "Logic Loops Literals 7 ▾ если выполнить ▾ ▾ ≠ ▾ ▾ если выполнить Начать ▾ 1 ▾ ▾…" at bounding box center [970, 263] width 272 height 535
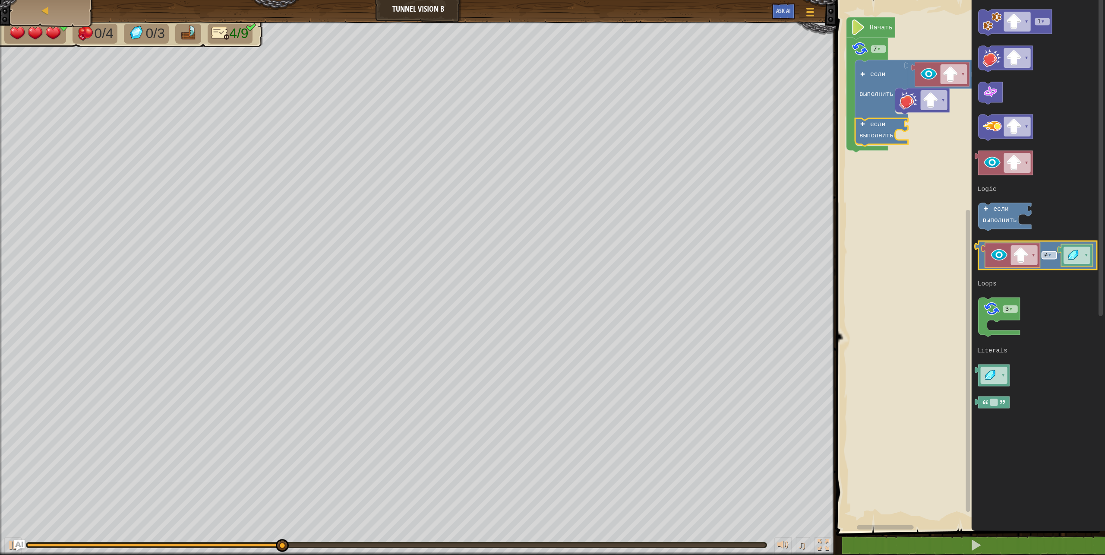
click at [1051, 258] on tspan "▾" at bounding box center [1050, 255] width 4 height 7
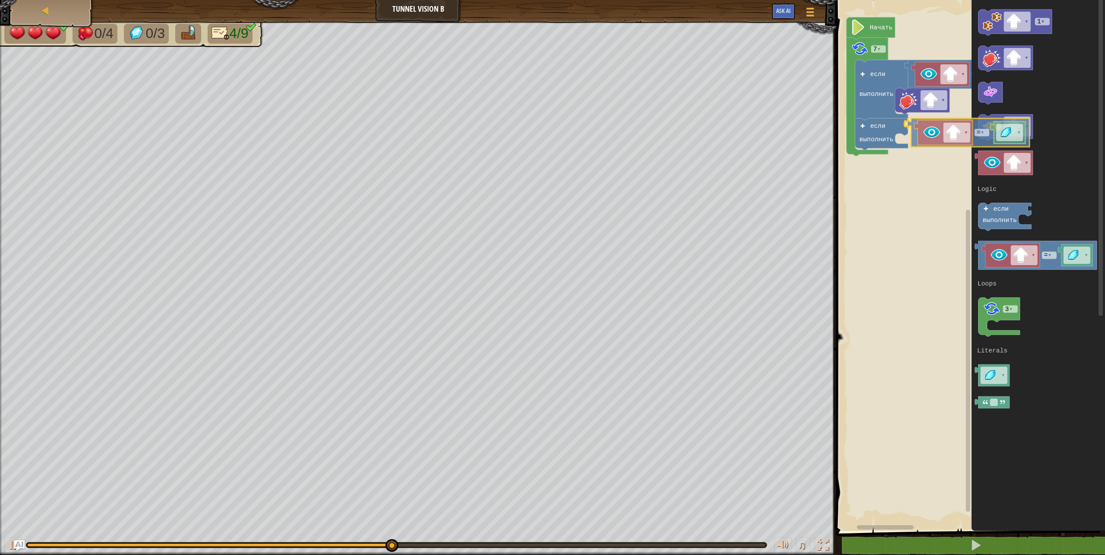
click at [916, 130] on div "Logic Loops Literals 7 ▾ если выполнить ▾ ▾ ≠ ▾ ▾ если выполнить = ▾ Начать ▾ 1…" at bounding box center [970, 263] width 272 height 535
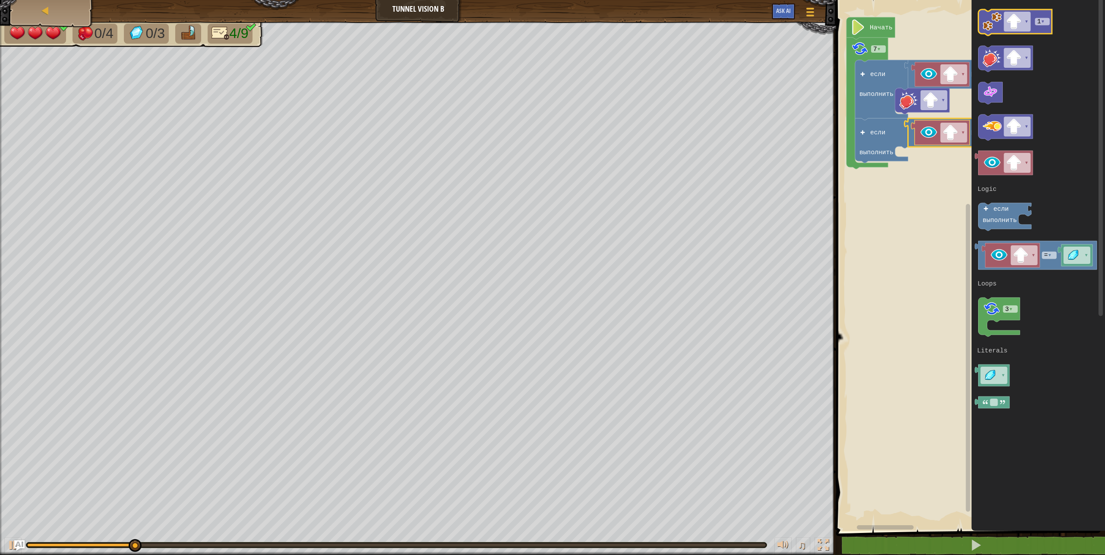
click at [1047, 26] on icon "Рабочая область Blockly" at bounding box center [1015, 22] width 73 height 26
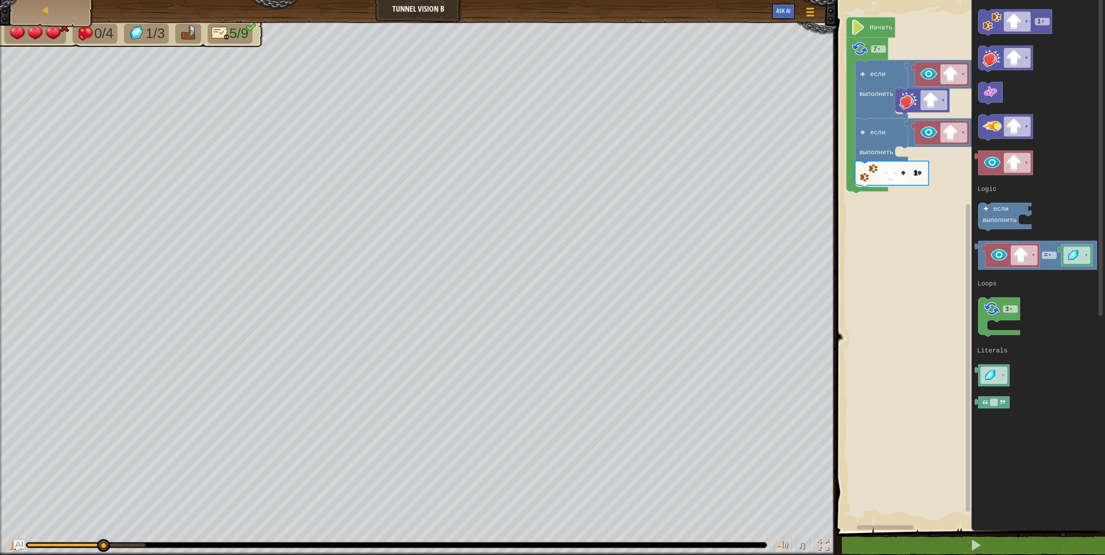
click at [921, 174] on tspan "▾" at bounding box center [920, 173] width 4 height 7
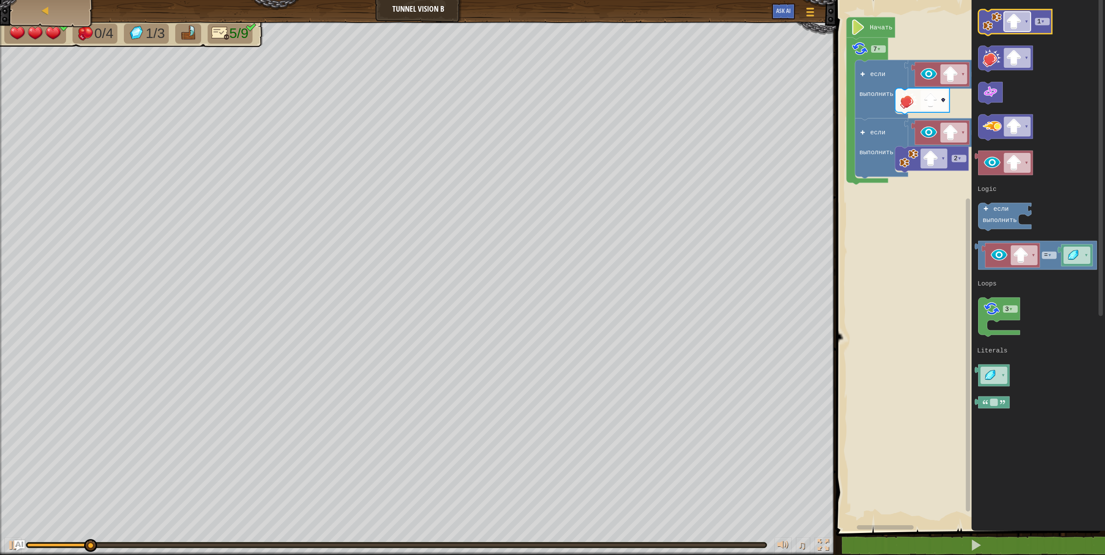
click at [1019, 18] on image "Рабочая область Blockly" at bounding box center [1014, 22] width 16 height 16
click at [985, 30] on image "Рабочая область Blockly" at bounding box center [992, 21] width 19 height 19
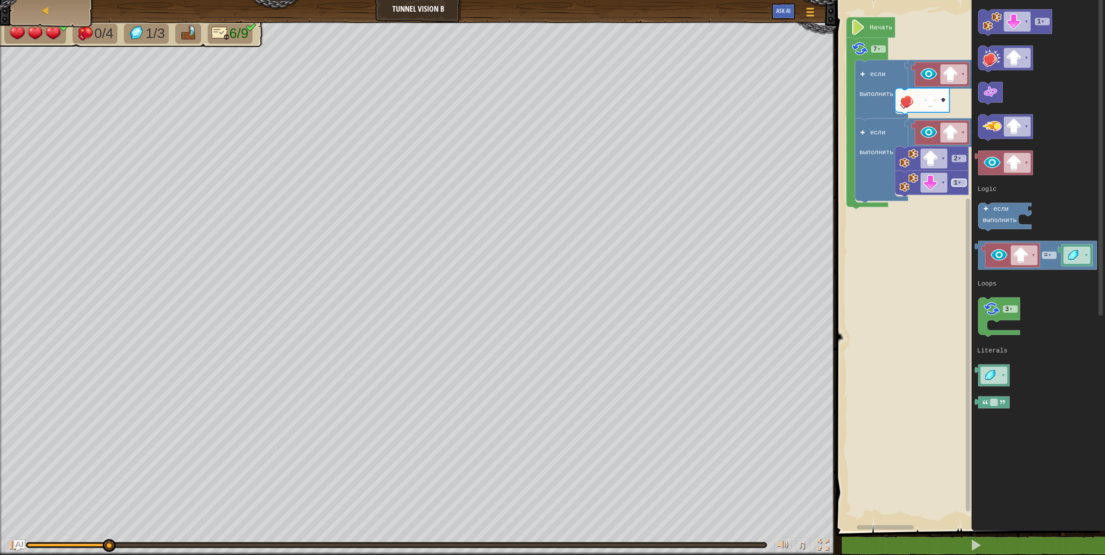
click at [961, 183] on tspan "▾" at bounding box center [960, 182] width 4 height 7
click at [1017, 16] on image "Рабочая область Blockly" at bounding box center [1014, 22] width 16 height 16
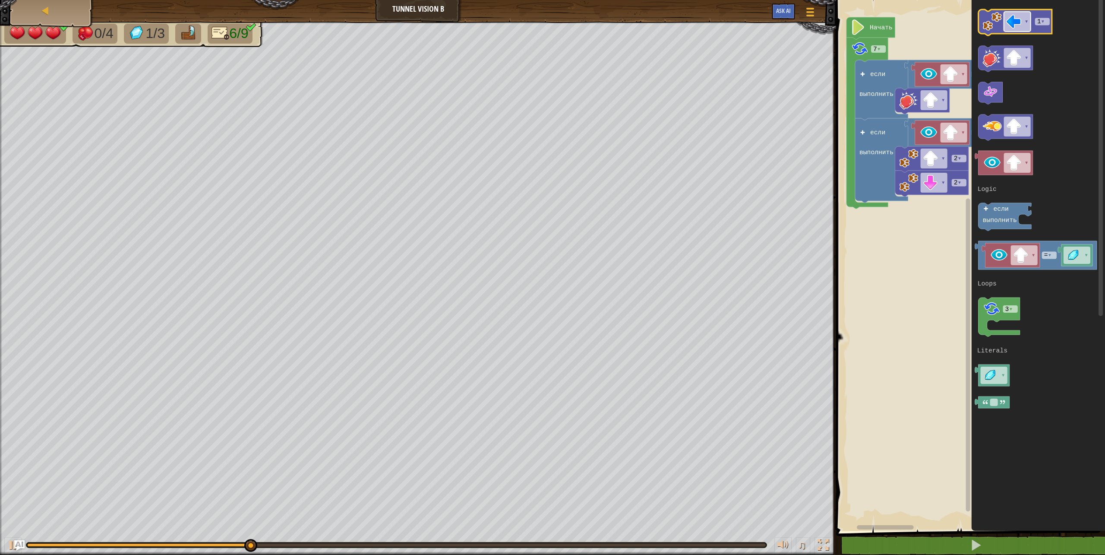
click at [1022, 14] on rect "Рабочая область Blockly" at bounding box center [1017, 22] width 27 height 20
click at [984, 16] on image "Рабочая область Blockly" at bounding box center [992, 21] width 19 height 19
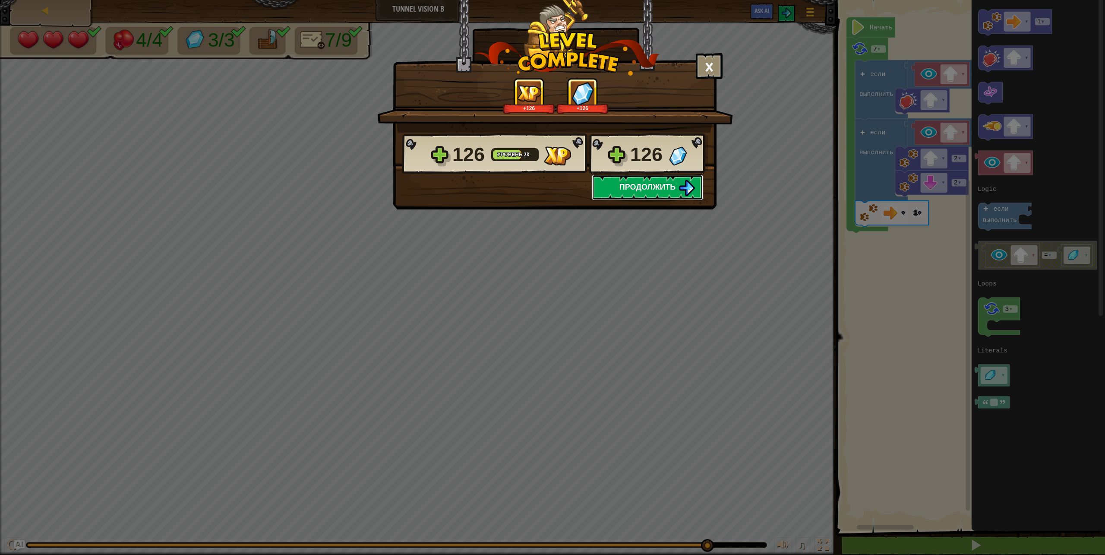
click at [650, 187] on span "Продолжить" at bounding box center [648, 186] width 57 height 11
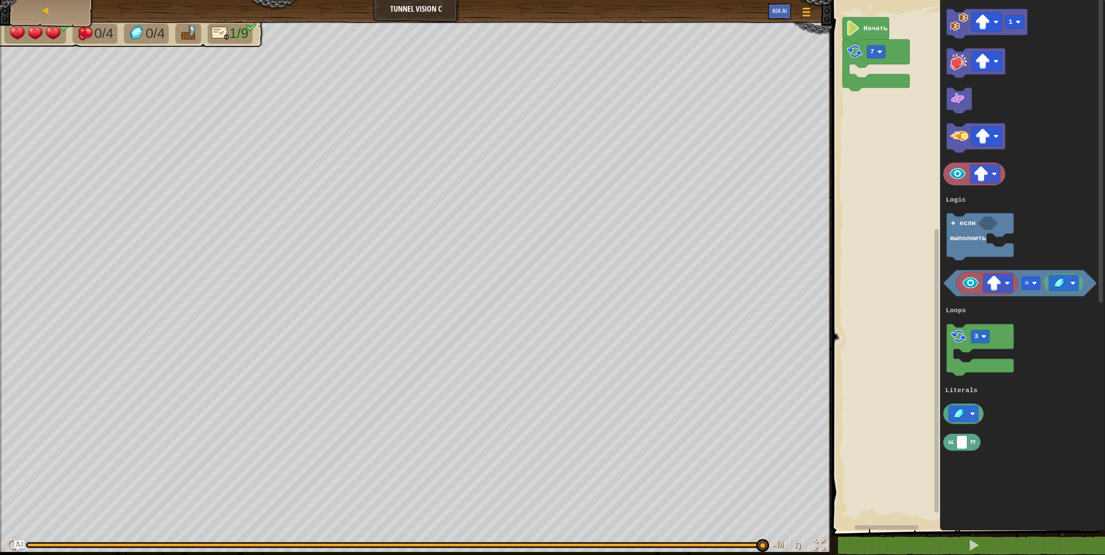
click at [784, 423] on div "Карта Tunnel Vision C Меню игры Ask AI 1 הההההההההההההההההההההההההההההההההההההה…" at bounding box center [552, 277] width 1105 height 555
click at [863, 106] on div "Logic Loops Literals Начать 7 если выполнить 1 = 3 если выполнить Logic Loops L…" at bounding box center [967, 263] width 275 height 535
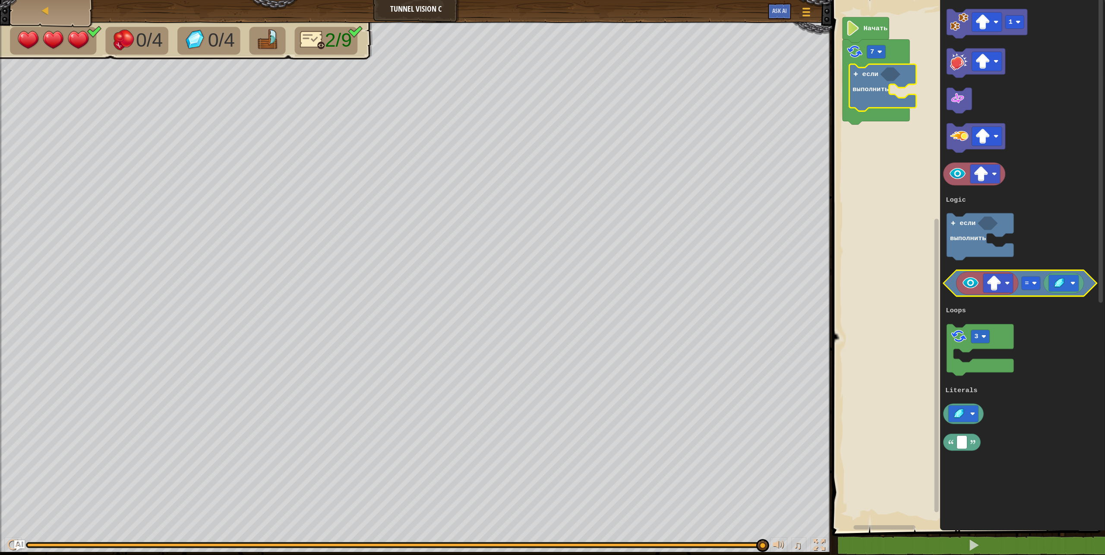
click at [978, 285] on image "Рабочая область Blockly" at bounding box center [970, 283] width 19 height 19
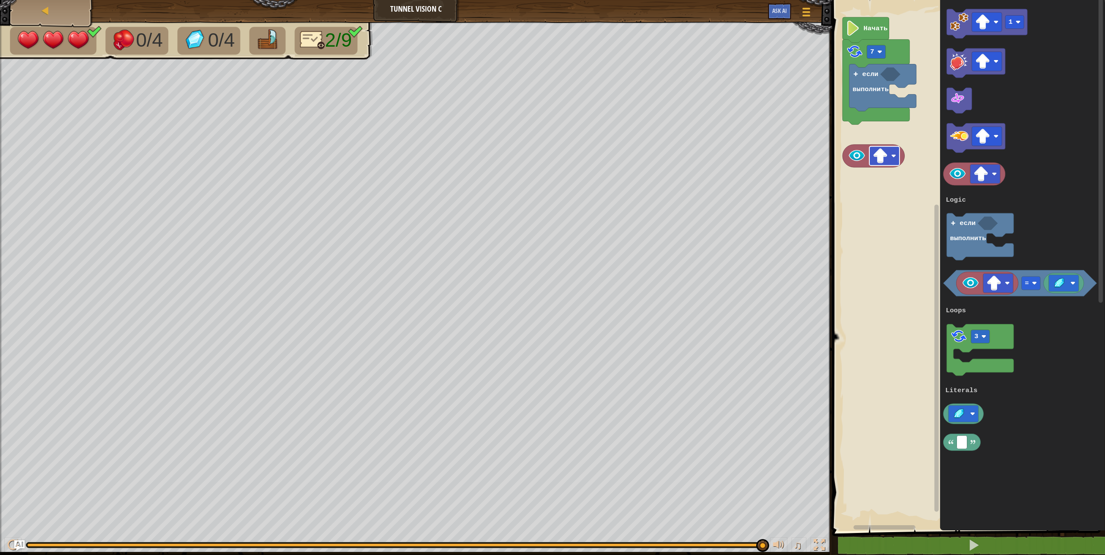
click at [885, 152] on image "Рабочая область Blockly" at bounding box center [880, 156] width 15 height 15
click at [999, 284] on image "Рабочая область Blockly" at bounding box center [994, 283] width 15 height 15
drag, startPoint x: 1011, startPoint y: 372, endPoint x: 1008, endPoint y: 361, distance: 10.9
click at [1031, 283] on rect "Рабочая область Blockly" at bounding box center [1030, 283] width 19 height 13
drag, startPoint x: 1026, startPoint y: 317, endPoint x: 1012, endPoint y: 294, distance: 26.6
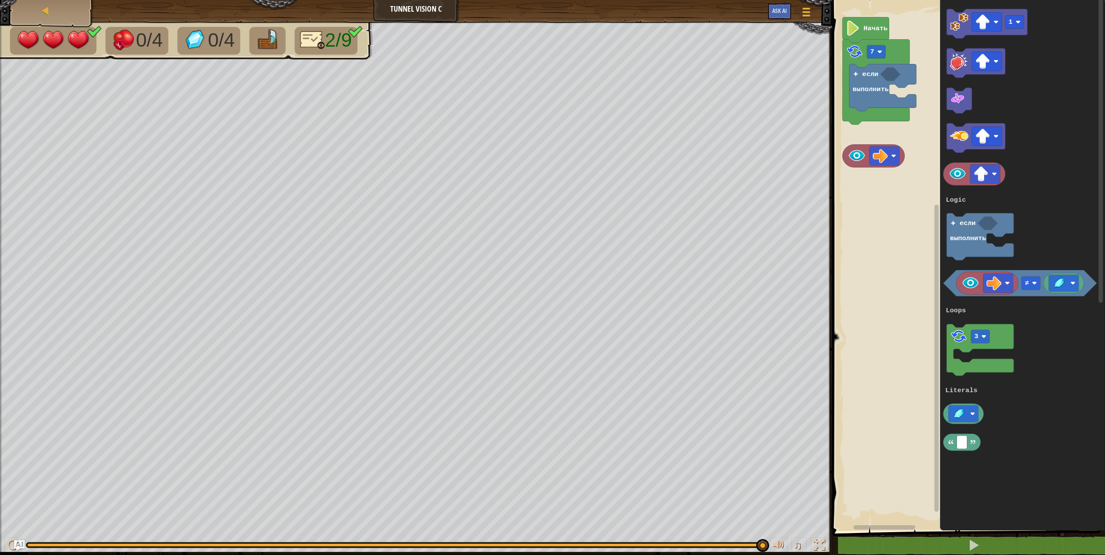
click at [955, 310] on g "1 ≠ 3 если выполнить Logic Loops Literals" at bounding box center [1020, 230] width 154 height 442
click at [890, 77] on div "Logic Loops Literals Начать 7 если выполнить 1 ≠ 3 если выполнить Logic Loops L…" at bounding box center [967, 263] width 275 height 535
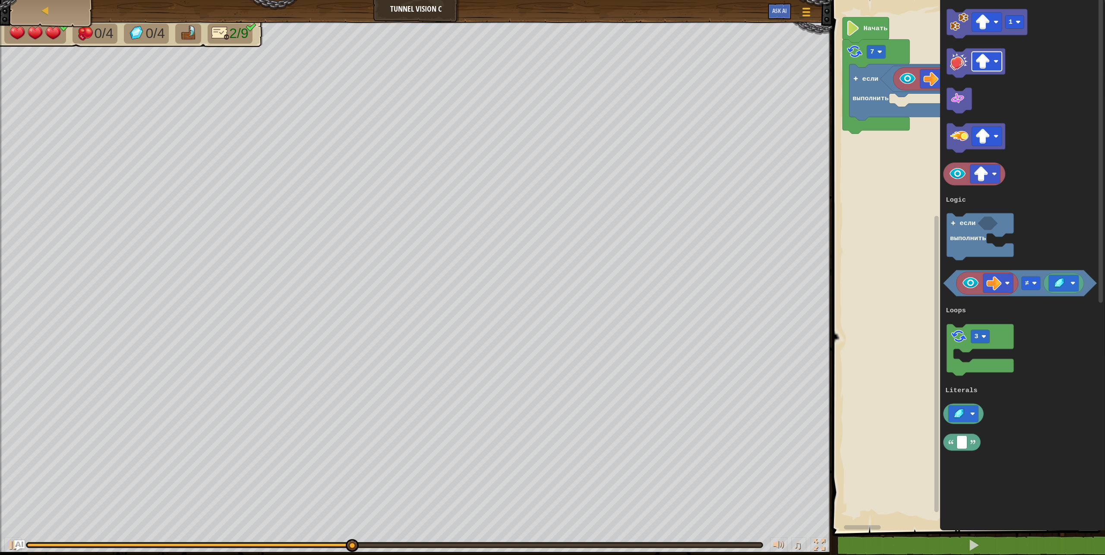
click at [983, 59] on image "Рабочая область Blockly" at bounding box center [982, 61] width 15 height 15
click at [909, 113] on div "Logic Loops Literals gem ≠ если выполнить 7 Начать 1 ≠ 3 если выполнить Logic L…" at bounding box center [967, 263] width 275 height 535
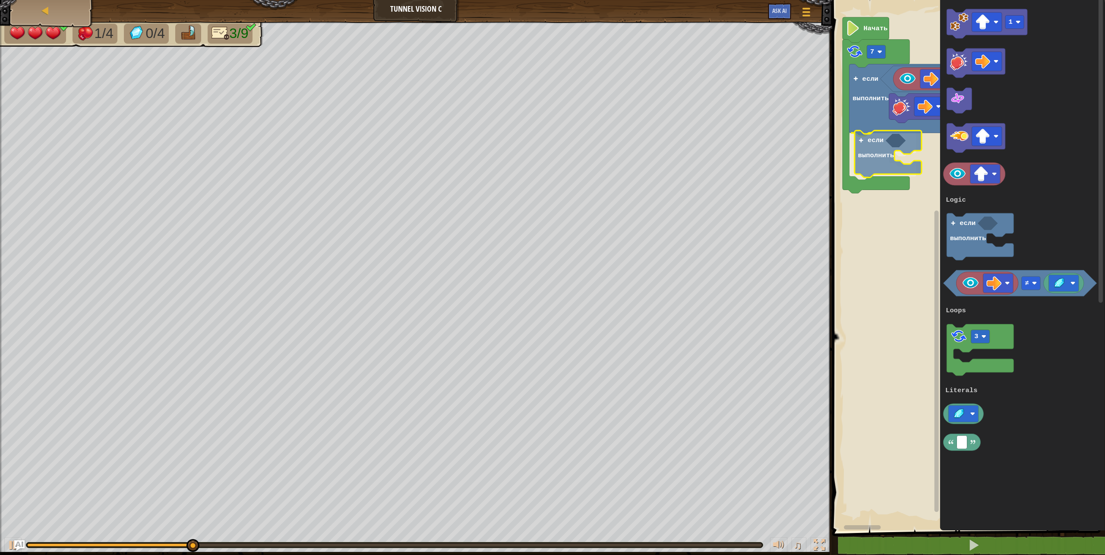
click at [904, 159] on div "Logic Loops Literals gem ≠ если выполнить если выполнить 7 Начать 1 ≠ 3 если вы…" at bounding box center [967, 263] width 275 height 535
click at [1038, 288] on g "≠" at bounding box center [1020, 283] width 154 height 26
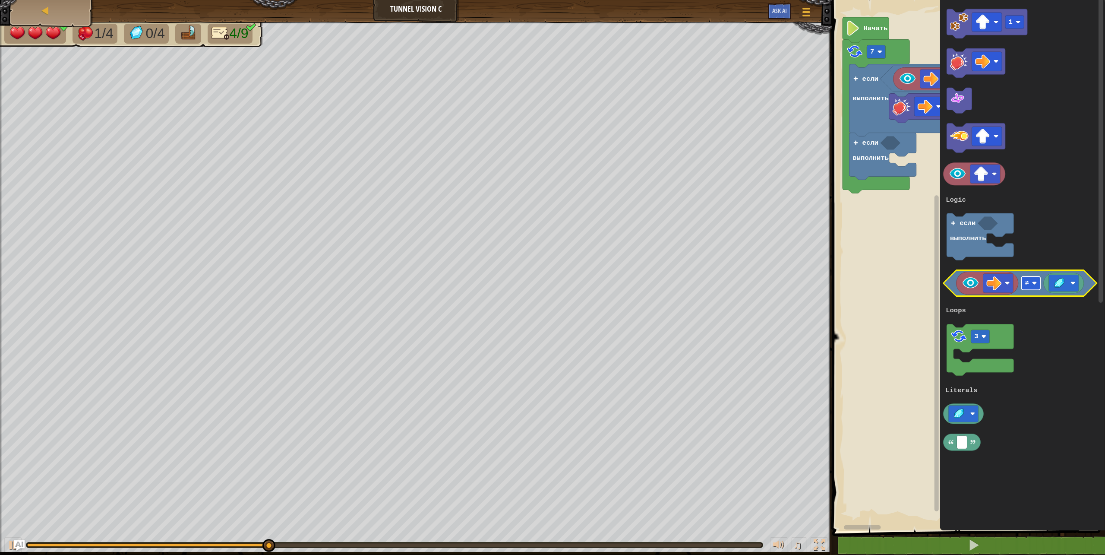
click at [1028, 288] on rect "Рабочая область Blockly" at bounding box center [1030, 283] width 19 height 13
drag, startPoint x: 1033, startPoint y: 303, endPoint x: 955, endPoint y: 291, distance: 78.6
click at [955, 0] on body "Карта Tunnel Vision C Меню игры Ask AI 1 הההההההההההההההההההההההההההההההההההההה…" at bounding box center [552, 0] width 1105 height 0
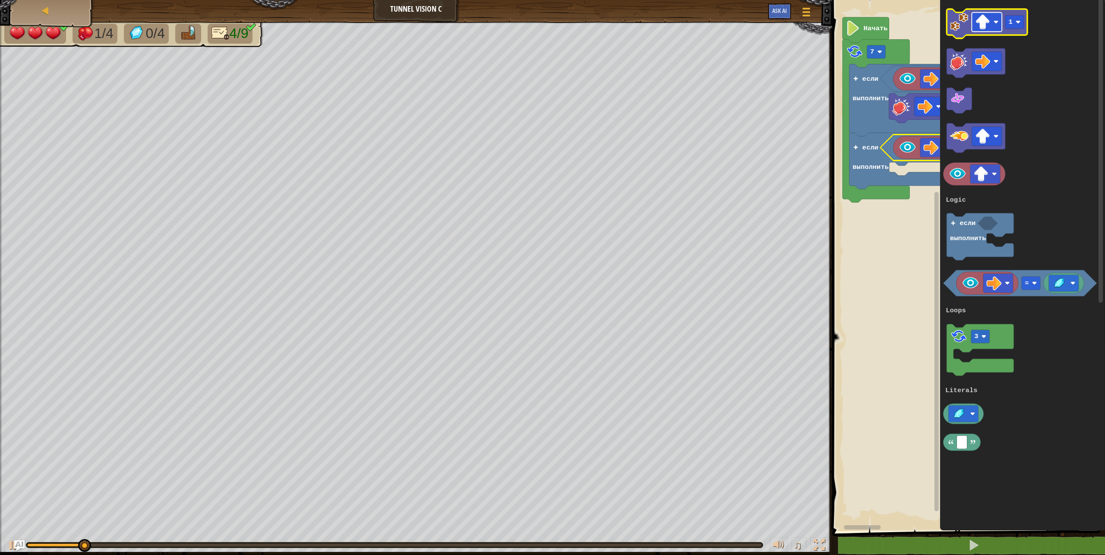
click at [979, 20] on image "Рабочая область Blockly" at bounding box center [982, 22] width 15 height 15
click at [1015, 18] on rect "Рабочая область Blockly" at bounding box center [1015, 22] width 19 height 13
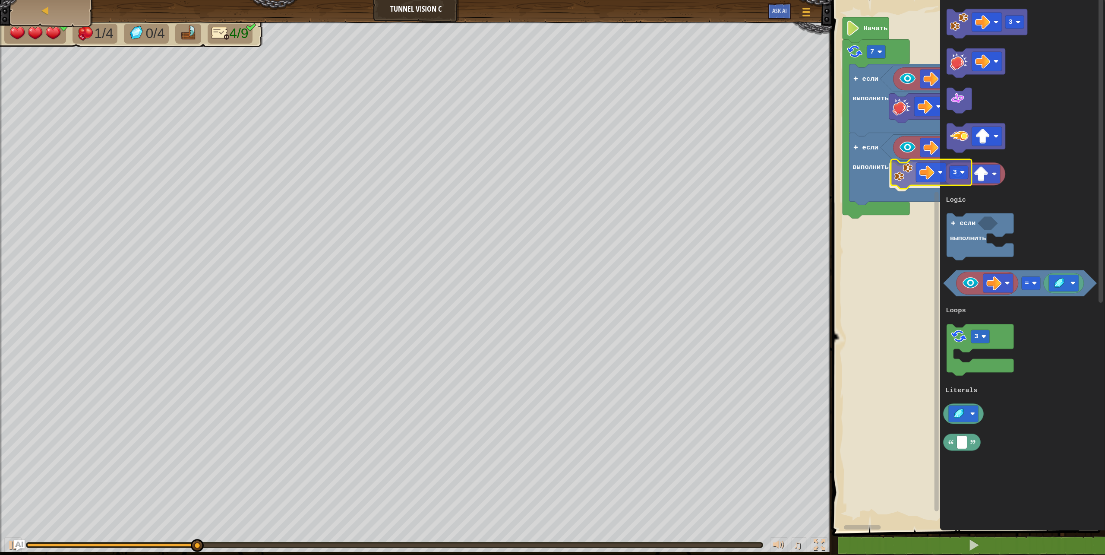
click at [902, 173] on div "Logic Loops Literals gem ≠ если выполнить если выполнить = 3 7 Начать 3 = 3 есл…" at bounding box center [967, 263] width 275 height 535
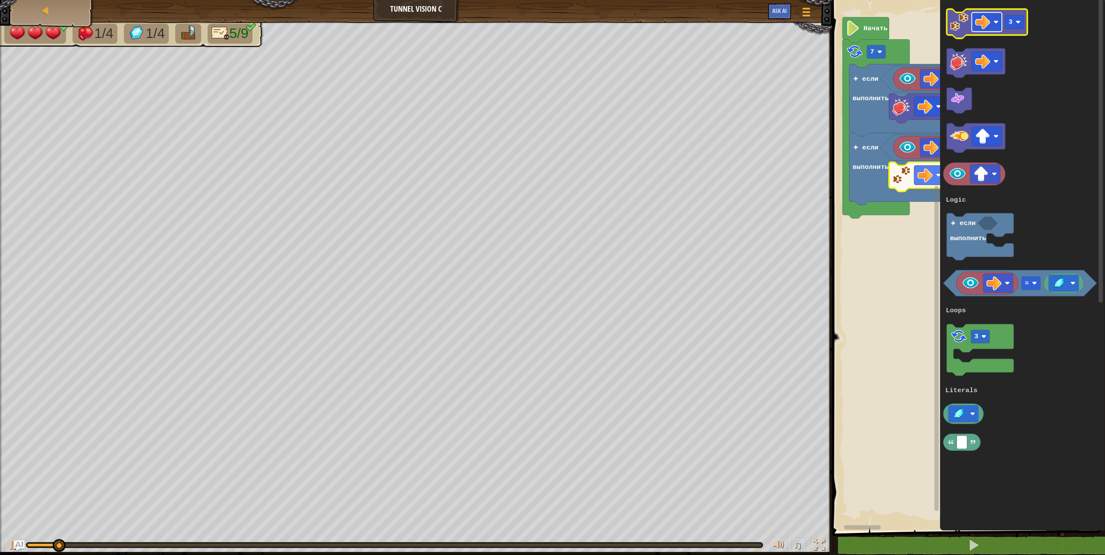
click at [996, 19] on rect "Рабочая область Blockly" at bounding box center [987, 22] width 30 height 19
click at [951, 19] on image "Рабочая область Blockly" at bounding box center [959, 22] width 19 height 19
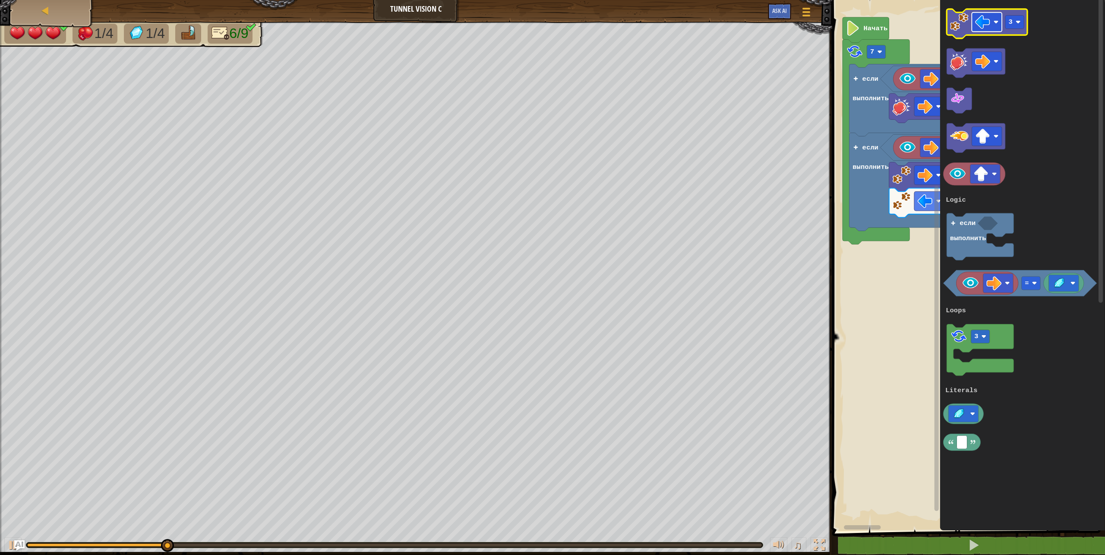
click at [977, 22] on image "Рабочая область Blockly" at bounding box center [982, 22] width 15 height 15
click at [1011, 22] on text "3" at bounding box center [1011, 22] width 4 height 8
click at [959, 28] on image "Рабочая область Blockly" at bounding box center [959, 22] width 19 height 19
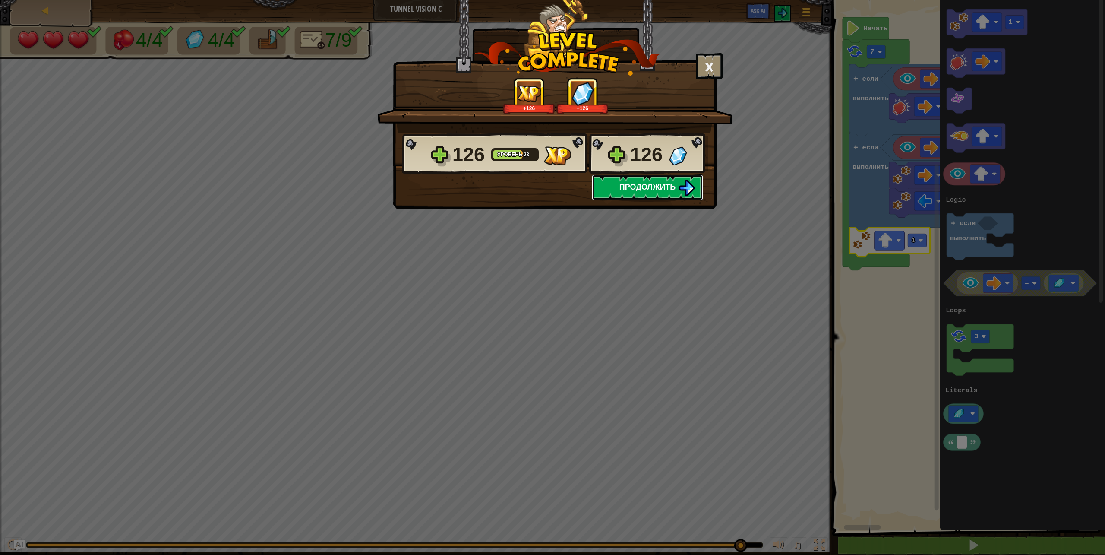
click at [626, 184] on button "Продолжить" at bounding box center [647, 187] width 111 height 26
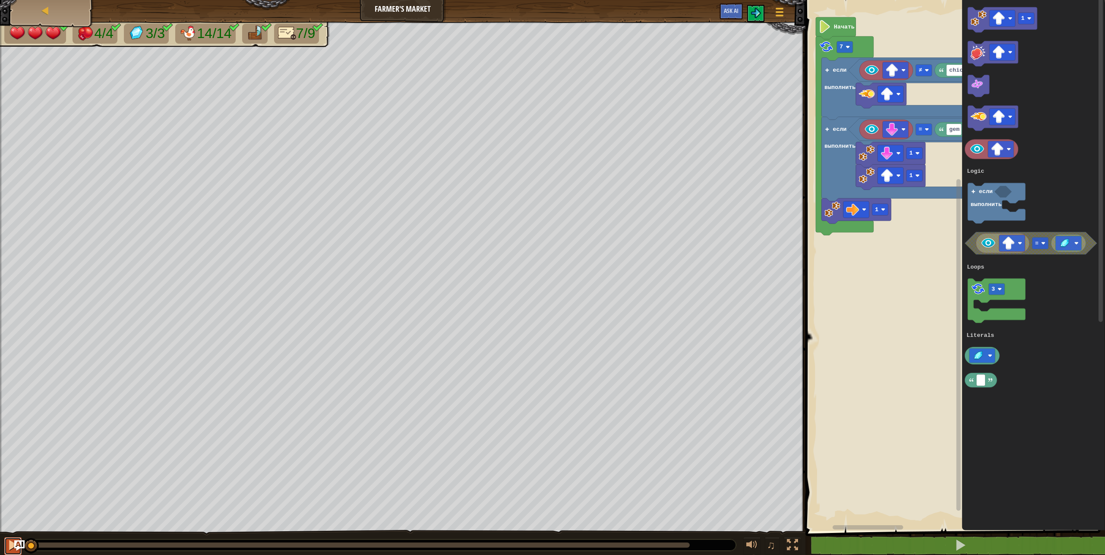
click at [8, 542] on div at bounding box center [12, 544] width 11 height 11
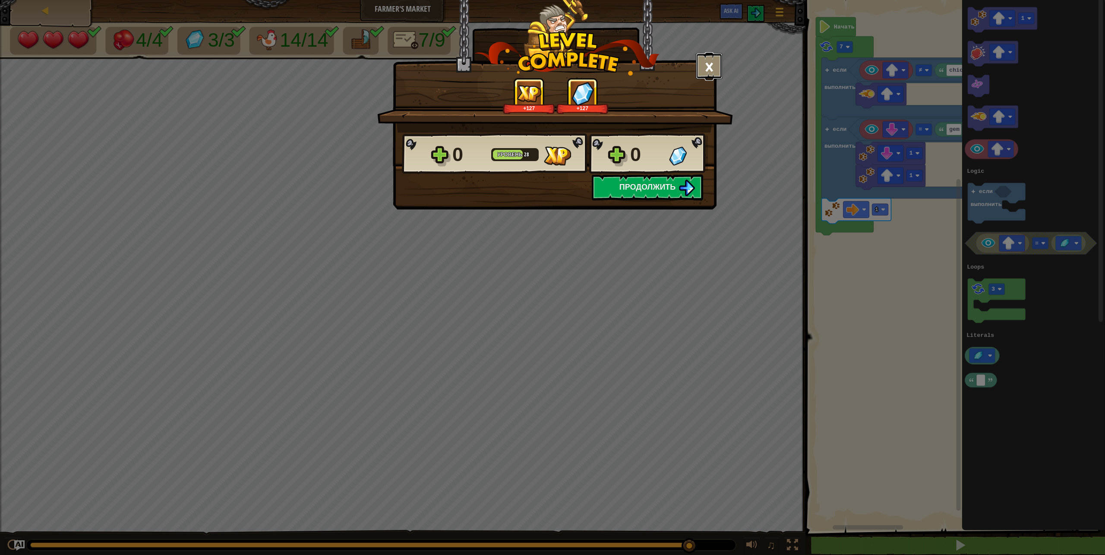
click at [705, 66] on button "×" at bounding box center [709, 66] width 27 height 26
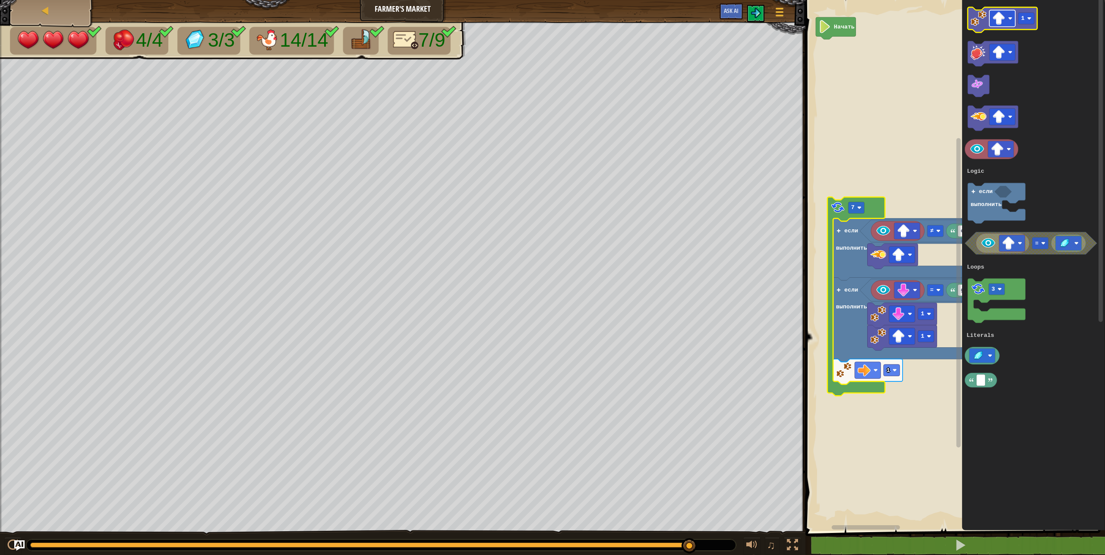
click at [1003, 16] on g "Рабочая область Blockly" at bounding box center [1003, 18] width 26 height 16
click at [1030, 14] on rect "Рабочая область Blockly" at bounding box center [1026, 19] width 16 height 12
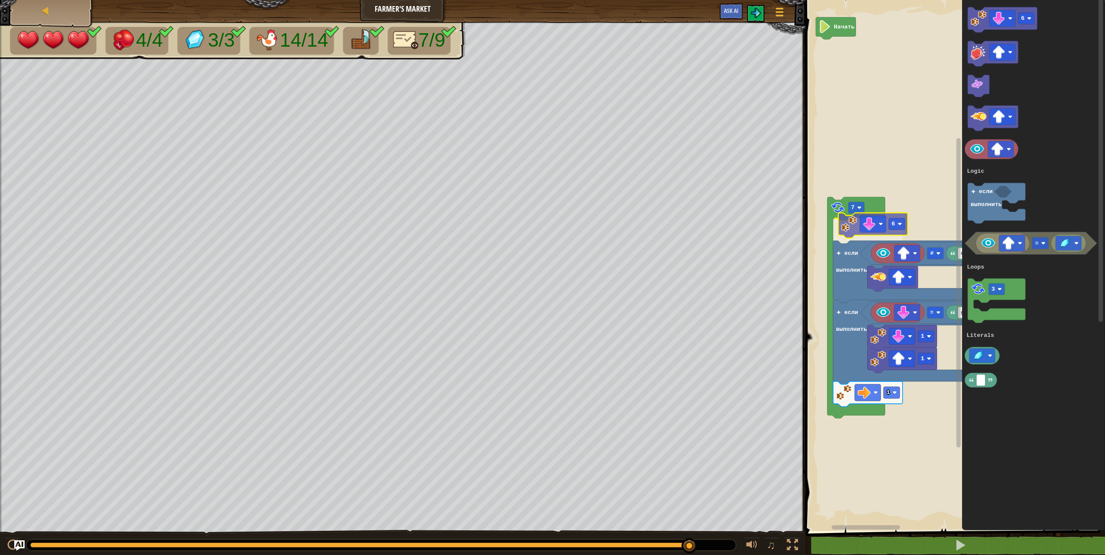
click at [855, 223] on div "Logic Loops Literals Начать 7 6 chicken ≠ gem = 1 1 1 если выполнить если выпол…" at bounding box center [954, 263] width 302 height 535
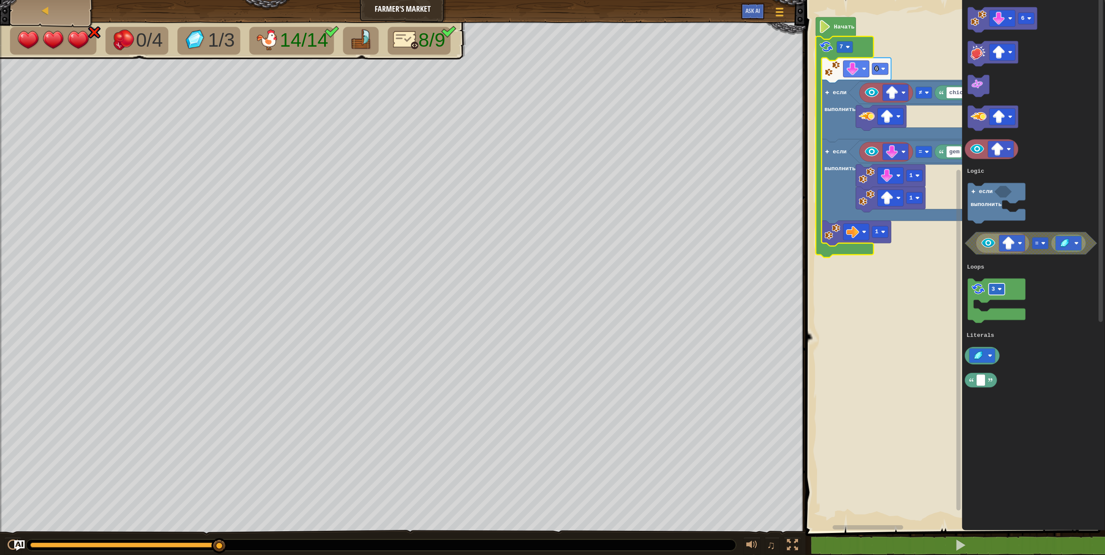
drag, startPoint x: 964, startPoint y: 299, endPoint x: 989, endPoint y: 291, distance: 26.3
click at [984, 291] on icon "6 = 3 если выполнить Logic Loops Literals" at bounding box center [1033, 263] width 143 height 535
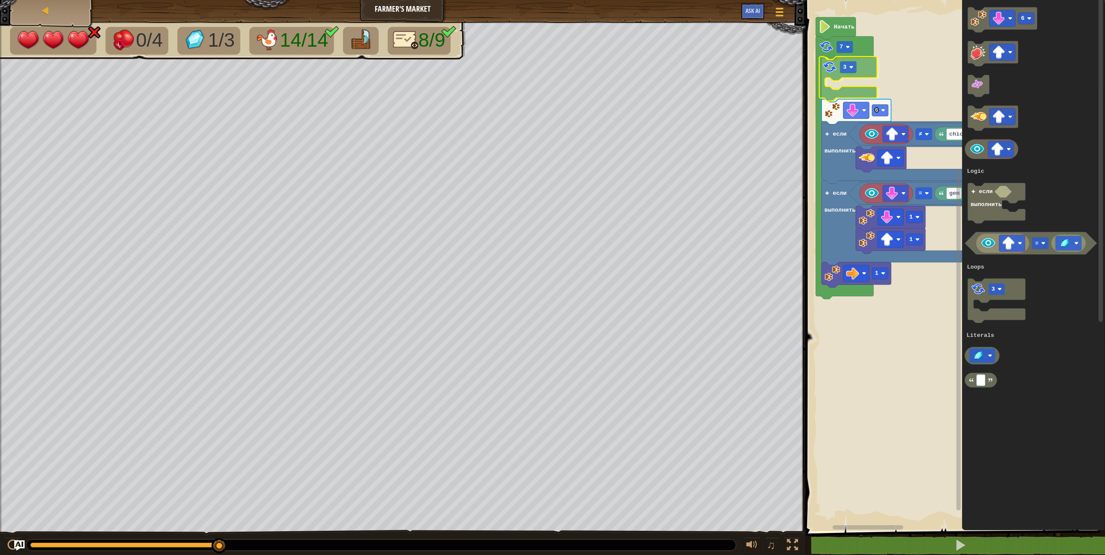
click at [840, 68] on div "Logic Loops Literals Начать 7 3 6 chicken ≠ gem = 1 если выполнить 1 1 если вып…" at bounding box center [954, 263] width 302 height 535
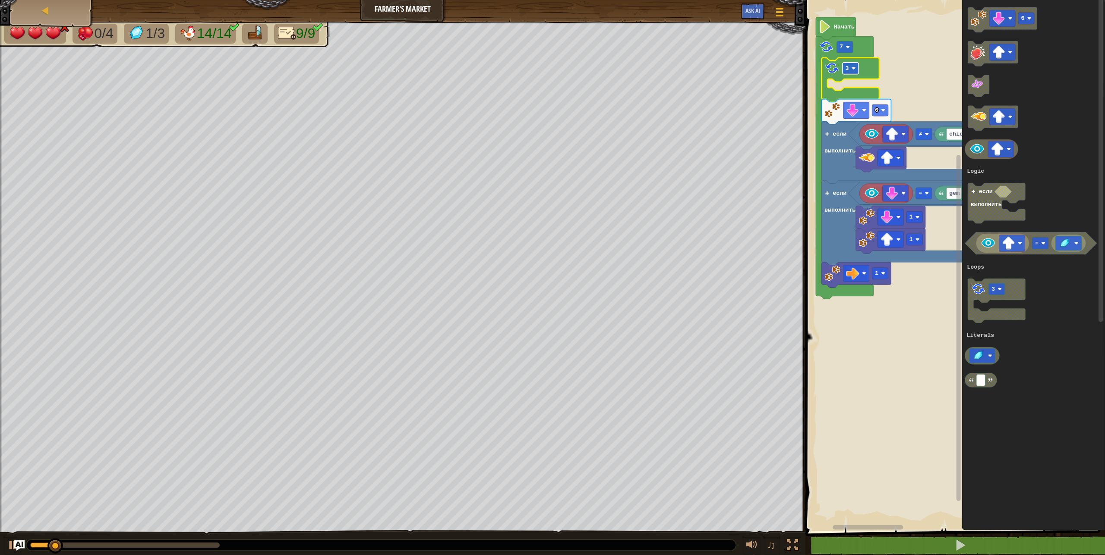
click at [845, 68] on rect "Рабочая область Blockly" at bounding box center [851, 69] width 16 height 12
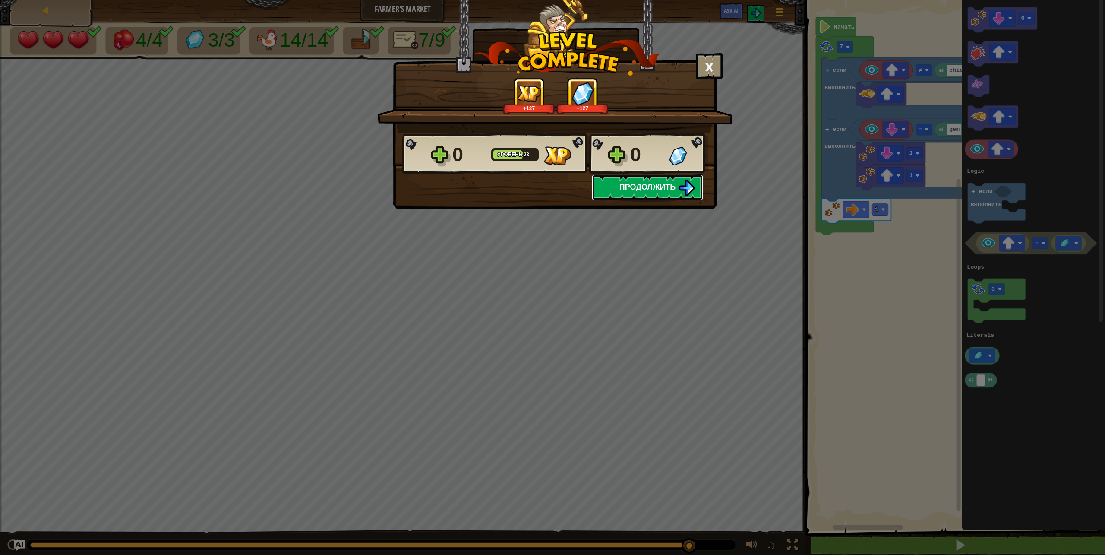
click at [653, 194] on button "Продолжить" at bounding box center [647, 187] width 111 height 26
